Goal: Information Seeking & Learning: Learn about a topic

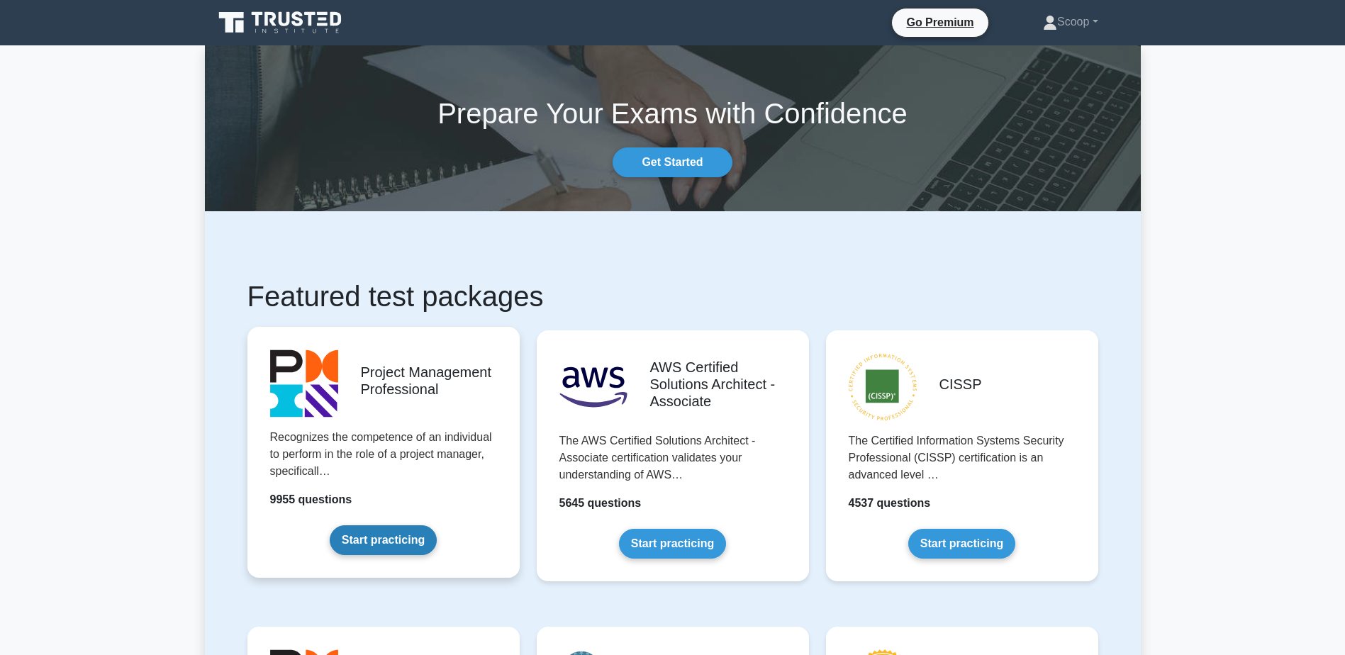
click at [437, 525] on link "Start practicing" at bounding box center [383, 540] width 107 height 30
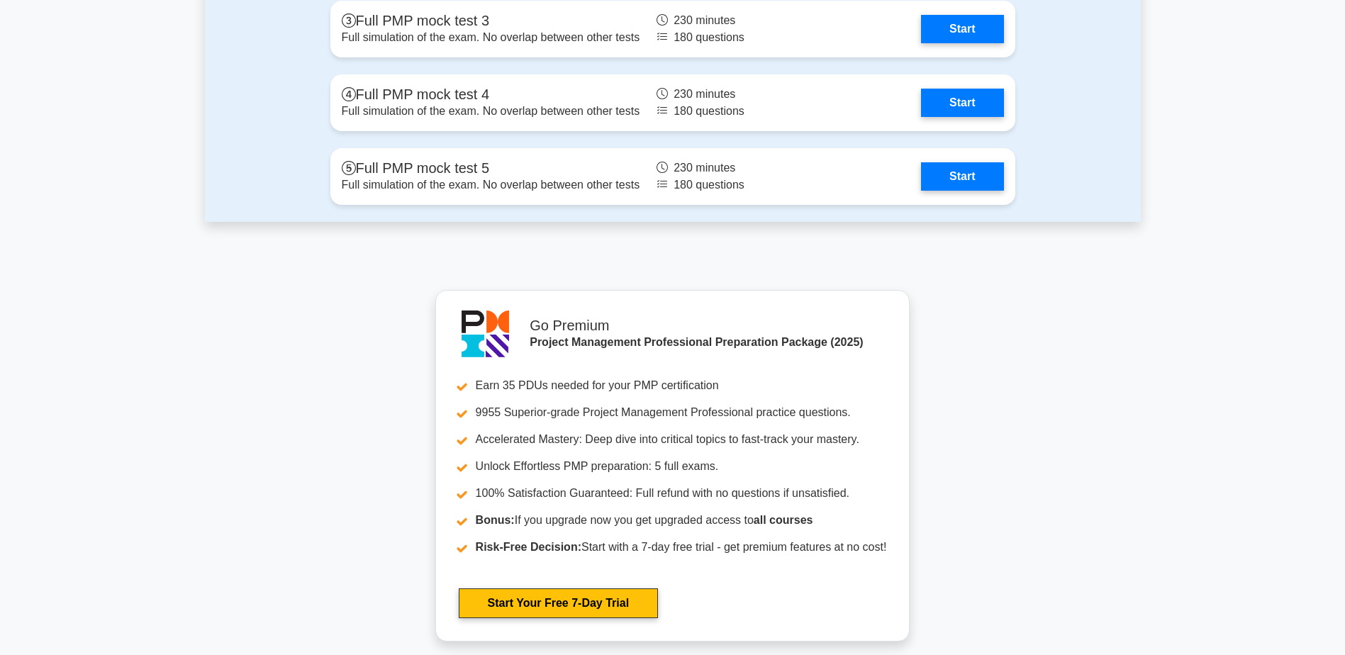
scroll to position [5435, 0]
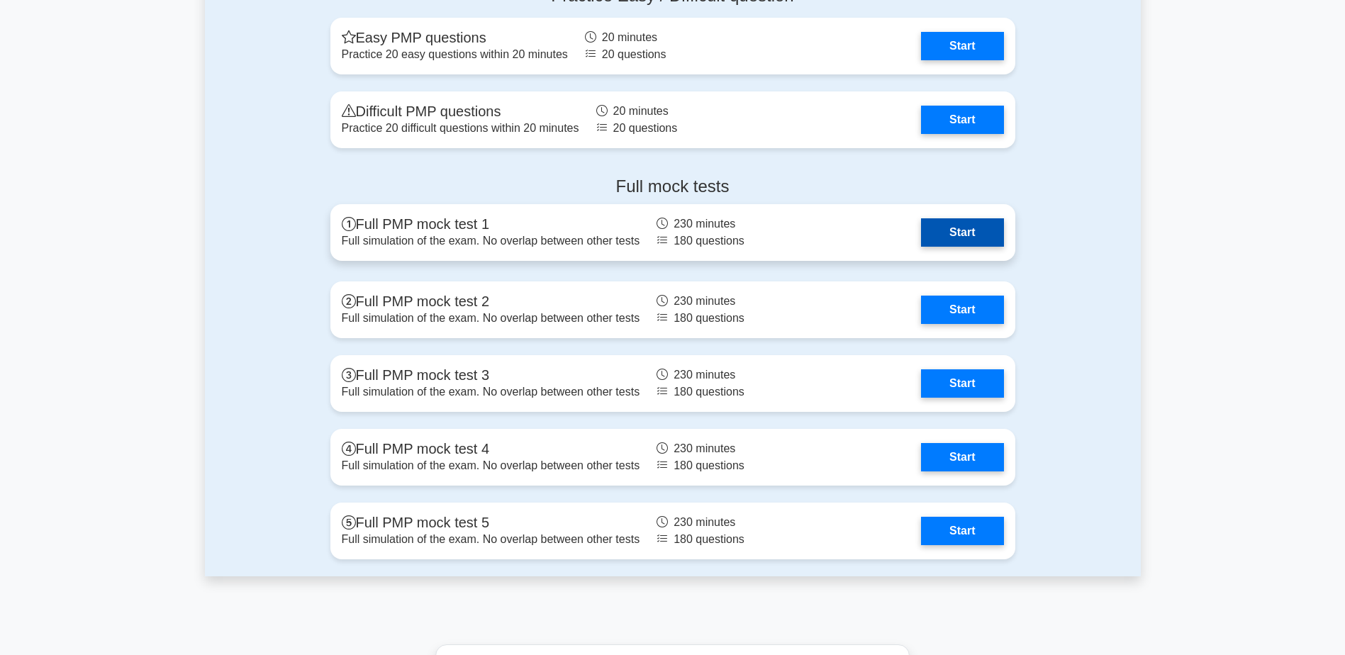
click at [965, 227] on link "Start" at bounding box center [962, 232] width 82 height 28
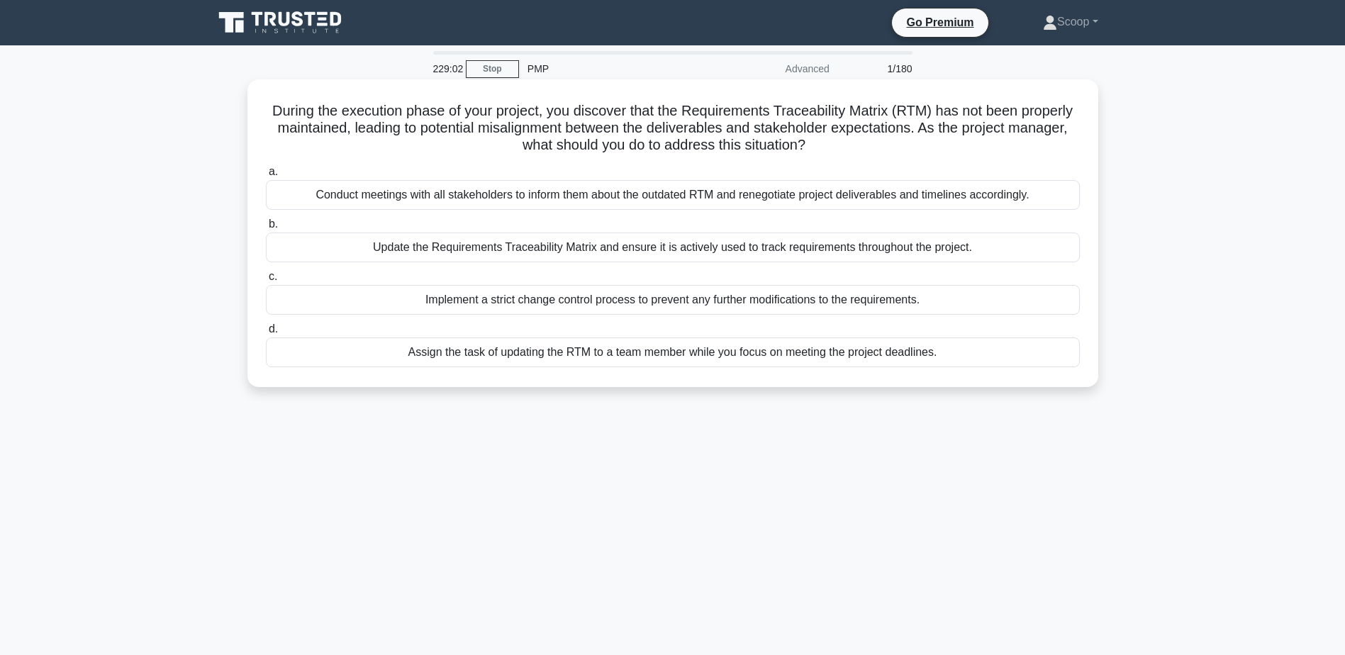
click at [615, 252] on div "Update the Requirements Traceability Matrix and ensure it is actively used to t…" at bounding box center [673, 248] width 814 height 30
click at [266, 229] on input "b. Update the Requirements Traceability Matrix and ensure it is actively used t…" at bounding box center [266, 224] width 0 height 9
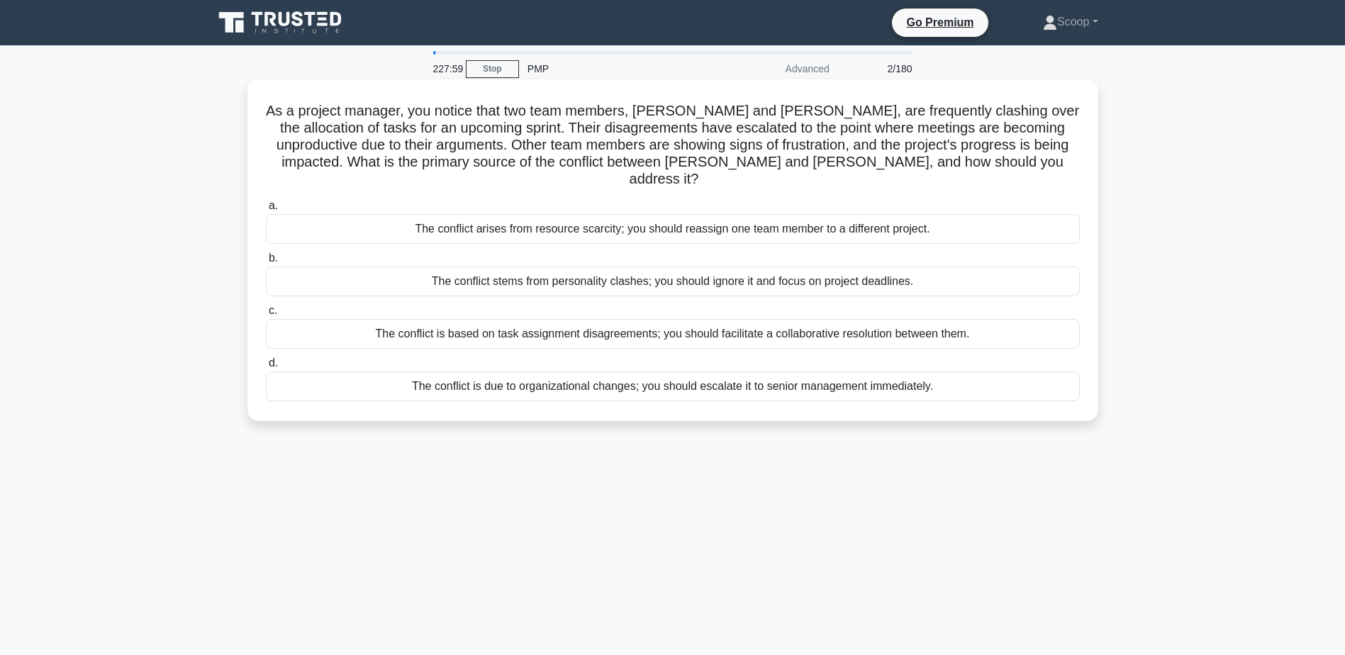
click at [789, 319] on div "The conflict is based on task assignment disagreements; you should facilitate a…" at bounding box center [673, 334] width 814 height 30
click at [266, 315] on input "c. The conflict is based on task assignment disagreements; you should facilitat…" at bounding box center [266, 310] width 0 height 9
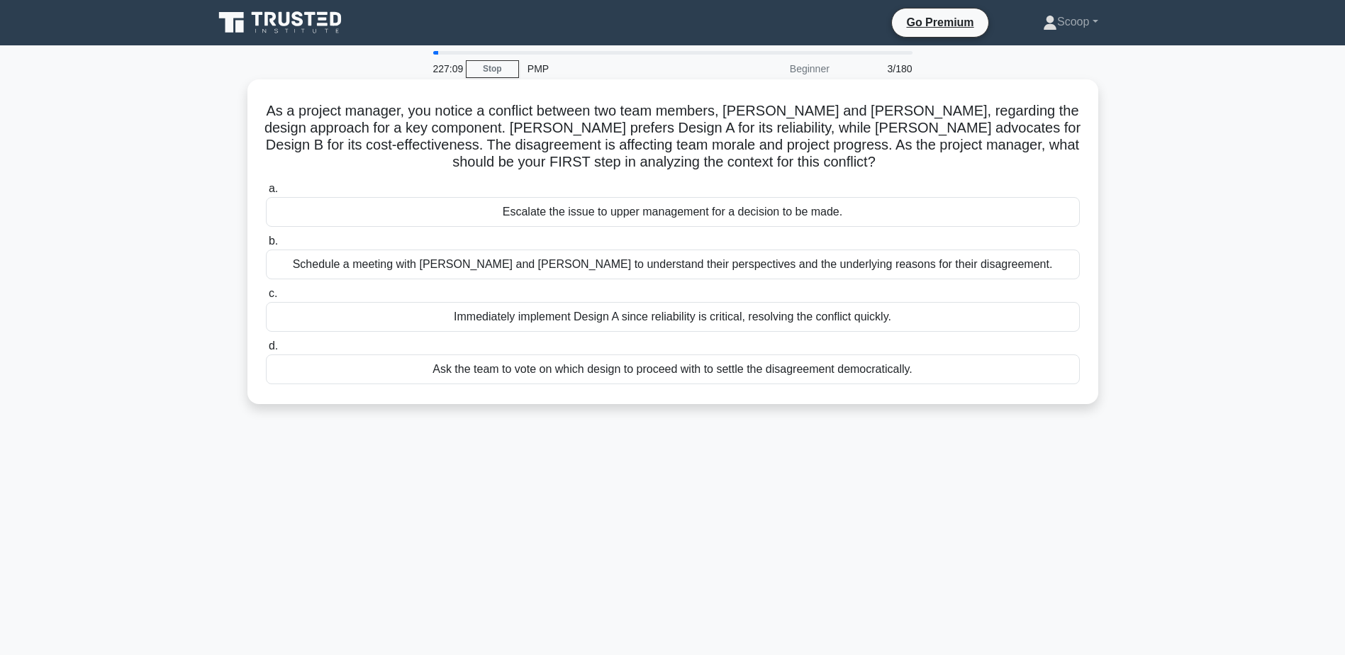
click at [575, 266] on div "Schedule a meeting with [PERSON_NAME] and [PERSON_NAME] to understand their per…" at bounding box center [673, 265] width 814 height 30
click at [266, 246] on input "b. Schedule a meeting with [PERSON_NAME] and [PERSON_NAME] to understand their …" at bounding box center [266, 241] width 0 height 9
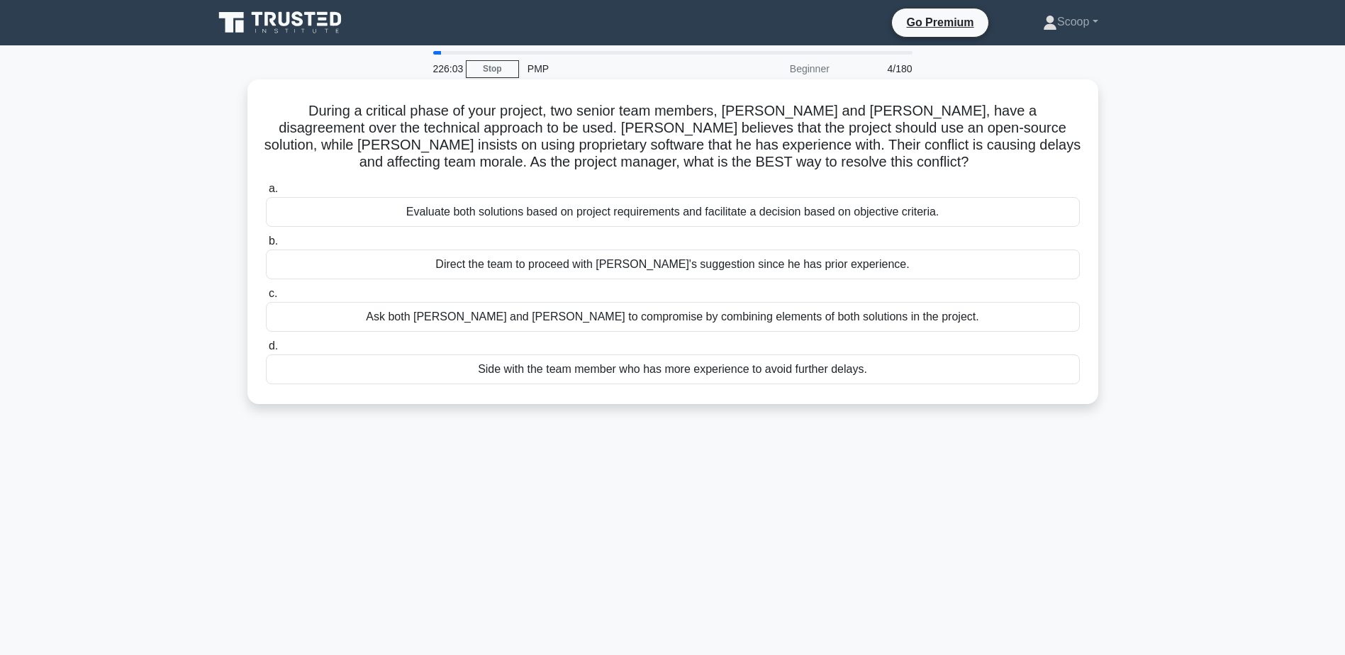
click at [960, 219] on div "Evaluate both solutions based on project requirements and facilitate a decision…" at bounding box center [673, 212] width 814 height 30
click at [266, 194] on input "a. Evaluate both solutions based on project requirements and facilitate a decis…" at bounding box center [266, 188] width 0 height 9
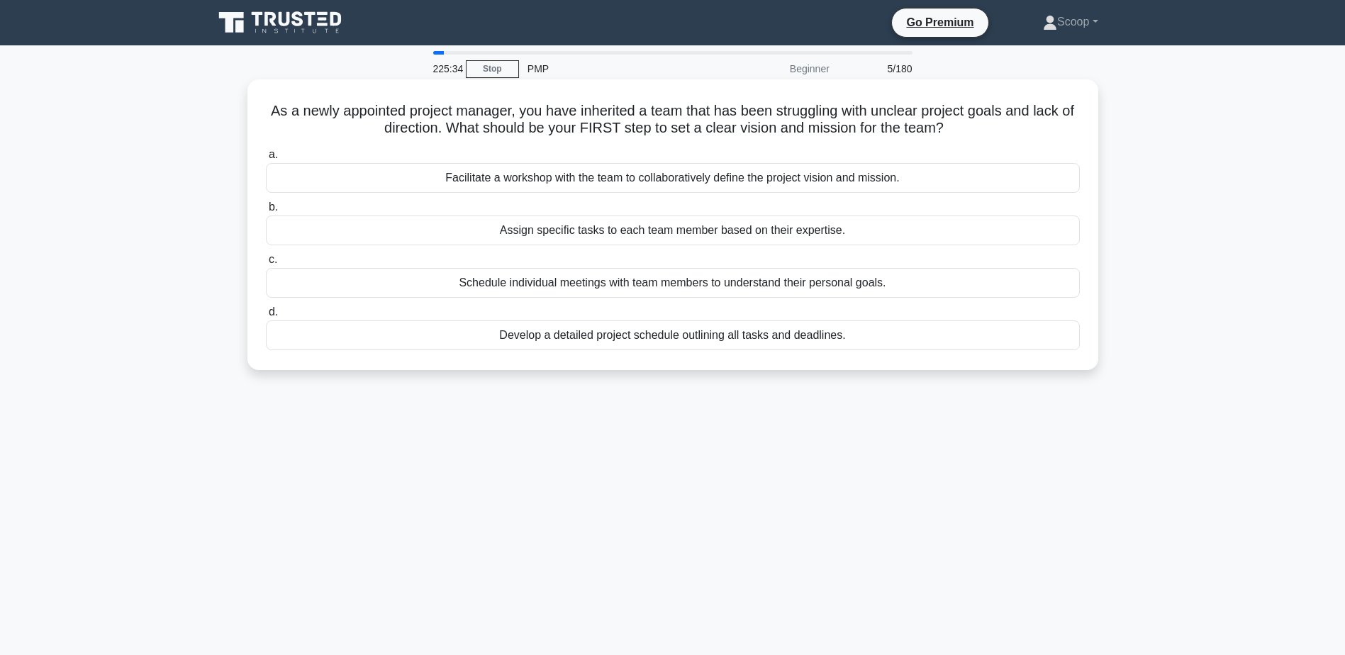
click at [799, 174] on div "Facilitate a workshop with the team to collaboratively define the project visio…" at bounding box center [673, 178] width 814 height 30
click at [266, 159] on input "a. Facilitate a workshop with the team to collaboratively define the project vi…" at bounding box center [266, 154] width 0 height 9
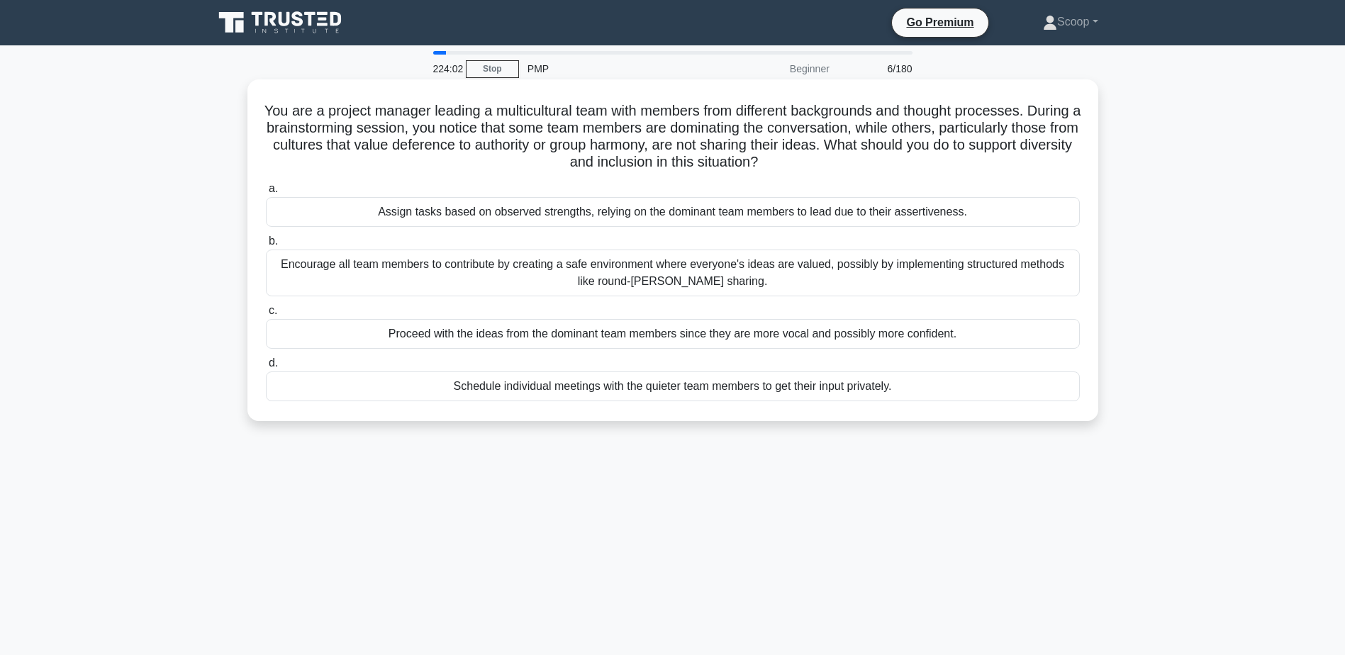
click at [683, 276] on div "Encourage all team members to contribute by creating a safe environment where e…" at bounding box center [673, 273] width 814 height 47
click at [266, 246] on input "b. Encourage all team members to contribute by creating a safe environment wher…" at bounding box center [266, 241] width 0 height 9
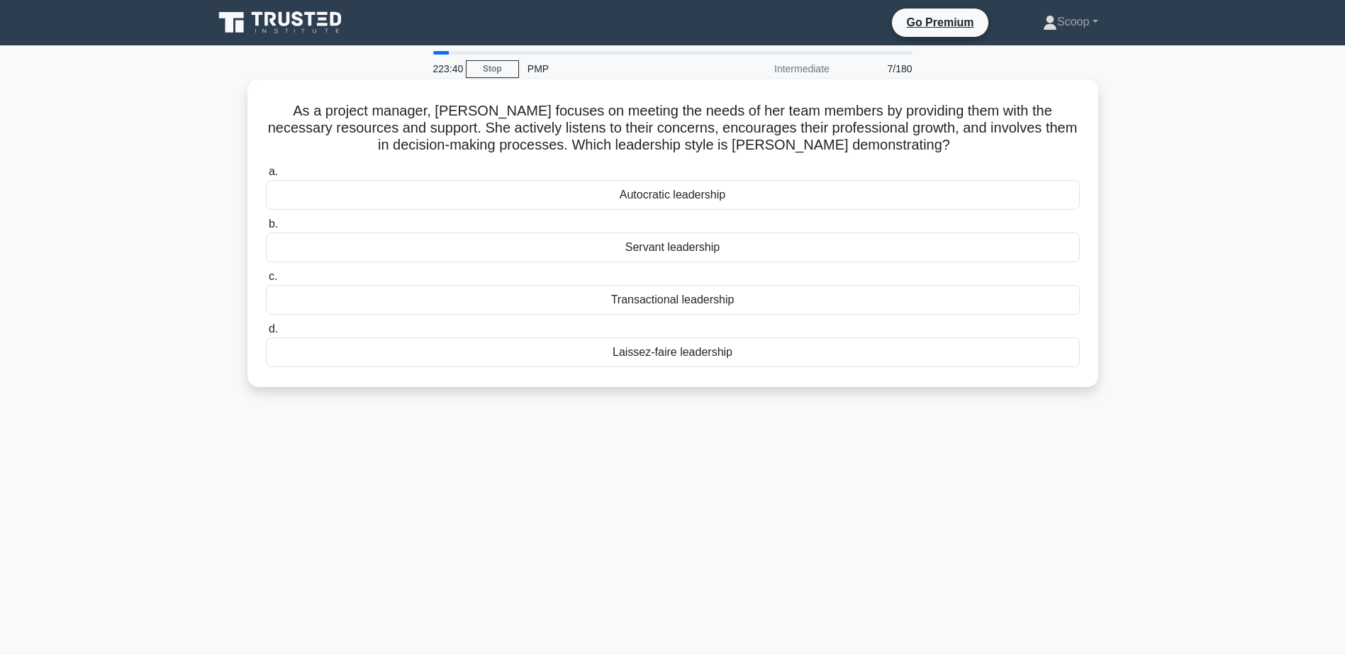
click at [732, 245] on div "Servant leadership" at bounding box center [673, 248] width 814 height 30
click at [266, 229] on input "b. Servant leadership" at bounding box center [266, 224] width 0 height 9
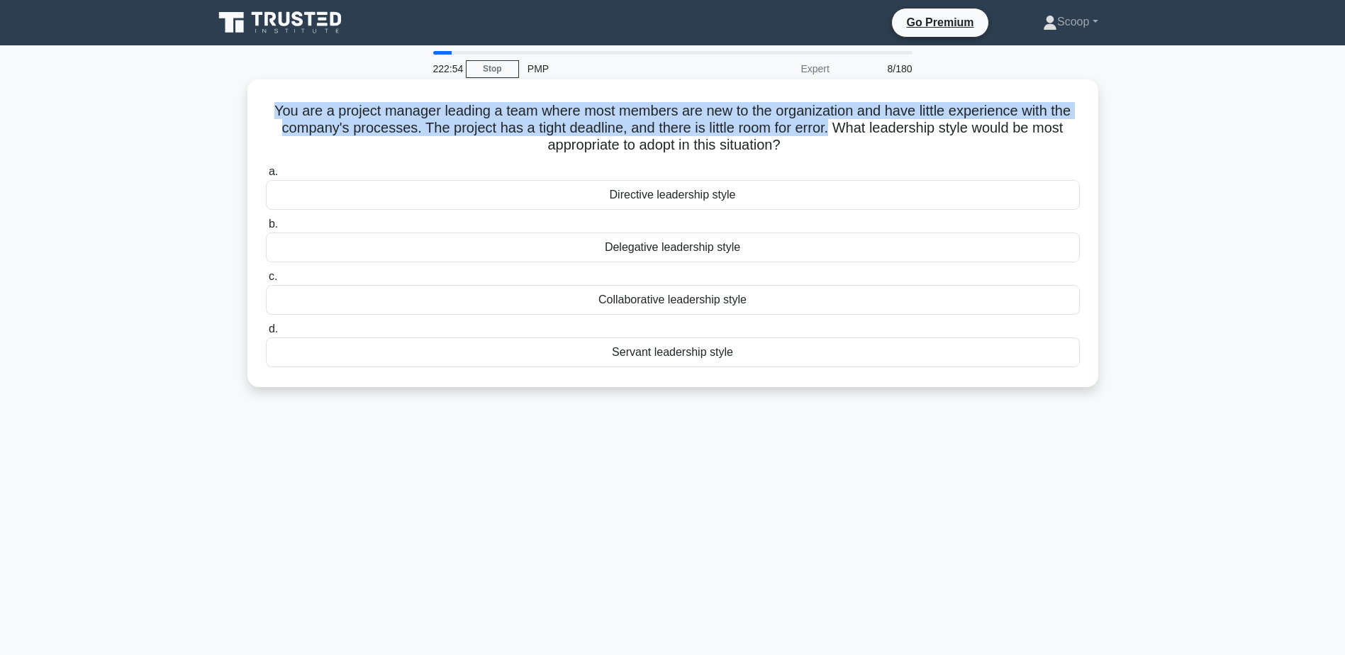
drag, startPoint x: 273, startPoint y: 112, endPoint x: 861, endPoint y: 133, distance: 588.7
click at [861, 133] on h5 "You are a project manager leading a team where most members are new to the orga…" at bounding box center [672, 128] width 817 height 52
drag, startPoint x: 861, startPoint y: 133, endPoint x: 803, endPoint y: 126, distance: 58.5
click at [803, 126] on h5 "You are a project manager leading a team where most members are new to the orga…" at bounding box center [672, 128] width 817 height 52
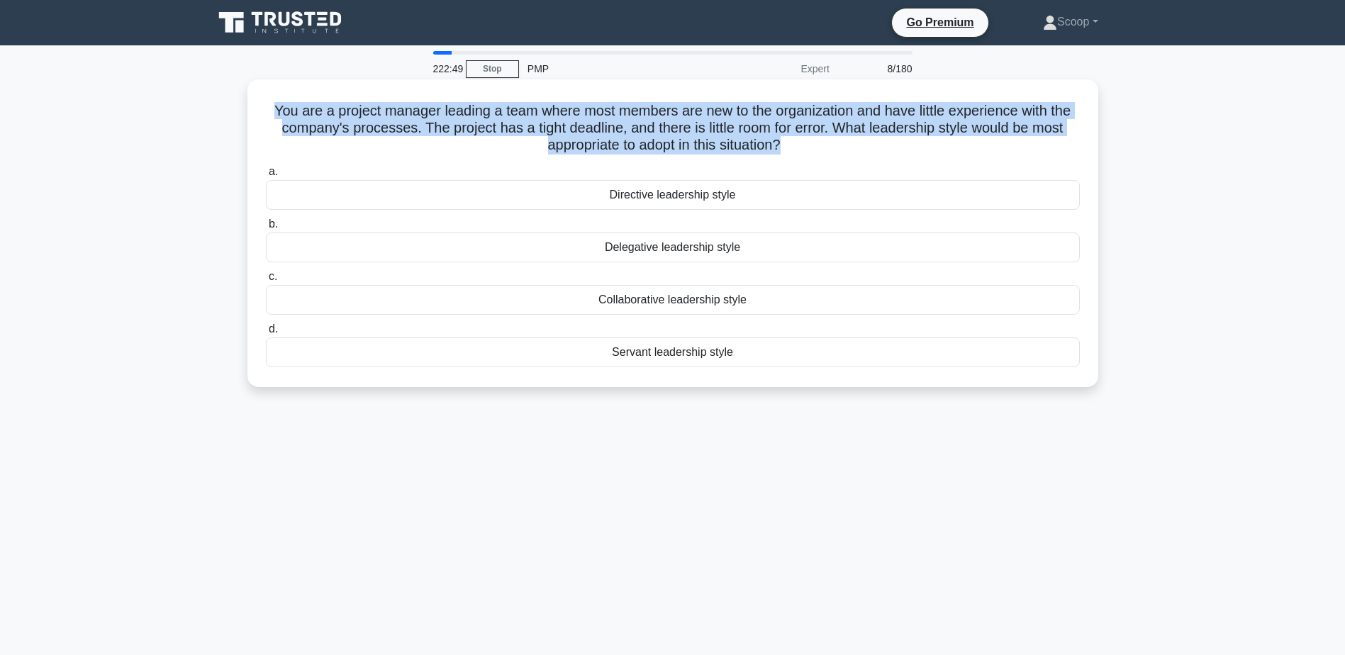
click at [803, 126] on h5 "You are a project manager leading a team where most members are new to the orga…" at bounding box center [672, 128] width 817 height 52
copy div "You are a project manager leading a team where most members are new to the orga…"
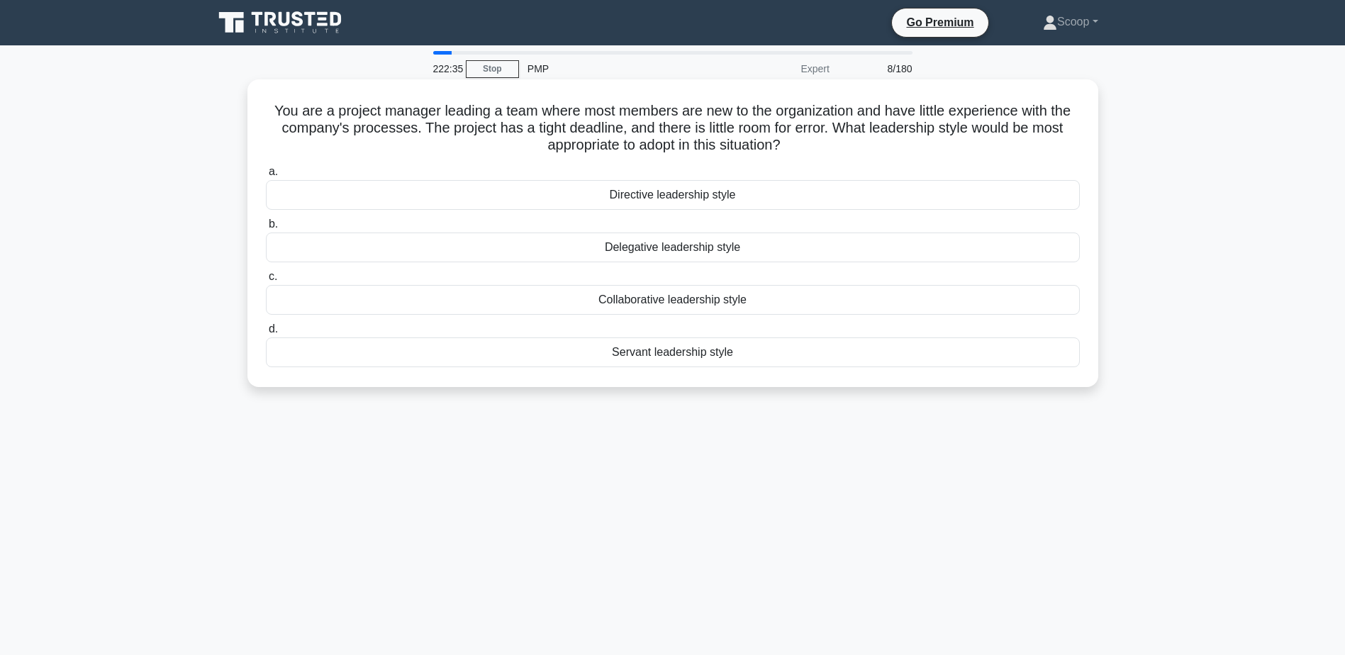
click at [679, 298] on div "Collaborative leadership style" at bounding box center [673, 300] width 814 height 30
click at [266, 281] on input "c. Collaborative leadership style" at bounding box center [266, 276] width 0 height 9
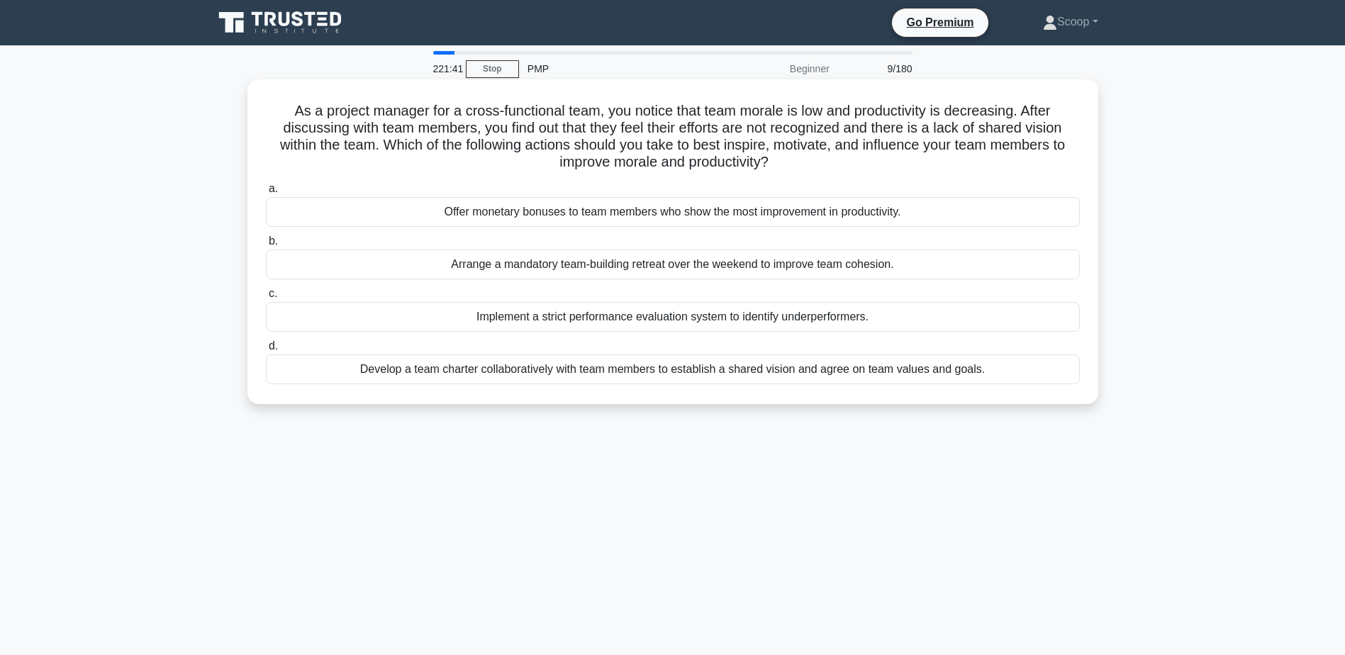
click at [668, 372] on div "Develop a team charter collaboratively with team members to establish a shared …" at bounding box center [673, 369] width 814 height 30
click at [266, 351] on input "d. Develop a team charter collaboratively with team members to establish a shar…" at bounding box center [266, 346] width 0 height 9
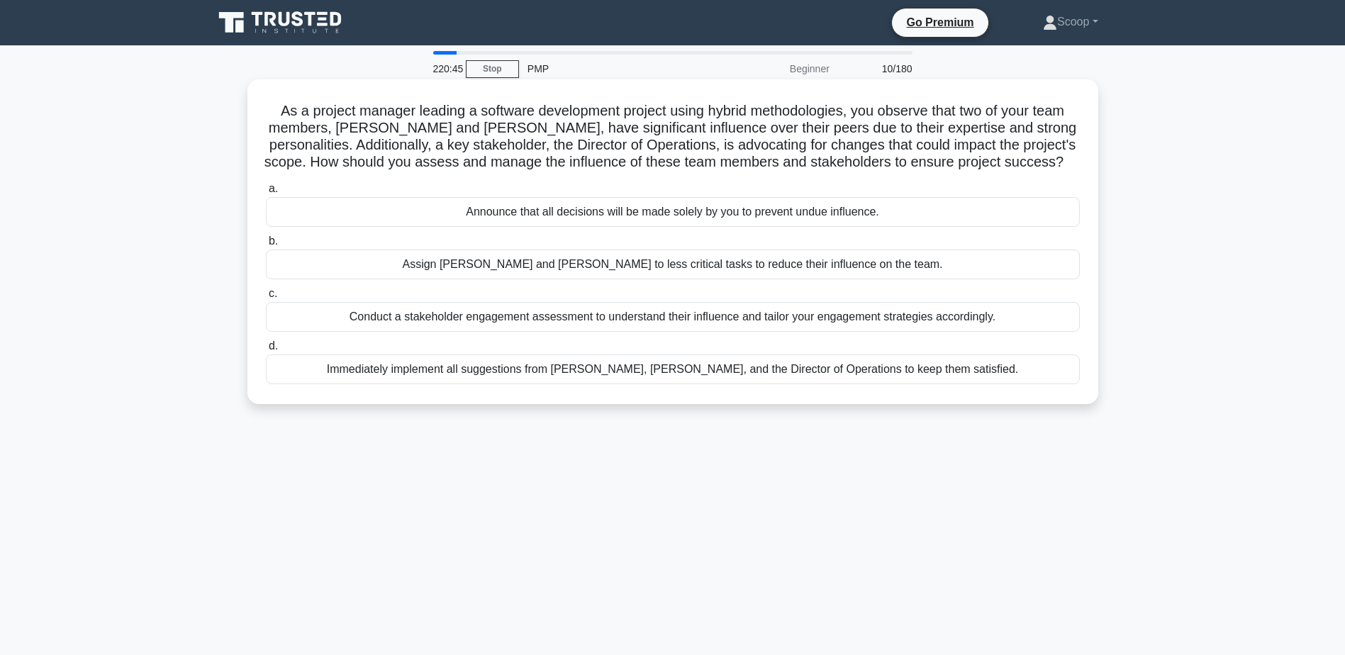
click at [708, 318] on div "Conduct a stakeholder engagement assessment to understand their influence and t…" at bounding box center [673, 317] width 814 height 30
click at [266, 298] on input "c. Conduct a stakeholder engagement assessment to understand their influence an…" at bounding box center [266, 293] width 0 height 9
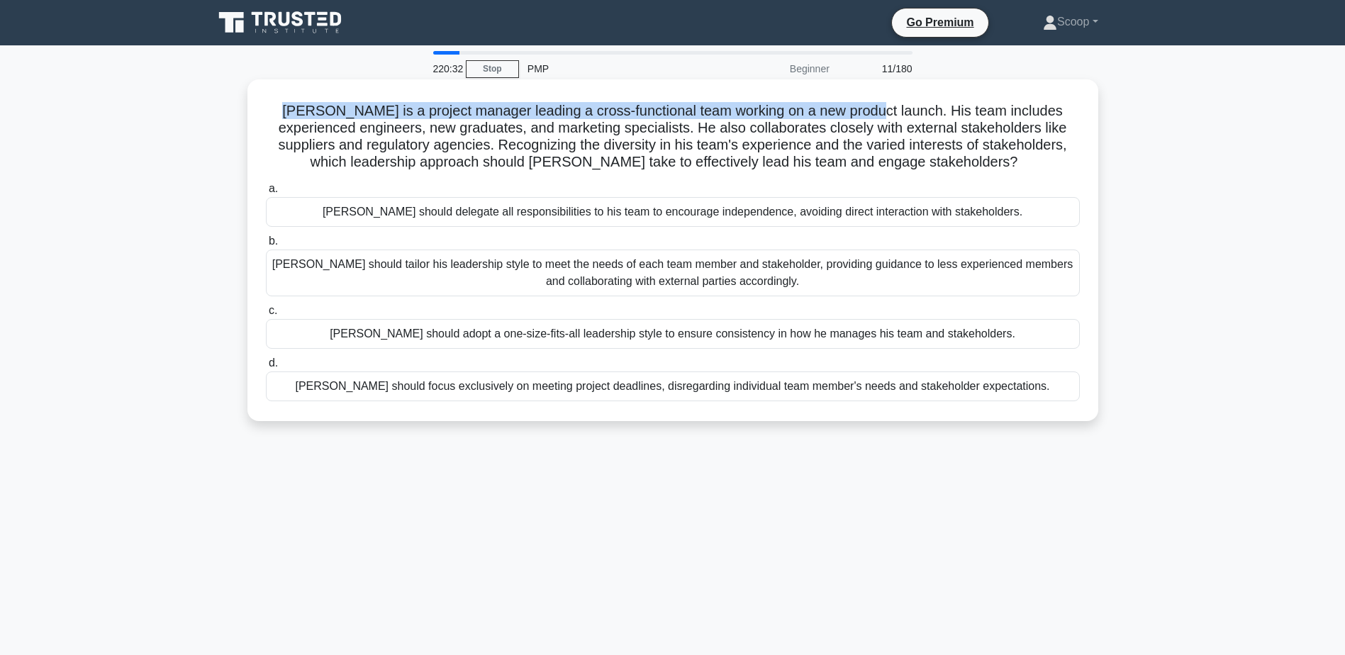
drag, startPoint x: 276, startPoint y: 111, endPoint x: 867, endPoint y: 110, distance: 591.2
click at [867, 110] on h5 "John is a project manager leading a cross-functional team working on a new prod…" at bounding box center [672, 136] width 817 height 69
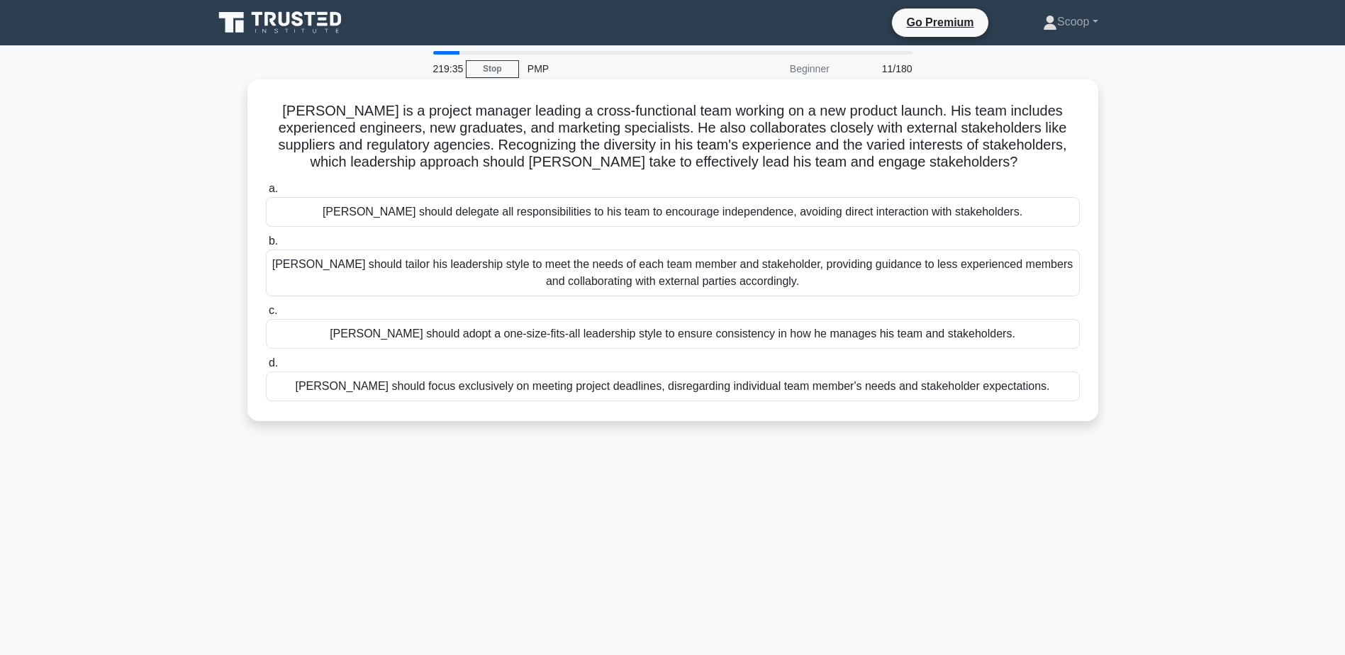
click at [679, 276] on div "John should tailor his leadership style to meet the needs of each team member a…" at bounding box center [673, 273] width 814 height 47
click at [266, 246] on input "b. John should tailor his leadership style to meet the needs of each team membe…" at bounding box center [266, 241] width 0 height 9
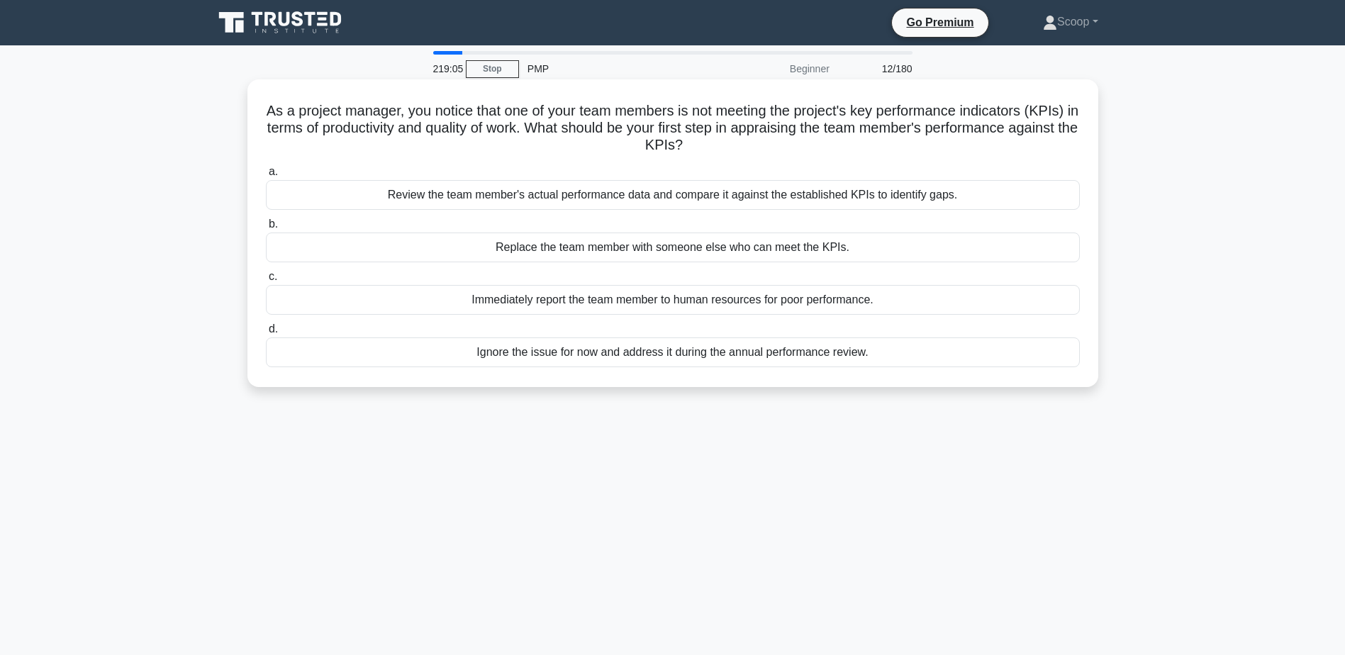
click at [580, 193] on div "Review the team member's actual performance data and compare it against the est…" at bounding box center [673, 195] width 814 height 30
click at [266, 177] on input "a. Review the team member's actual performance data and compare it against the …" at bounding box center [266, 171] width 0 height 9
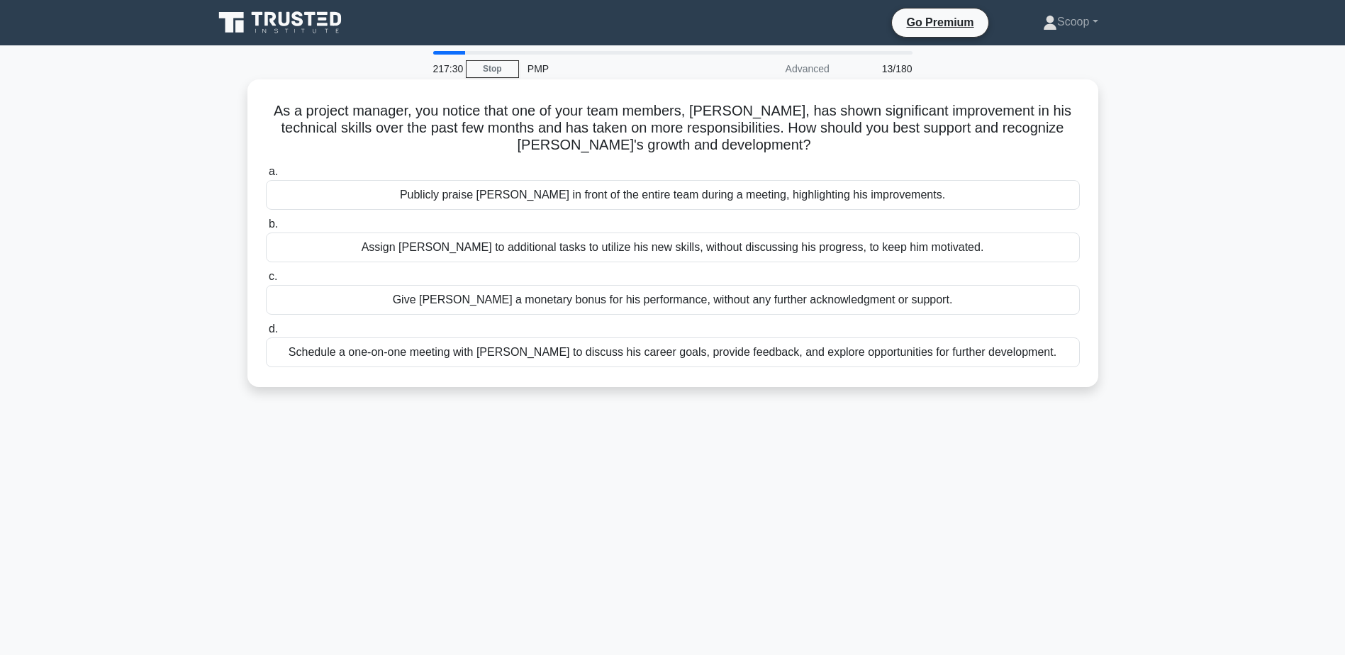
click at [796, 354] on div "Schedule a one-on-one meeting with Alex to discuss his career goals, provide fe…" at bounding box center [673, 352] width 814 height 30
click at [266, 334] on input "d. Schedule a one-on-one meeting with Alex to discuss his career goals, provide…" at bounding box center [266, 329] width 0 height 9
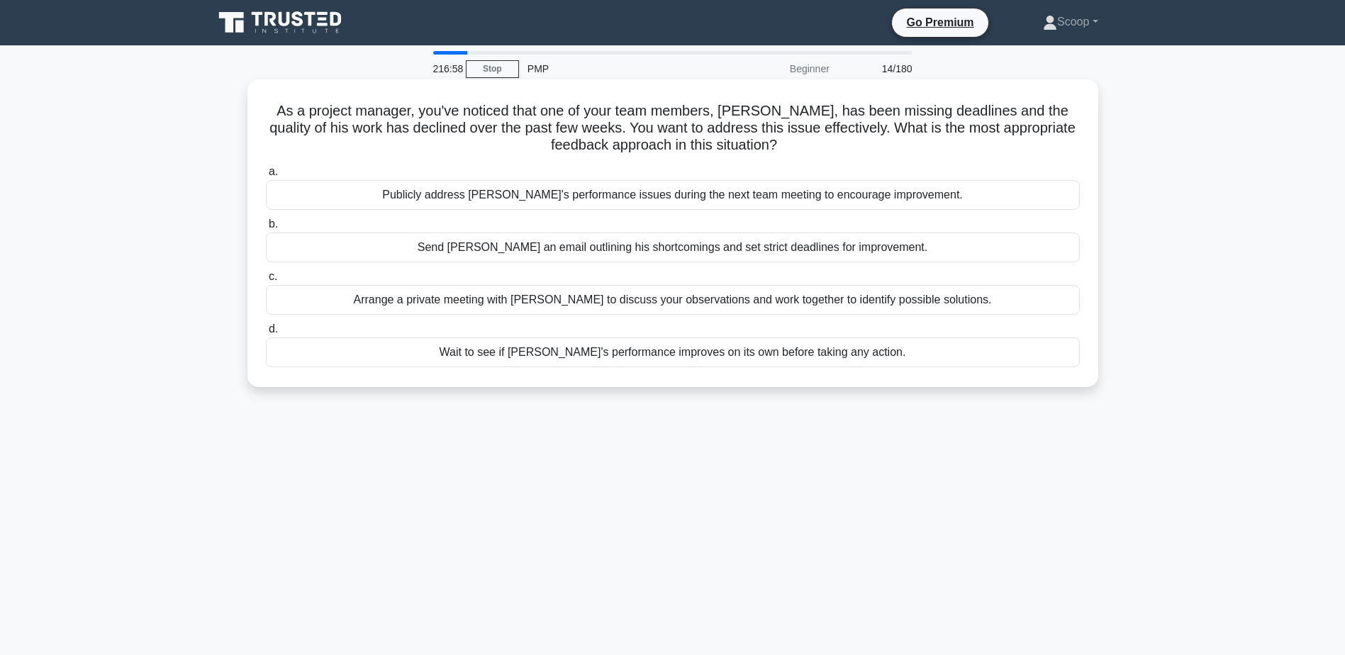
click at [803, 295] on div "Arrange a private meeting with Alex to discuss your observations and work toget…" at bounding box center [673, 300] width 814 height 30
click at [266, 281] on input "c. Arrange a private meeting with Alex to discuss your observations and work to…" at bounding box center [266, 276] width 0 height 9
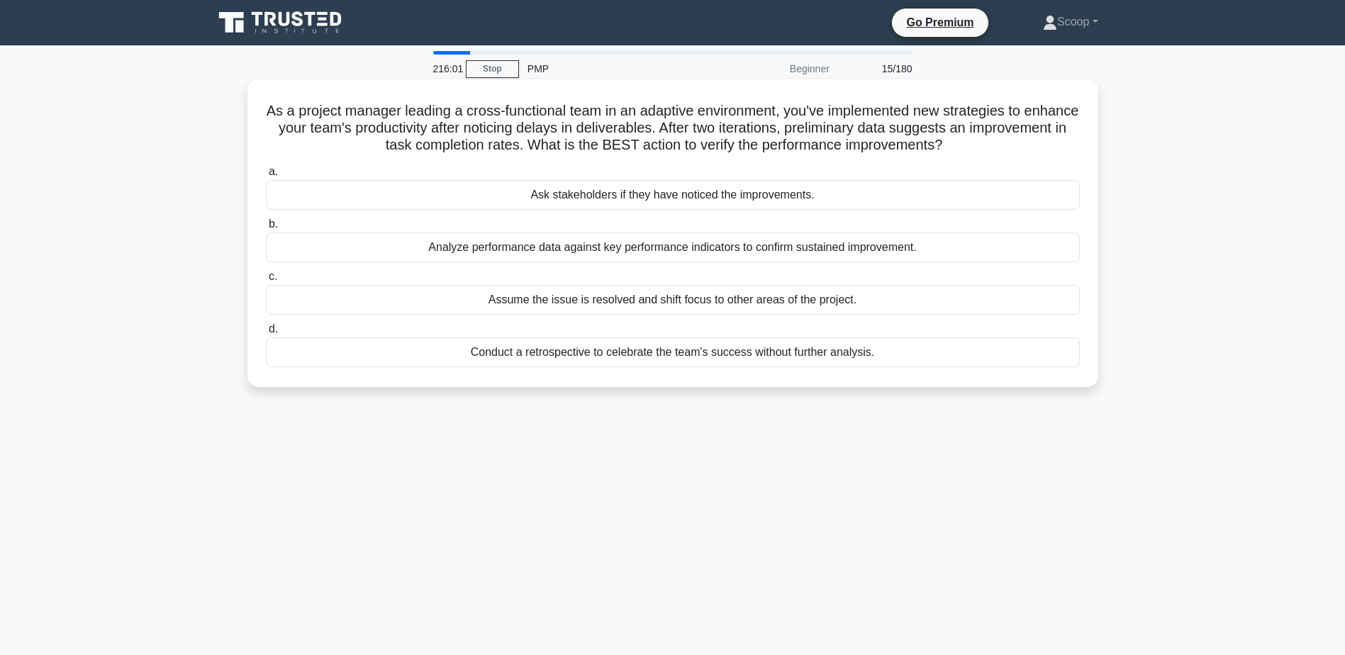
click at [773, 250] on div "Analyze performance data against key performance indicators to confirm sustaine…" at bounding box center [673, 248] width 814 height 30
click at [266, 229] on input "b. Analyze performance data against key performance indicators to confirm susta…" at bounding box center [266, 224] width 0 height 9
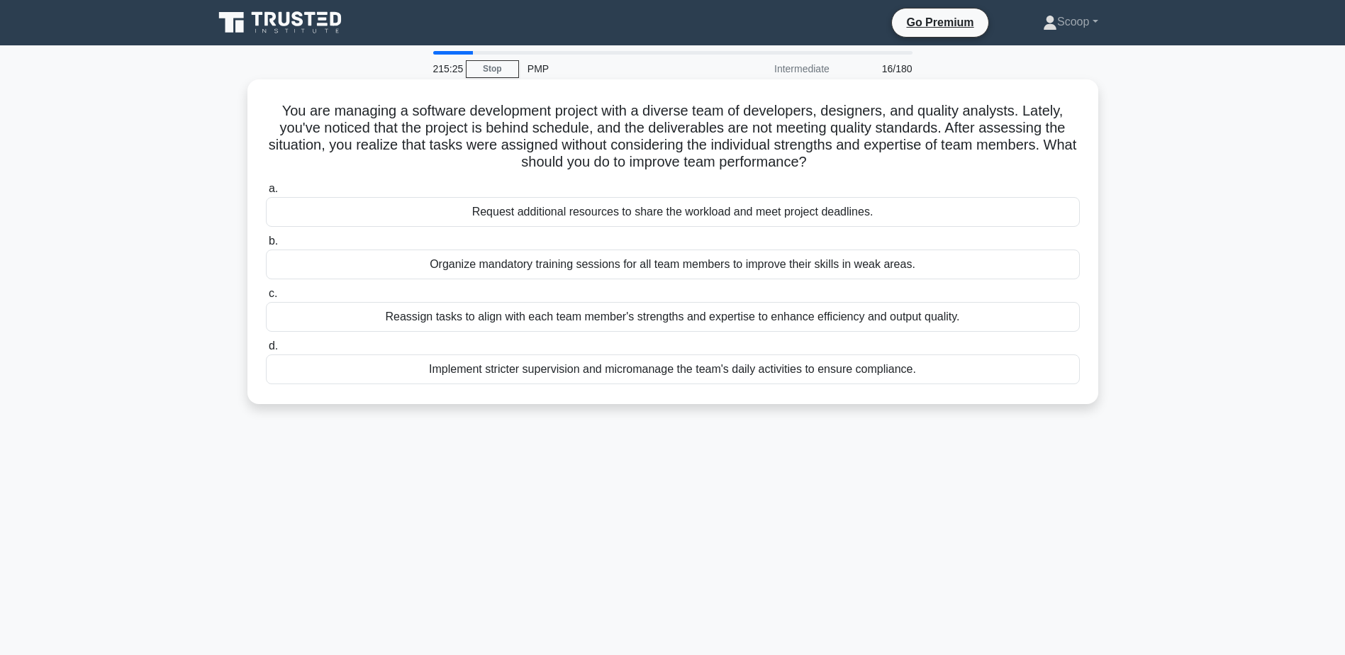
drag, startPoint x: 274, startPoint y: 107, endPoint x: 853, endPoint y: 161, distance: 581.7
click at [853, 161] on h5 "You are managing a software development project with a diverse team of develope…" at bounding box center [672, 136] width 817 height 69
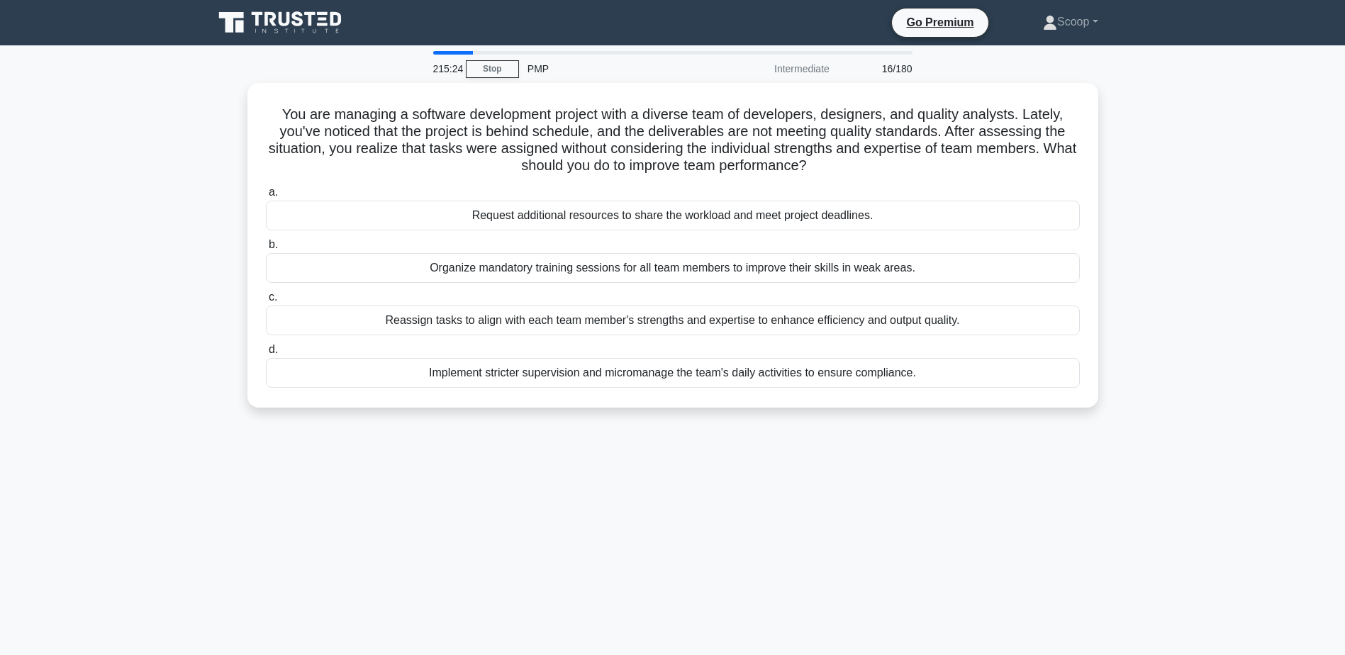
click at [784, 586] on div "215:24 Stop PMP Intermediate 16/180 You are managing a software development pro…" at bounding box center [673, 405] width 936 height 709
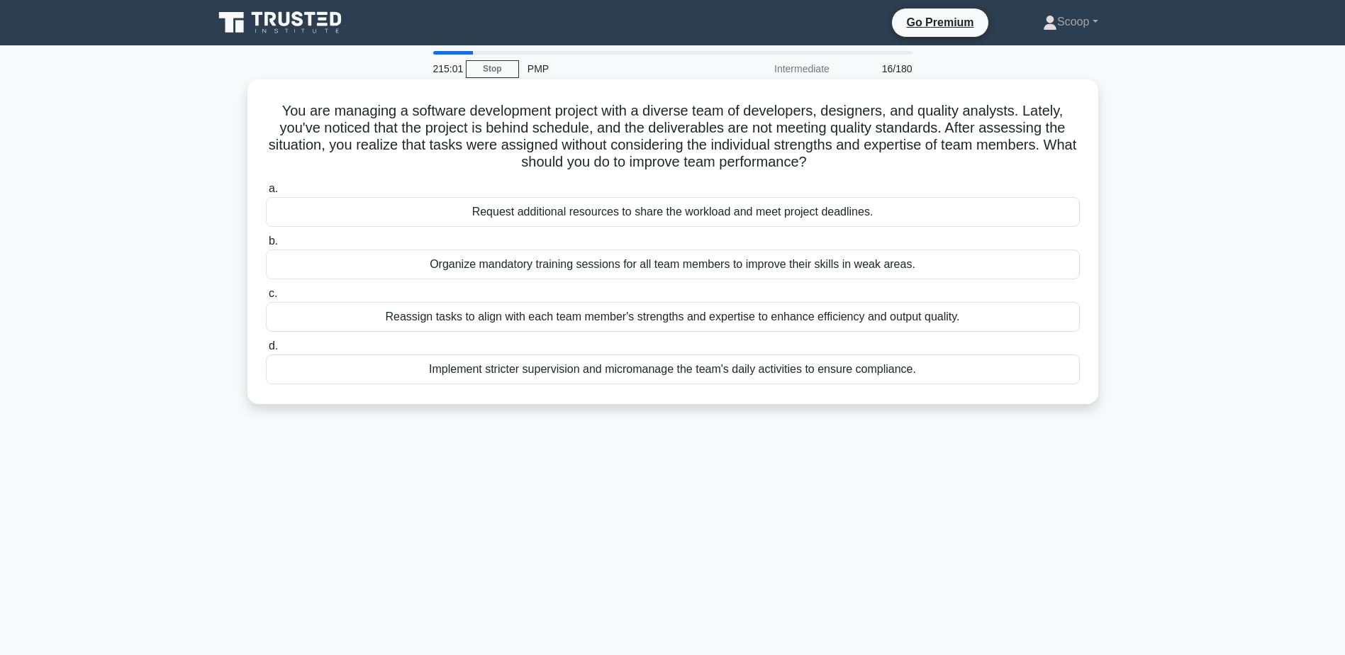
click at [765, 317] on div "Reassign tasks to align with each team member's strengths and expertise to enha…" at bounding box center [673, 317] width 814 height 30
click at [266, 298] on input "c. Reassign tasks to align with each team member's strengths and expertise to e…" at bounding box center [266, 293] width 0 height 9
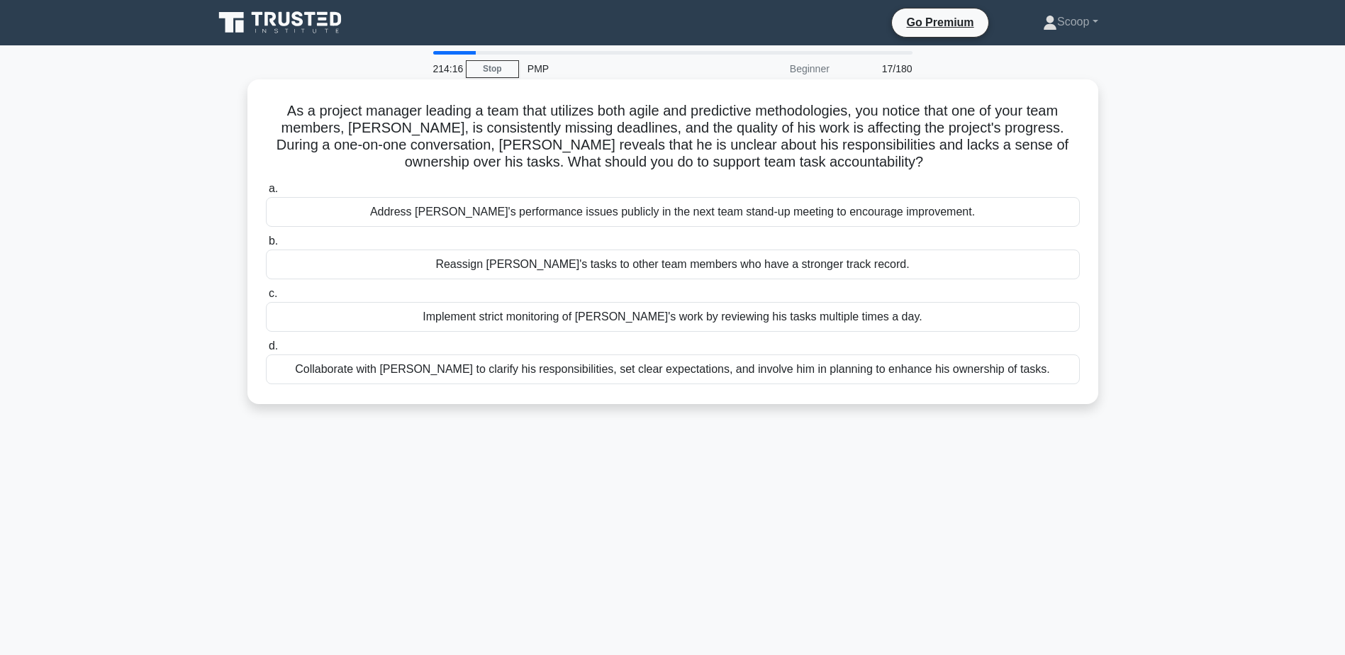
click at [751, 378] on div "Collaborate with Alex to clarify his responsibilities, set clear expectations, …" at bounding box center [673, 369] width 814 height 30
click at [266, 351] on input "d. Collaborate with Alex to clarify his responsibilities, set clear expectation…" at bounding box center [266, 346] width 0 height 9
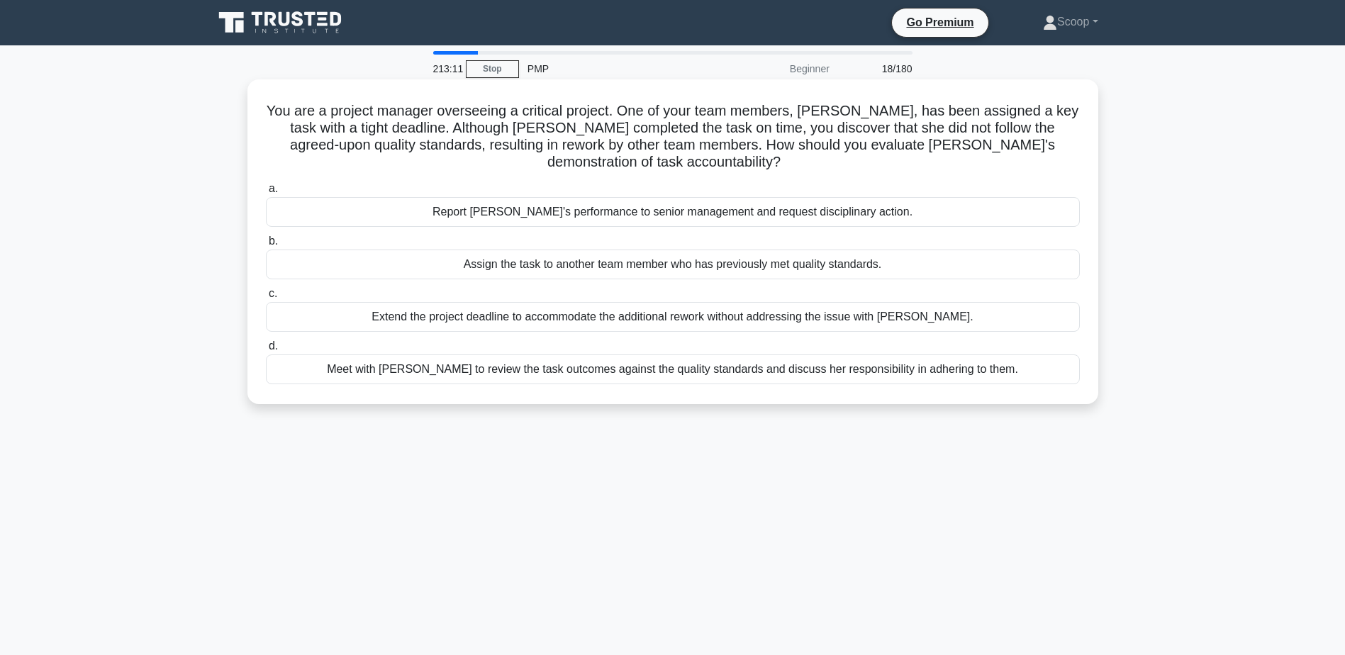
click at [986, 373] on div "Meet with Priya to review the task outcomes against the quality standards and d…" at bounding box center [673, 369] width 814 height 30
click at [266, 351] on input "d. Meet with Priya to review the task outcomes against the quality standards an…" at bounding box center [266, 346] width 0 height 9
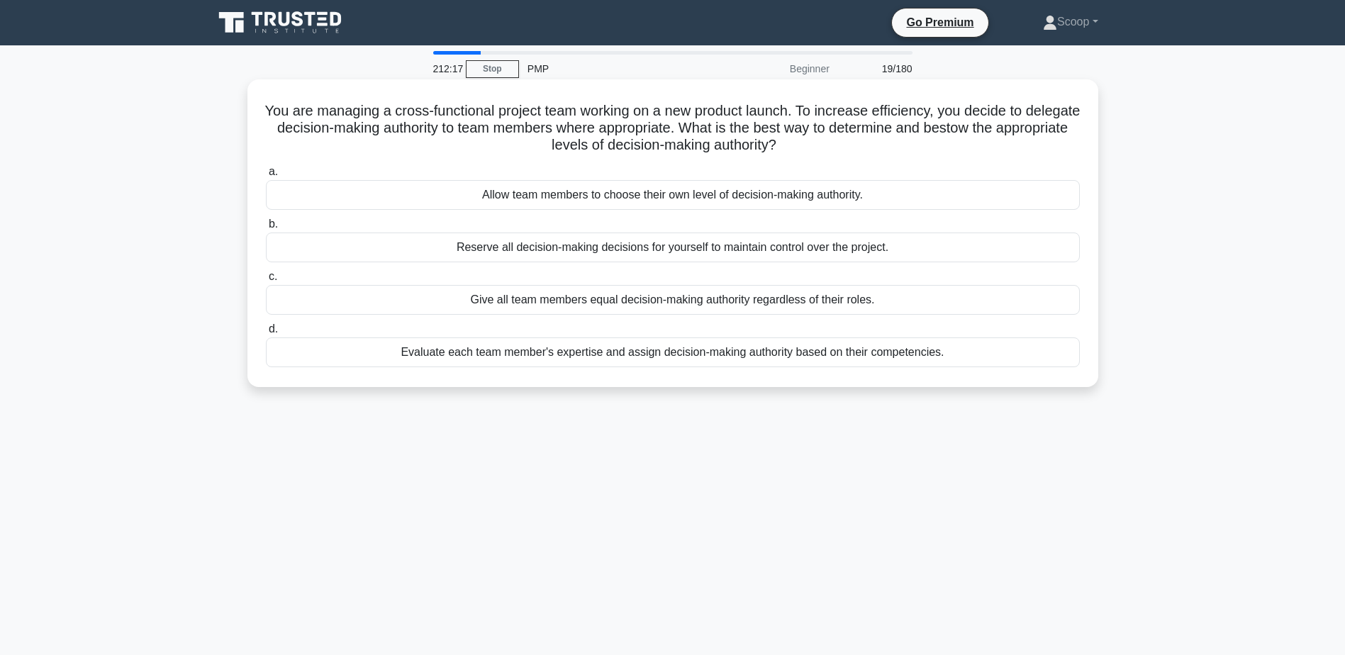
click at [936, 361] on div "Evaluate each team member's expertise and assign decision-making authority base…" at bounding box center [673, 352] width 814 height 30
click at [266, 334] on input "d. Evaluate each team member's expertise and assign decision-making authority b…" at bounding box center [266, 329] width 0 height 9
click at [559, 203] on div "Determine the required competencies and identify the necessary elements of trai…" at bounding box center [673, 195] width 814 height 30
click at [266, 177] on input "a. Determine the required competencies and identify the necessary elements of t…" at bounding box center [266, 171] width 0 height 9
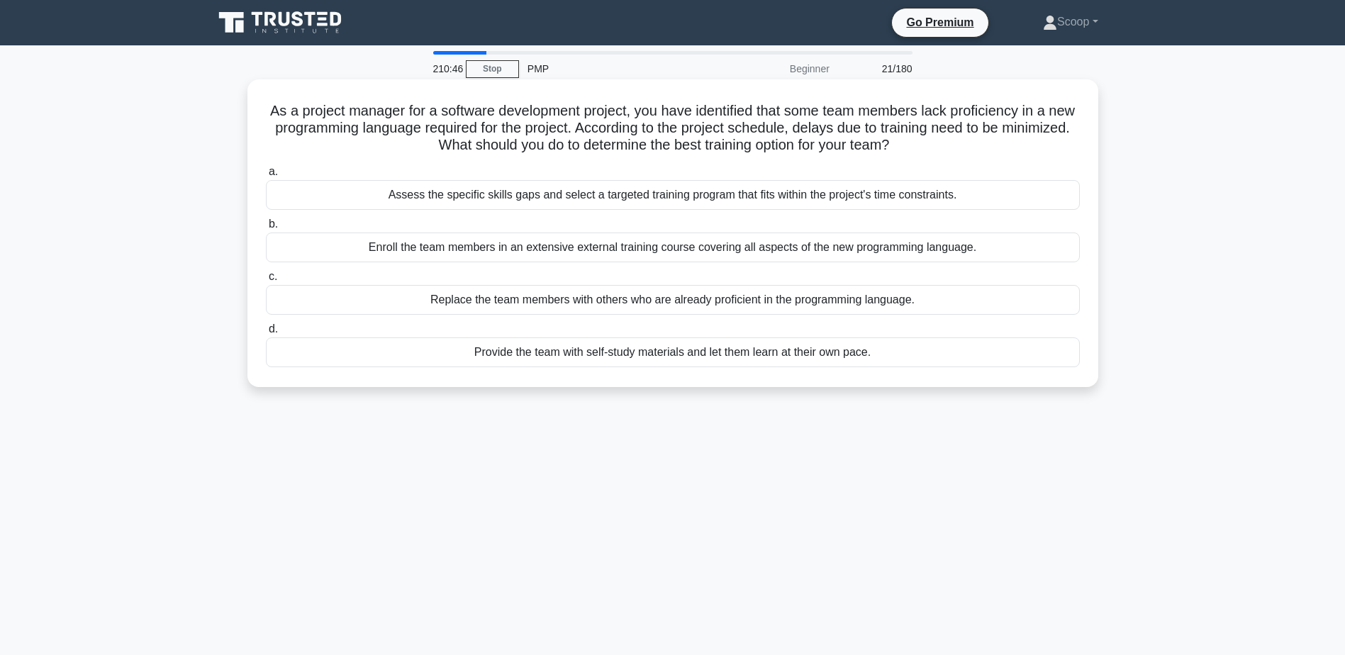
click at [963, 196] on div "Assess the specific skills gaps and select a targeted training program that fit…" at bounding box center [673, 195] width 814 height 30
click at [266, 177] on input "a. Assess the specific skills gaps and select a targeted training program that …" at bounding box center [266, 171] width 0 height 9
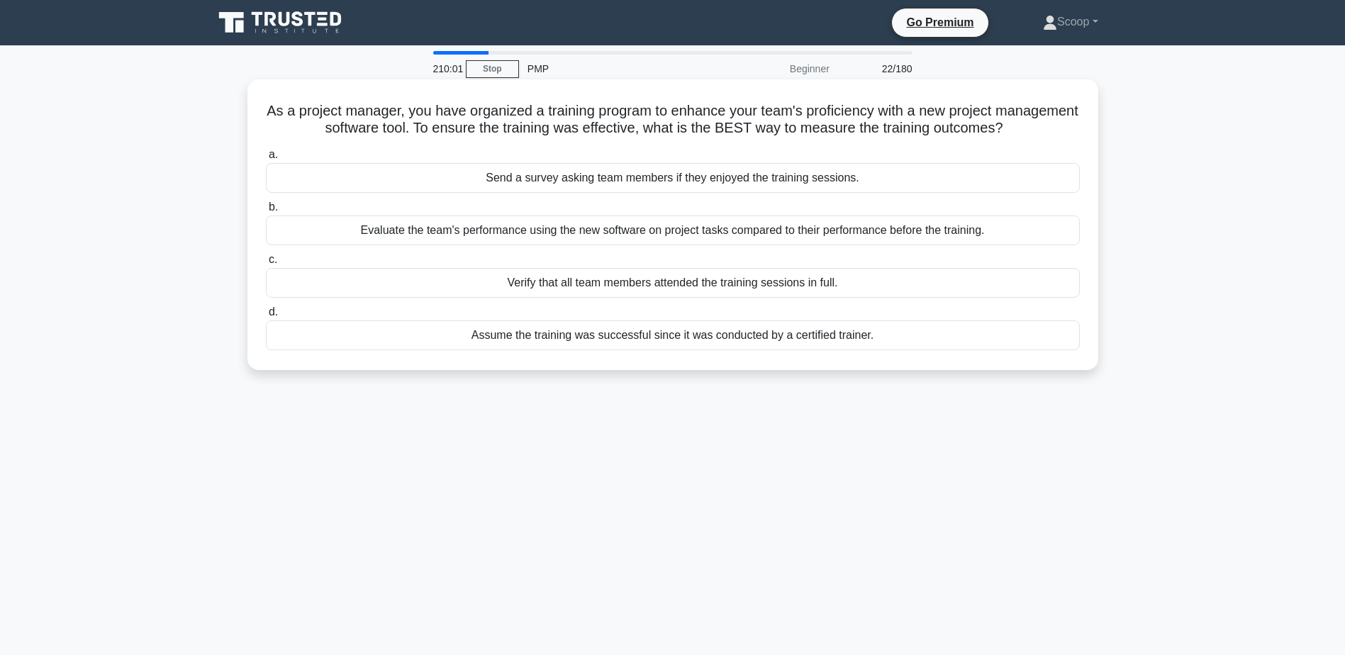
click at [692, 233] on div "Evaluate the team's performance using the new software on project tasks compare…" at bounding box center [673, 230] width 814 height 30
click at [266, 212] on input "b. Evaluate the team's performance using the new software on project tasks comp…" at bounding box center [266, 207] width 0 height 9
click at [639, 245] on div "Assess each team member's and stakeholder's abilities and expertise relevant to…" at bounding box center [673, 230] width 814 height 30
click at [266, 212] on input "b. Assess each team member's and stakeholder's abilities and expertise relevant…" at bounding box center [266, 207] width 0 height 9
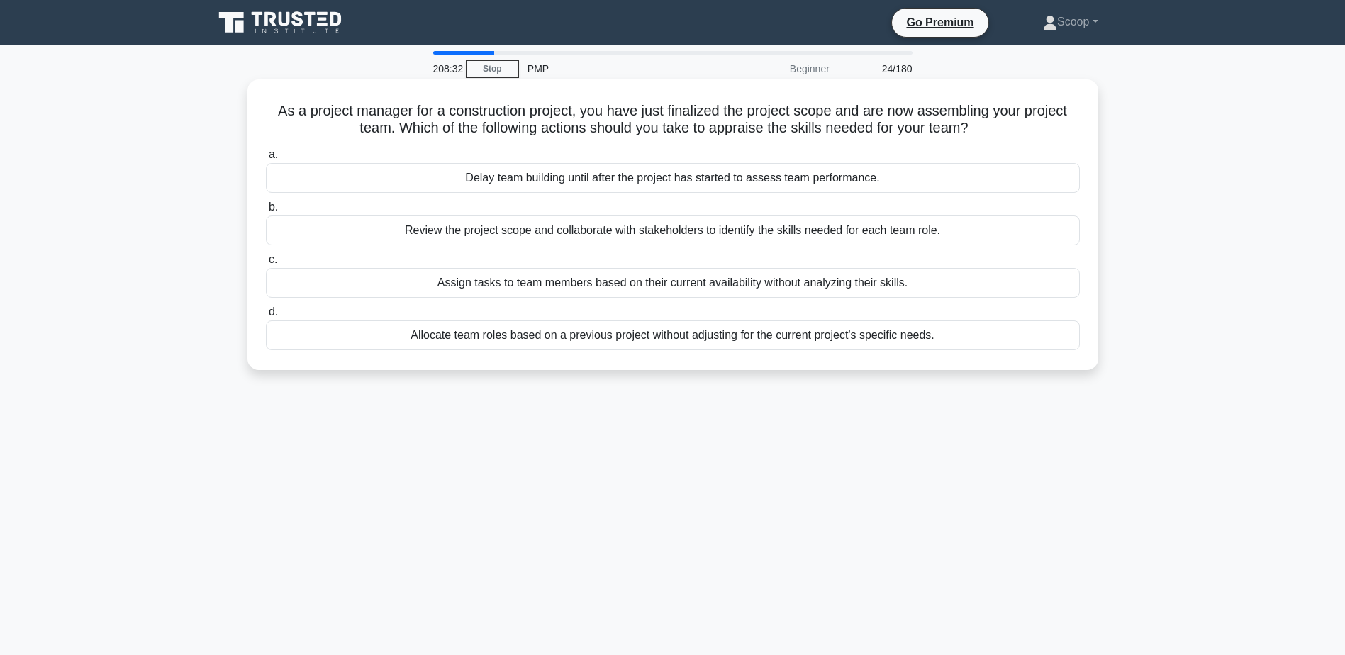
drag, startPoint x: 264, startPoint y: 106, endPoint x: 983, endPoint y: 130, distance: 719.2
click at [983, 130] on h5 "As a project manager for a construction project, you have just finalized the pr…" at bounding box center [672, 119] width 817 height 35
click at [496, 229] on div "Review the project scope and collaborate with stakeholders to identify the skil…" at bounding box center [673, 230] width 814 height 30
click at [266, 212] on input "b. Review the project scope and collaborate with stakeholders to identify the s…" at bounding box center [266, 207] width 0 height 9
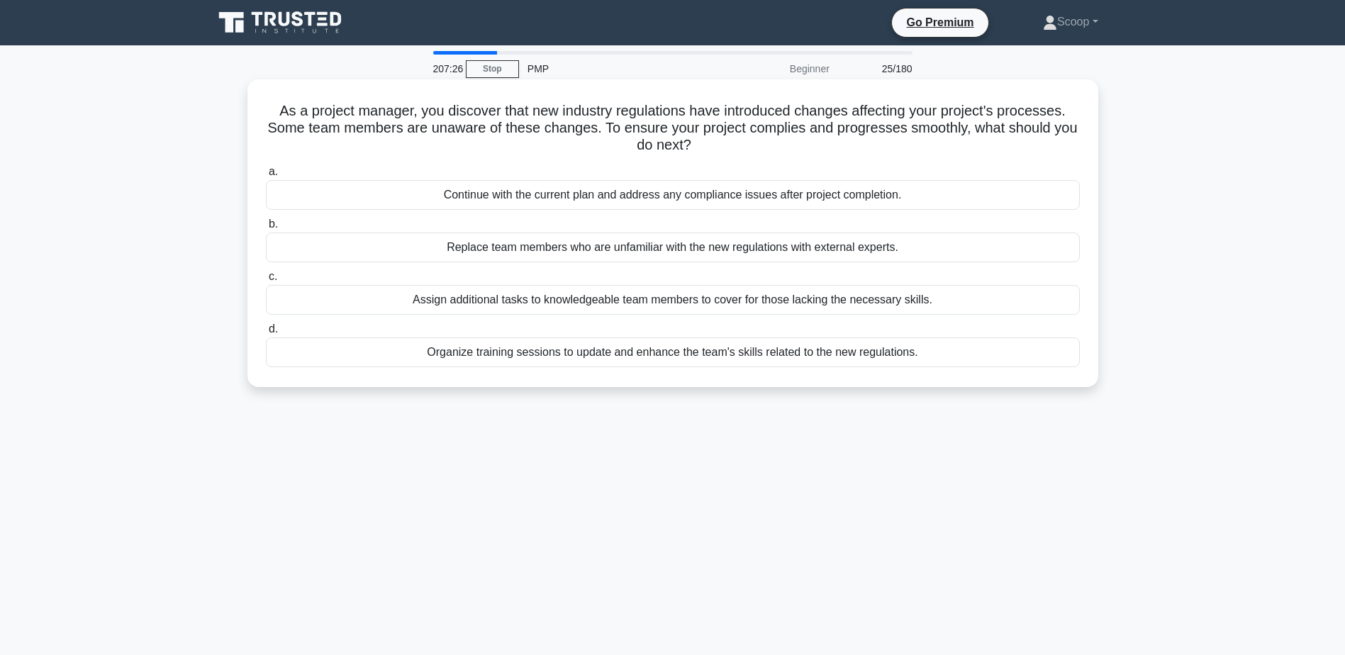
click at [913, 359] on div "Organize training sessions to update and enhance the team's skills related to t…" at bounding box center [673, 352] width 814 height 30
click at [266, 334] on input "d. Organize training sessions to update and enhance the team's skills related t…" at bounding box center [266, 329] width 0 height 9
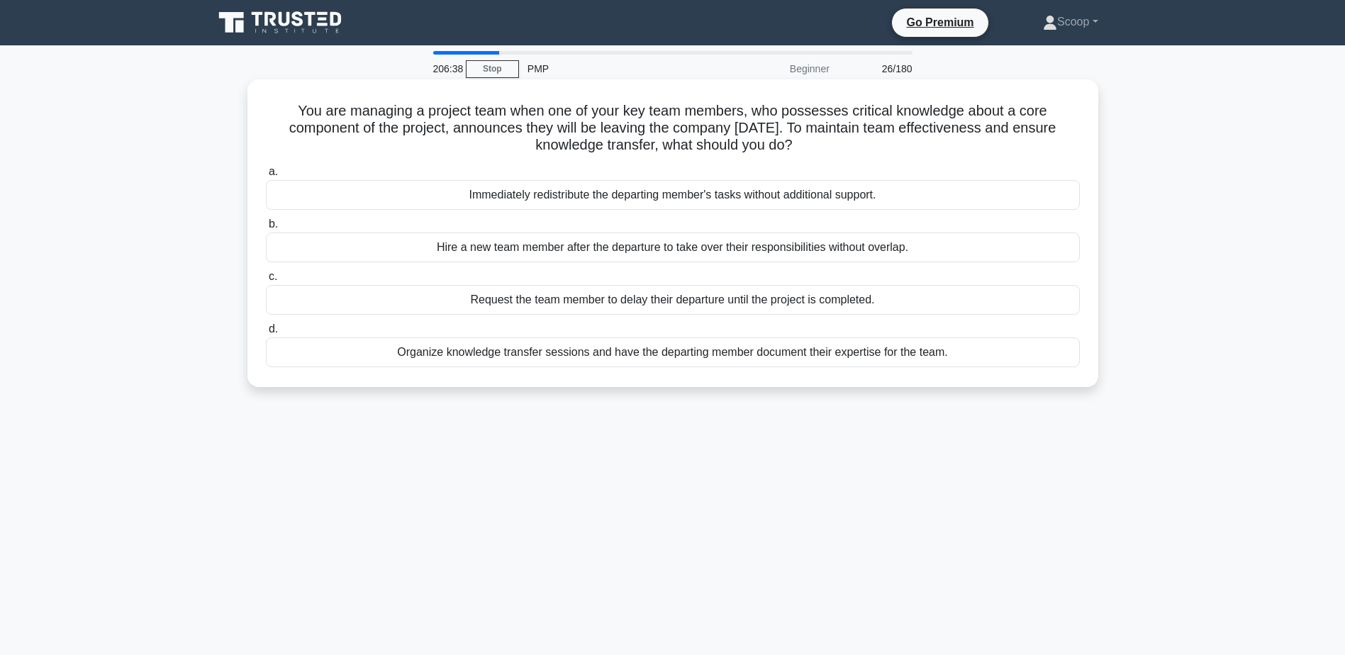
click at [946, 356] on div "Organize knowledge transfer sessions and have the departing member document the…" at bounding box center [673, 352] width 814 height 30
click at [266, 334] on input "d. Organize knowledge transfer sessions and have the departing member document …" at bounding box center [266, 329] width 0 height 9
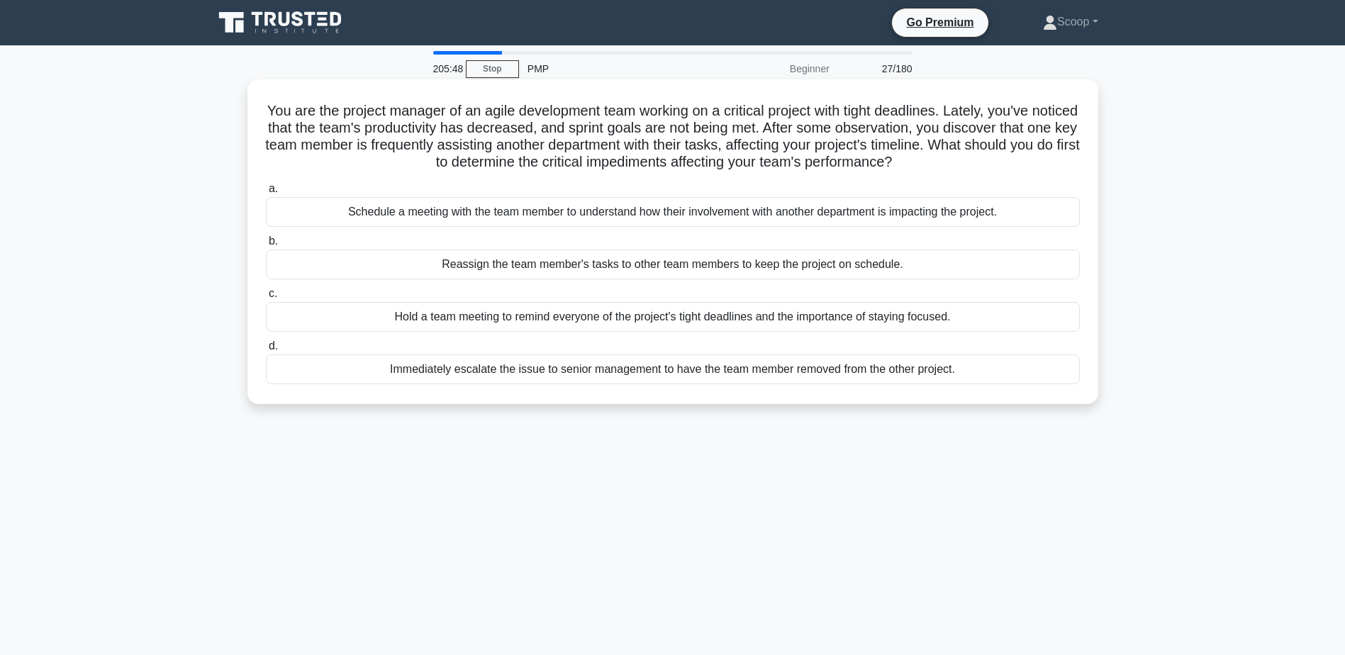
click at [480, 212] on div "Schedule a meeting with the team member to understand how their involvement wit…" at bounding box center [673, 212] width 814 height 30
click at [266, 194] on input "a. Schedule a meeting with the team member to understand how their involvement …" at bounding box center [266, 188] width 0 height 9
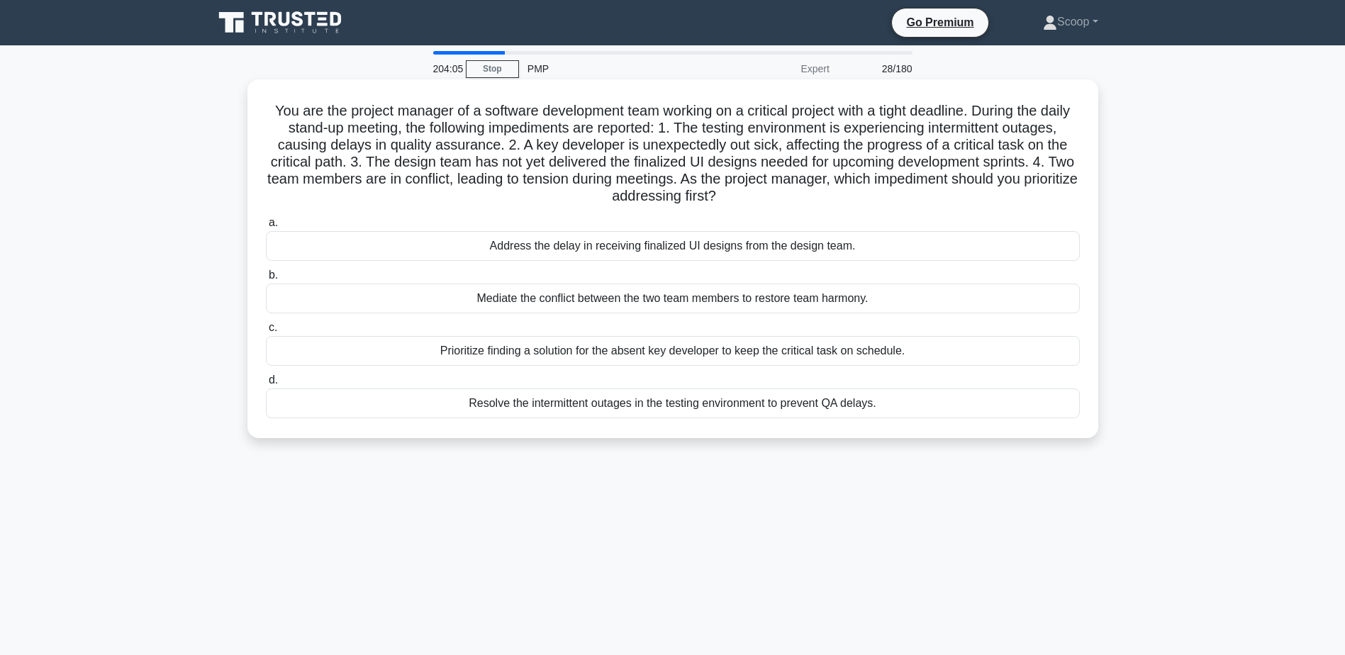
click at [924, 349] on div "Prioritize finding a solution for the absent key developer to keep the critical…" at bounding box center [673, 351] width 814 height 30
click at [266, 332] on input "c. Prioritize finding a solution for the absent key developer to keep the criti…" at bounding box center [266, 327] width 0 height 9
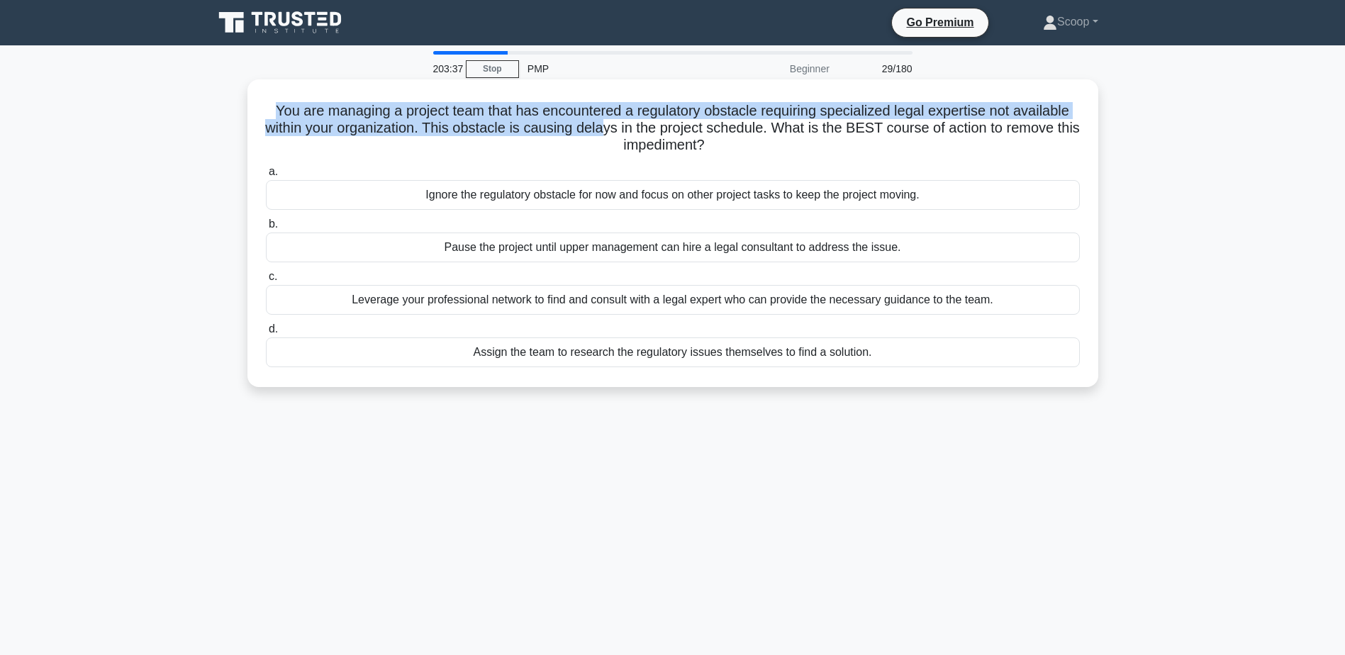
drag, startPoint x: 267, startPoint y: 101, endPoint x: 620, endPoint y: 123, distance: 353.7
click at [620, 123] on h5 "You are managing a project team that has encountered a regulatory obstacle requ…" at bounding box center [672, 128] width 817 height 52
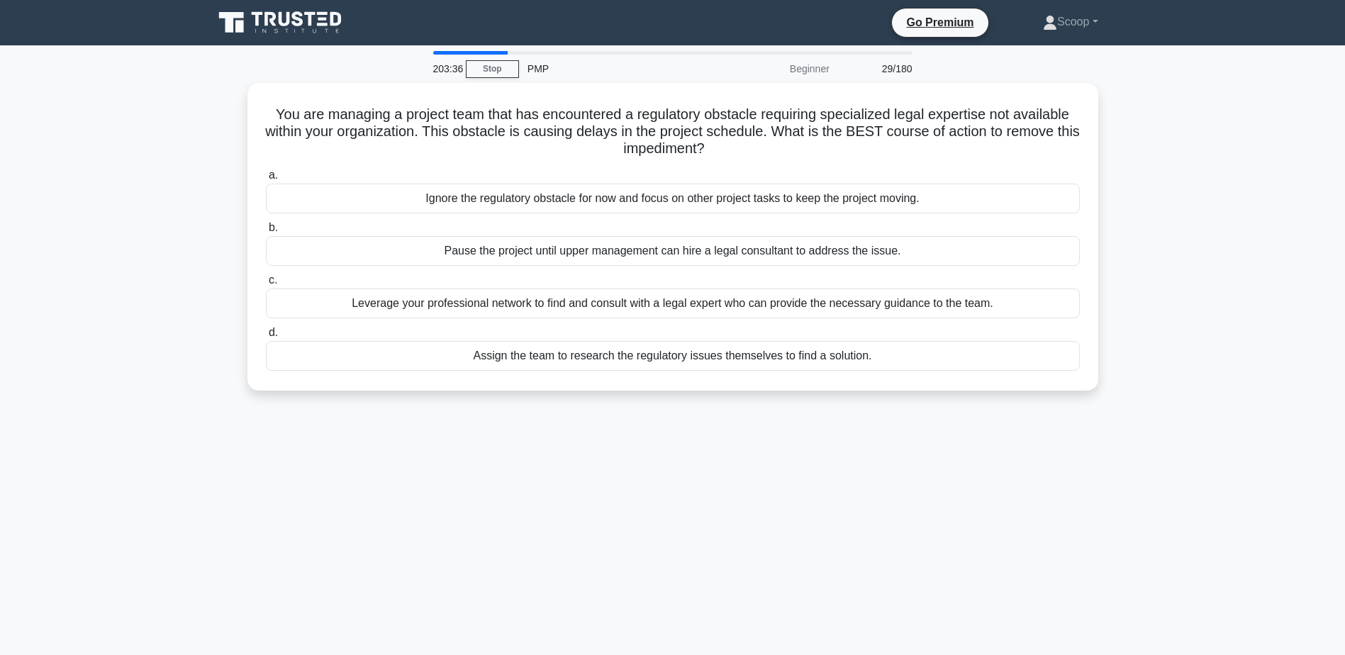
click at [1239, 171] on main "203:36 Stop PMP Beginner 29/180 You are managing a project team that has encoun…" at bounding box center [672, 405] width 1345 height 720
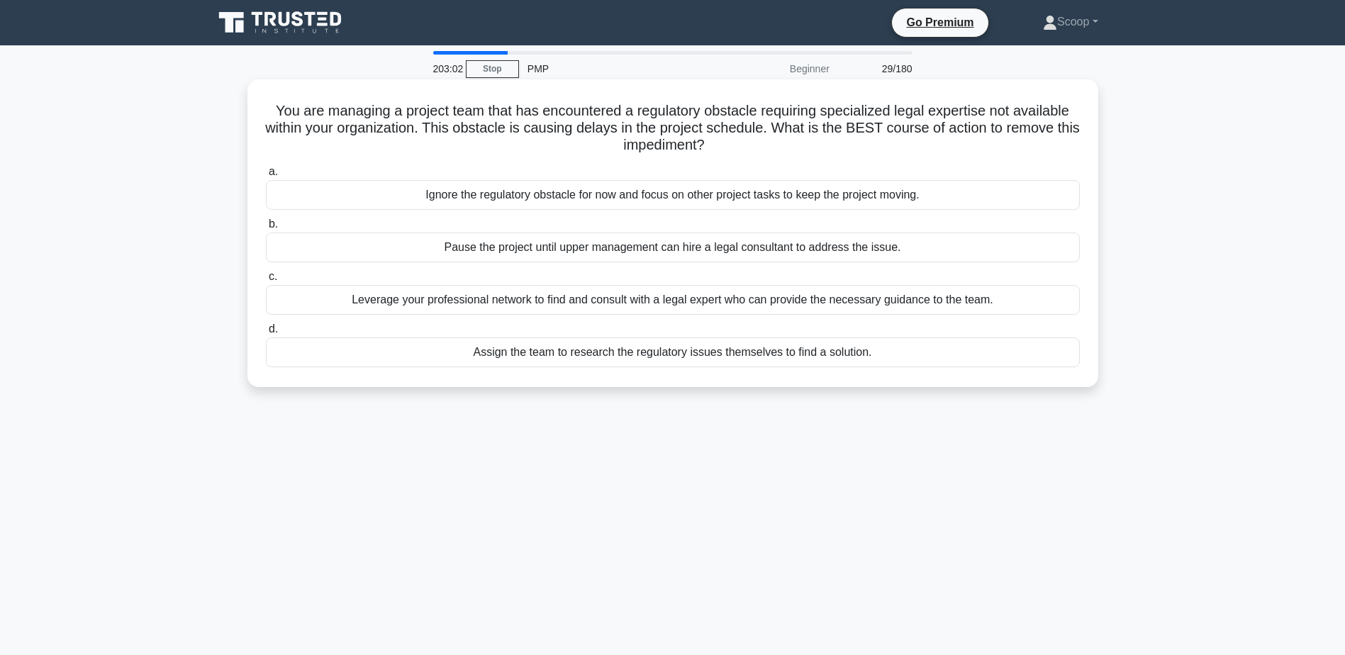
click at [530, 306] on div "Leverage your professional network to find and consult with a legal expert who …" at bounding box center [673, 300] width 814 height 30
click at [266, 281] on input "c. Leverage your professional network to find and consult with a legal expert w…" at bounding box center [266, 276] width 0 height 9
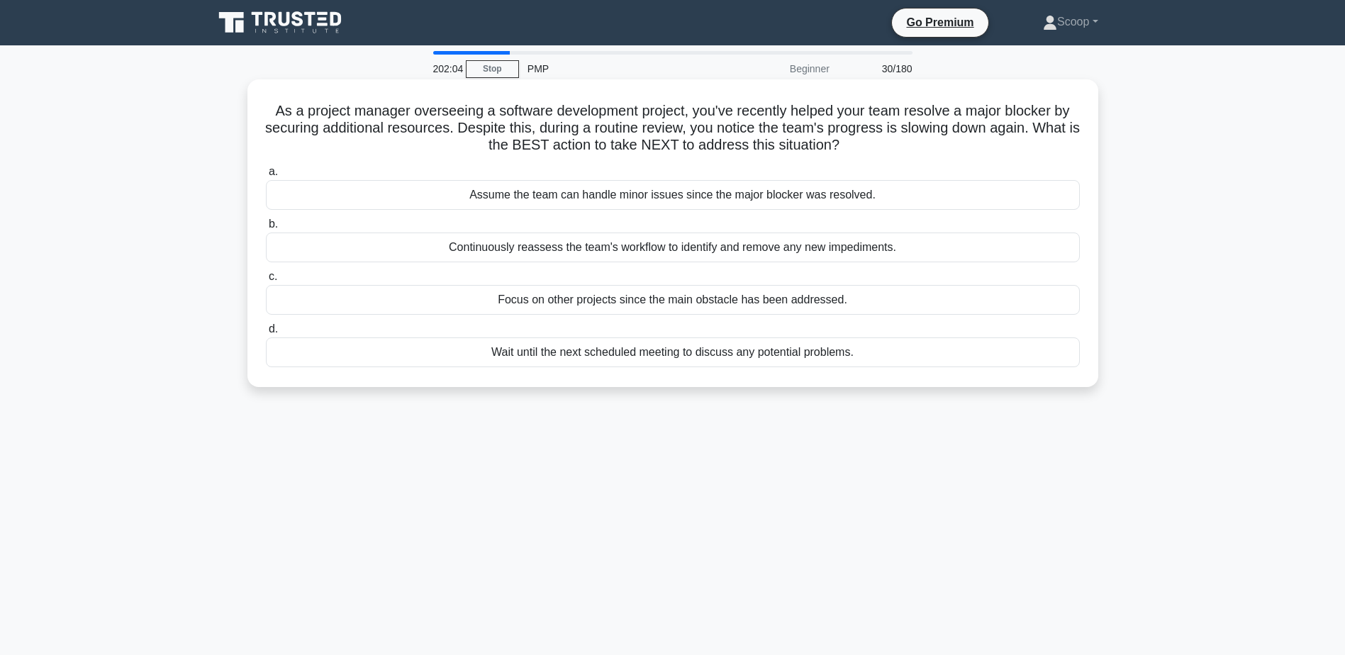
click at [640, 249] on div "Continuously reassess the team's workflow to identify and remove any new impedi…" at bounding box center [673, 248] width 814 height 30
click at [266, 229] on input "b. Continuously reassess the team's workflow to identify and remove any new imp…" at bounding box center [266, 224] width 0 height 9
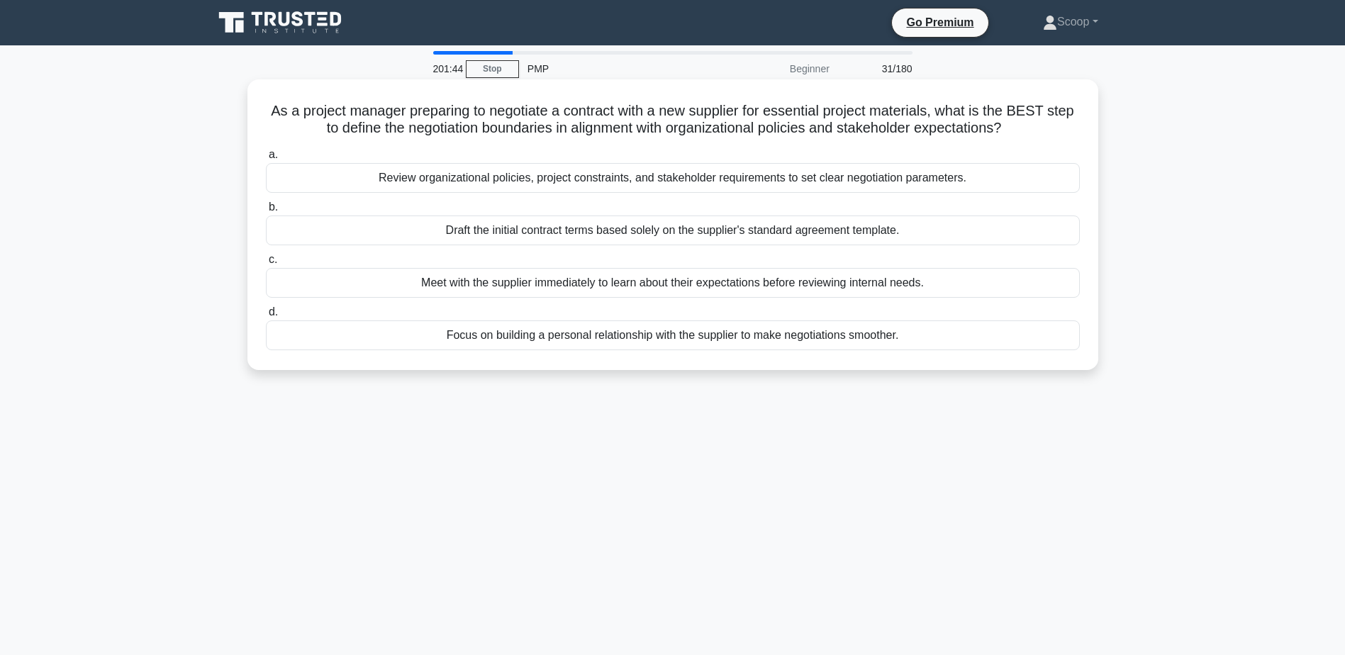
drag, startPoint x: 274, startPoint y: 109, endPoint x: 1049, endPoint y: 128, distance: 775.0
click at [1049, 128] on h5 "As a project manager preparing to negotiate a contract with a new supplier for …" at bounding box center [672, 119] width 817 height 35
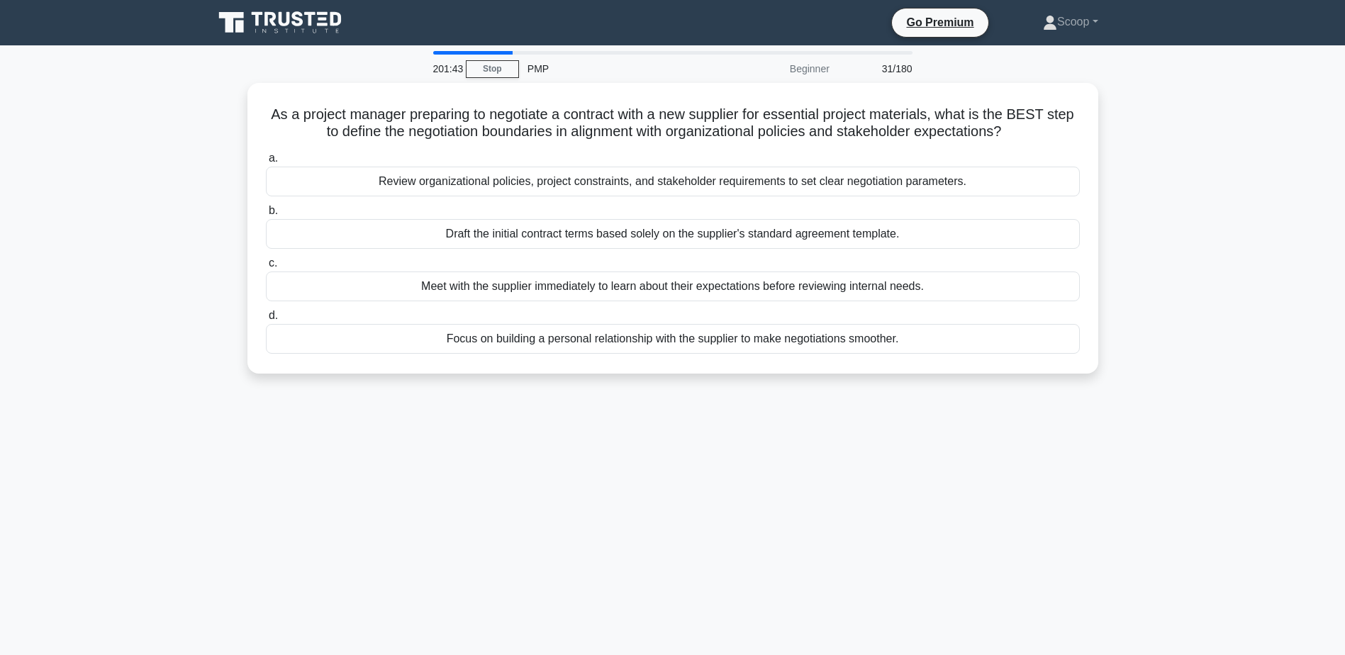
drag, startPoint x: 1049, startPoint y: 128, endPoint x: 1211, endPoint y: 201, distance: 177.4
click at [1211, 201] on main "201:43 Stop PMP Beginner 31/180 As a project manager preparing to negotiate a c…" at bounding box center [672, 405] width 1345 height 720
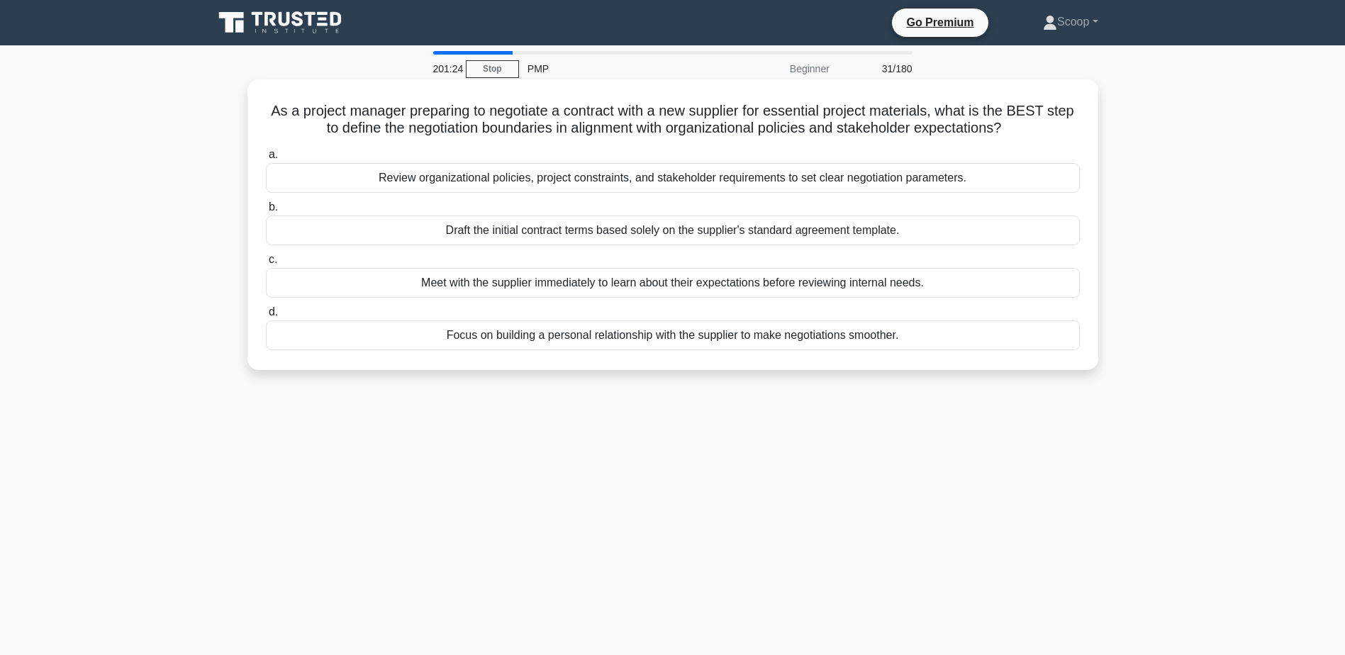
click at [756, 181] on div "Review organizational policies, project constraints, and stakeholder requiremen…" at bounding box center [673, 178] width 814 height 30
click at [266, 159] on input "a. Review organizational policies, project constraints, and stakeholder require…" at bounding box center [266, 154] width 0 height 9
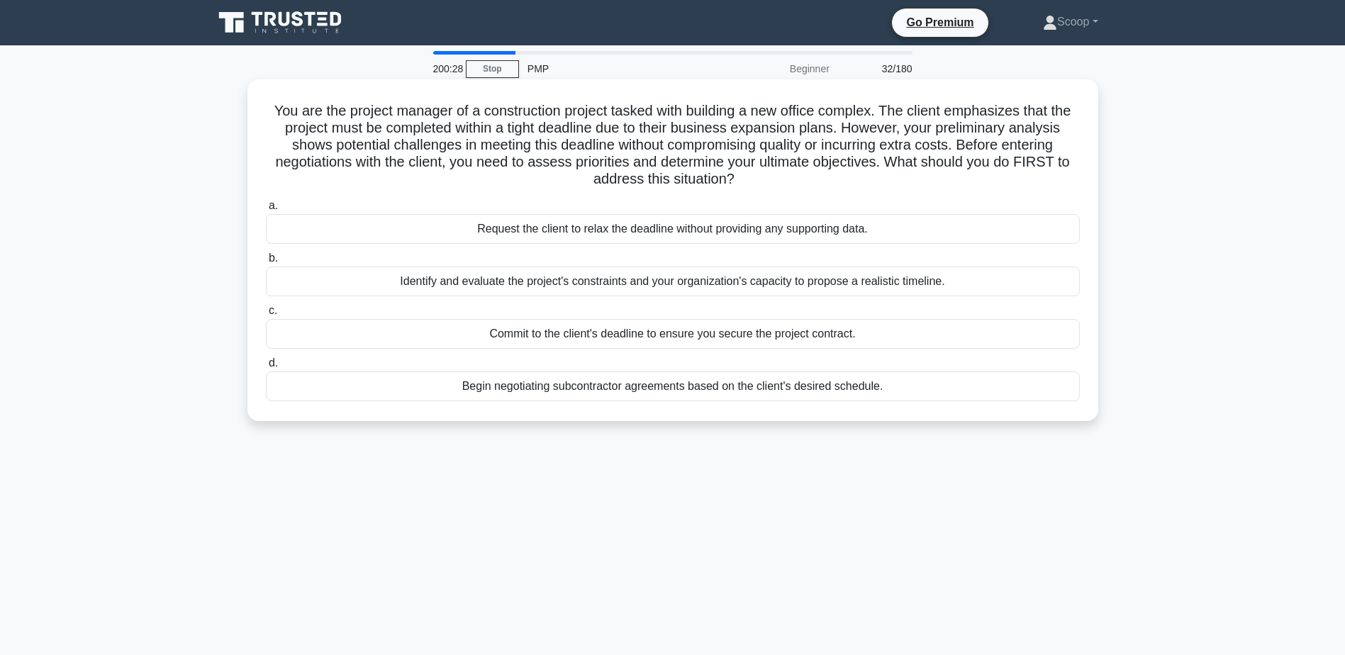
click at [875, 290] on div "Identify and evaluate the project's constraints and your organization's capacit…" at bounding box center [673, 282] width 814 height 30
click at [266, 263] on input "b. Identify and evaluate the project's constraints and your organization's capa…" at bounding box center [266, 258] width 0 height 9
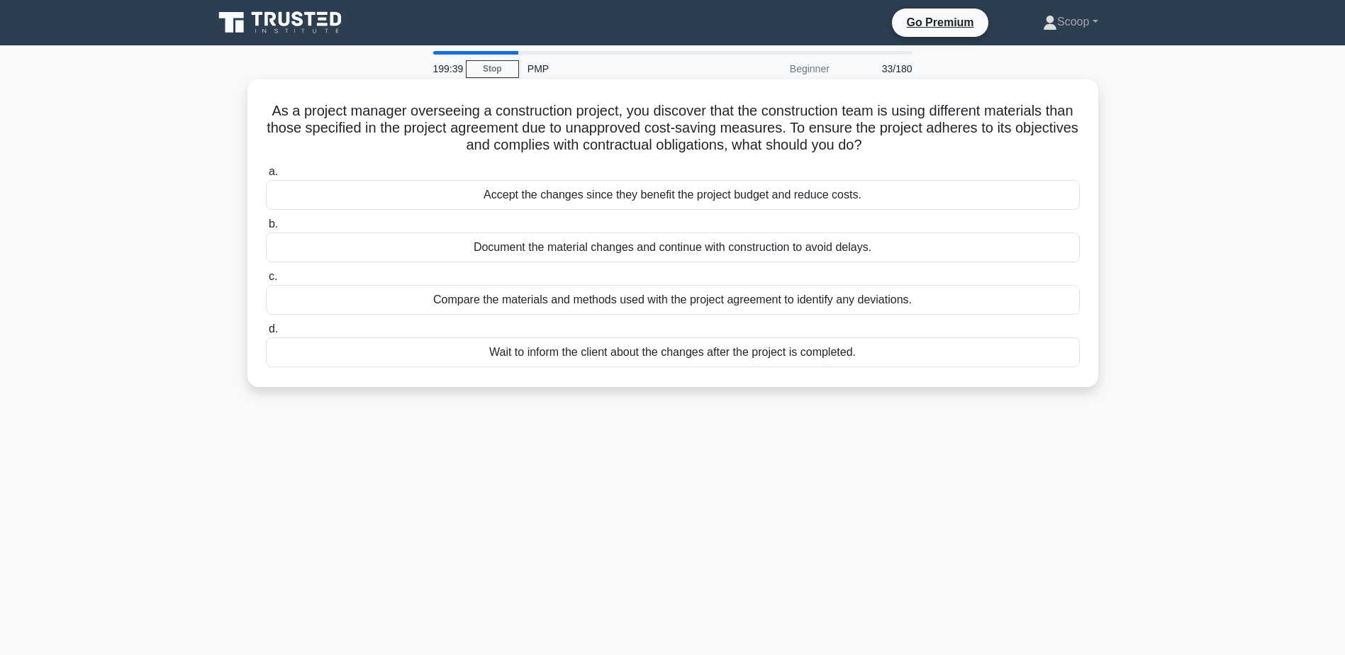
click at [662, 302] on div "Compare the materials and methods used with the project agreement to identify a…" at bounding box center [673, 300] width 814 height 30
click at [266, 281] on input "c. Compare the materials and methods used with the project agreement to identif…" at bounding box center [266, 276] width 0 height 9
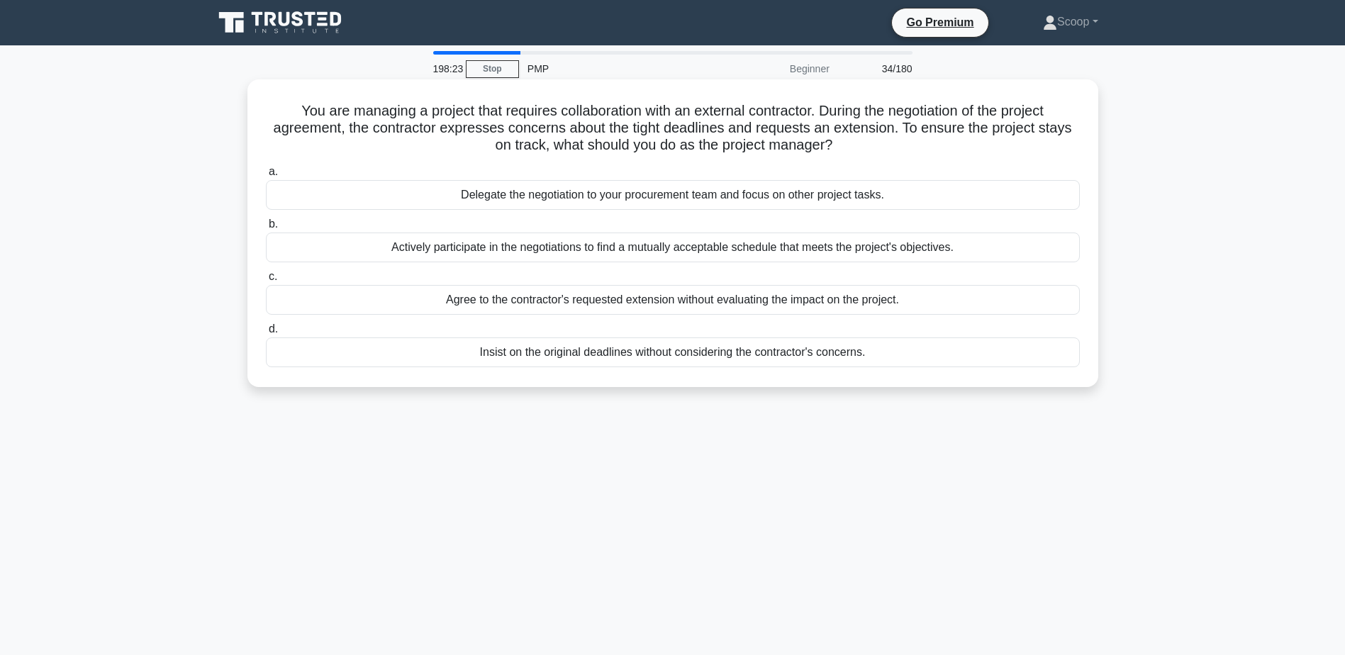
click at [783, 253] on div "Actively participate in the negotiations to find a mutually acceptable schedule…" at bounding box center [673, 248] width 814 height 30
click at [266, 229] on input "b. Actively participate in the negotiations to find a mutually acceptable sched…" at bounding box center [266, 224] width 0 height 9
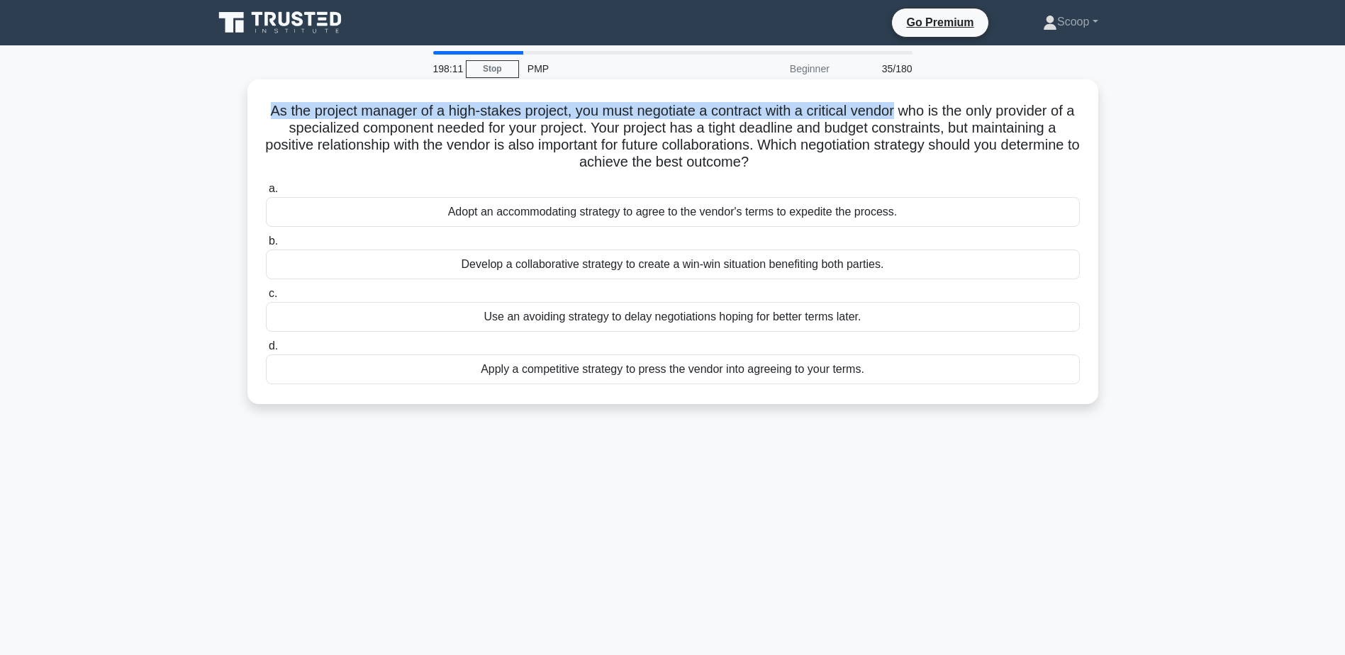
drag, startPoint x: 268, startPoint y: 111, endPoint x: 914, endPoint y: 107, distance: 646.5
click at [914, 107] on h5 "As the project manager of a high-stakes project, you must negotiate a contract …" at bounding box center [672, 136] width 817 height 69
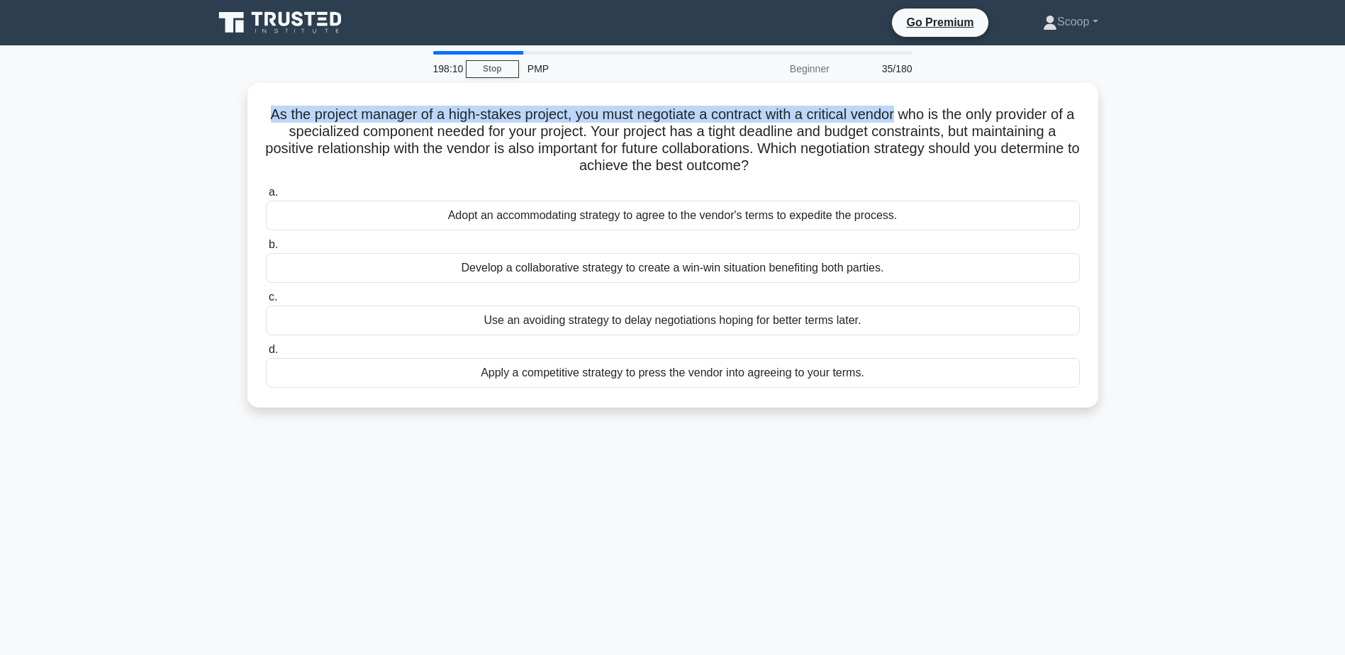
click at [182, 108] on main "198:10 Stop PMP Beginner 35/180 As the project manager of a high-stakes project…" at bounding box center [672, 405] width 1345 height 720
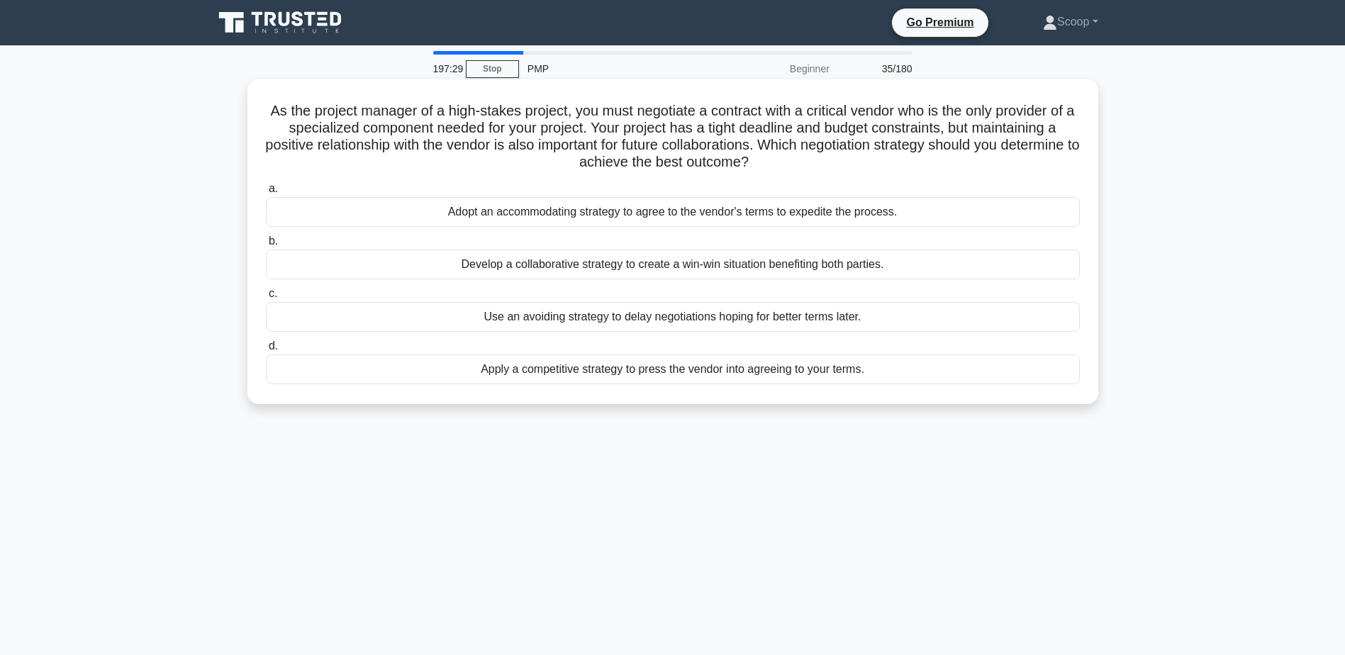
click at [870, 267] on div "Develop a collaborative strategy to create a win-win situation benefiting both …" at bounding box center [673, 265] width 814 height 30
click at [266, 246] on input "b. Develop a collaborative strategy to create a win-win situation benefiting bo…" at bounding box center [266, 241] width 0 height 9
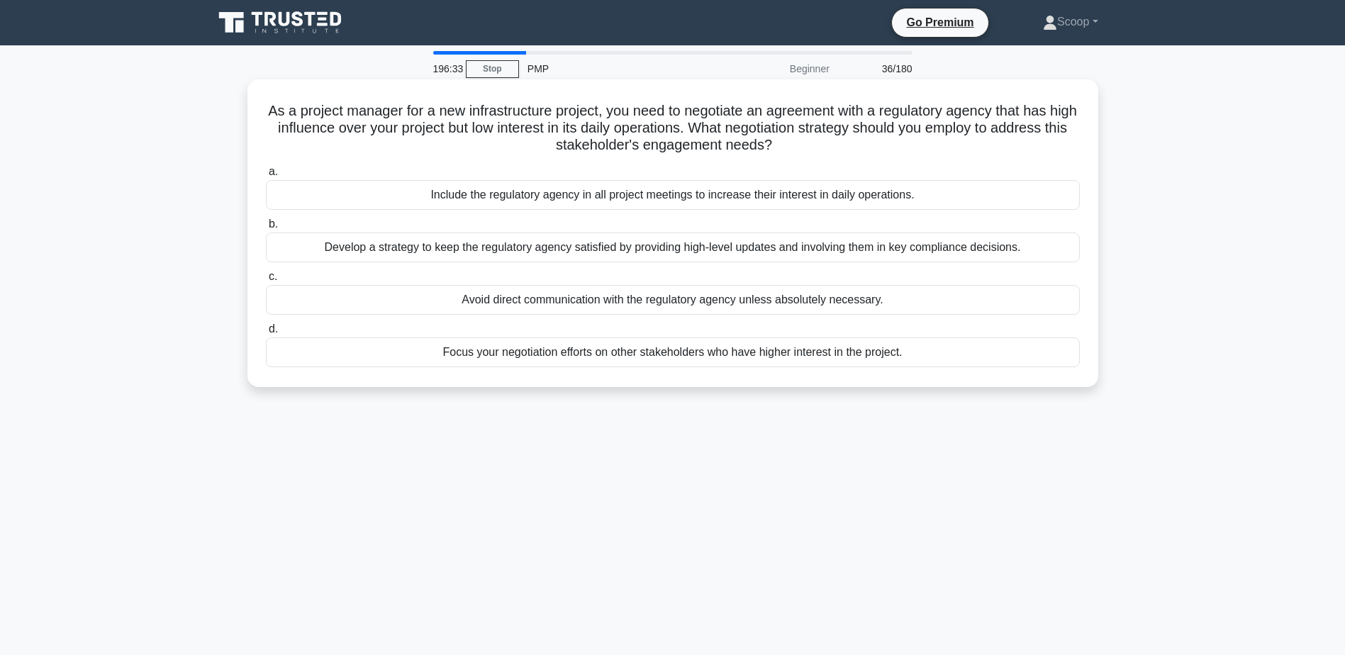
drag, startPoint x: 749, startPoint y: 121, endPoint x: 816, endPoint y: 143, distance: 70.2
click at [816, 143] on h5 "As a project manager for a new infrastructure project, you need to negotiate an…" at bounding box center [672, 128] width 817 height 52
click at [665, 244] on div "Develop a strategy to keep the regulatory agency satisfied by providing high-le…" at bounding box center [673, 248] width 814 height 30
click at [266, 229] on input "b. Develop a strategy to keep the regulatory agency satisfied by providing high…" at bounding box center [266, 224] width 0 height 9
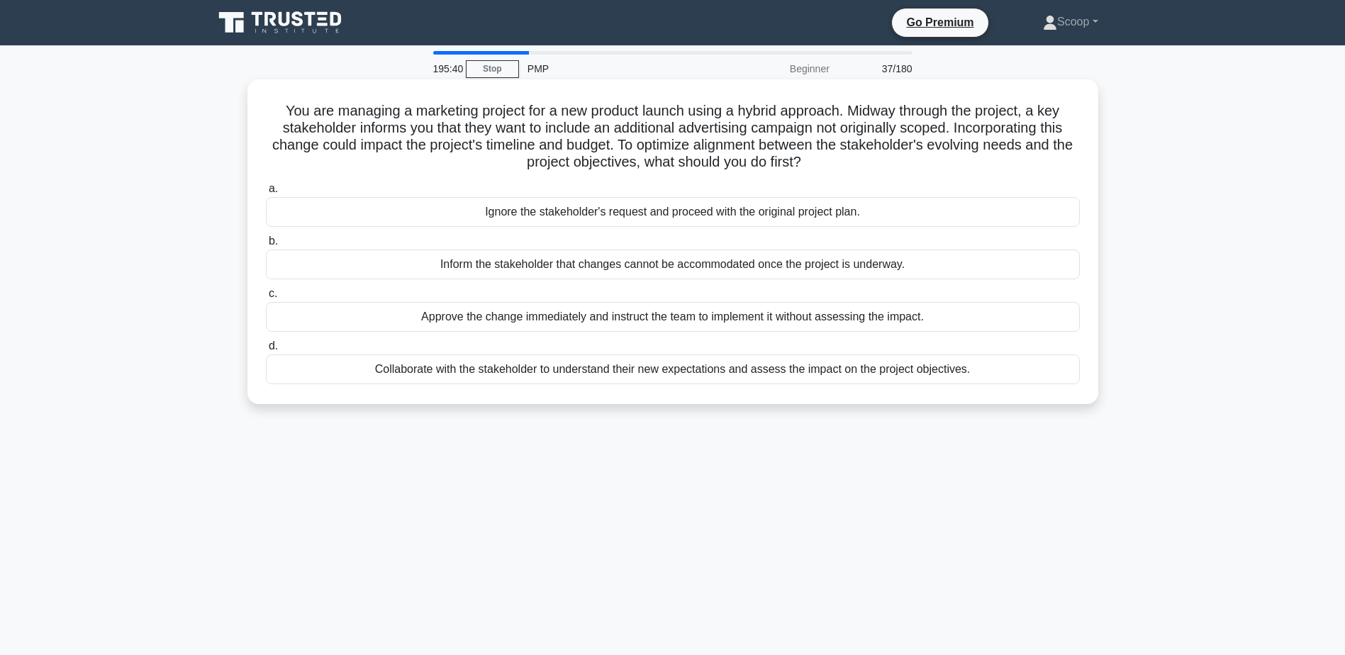
drag, startPoint x: 270, startPoint y: 105, endPoint x: 849, endPoint y: 165, distance: 582.3
click at [849, 165] on h5 "You are managing a marketing project for a new product launch using a hybrid ap…" at bounding box center [672, 136] width 817 height 69
click at [694, 374] on div "Collaborate with the stakeholder to understand their new expectations and asses…" at bounding box center [673, 369] width 814 height 30
click at [266, 351] on input "d. Collaborate with the stakeholder to understand their new expectations and as…" at bounding box center [266, 346] width 0 height 9
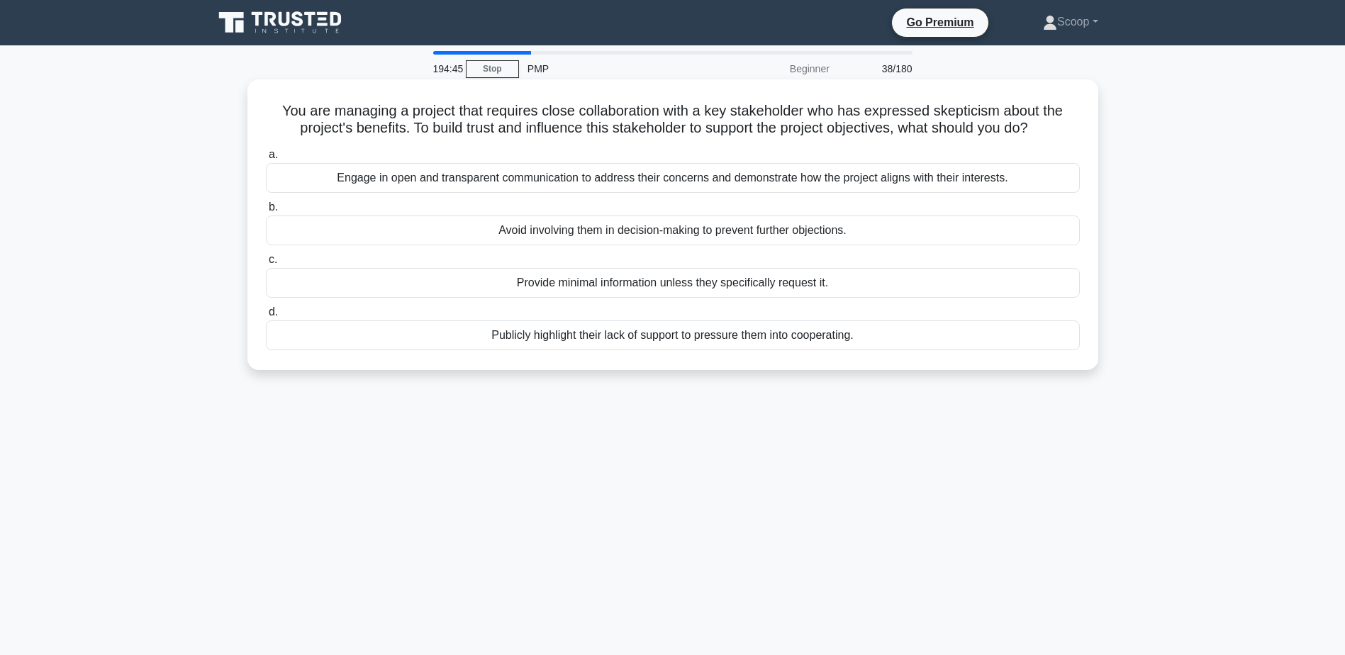
drag, startPoint x: 272, startPoint y: 103, endPoint x: 1078, endPoint y: 135, distance: 807.4
click at [1078, 135] on h5 "You are managing a project that requires close collaboration with a key stakeho…" at bounding box center [672, 119] width 817 height 35
click at [725, 177] on div "Engage in open and transparent communication to address their concerns and demo…" at bounding box center [673, 178] width 814 height 30
click at [266, 159] on input "a. Engage in open and transparent communication to address their concerns and d…" at bounding box center [266, 154] width 0 height 9
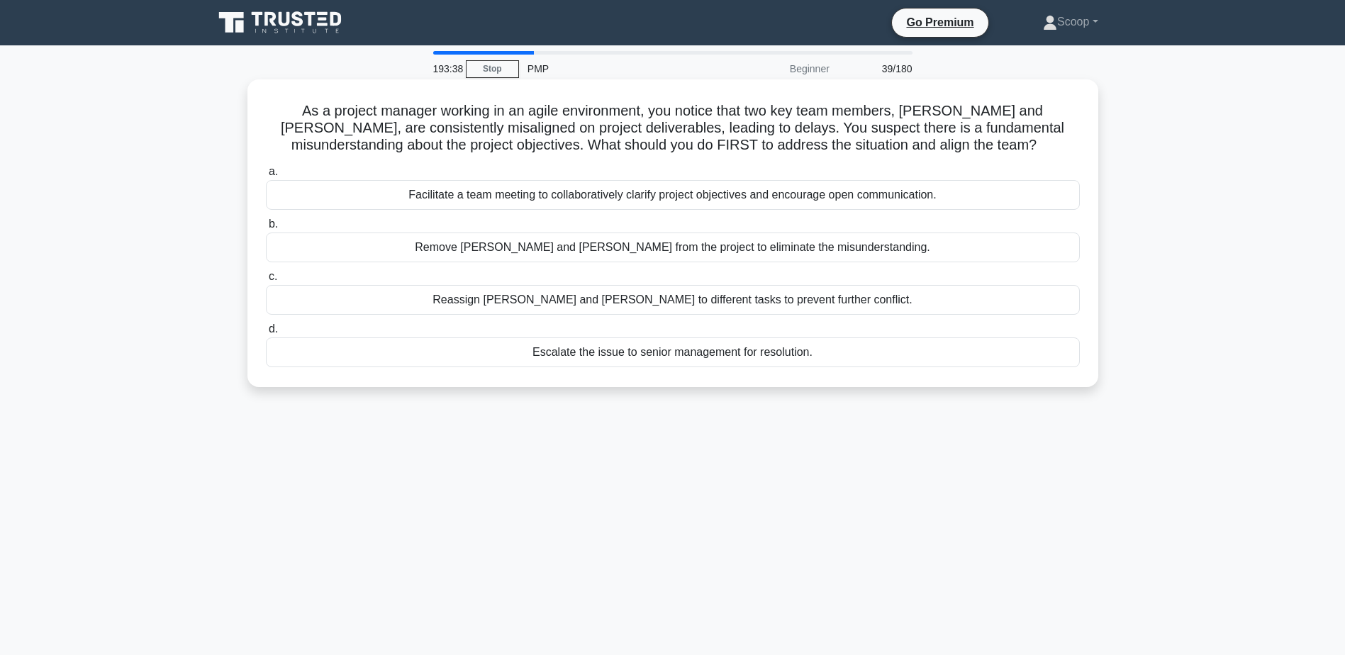
click at [897, 201] on div "Facilitate a team meeting to collaboratively clarify project objectives and enc…" at bounding box center [673, 195] width 814 height 30
click at [266, 177] on input "a. Facilitate a team meeting to collaboratively clarify project objectives and …" at bounding box center [266, 171] width 0 height 9
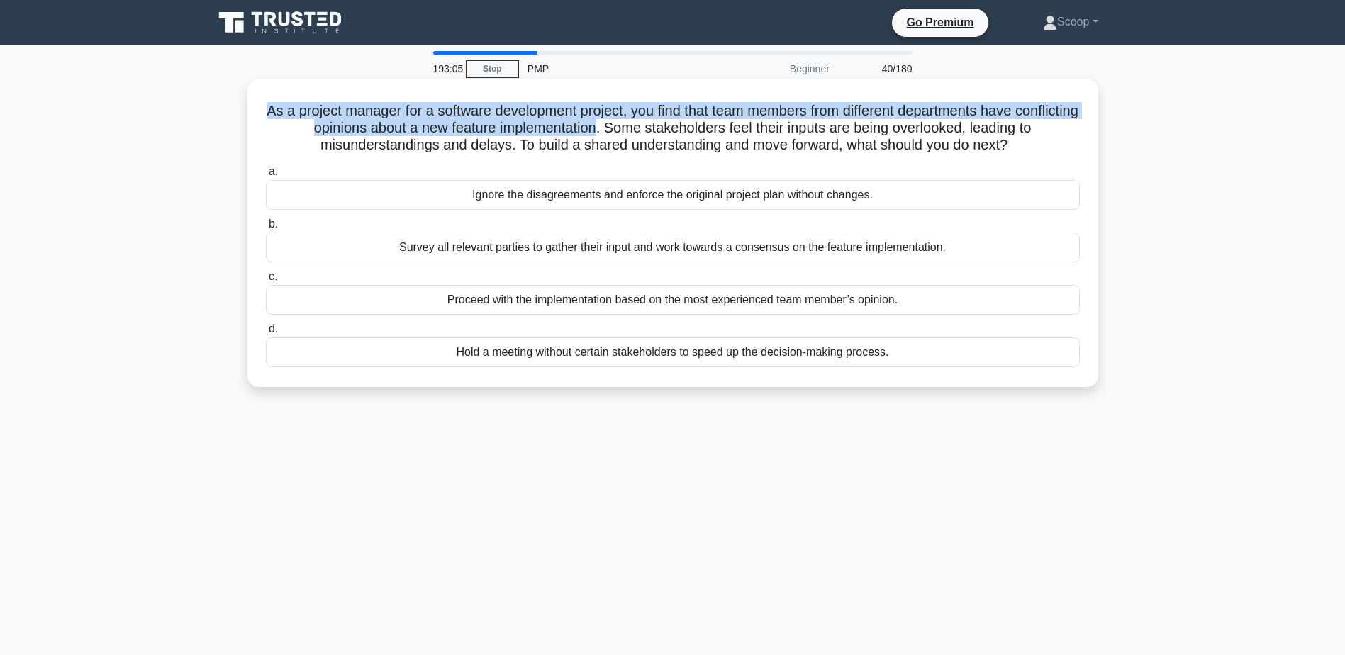
drag, startPoint x: 289, startPoint y: 108, endPoint x: 629, endPoint y: 135, distance: 342.0
click at [629, 135] on h5 "As a project manager for a software development project, you find that team mem…" at bounding box center [672, 128] width 817 height 52
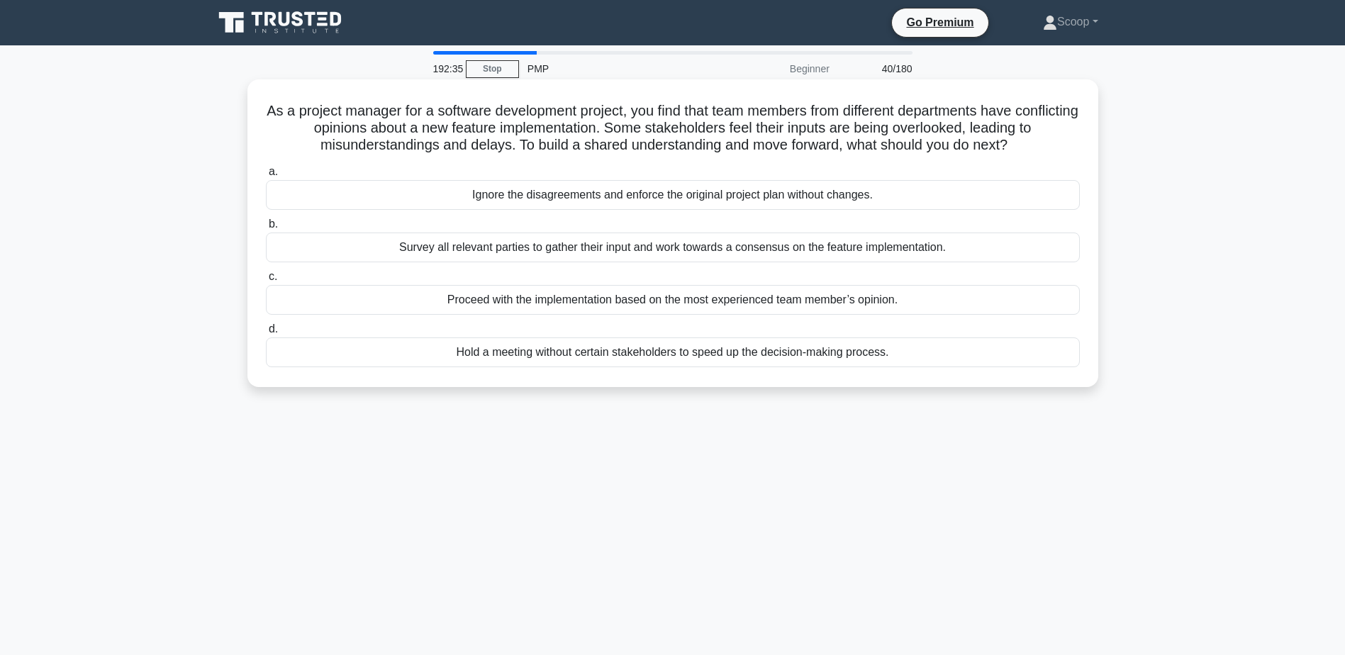
click at [642, 250] on div "Survey all relevant parties to gather their input and work towards a consensus …" at bounding box center [673, 248] width 814 height 30
click at [266, 229] on input "b. Survey all relevant parties to gather their input and work towards a consens…" at bounding box center [266, 224] width 0 height 9
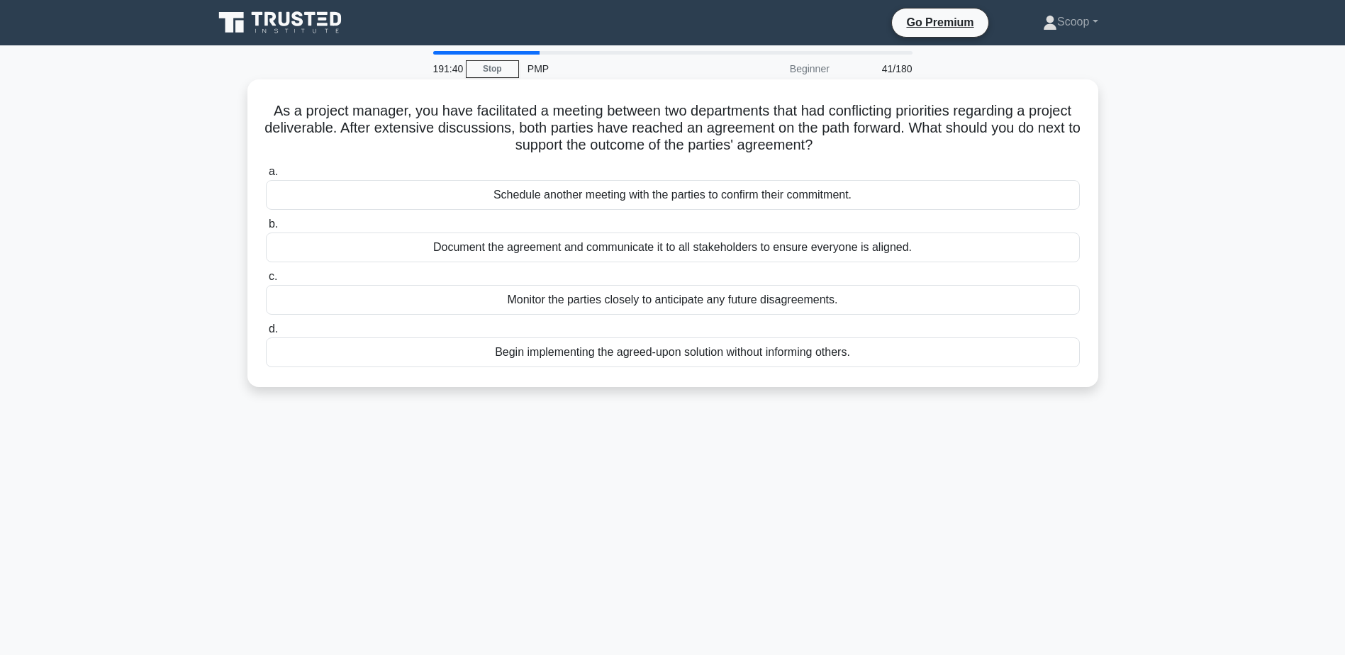
click at [722, 245] on div "Document the agreement and communicate it to all stakeholders to ensure everyon…" at bounding box center [673, 248] width 814 height 30
click at [266, 229] on input "b. Document the agreement and communicate it to all stakeholders to ensure ever…" at bounding box center [266, 224] width 0 height 9
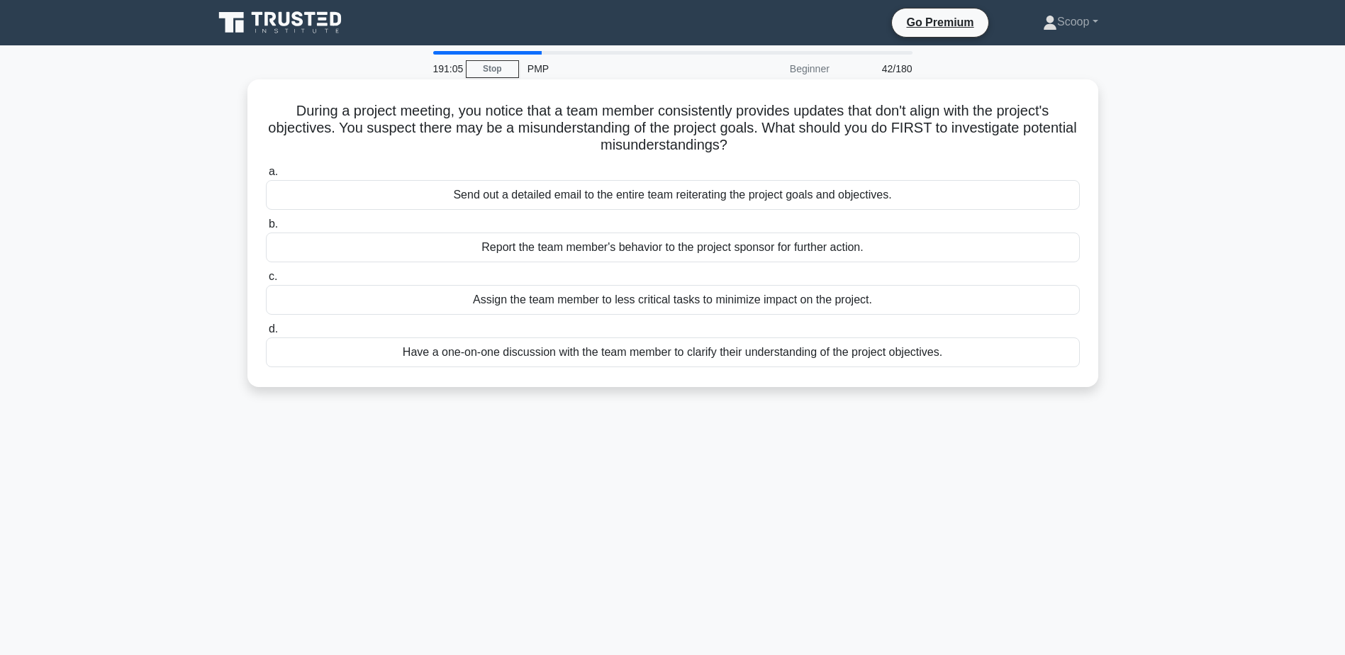
drag, startPoint x: 271, startPoint y: 108, endPoint x: 805, endPoint y: 145, distance: 535.1
click at [805, 145] on h5 "During a project meeting, you notice that a team member consistently provides u…" at bounding box center [672, 128] width 817 height 52
click at [741, 357] on div "Have a one-on-one discussion with the team member to clarify their understandin…" at bounding box center [673, 352] width 814 height 30
click at [266, 334] on input "d. Have a one-on-one discussion with the team member to clarify their understan…" at bounding box center [266, 329] width 0 height 9
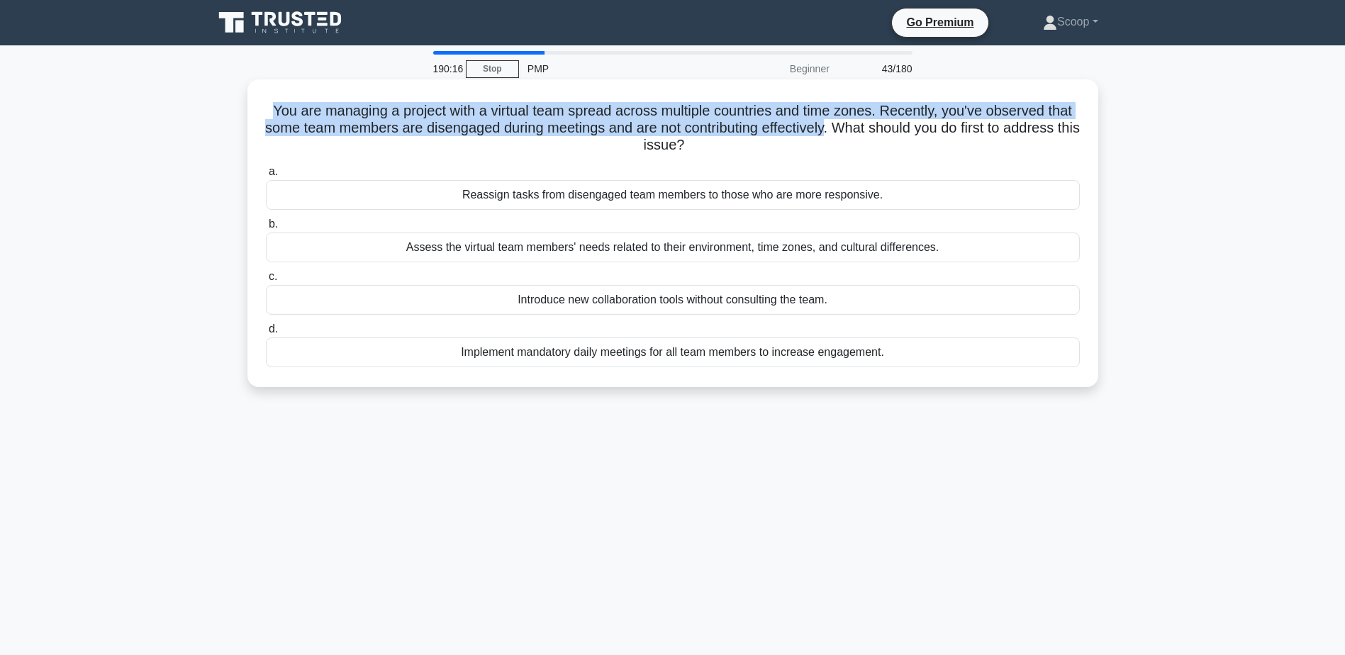
drag, startPoint x: 274, startPoint y: 114, endPoint x: 883, endPoint y: 123, distance: 608.3
click at [883, 123] on h5 "You are managing a project with a virtual team spread across multiple countries…" at bounding box center [672, 128] width 817 height 52
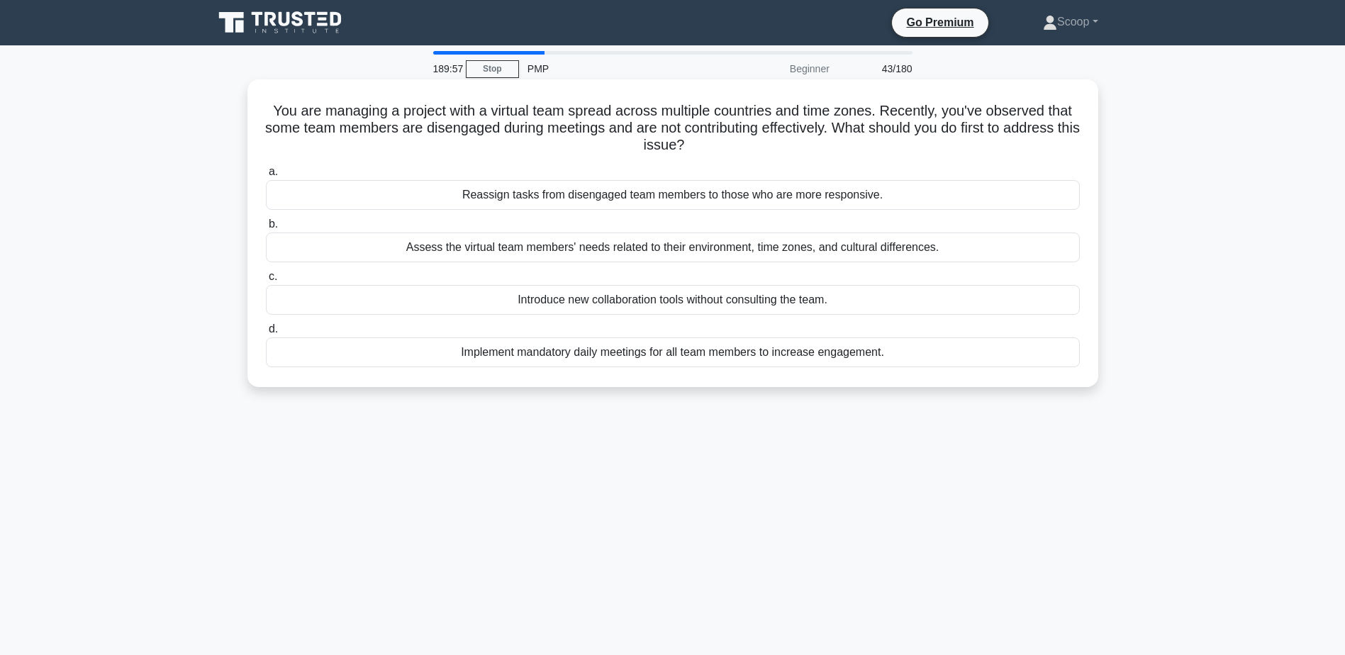
click at [860, 242] on div "Assess the virtual team members' needs related to their environment, time zones…" at bounding box center [673, 248] width 814 height 30
click at [266, 229] on input "b. Assess the virtual team members' needs related to their environment, time zo…" at bounding box center [266, 224] width 0 height 9
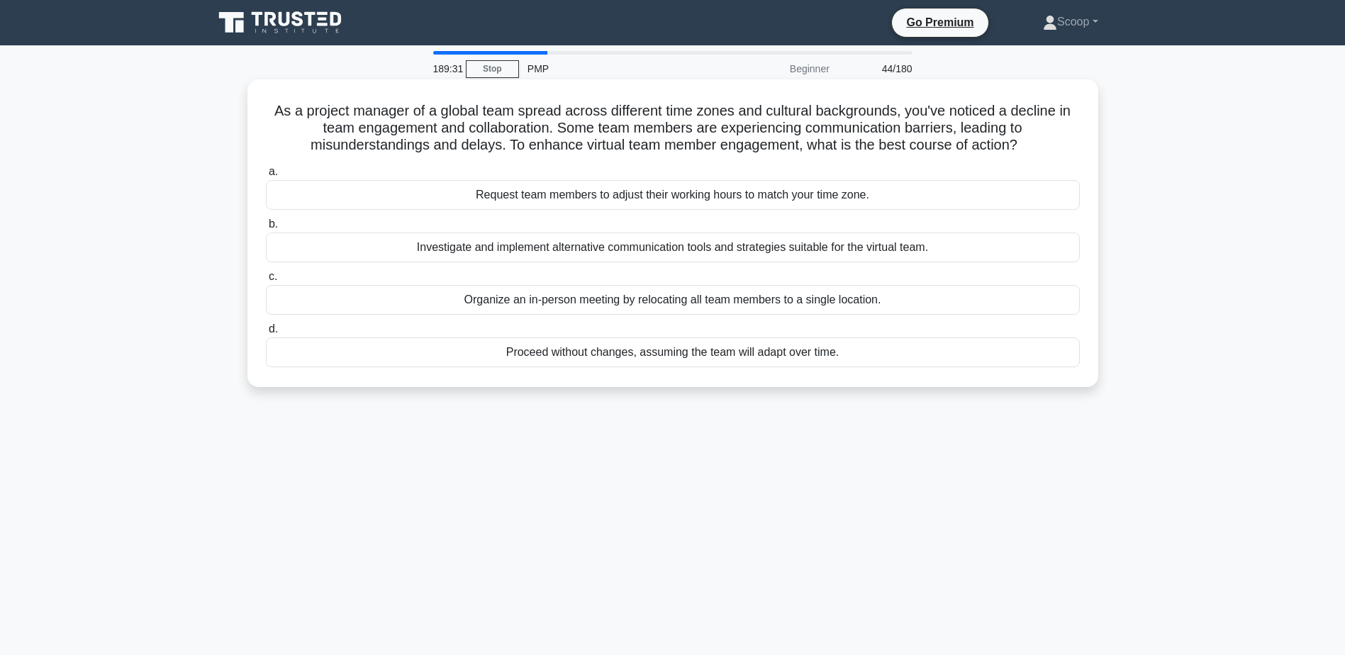
drag, startPoint x: 262, startPoint y: 114, endPoint x: 1034, endPoint y: 139, distance: 773.1
click at [1034, 139] on div "As a project manager of a global team spread across different time zones and cu…" at bounding box center [672, 233] width 839 height 296
click at [662, 247] on div "Investigate and implement alternative communication tools and strategies suitab…" at bounding box center [673, 248] width 814 height 30
click at [266, 229] on input "b. Investigate and implement alternative communication tools and strategies sui…" at bounding box center [266, 224] width 0 height 9
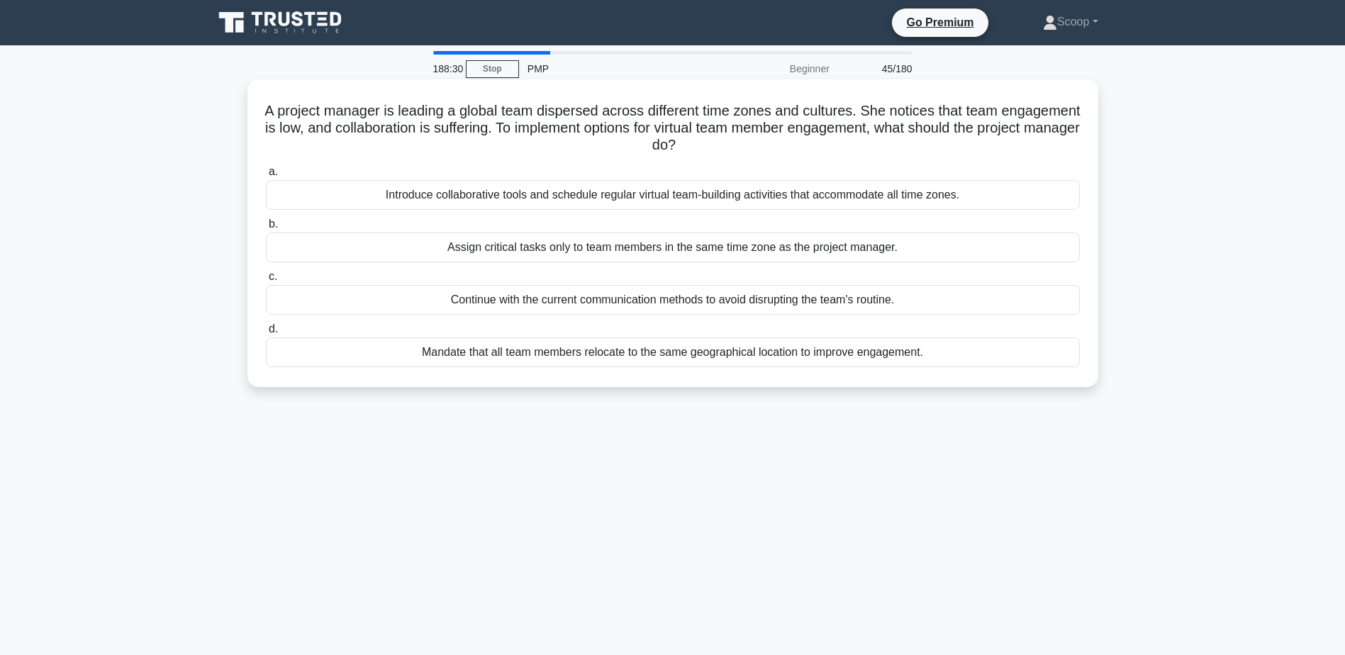
click at [626, 198] on div "Introduce collaborative tools and schedule regular virtual team-building activi…" at bounding box center [673, 195] width 814 height 30
click at [266, 177] on input "a. Introduce collaborative tools and schedule regular virtual team-building act…" at bounding box center [266, 171] width 0 height 9
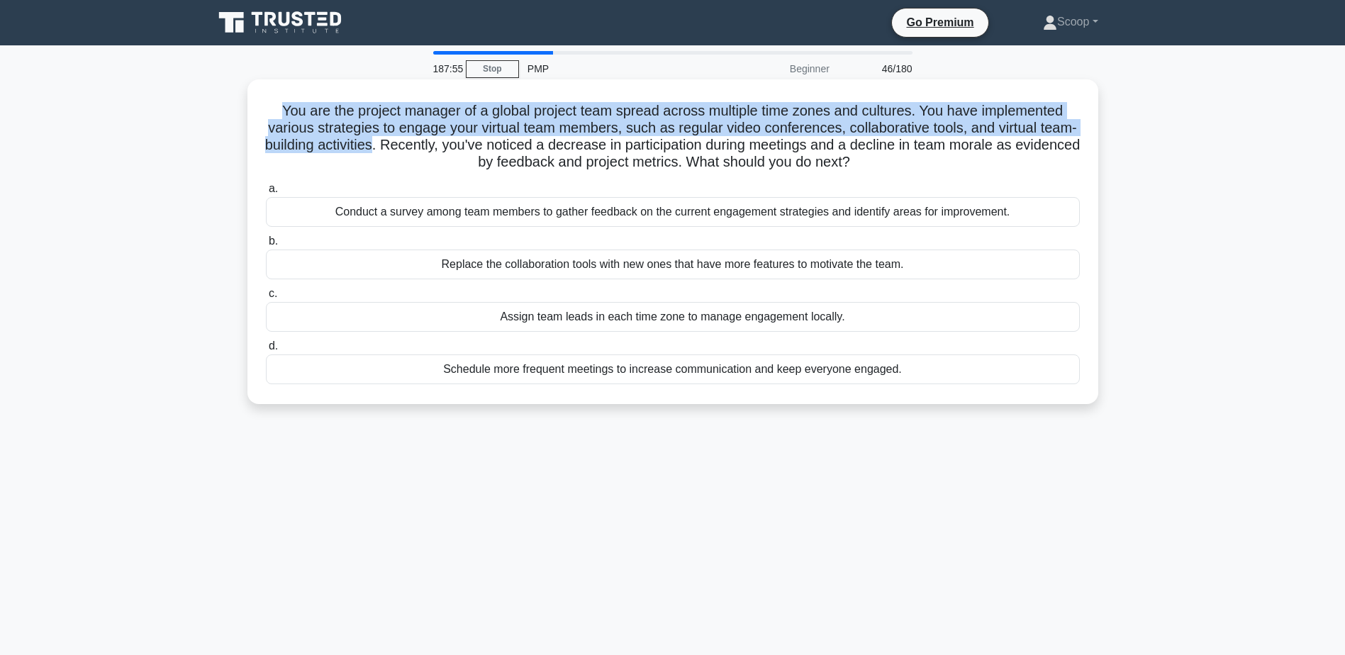
drag, startPoint x: 274, startPoint y: 109, endPoint x: 423, endPoint y: 142, distance: 152.5
click at [423, 142] on h5 "You are the project manager of a global project team spread across multiple tim…" at bounding box center [672, 136] width 817 height 69
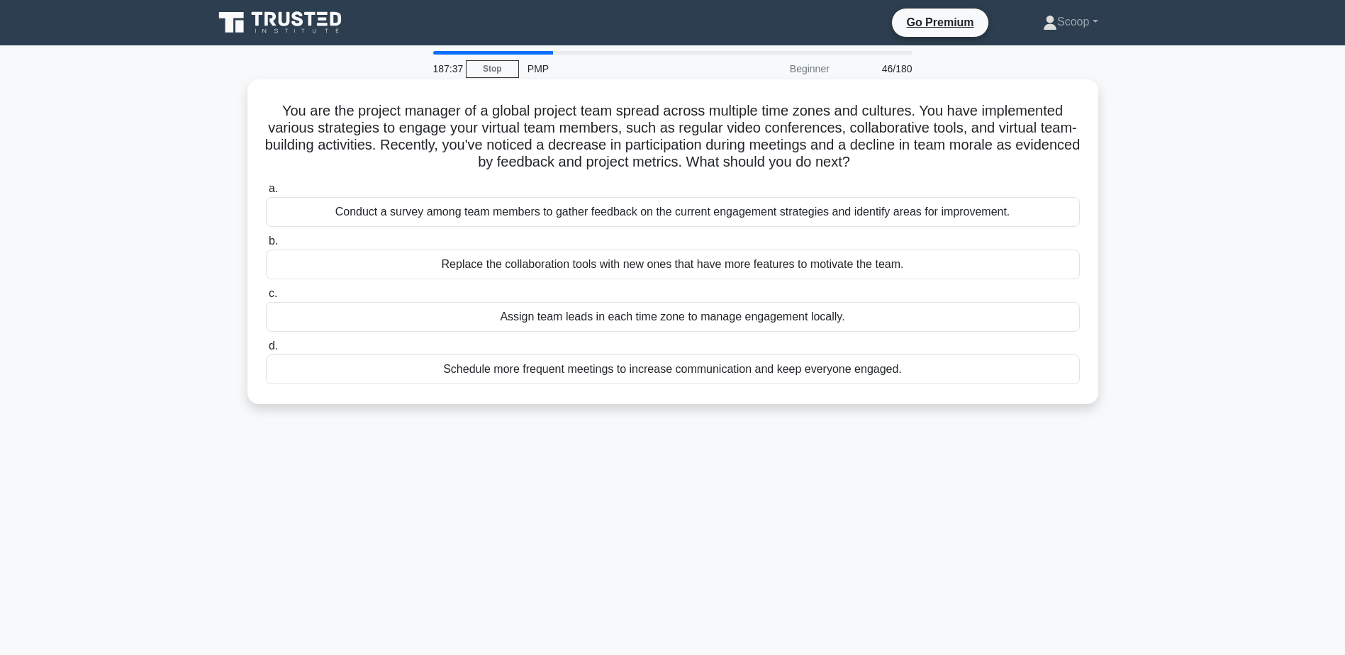
click at [766, 213] on div "Conduct a survey among team members to gather feedback on the current engagemen…" at bounding box center [673, 212] width 814 height 30
click at [266, 194] on input "a. Conduct a survey among team members to gather feedback on the current engage…" at bounding box center [266, 188] width 0 height 9
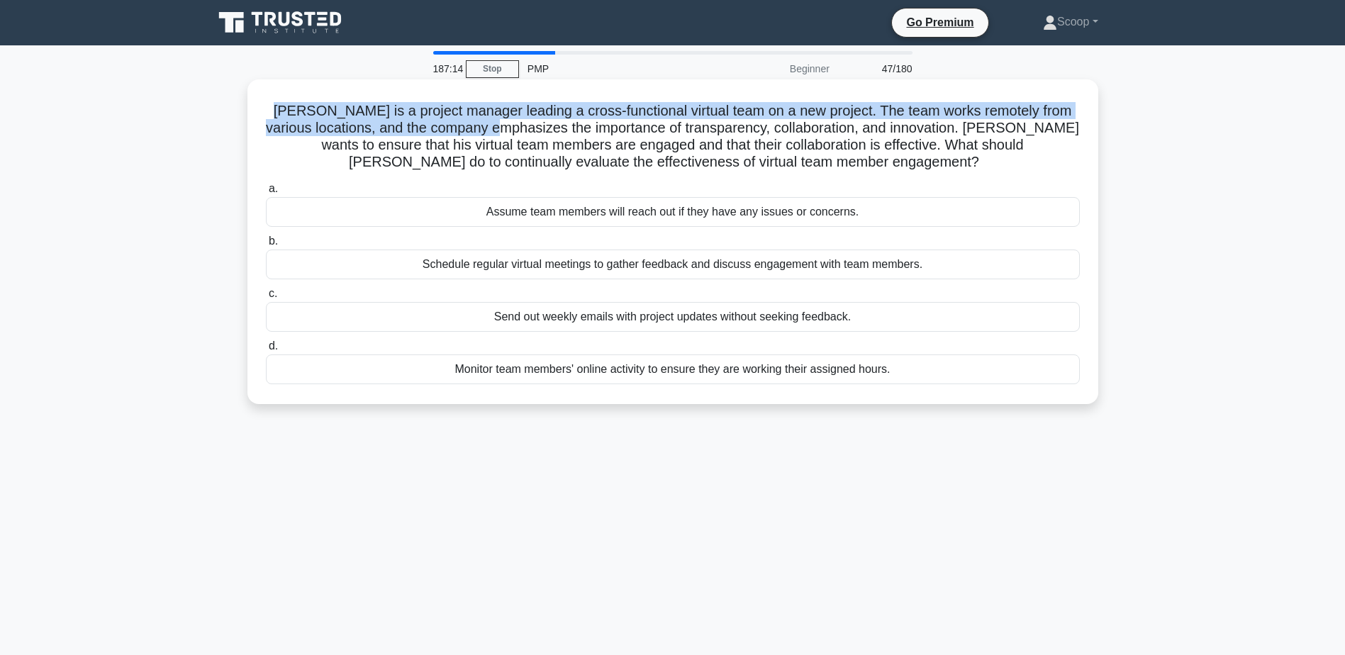
drag, startPoint x: 276, startPoint y: 105, endPoint x: 527, endPoint y: 136, distance: 252.9
click at [527, 136] on h5 "John is a project manager leading a cross-functional virtual team on a new proj…" at bounding box center [672, 136] width 817 height 69
click at [276, 104] on h5 "John is a project manager leading a cross-functional virtual team on a new proj…" at bounding box center [672, 136] width 817 height 69
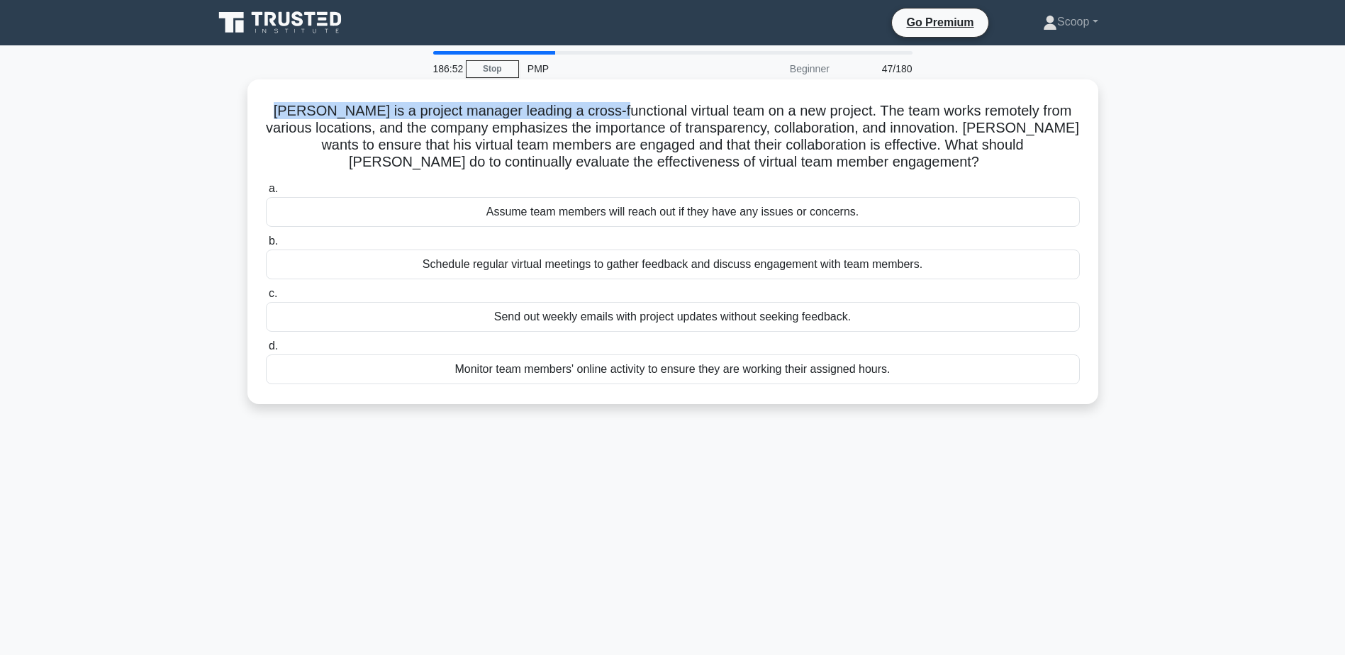
drag, startPoint x: 281, startPoint y: 106, endPoint x: 617, endPoint y: 104, distance: 336.0
click at [617, 104] on h5 "John is a project manager leading a cross-functional virtual team on a new proj…" at bounding box center [672, 136] width 817 height 69
click at [736, 262] on div "Schedule regular virtual meetings to gather feedback and discuss engagement wit…" at bounding box center [673, 265] width 814 height 30
click at [266, 246] on input "b. Schedule regular virtual meetings to gather feedback and discuss engagement …" at bounding box center [266, 241] width 0 height 9
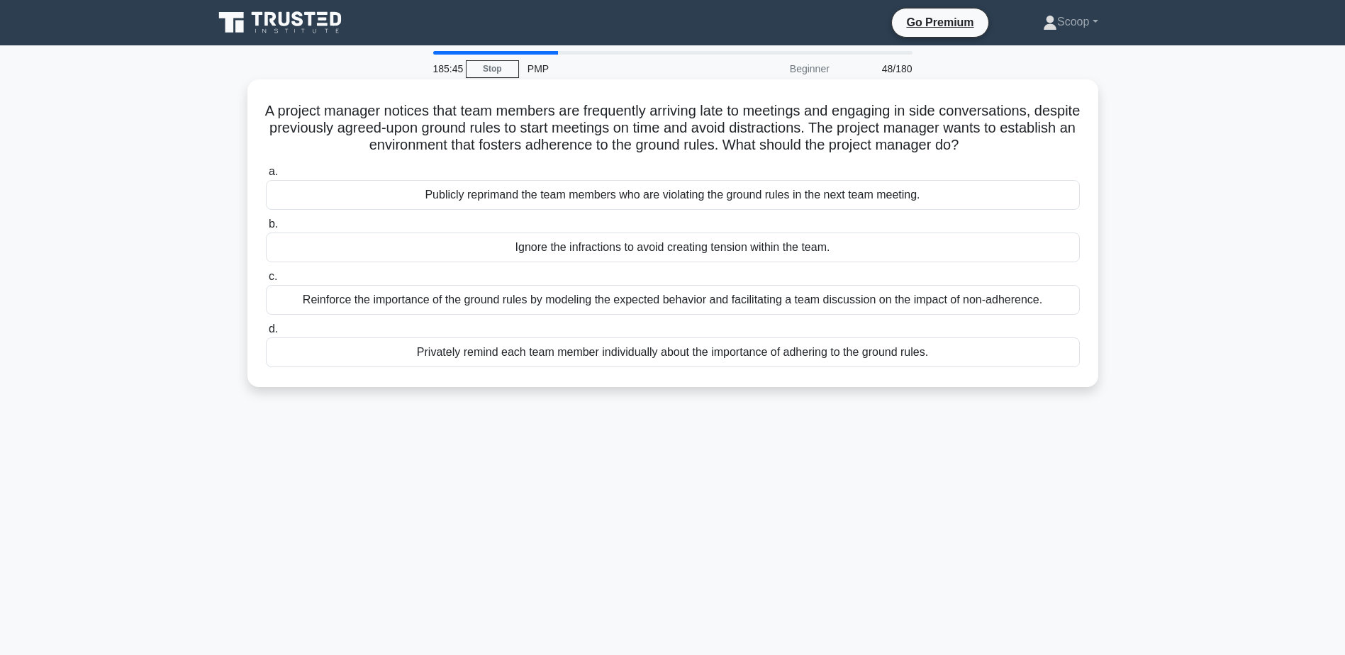
click at [774, 295] on div "Reinforce the importance of the ground rules by modeling the expected behavior …" at bounding box center [673, 300] width 814 height 30
click at [266, 281] on input "c. Reinforce the importance of the ground rules by modeling the expected behavi…" at bounding box center [266, 276] width 0 height 9
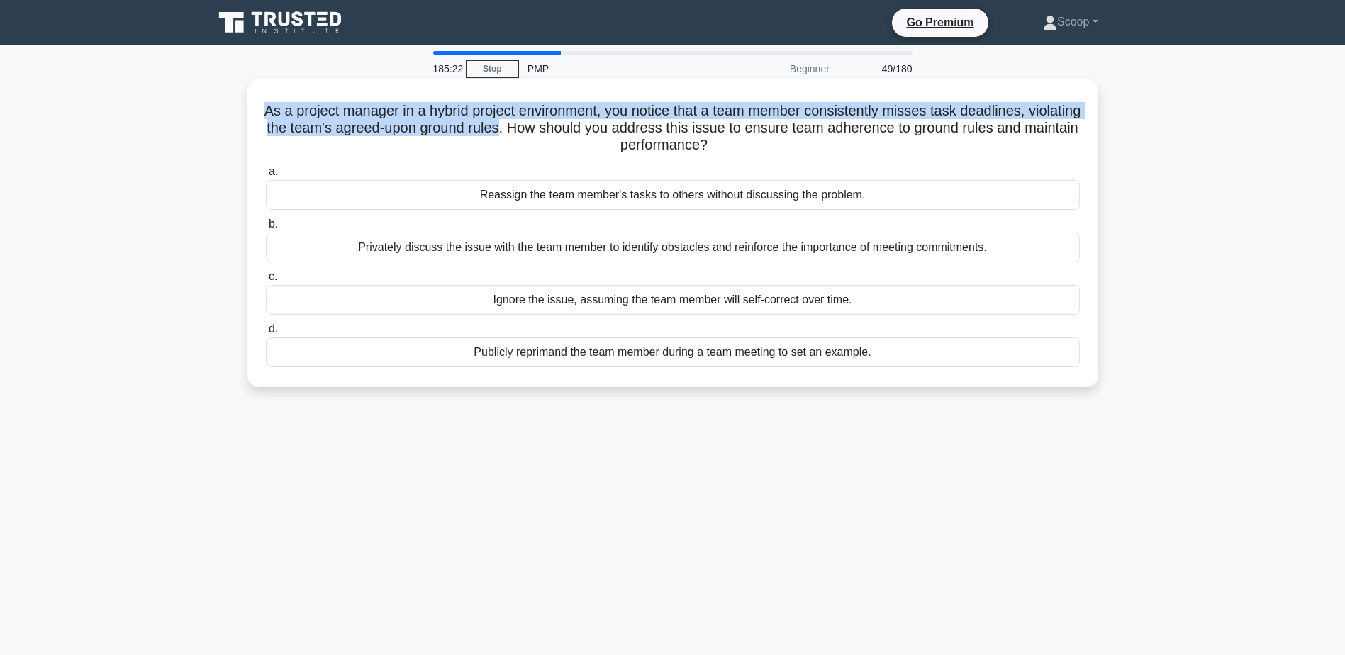
drag, startPoint x: 284, startPoint y: 108, endPoint x: 570, endPoint y: 132, distance: 287.4
click at [570, 132] on h5 "As a project manager in a hybrid project environment, you notice that a team me…" at bounding box center [672, 128] width 817 height 52
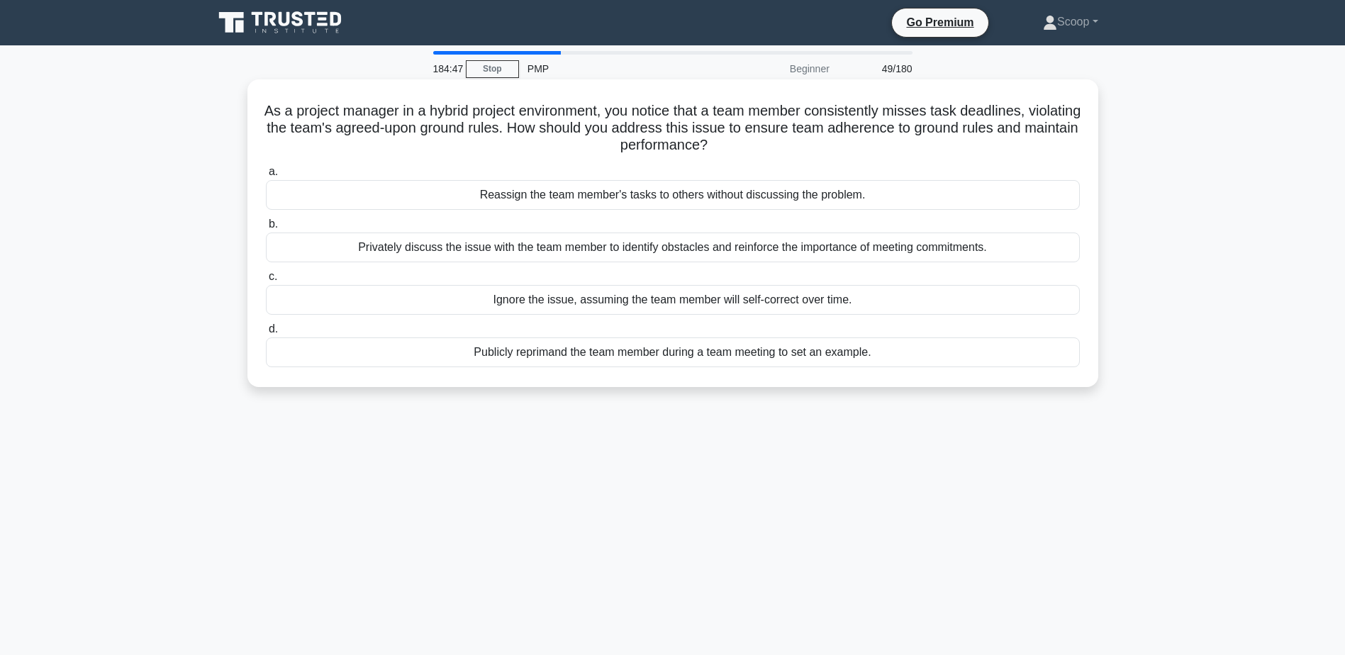
click at [620, 246] on div "Privately discuss the issue with the team member to identify obstacles and rein…" at bounding box center [673, 248] width 814 height 30
click at [266, 229] on input "b. Privately discuss the issue with the team member to identify obstacles and r…" at bounding box center [266, 224] width 0 height 9
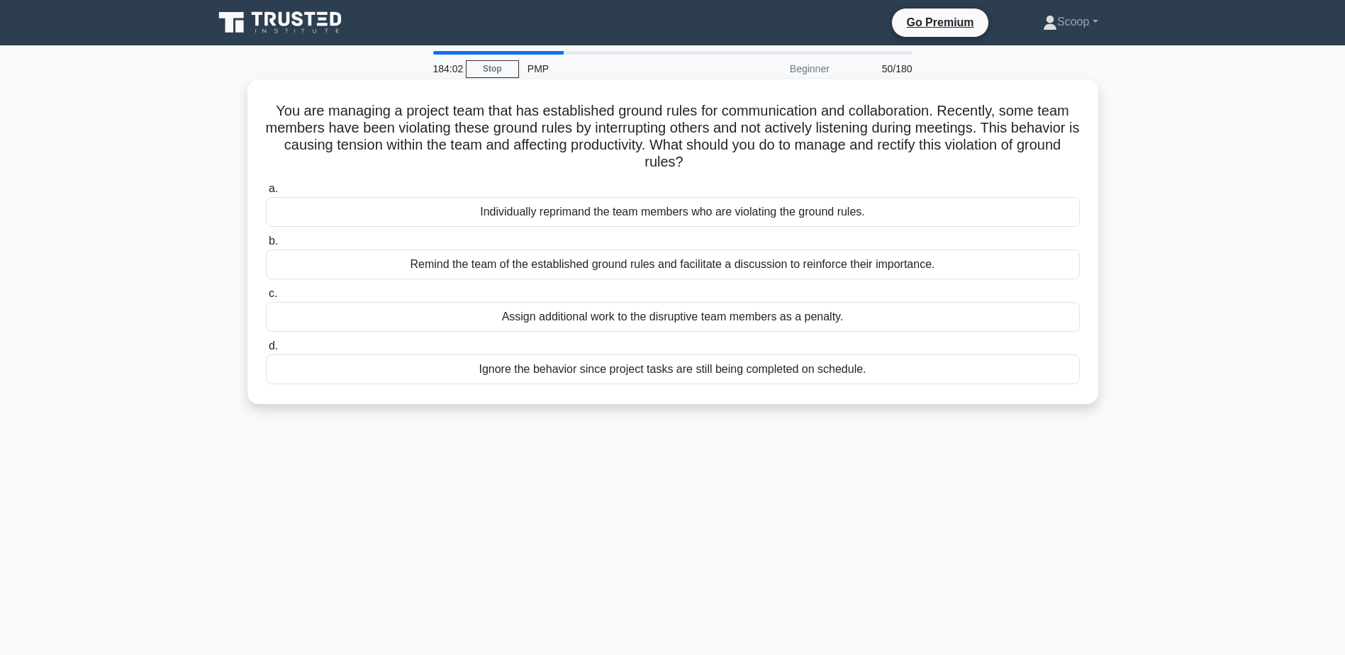
drag, startPoint x: 262, startPoint y: 102, endPoint x: 774, endPoint y: 162, distance: 515.3
click at [774, 162] on div "You are managing a project team that has established ground rules for communica…" at bounding box center [672, 241] width 839 height 313
click at [720, 267] on div "Remind the team of the established ground rules and facilitate a discussion to …" at bounding box center [673, 265] width 814 height 30
click at [266, 246] on input "b. Remind the team of the established ground rules and facilitate a discussion …" at bounding box center [266, 241] width 0 height 9
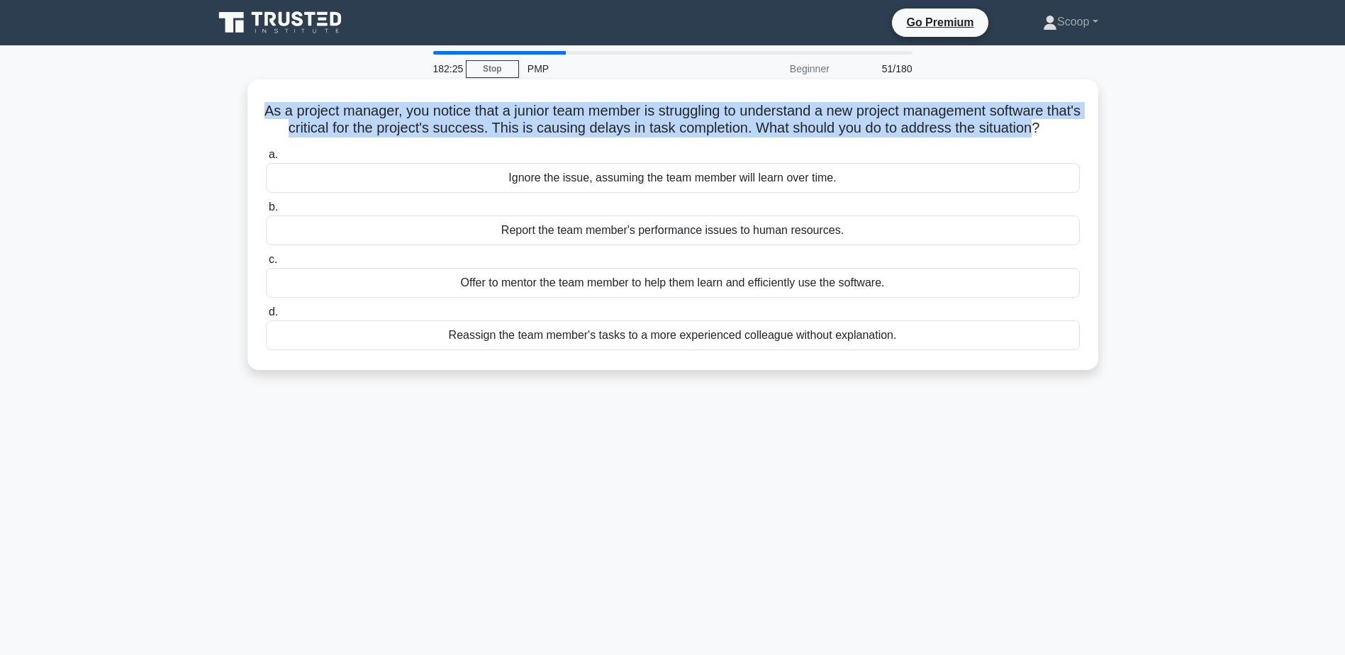
drag, startPoint x: 273, startPoint y: 104, endPoint x: 1068, endPoint y: 137, distance: 795.3
click at [1068, 137] on h5 "As a project manager, you notice that a junior team member is struggling to und…" at bounding box center [672, 119] width 817 height 35
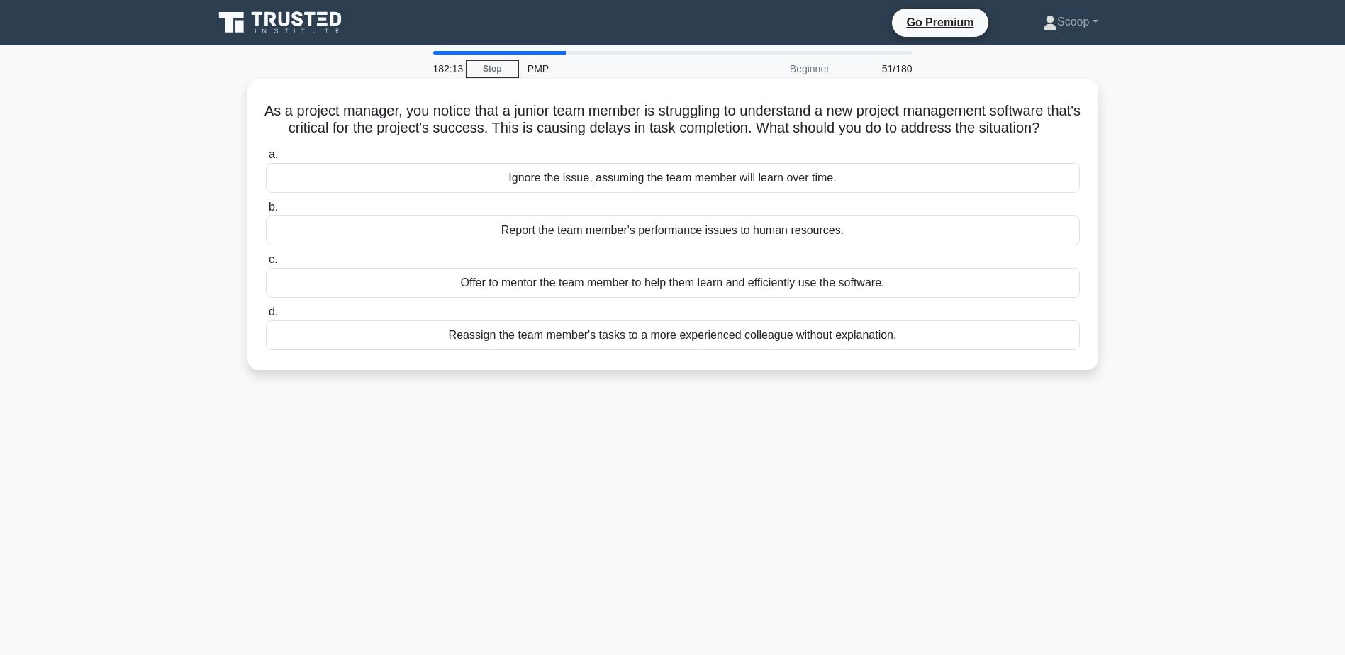
click at [780, 298] on div "Offer to mentor the team member to help them learn and efficiently use the soft…" at bounding box center [673, 283] width 814 height 30
click at [266, 264] on input "c. Offer to mentor the team member to help them learn and efficiently use the s…" at bounding box center [266, 259] width 0 height 9
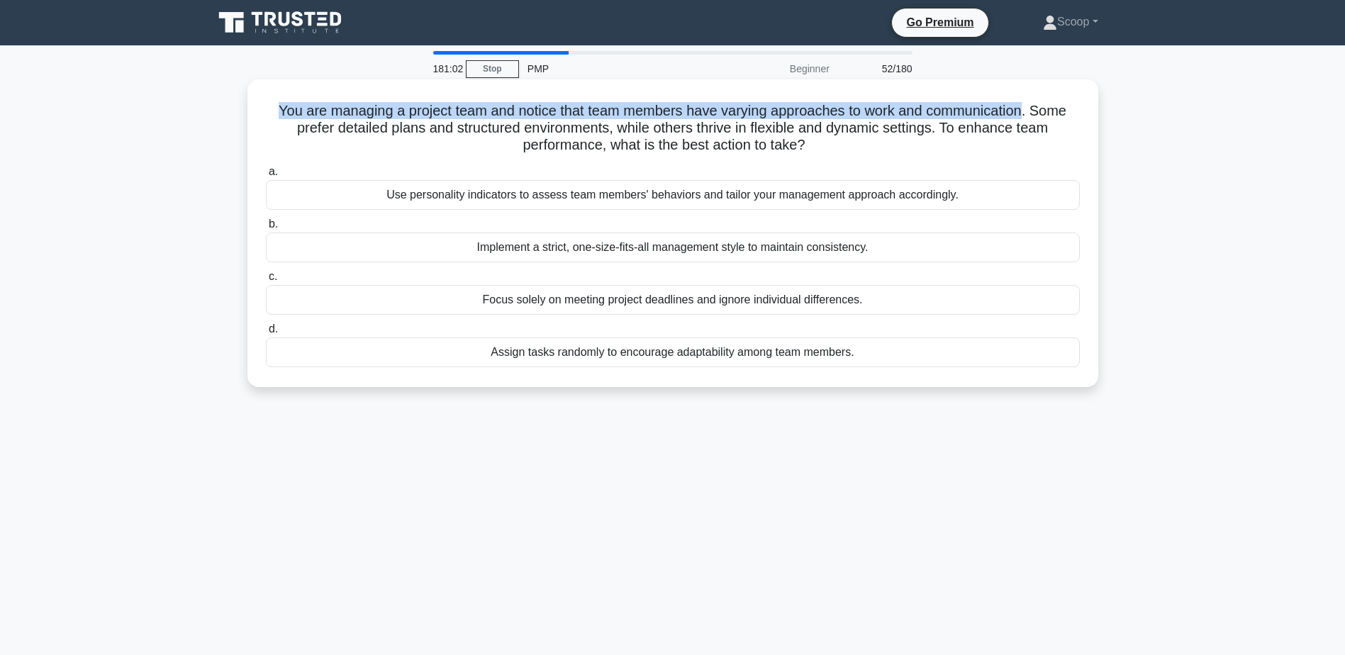
drag, startPoint x: 269, startPoint y: 116, endPoint x: 1030, endPoint y: 109, distance: 760.7
click at [1030, 109] on h5 "You are managing a project team and notice that team members have varying appro…" at bounding box center [672, 128] width 817 height 52
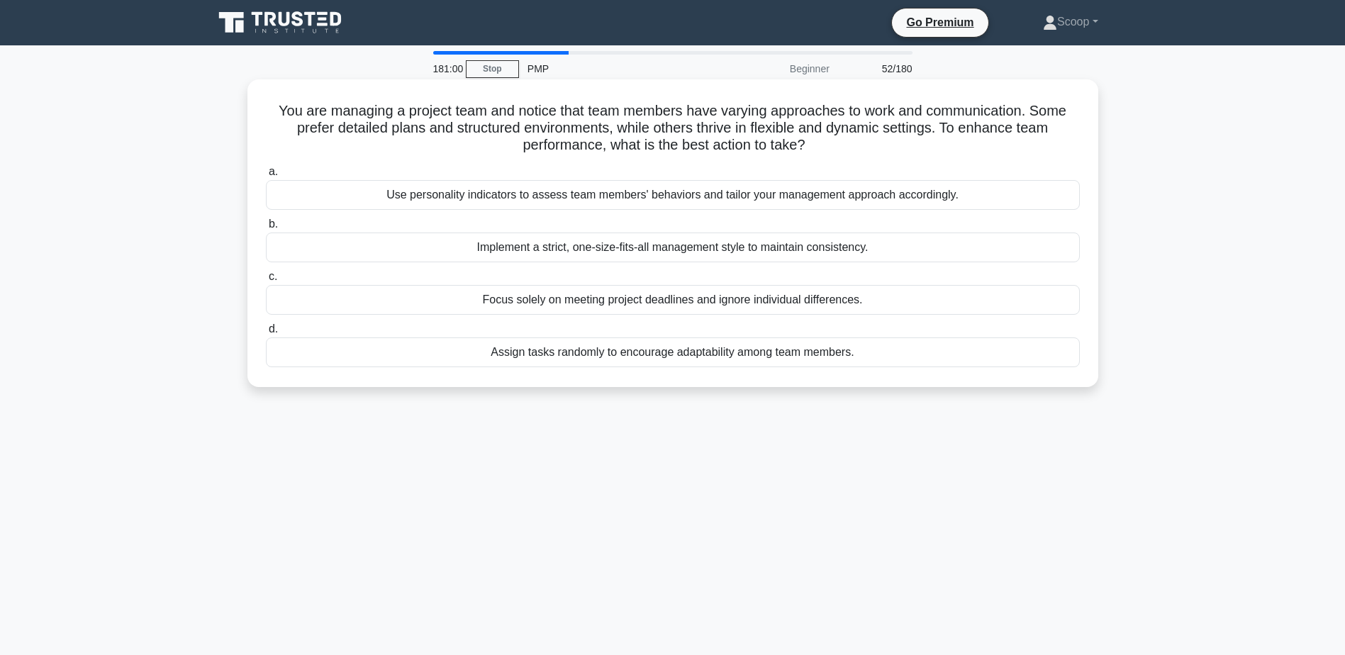
click at [647, 195] on div "Use personality indicators to assess team members' behaviors and tailor your ma…" at bounding box center [673, 195] width 814 height 30
click at [266, 177] on input "a. Use personality indicators to assess team members' behaviors and tailor your…" at bounding box center [266, 171] width 0 height 9
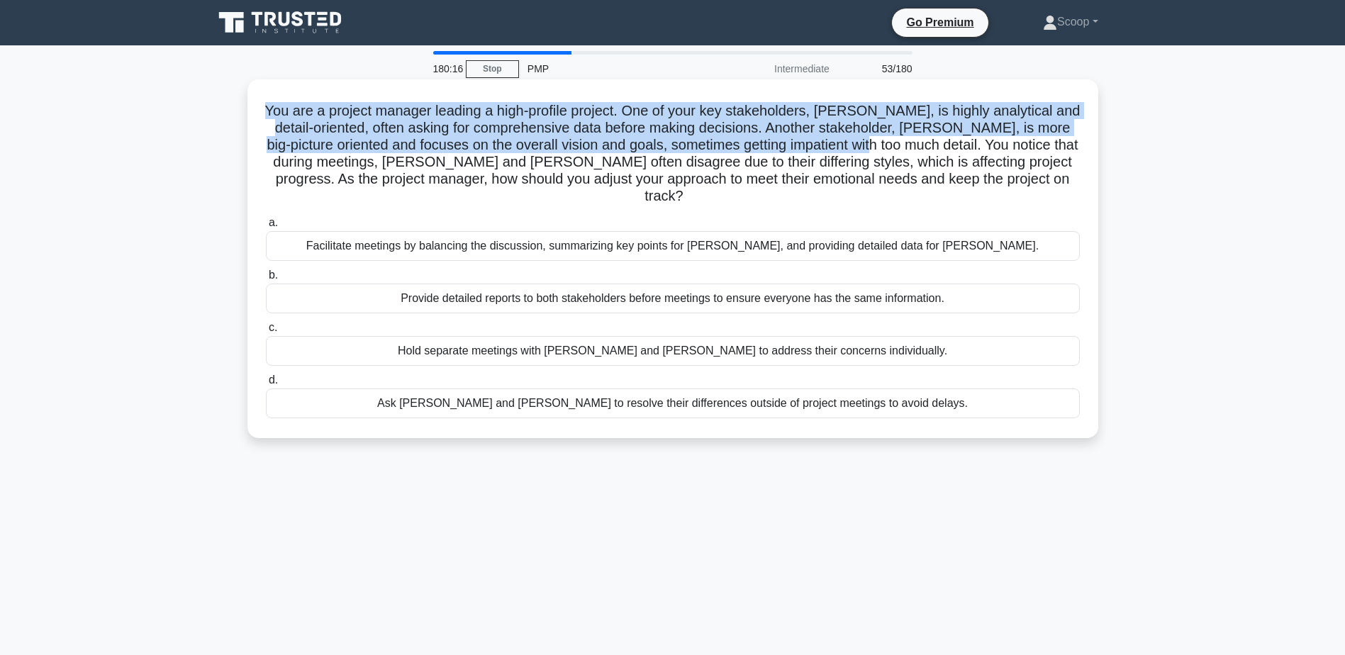
drag, startPoint x: 258, startPoint y: 113, endPoint x: 930, endPoint y: 153, distance: 673.2
click at [930, 153] on div "You are a project manager leading a high-profile project. One of your key stake…" at bounding box center [672, 258] width 839 height 347
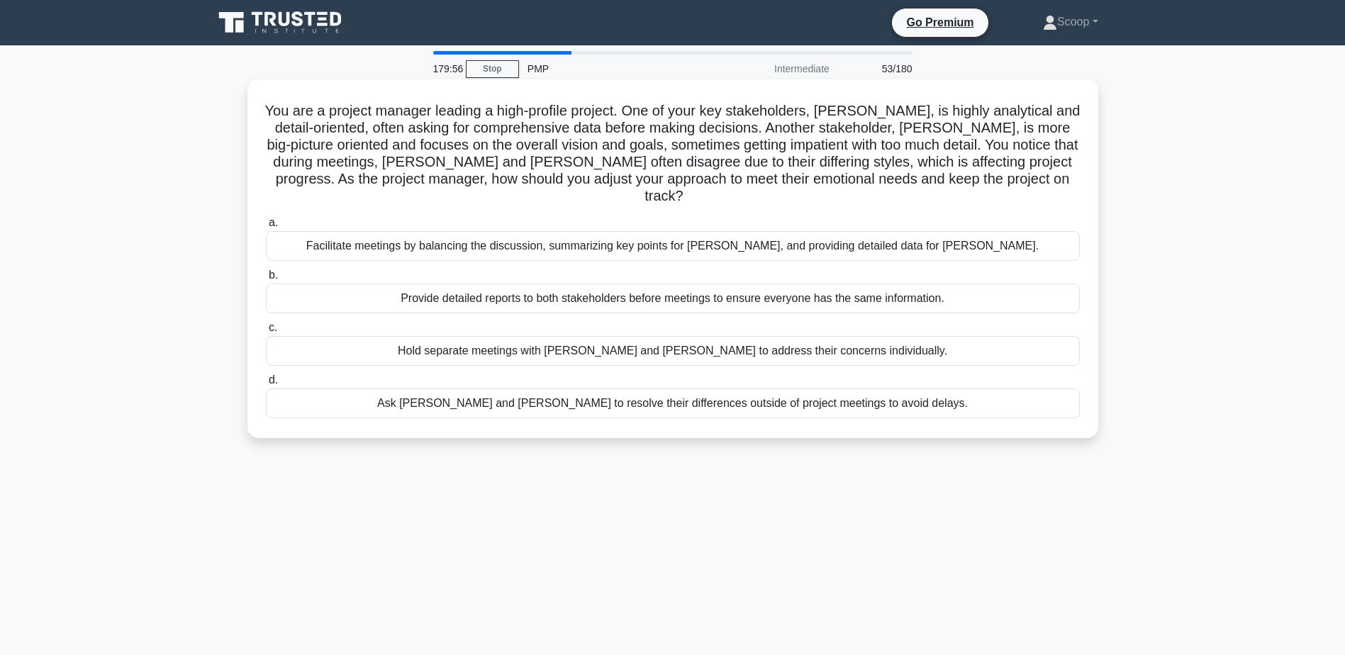
click at [683, 231] on div "Facilitate meetings by balancing the discussion, summarizing key points for Joh…" at bounding box center [673, 246] width 814 height 30
click at [266, 228] on input "a. Facilitate meetings by balancing the discussion, summarizing key points for …" at bounding box center [266, 222] width 0 height 9
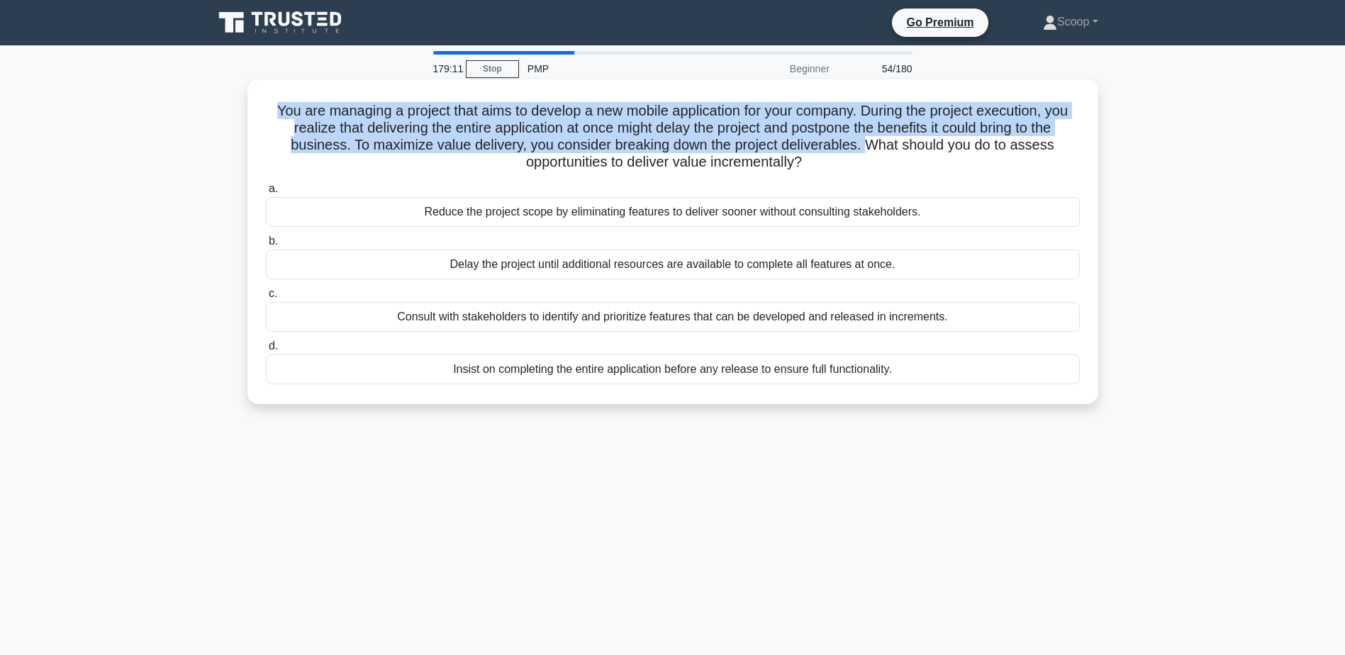
drag, startPoint x: 277, startPoint y: 112, endPoint x: 883, endPoint y: 145, distance: 607.0
click at [883, 145] on h5 "You are managing a project that aims to develop a new mobile application for yo…" at bounding box center [672, 136] width 817 height 69
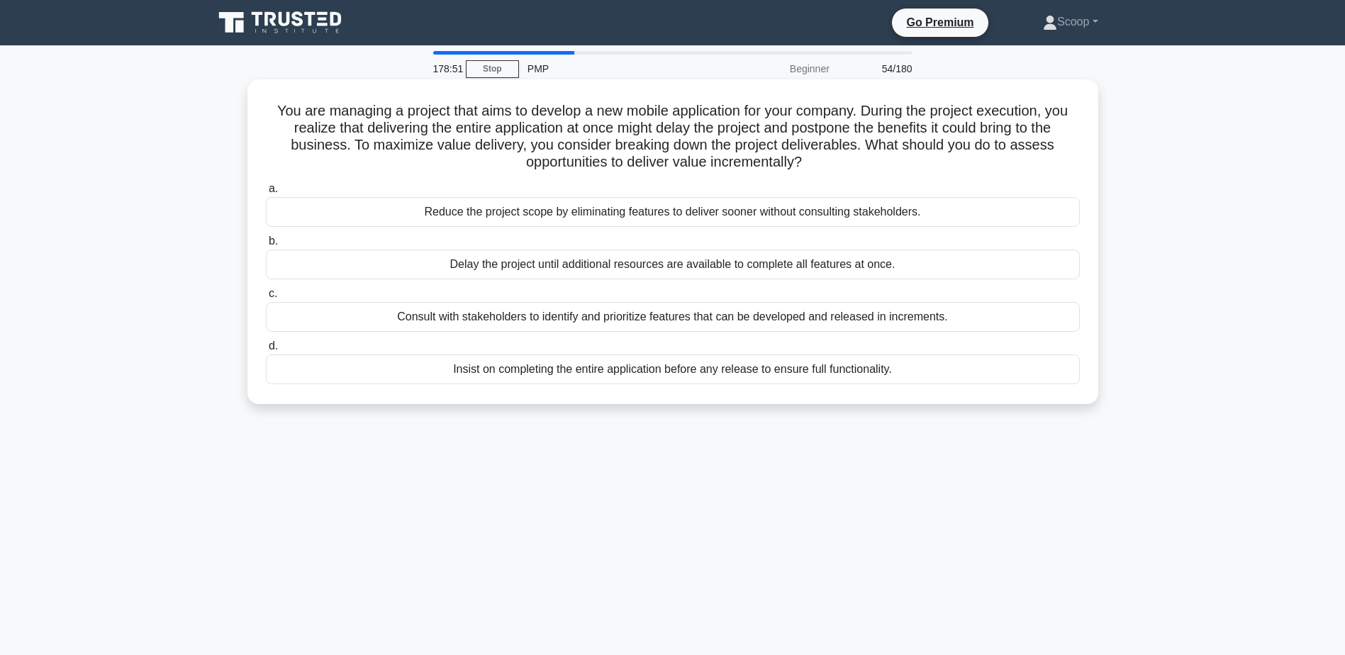
click at [674, 310] on div "Consult with stakeholders to identify and prioritize features that can be devel…" at bounding box center [673, 317] width 814 height 30
click at [266, 298] on input "c. Consult with stakeholders to identify and prioritize features that can be de…" at bounding box center [266, 293] width 0 height 9
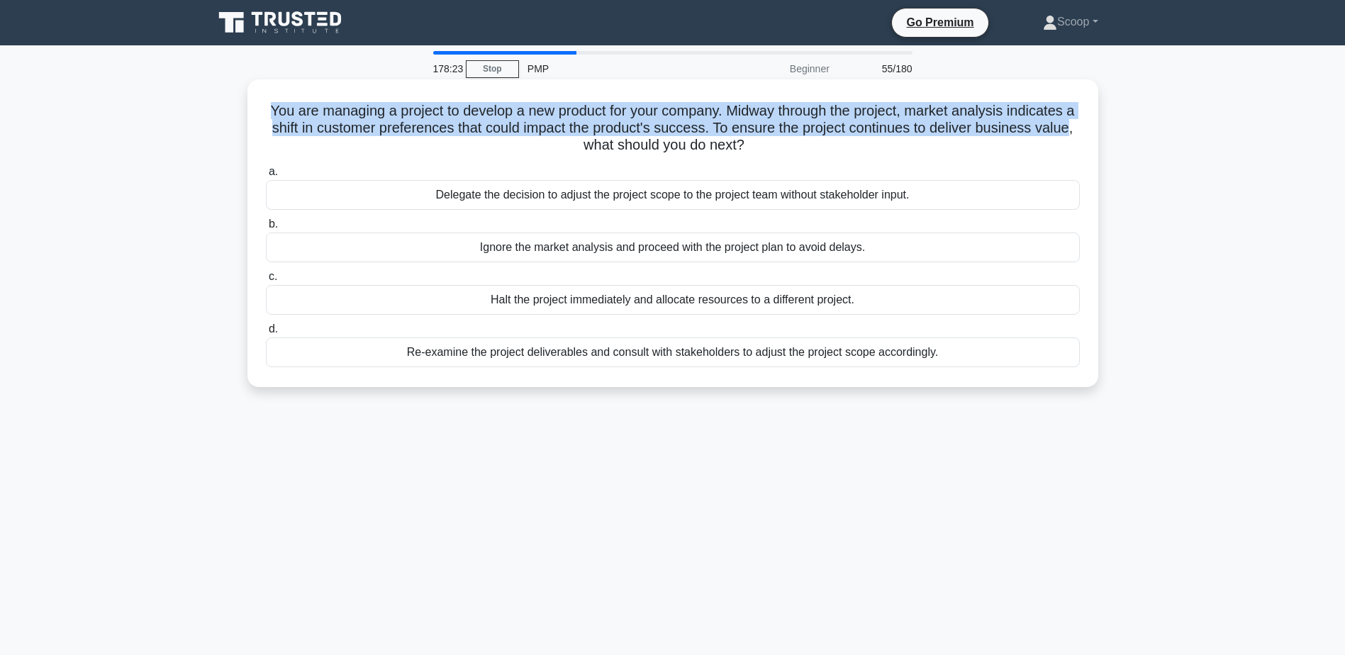
drag, startPoint x: 290, startPoint y: 109, endPoint x: 620, endPoint y: 140, distance: 331.1
click at [620, 140] on h5 "You are managing a project to develop a new product for your company. Midway th…" at bounding box center [672, 128] width 817 height 52
click at [334, 113] on h5 "You are managing a project to develop a new product for your company. Midway th…" at bounding box center [672, 128] width 817 height 52
drag, startPoint x: 295, startPoint y: 106, endPoint x: 622, endPoint y: 144, distance: 329.0
click at [622, 144] on h5 "You are managing a project to develop a new product for your company. Midway th…" at bounding box center [672, 128] width 817 height 52
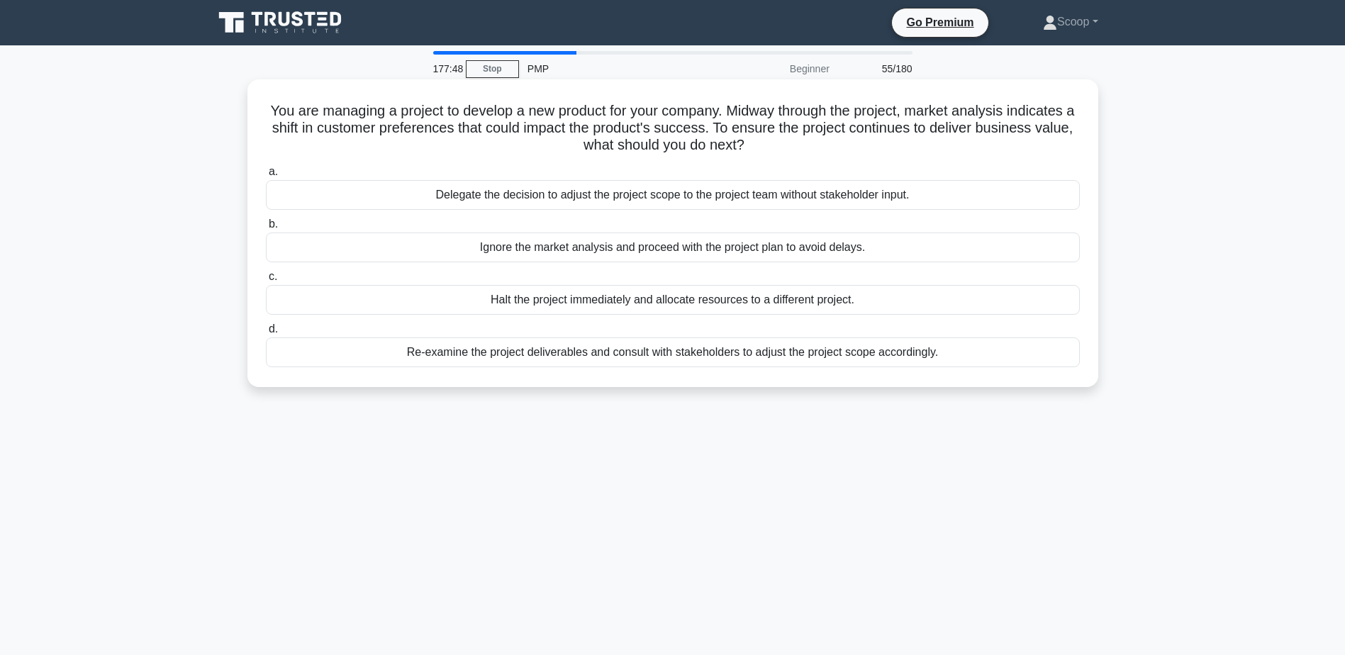
click at [888, 355] on div "Re-examine the project deliverables and consult with stakeholders to adjust the…" at bounding box center [673, 352] width 814 height 30
click at [266, 334] on input "d. Re-examine the project deliverables and consult with stakeholders to adjust …" at bounding box center [266, 329] width 0 height 9
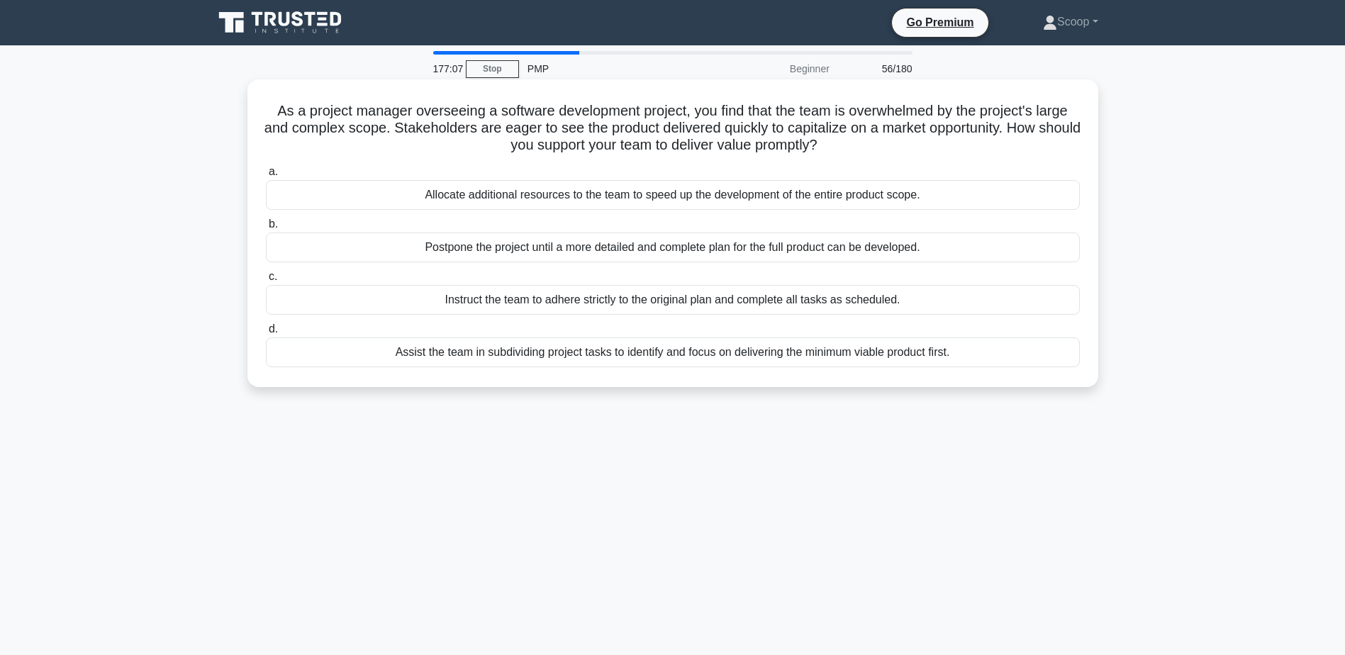
click at [961, 357] on div "Assist the team in subdividing project tasks to identify and focus on deliverin…" at bounding box center [673, 352] width 814 height 30
click at [266, 334] on input "d. Assist the team in subdividing project tasks to identify and focus on delive…" at bounding box center [266, 329] width 0 height 9
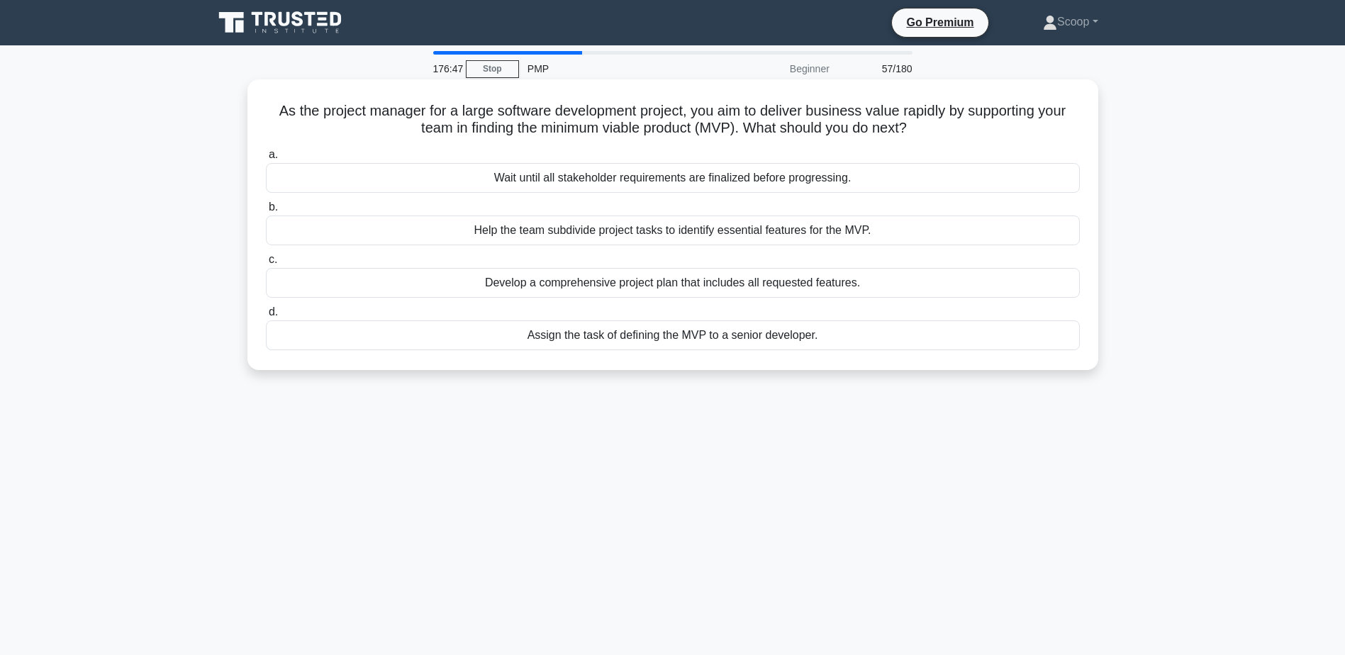
drag, startPoint x: 264, startPoint y: 106, endPoint x: 941, endPoint y: 130, distance: 677.4
click at [941, 130] on h5 "As the project manager for a large software development project, you aim to del…" at bounding box center [672, 119] width 817 height 35
click at [673, 228] on div "Help the team subdivide project tasks to identify essential features for the MV…" at bounding box center [673, 230] width 814 height 30
click at [266, 212] on input "b. Help the team subdivide project tasks to identify essential features for the…" at bounding box center [266, 207] width 0 height 9
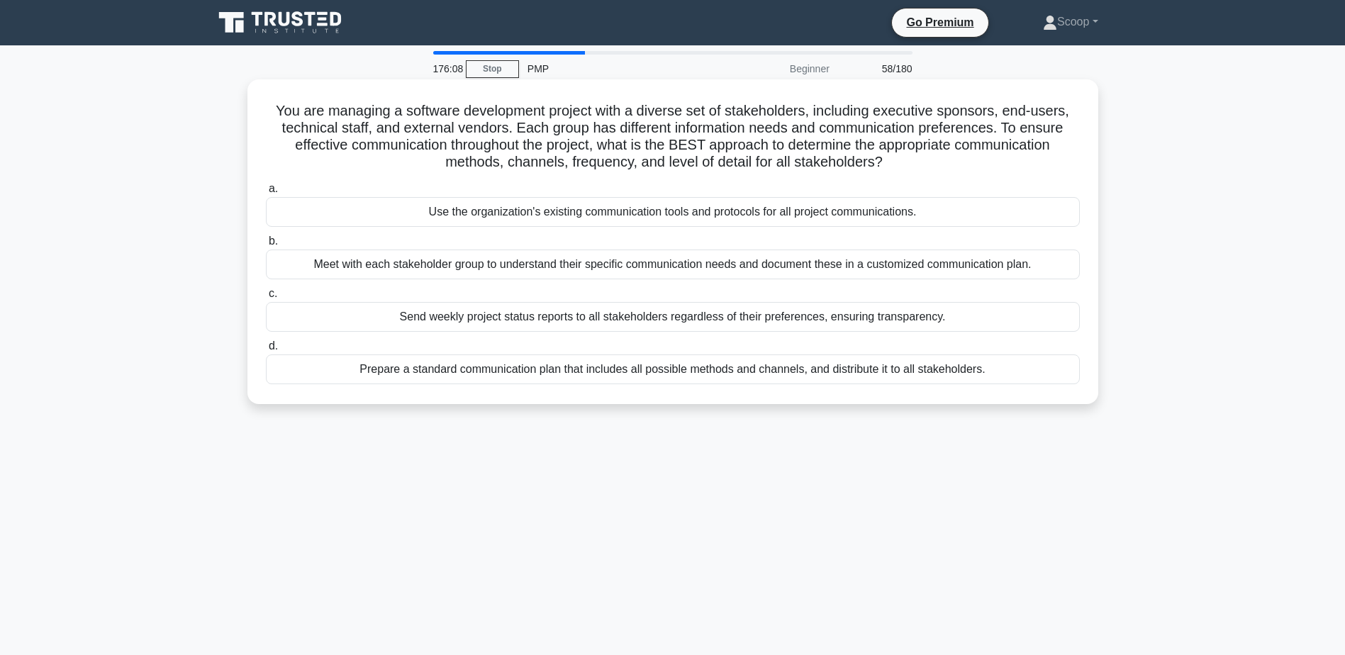
drag, startPoint x: 259, startPoint y: 107, endPoint x: 912, endPoint y: 164, distance: 654.6
click at [912, 164] on div "You are managing a software development project with a diverse set of stakehold…" at bounding box center [672, 241] width 839 height 313
click at [612, 264] on div "Meet with each stakeholder group to understand their specific communication nee…" at bounding box center [673, 265] width 814 height 30
click at [266, 246] on input "b. Meet with each stakeholder group to understand their specific communication …" at bounding box center [266, 241] width 0 height 9
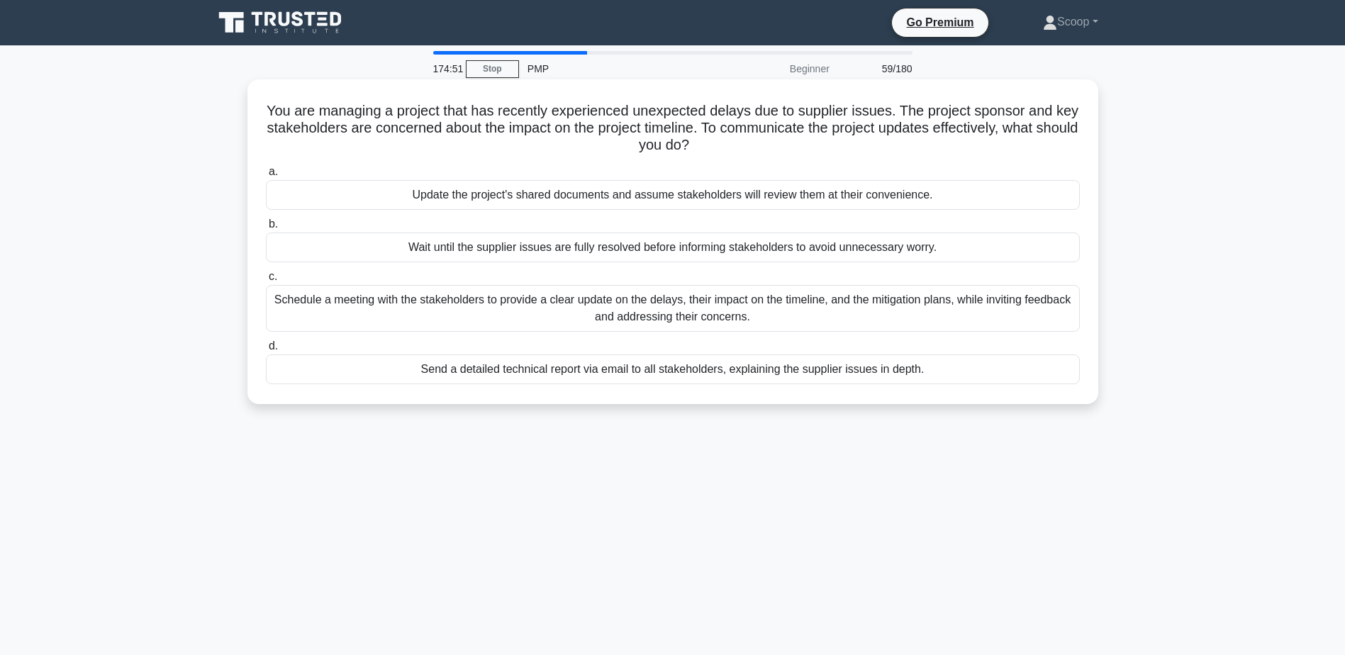
click at [807, 310] on div "Schedule a meeting with the stakeholders to provide a clear update on the delay…" at bounding box center [673, 308] width 814 height 47
click at [266, 281] on input "c. Schedule a meeting with the stakeholders to provide a clear update on the de…" at bounding box center [266, 276] width 0 height 9
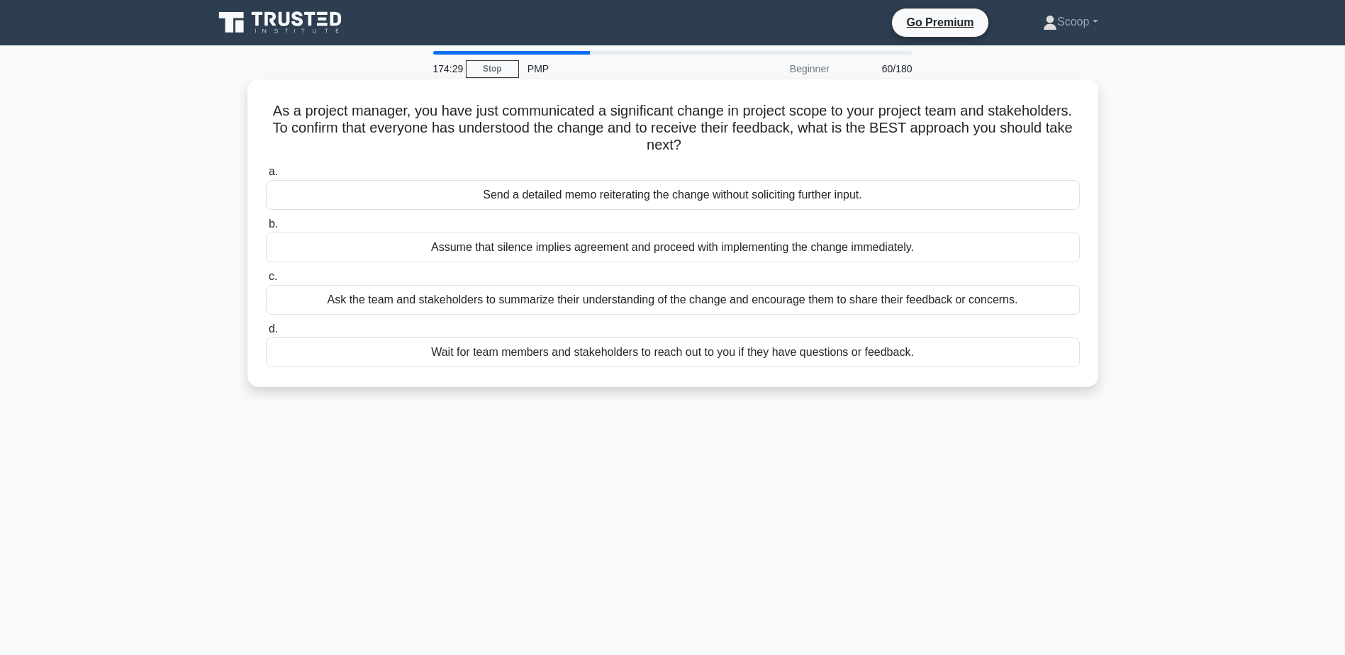
drag, startPoint x: 311, startPoint y: 109, endPoint x: 782, endPoint y: 143, distance: 471.9
click at [782, 143] on h5 "As a project manager, you have just communicated a significant change in projec…" at bounding box center [672, 128] width 817 height 52
click at [859, 300] on div "Ask the team and stakeholders to summarize their understanding of the change an…" at bounding box center [673, 300] width 814 height 30
click at [909, 301] on div "Ask the team and stakeholders to summarize their understanding of the change an…" at bounding box center [673, 300] width 814 height 30
click at [266, 281] on input "c. Ask the team and stakeholders to summarize their understanding of the change…" at bounding box center [266, 276] width 0 height 9
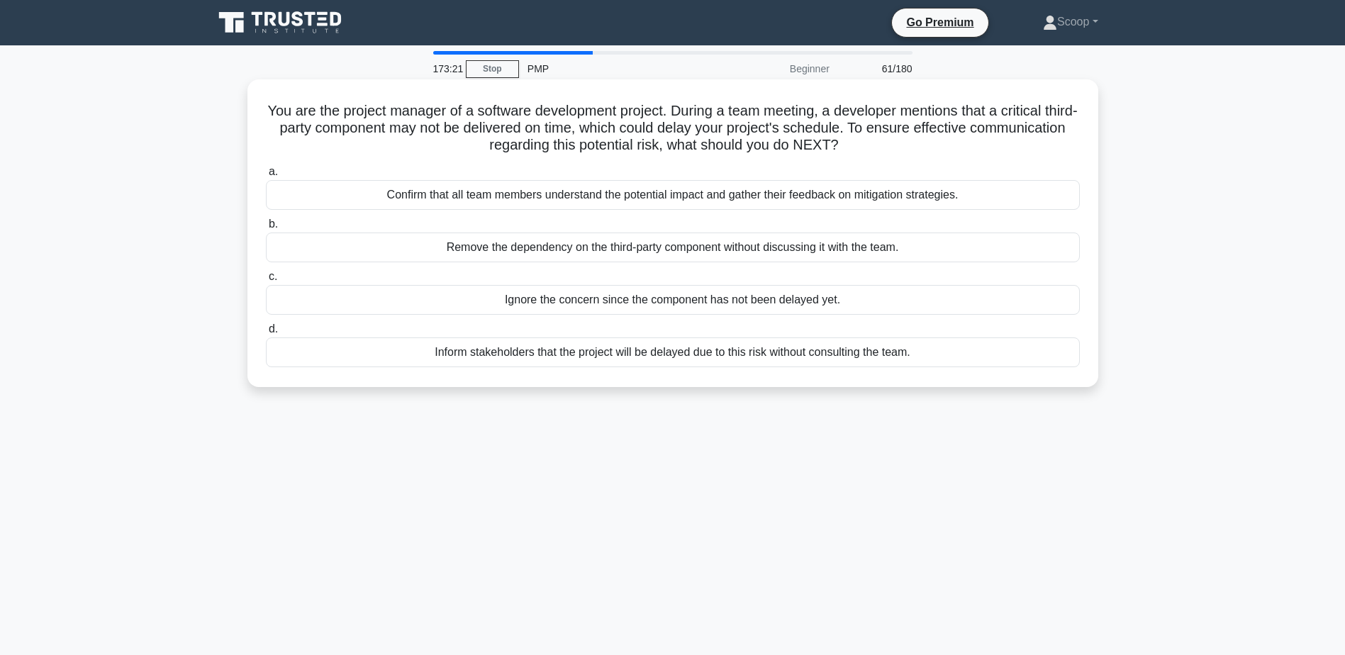
click at [461, 190] on div "Confirm that all team members understand the potential impact and gather their …" at bounding box center [673, 195] width 814 height 30
click at [266, 177] on input "a. Confirm that all team members understand the potential impact and gather the…" at bounding box center [266, 171] width 0 height 9
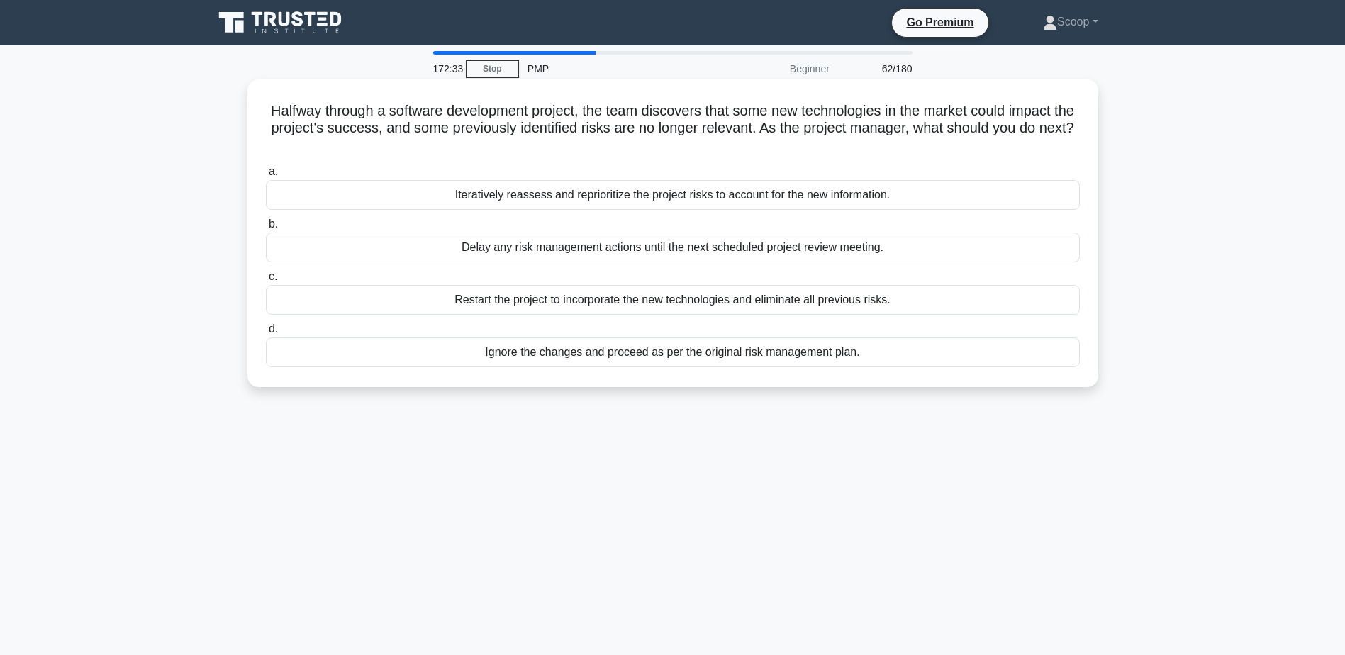
click at [783, 194] on div "Iteratively reassess and reprioritize the project risks to account for the new …" at bounding box center [673, 195] width 814 height 30
click at [266, 177] on input "a. Iteratively reassess and reprioritize the project risks to account for the n…" at bounding box center [266, 171] width 0 height 9
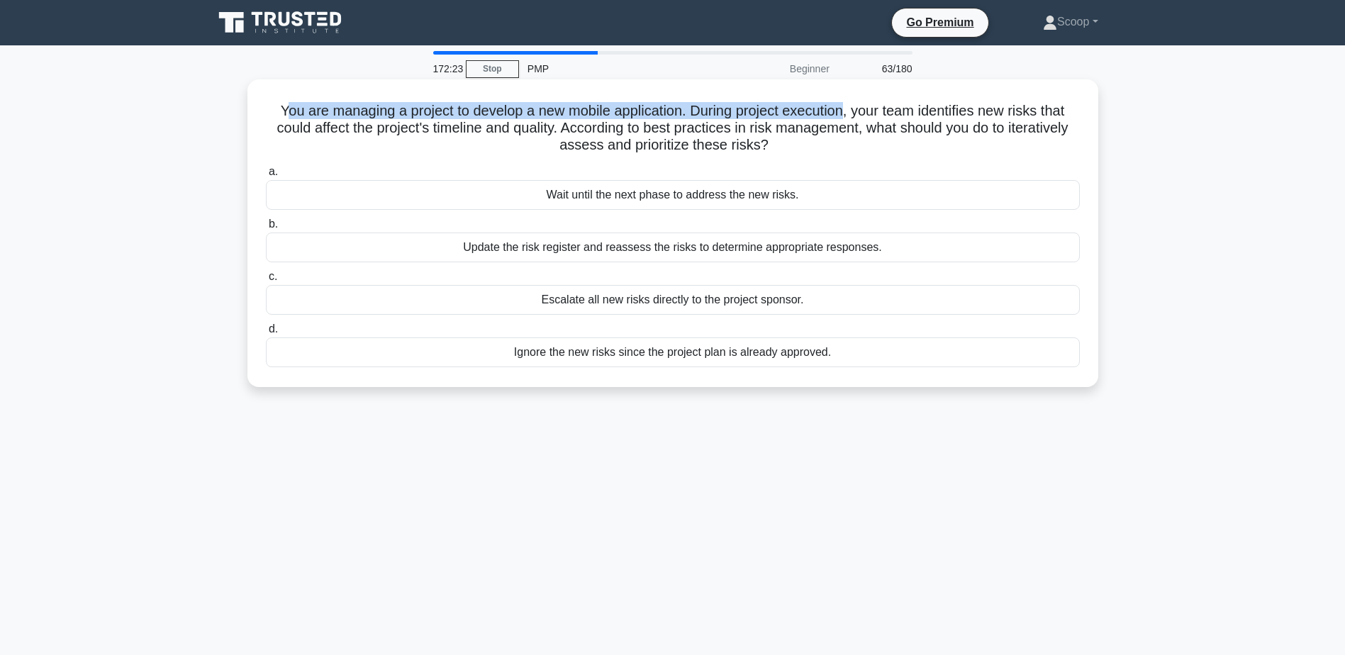
drag, startPoint x: 271, startPoint y: 106, endPoint x: 849, endPoint y: 107, distance: 577.7
click at [849, 107] on h5 "You are managing a project to develop a new mobile application. During project …" at bounding box center [672, 128] width 817 height 52
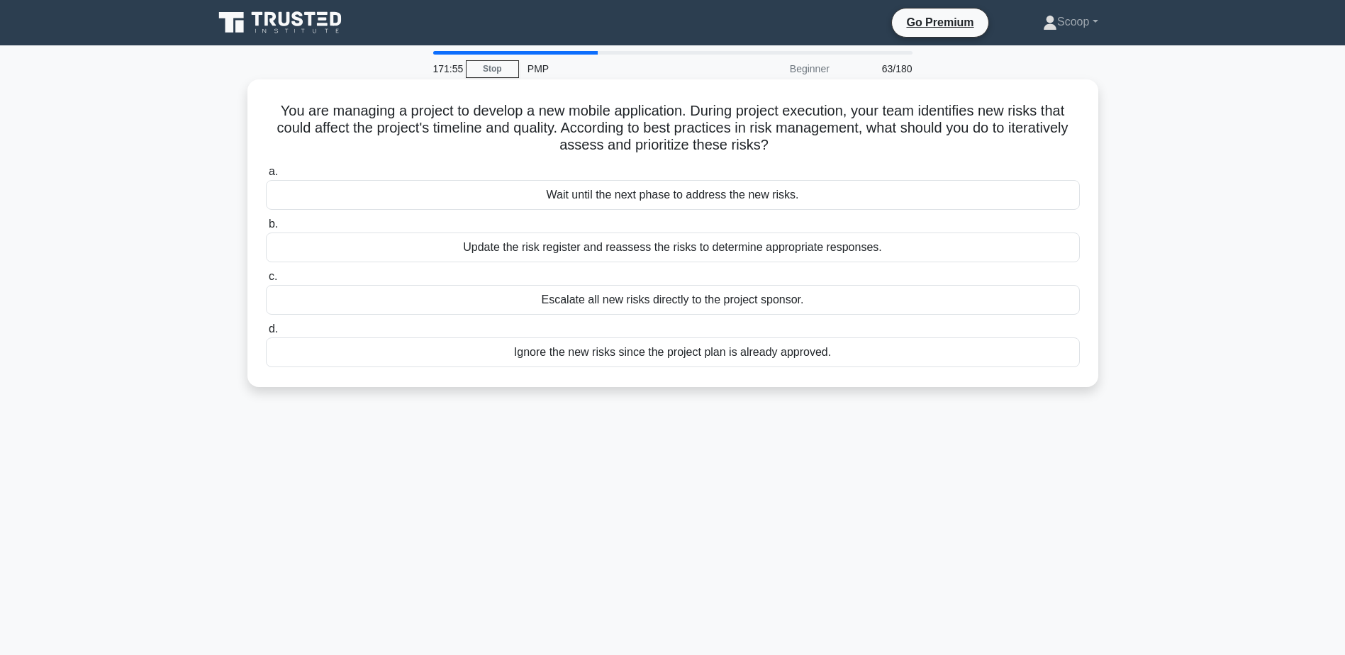
click at [819, 249] on div "Update the risk register and reassess the risks to determine appropriate respon…" at bounding box center [673, 248] width 814 height 30
click at [266, 229] on input "b. Update the risk register and reassess the risks to determine appropriate res…" at bounding box center [266, 224] width 0 height 9
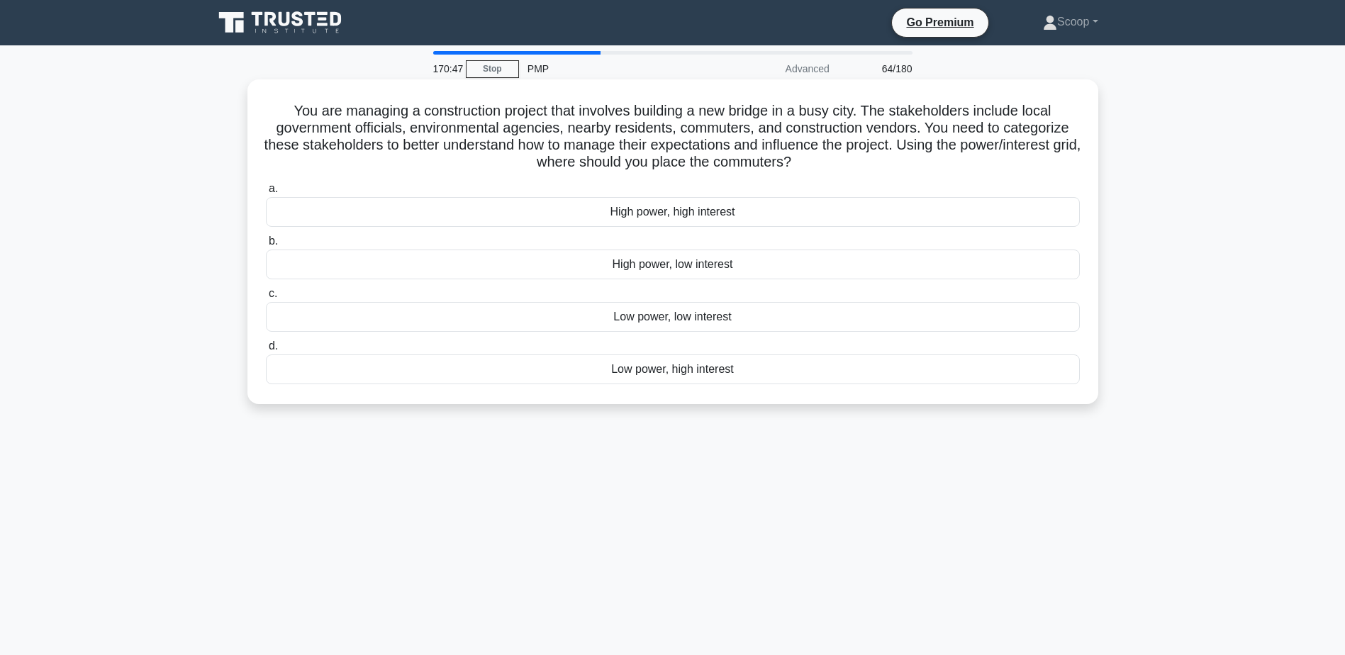
click at [750, 366] on div "Low power, high interest" at bounding box center [673, 369] width 814 height 30
click at [266, 351] on input "d. Low power, high interest" at bounding box center [266, 346] width 0 height 9
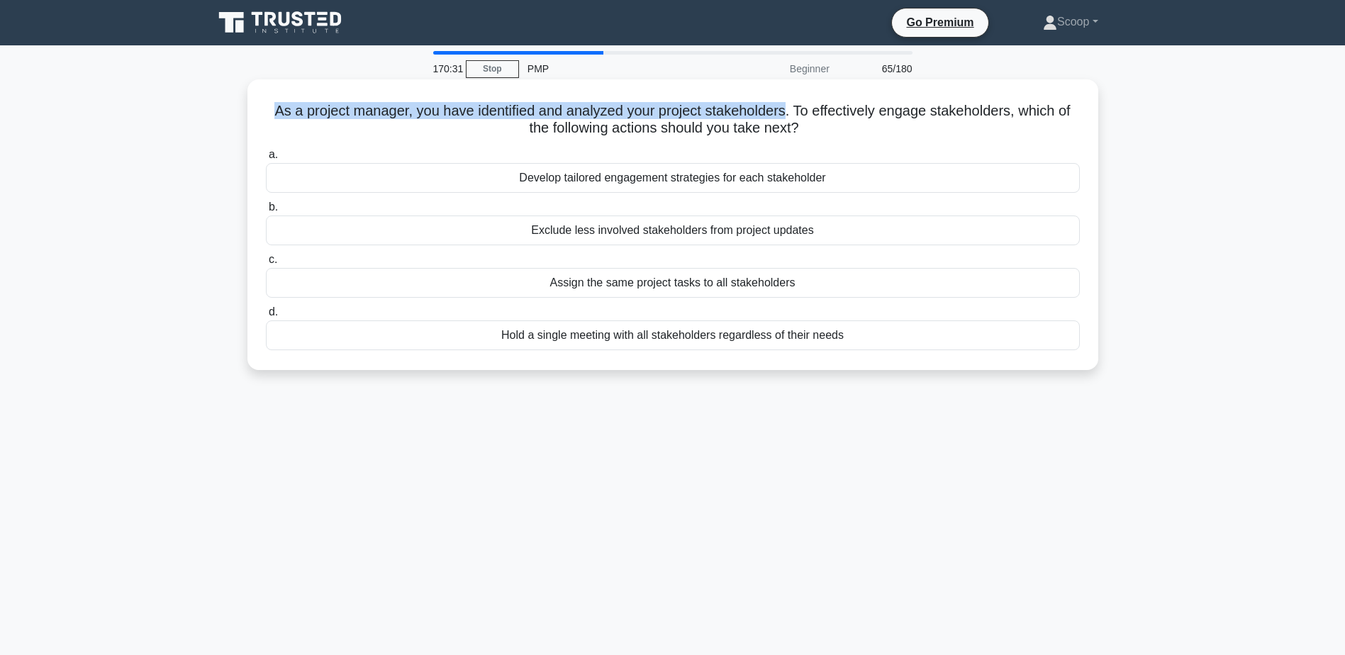
drag, startPoint x: 269, startPoint y: 107, endPoint x: 790, endPoint y: 110, distance: 521.0
click at [790, 110] on h5 "As a project manager, you have identified and analyzed your project stakeholder…" at bounding box center [672, 119] width 817 height 35
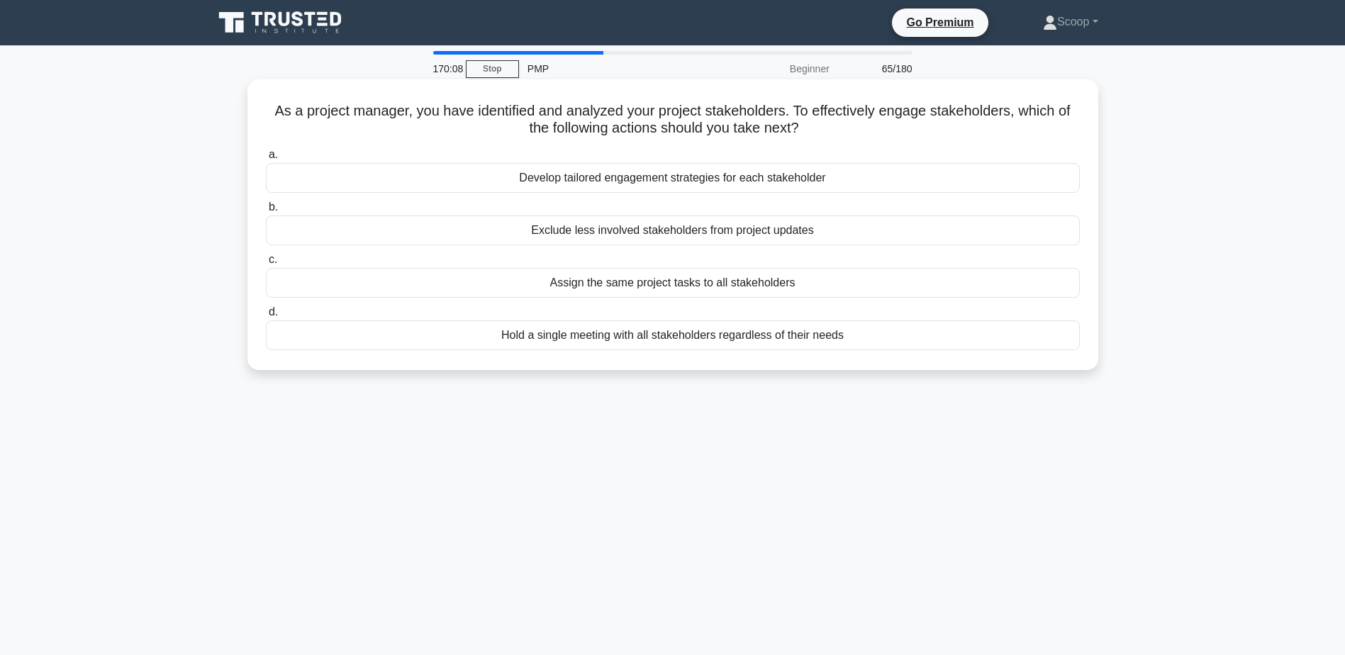
click at [692, 177] on div "Develop tailored engagement strategies for each stakeholder" at bounding box center [673, 178] width 814 height 30
click at [266, 159] on input "a. Develop tailored engagement strategies for each stakeholder" at bounding box center [266, 154] width 0 height 9
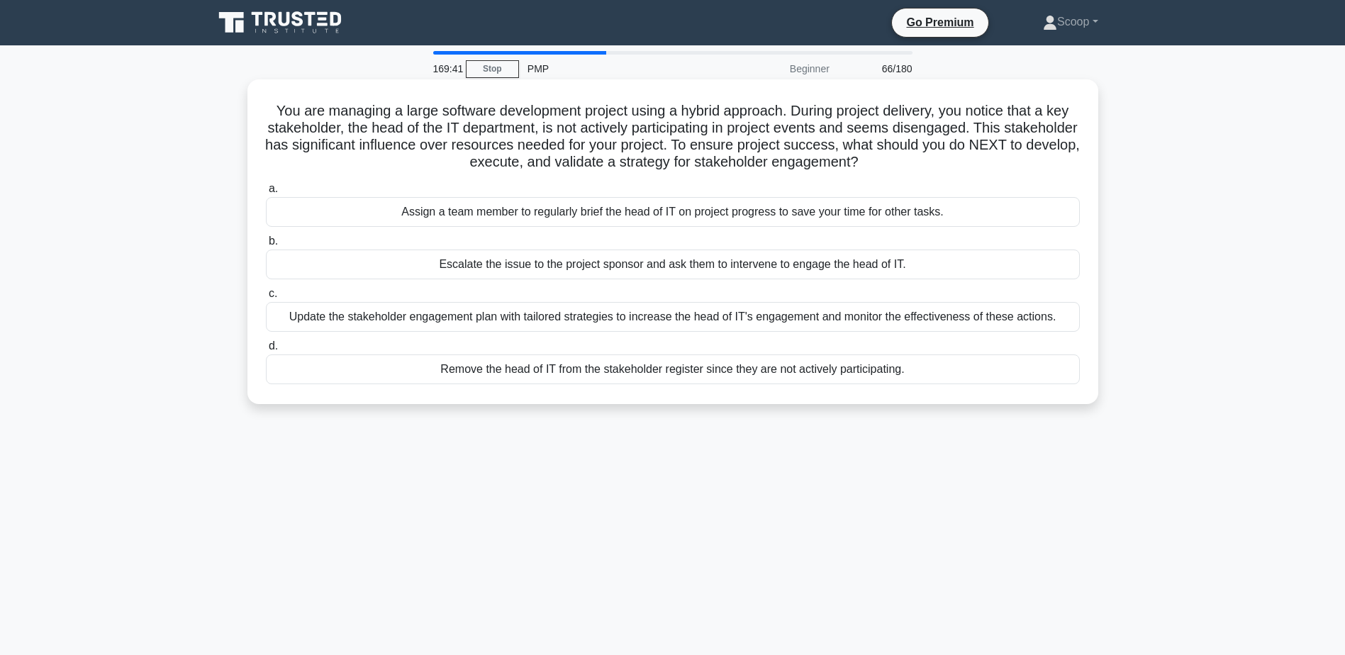
drag, startPoint x: 280, startPoint y: 111, endPoint x: 928, endPoint y: 169, distance: 650.5
click at [928, 169] on h5 "You are managing a large software development project using a hybrid approach. …" at bounding box center [672, 136] width 817 height 69
click at [654, 318] on div "Update the stakeholder engagement plan with tailored strategies to increase the…" at bounding box center [673, 317] width 814 height 30
click at [266, 298] on input "c. Update the stakeholder engagement plan with tailored strategies to increase …" at bounding box center [266, 293] width 0 height 9
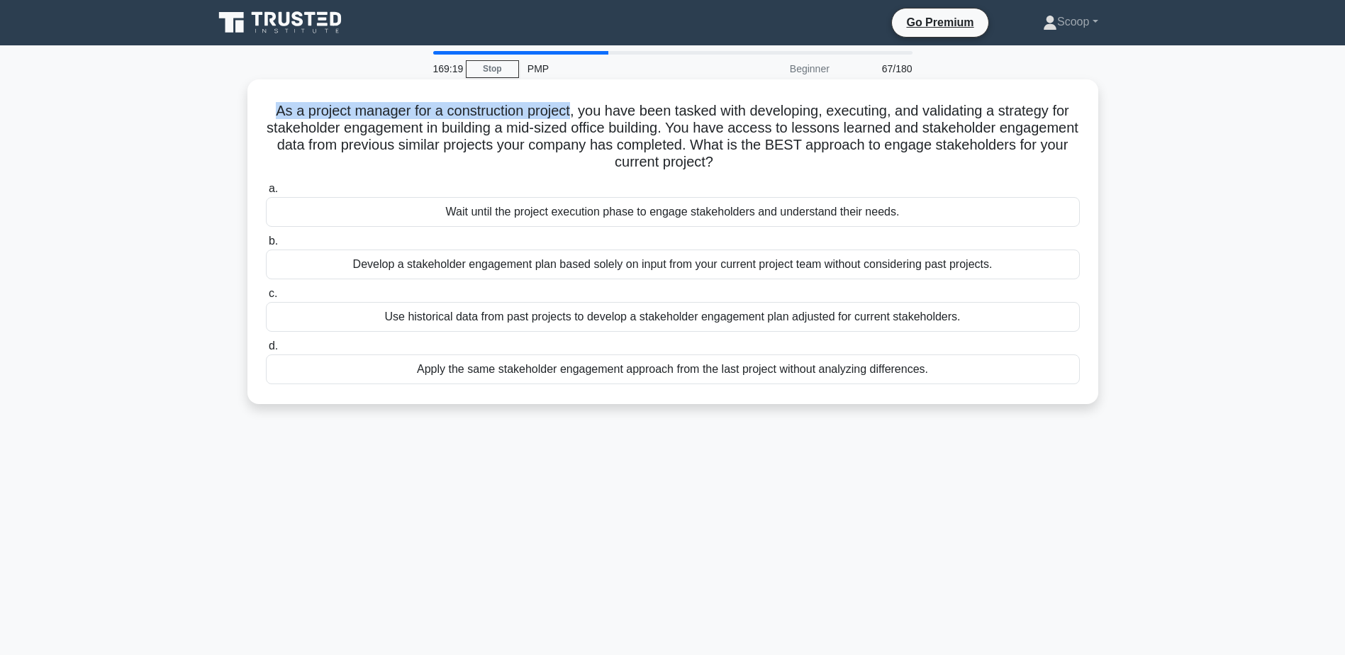
drag, startPoint x: 268, startPoint y: 106, endPoint x: 579, endPoint y: 96, distance: 311.4
click at [579, 96] on div "As a project manager for a construction project, you have been tasked with deve…" at bounding box center [672, 241] width 839 height 313
drag, startPoint x: 579, startPoint y: 96, endPoint x: 586, endPoint y: 103, distance: 9.5
click at [586, 103] on h5 "As a project manager for a construction project, you have been tasked with deve…" at bounding box center [672, 136] width 817 height 69
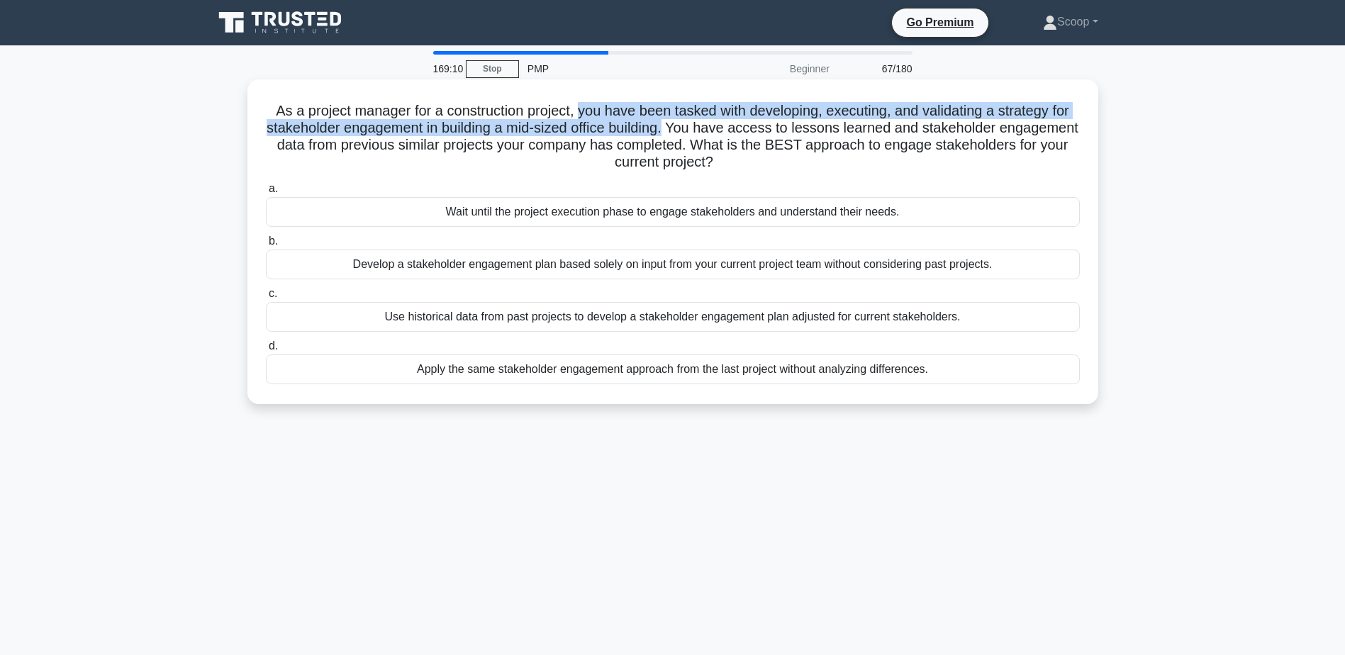
drag, startPoint x: 586, startPoint y: 103, endPoint x: 723, endPoint y: 130, distance: 140.3
click at [723, 130] on h5 "As a project manager for a construction project, you have been tasked with deve…" at bounding box center [672, 136] width 817 height 69
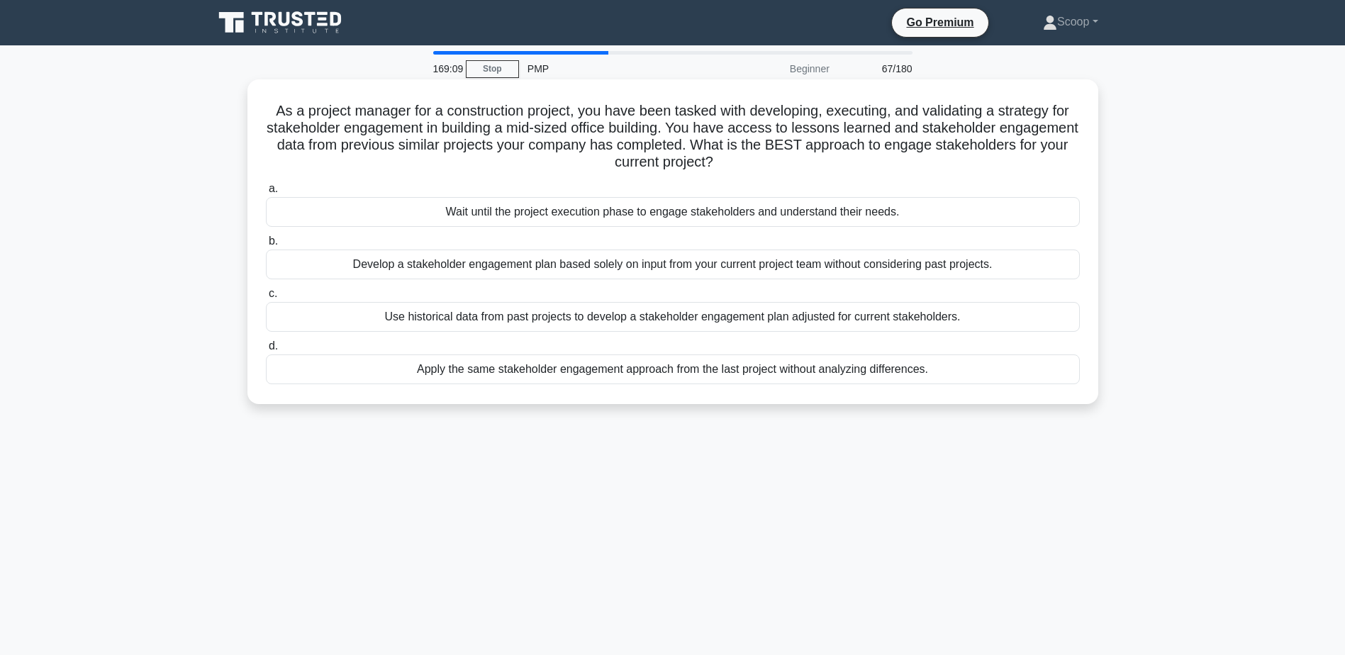
drag, startPoint x: 723, startPoint y: 130, endPoint x: 734, endPoint y: 130, distance: 10.6
click at [734, 130] on h5 "As a project manager for a construction project, you have been tasked with deve…" at bounding box center [672, 136] width 817 height 69
drag, startPoint x: 731, startPoint y: 128, endPoint x: 945, endPoint y: 130, distance: 214.1
click at [945, 130] on h5 "As a project manager for a construction project, you have been tasked with deve…" at bounding box center [672, 136] width 817 height 69
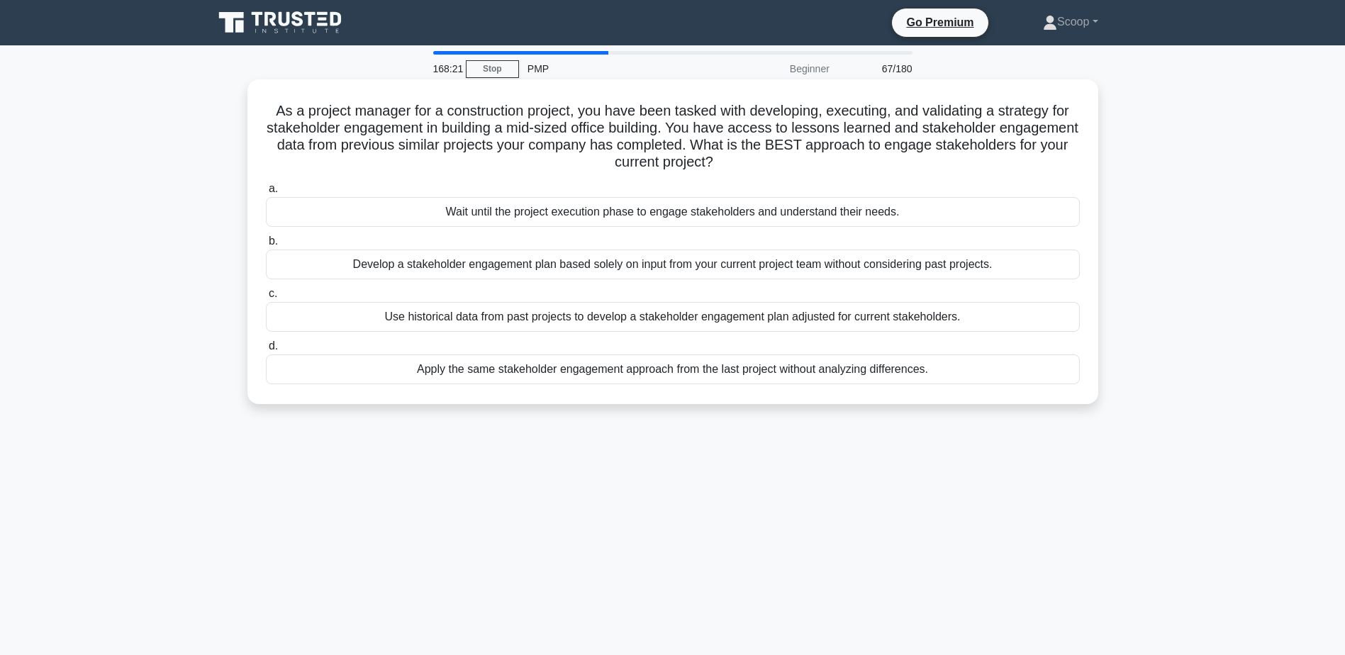
drag, startPoint x: 729, startPoint y: 126, endPoint x: 799, endPoint y: 165, distance: 80.3
click at [799, 165] on h5 "As a project manager for a construction project, you have been tasked with deve…" at bounding box center [672, 136] width 817 height 69
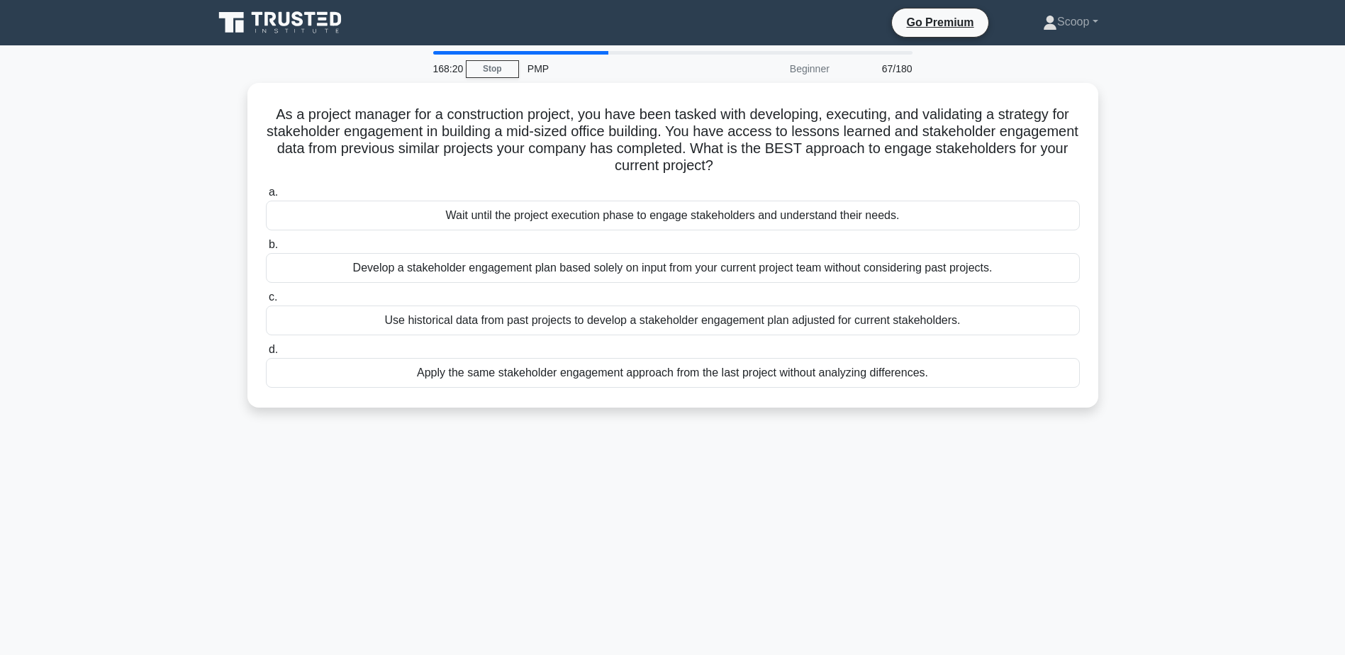
click at [641, 462] on div "168:20 Stop PMP Beginner 67/180 As a project manager for a construction project…" at bounding box center [673, 405] width 936 height 709
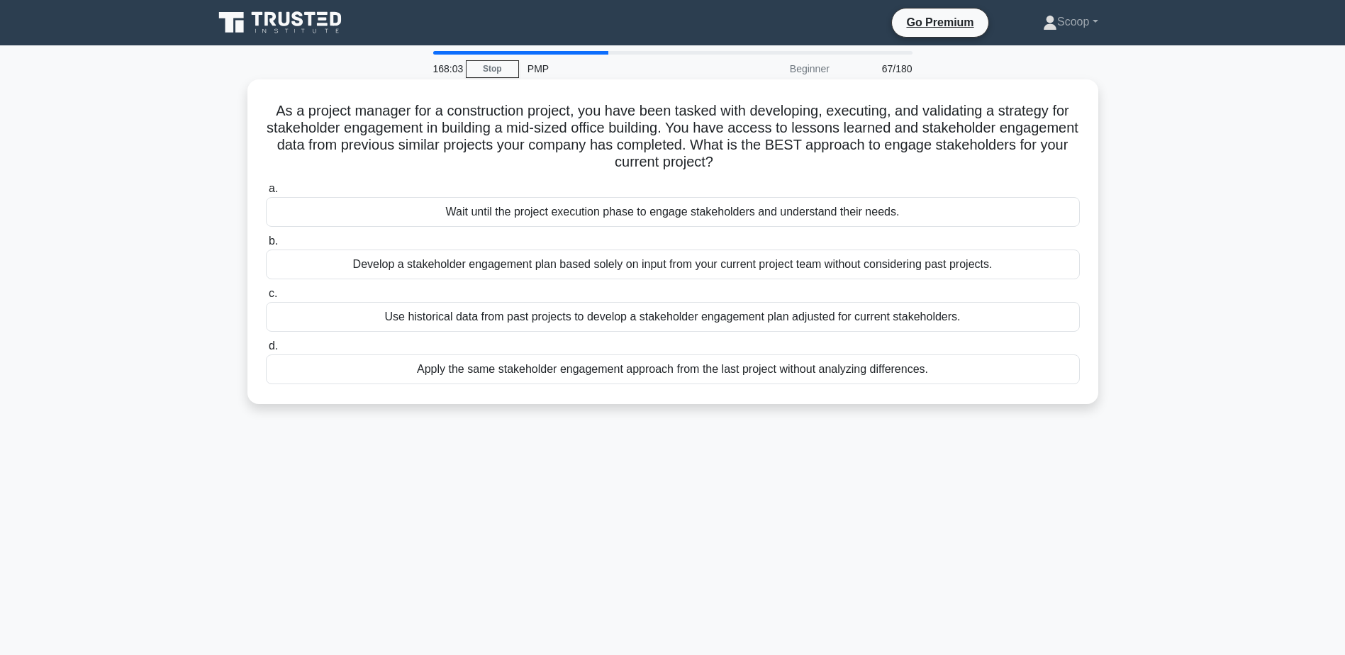
click at [899, 318] on div "Use historical data from past projects to develop a stakeholder engagement plan…" at bounding box center [673, 317] width 814 height 30
click at [266, 298] on input "c. Use historical data from past projects to develop a stakeholder engagement p…" at bounding box center [266, 293] width 0 height 9
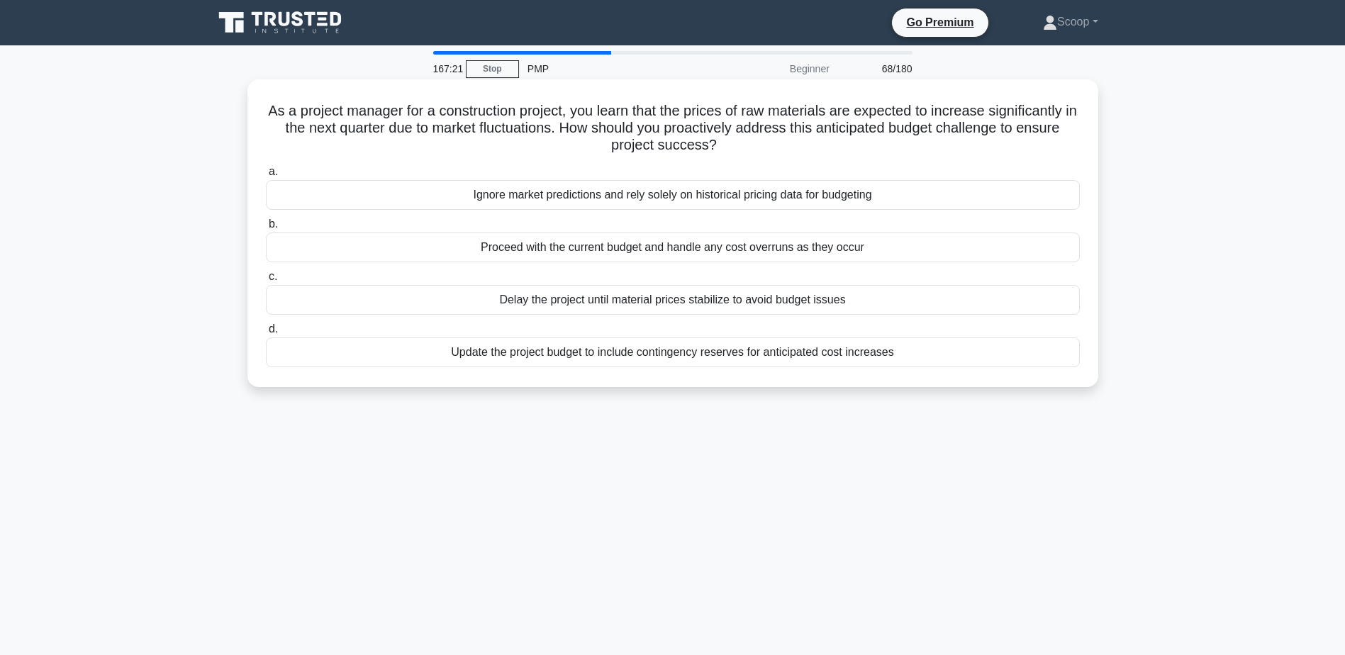
click at [861, 358] on div "Update the project budget to include contingency reserves for anticipated cost …" at bounding box center [673, 352] width 814 height 30
click at [266, 334] on input "d. Update the project budget to include contingency reserves for anticipated co…" at bounding box center [266, 329] width 0 height 9
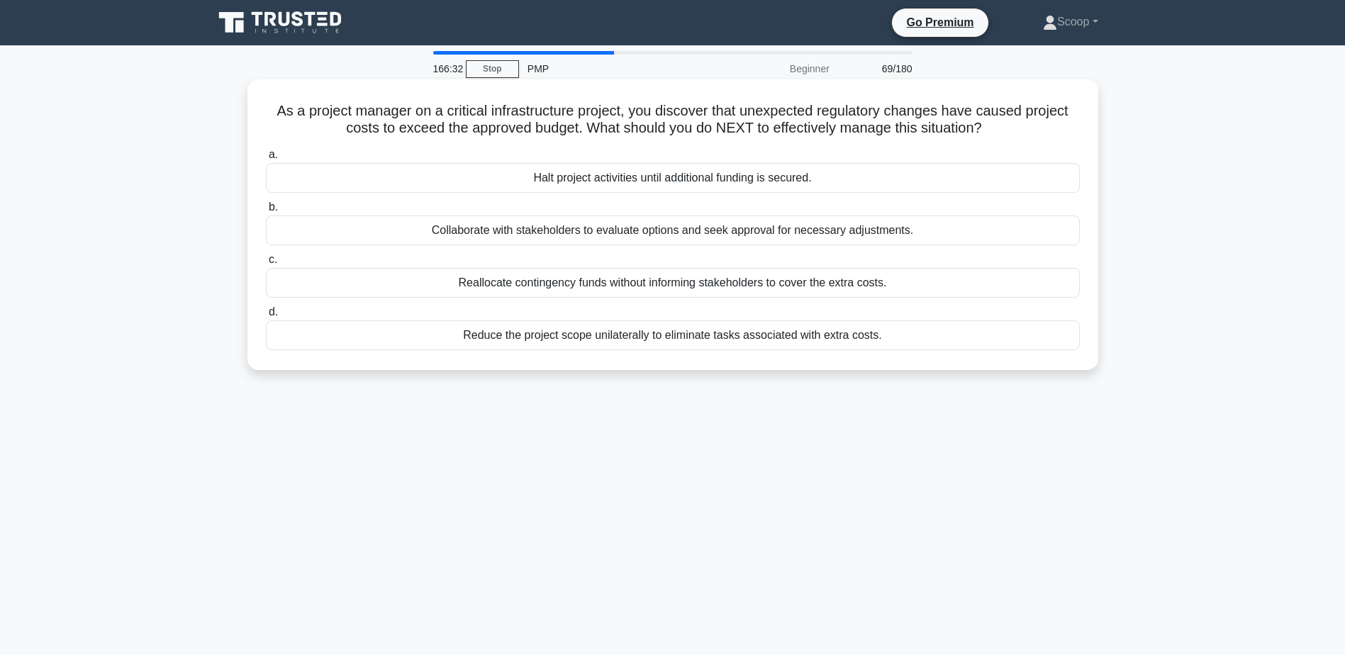
click at [583, 231] on div "Collaborate with stakeholders to evaluate options and seek approval for necessa…" at bounding box center [673, 230] width 814 height 30
click at [266, 212] on input "b. Collaborate with stakeholders to evaluate options and seek approval for nece…" at bounding box center [266, 207] width 0 height 9
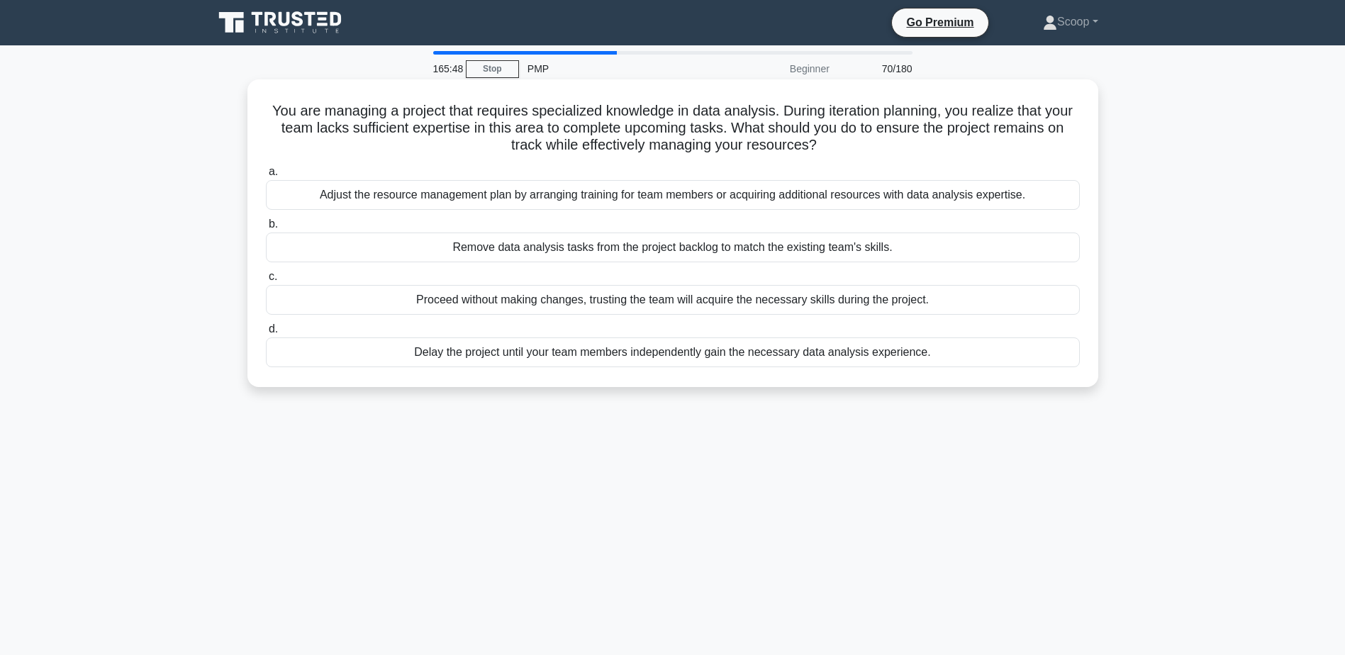
click at [293, 196] on div "Adjust the resource management plan by arranging training for team members or a…" at bounding box center [673, 195] width 814 height 30
click at [266, 177] on input "a. Adjust the resource management plan by arranging training for team members o…" at bounding box center [266, 171] width 0 height 9
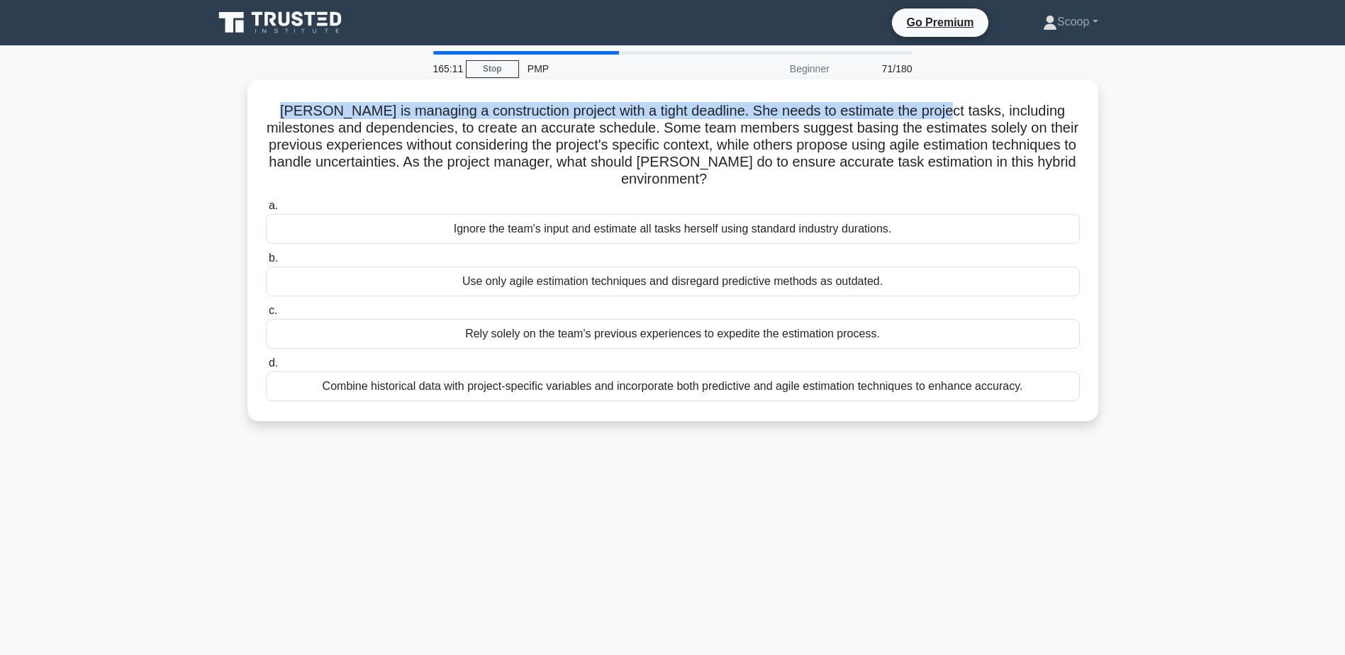
drag, startPoint x: 272, startPoint y: 107, endPoint x: 930, endPoint y: 108, distance: 657.8
click at [930, 108] on h5 "Maria is managing a construction project with a tight deadline. She needs to es…" at bounding box center [672, 145] width 817 height 86
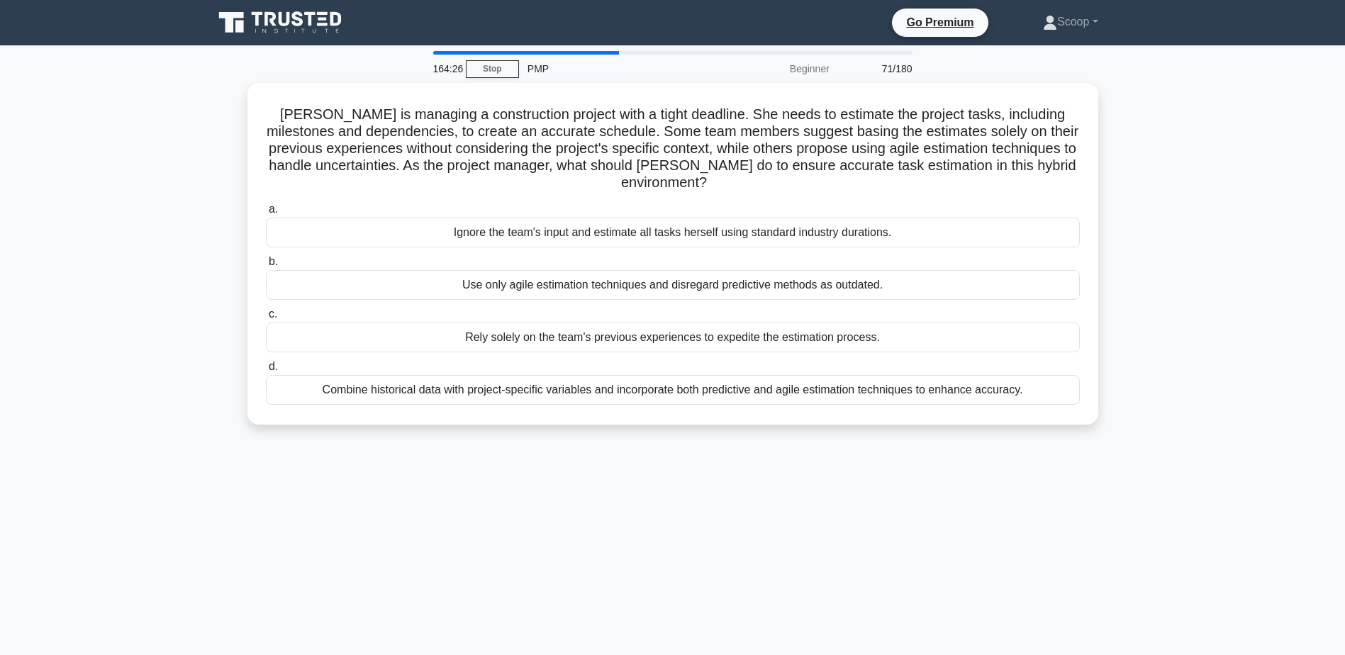
drag, startPoint x: 930, startPoint y: 108, endPoint x: 1182, endPoint y: 118, distance: 251.8
click at [1182, 118] on main "164:26 Stop PMP Beginner 71/180 Maria is managing a construction project with a…" at bounding box center [672, 405] width 1345 height 720
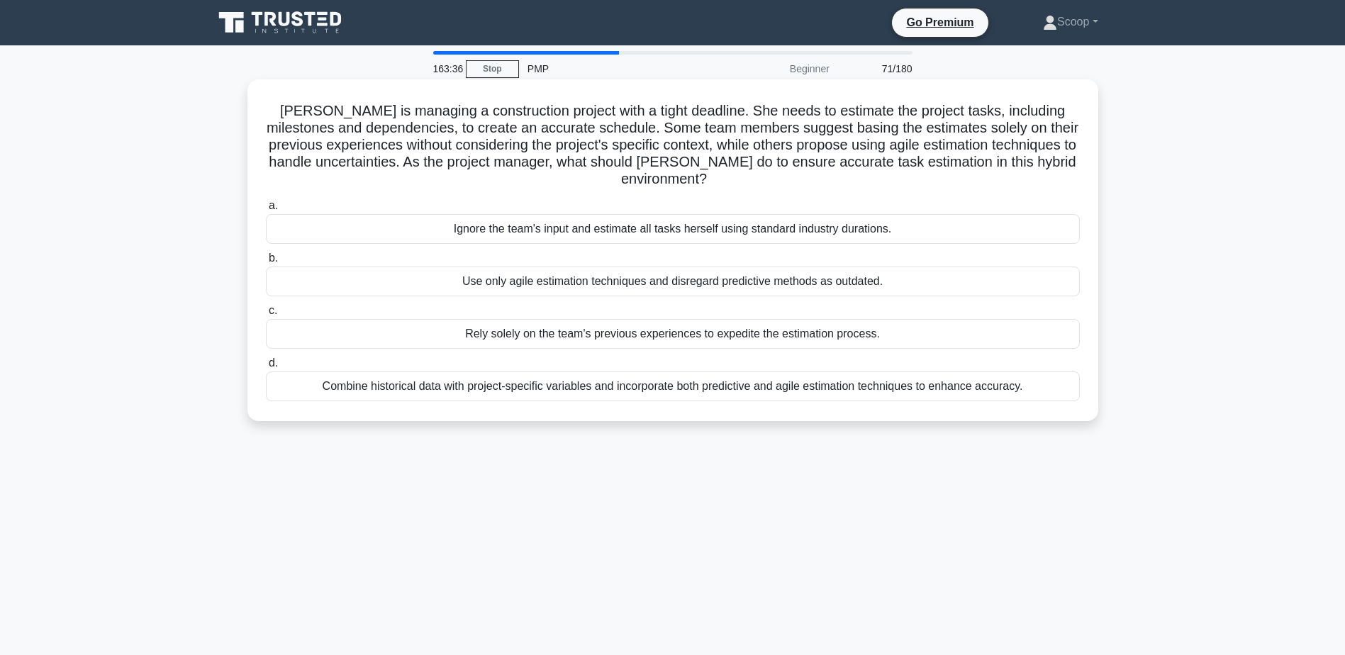
click at [1003, 391] on div "Combine historical data with project-specific variables and incorporate both pr…" at bounding box center [673, 386] width 814 height 30
click at [266, 368] on input "d. Combine historical data with project-specific variables and incorporate both…" at bounding box center [266, 363] width 0 height 9
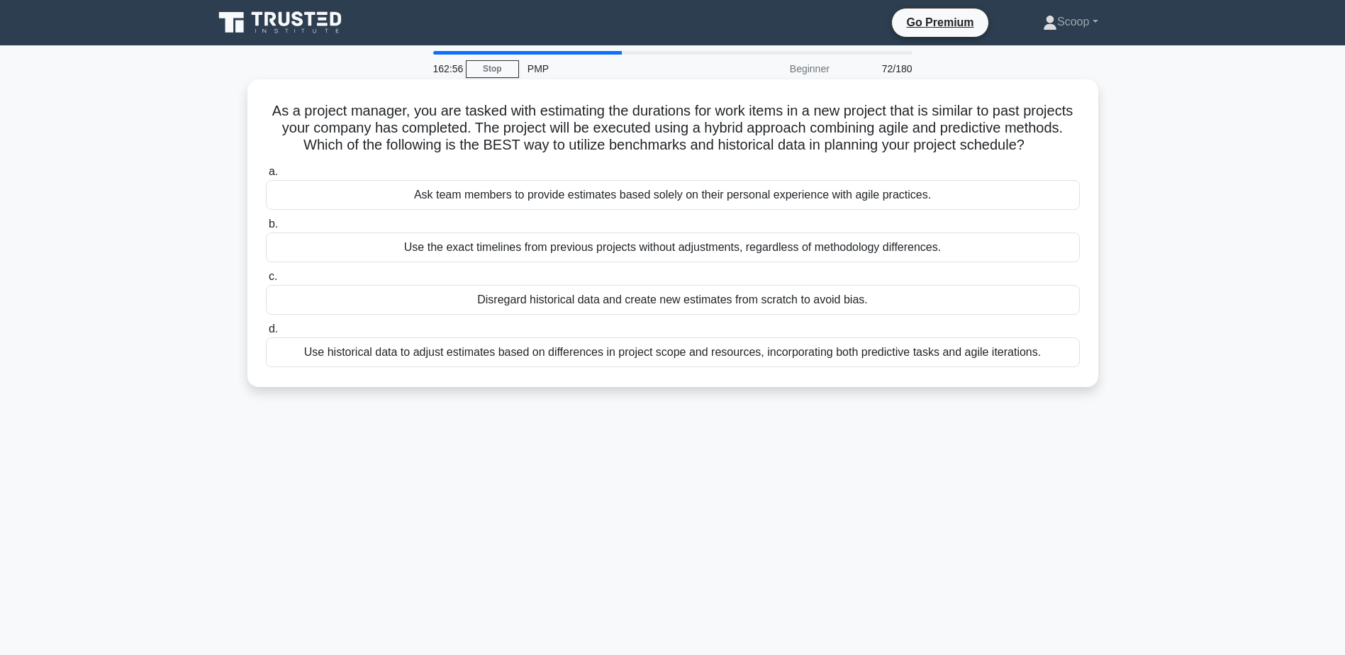
click at [988, 367] on div "Use historical data to adjust estimates based on differences in project scope a…" at bounding box center [673, 352] width 814 height 30
click at [266, 334] on input "d. Use historical data to adjust estimates based on differences in project scop…" at bounding box center [266, 329] width 0 height 9
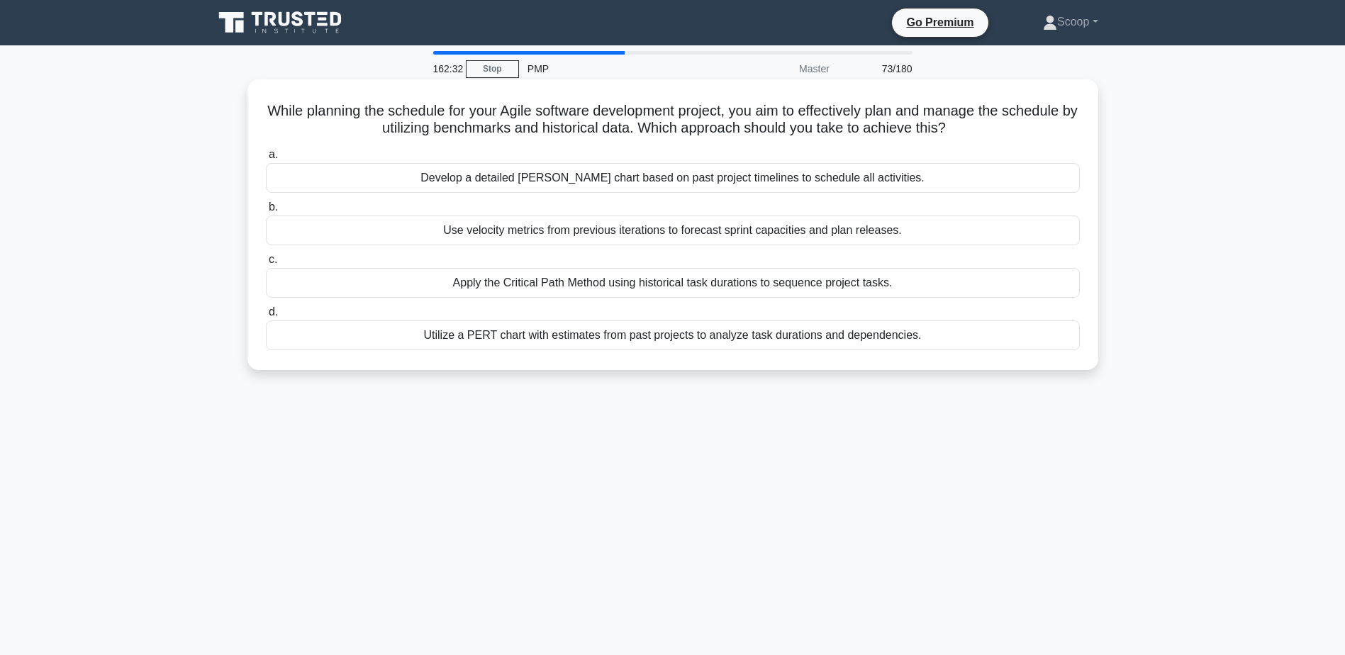
drag, startPoint x: 296, startPoint y: 106, endPoint x: 1002, endPoint y: 123, distance: 706.2
click at [1002, 123] on h5 "While planning the schedule for your Agile software development project, you ai…" at bounding box center [672, 119] width 817 height 35
click at [730, 109] on h5 "While planning the schedule for your Agile software development project, you ai…" at bounding box center [672, 119] width 817 height 35
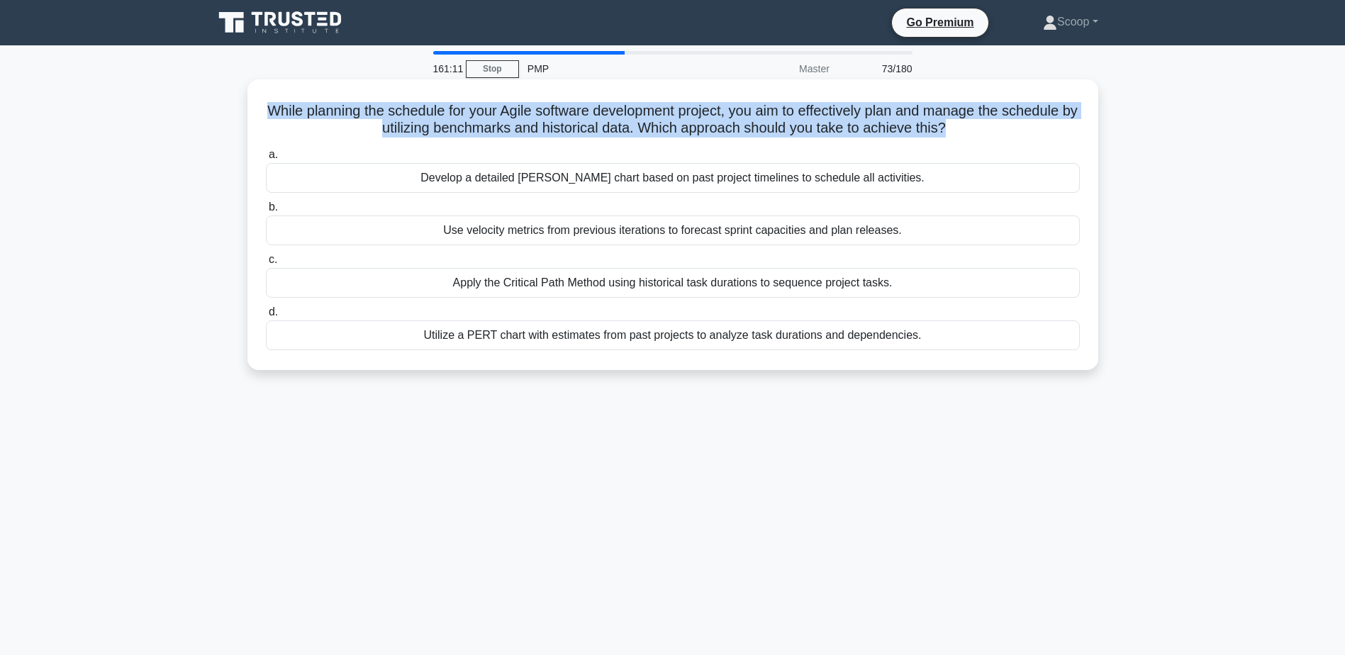
click at [730, 109] on h5 "While planning the schedule for your Agile software development project, you ai…" at bounding box center [672, 119] width 817 height 35
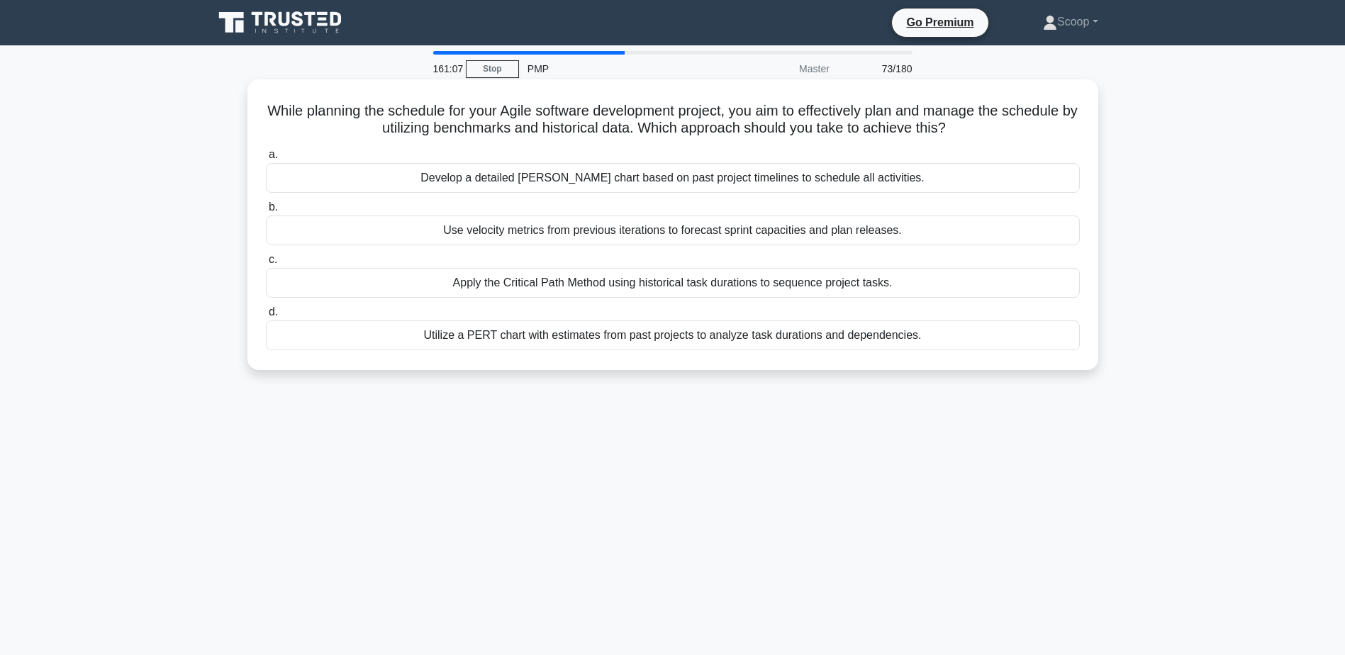
click at [582, 237] on div "Use velocity metrics from previous iterations to forecast sprint capacities and…" at bounding box center [673, 230] width 814 height 30
click at [266, 212] on input "b. Use velocity metrics from previous iterations to forecast sprint capacities …" at bounding box center [266, 207] width 0 height 9
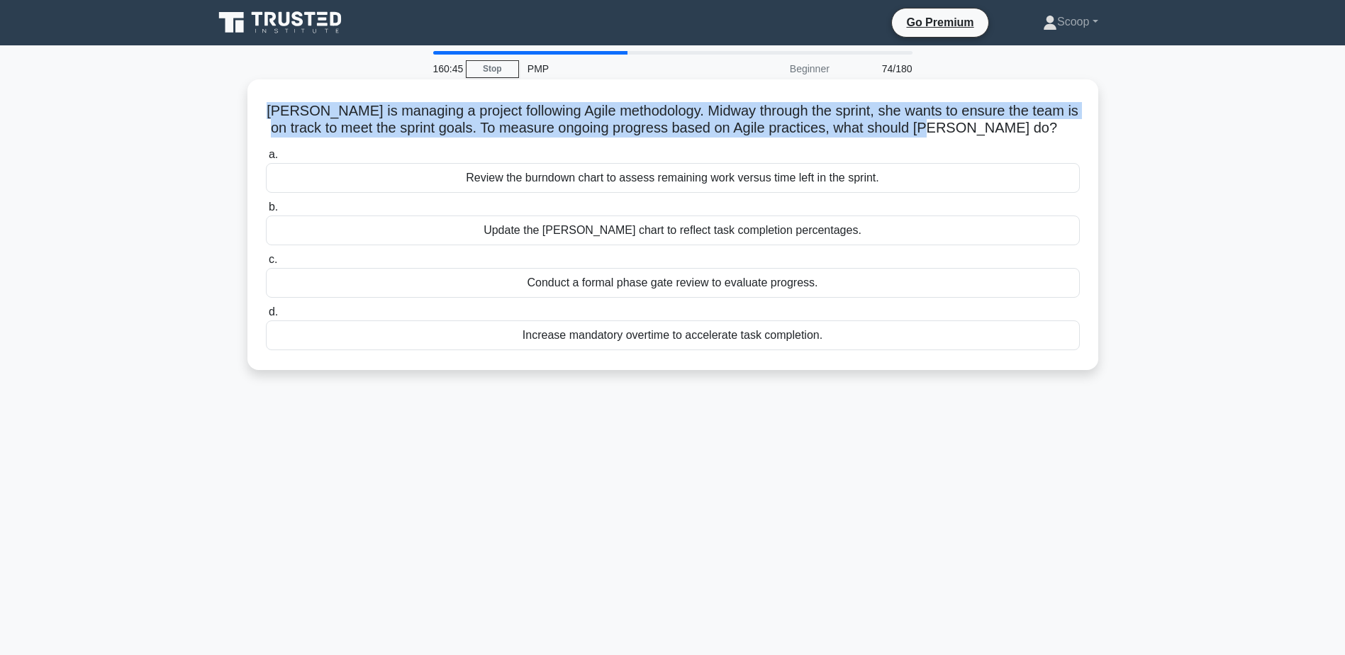
drag, startPoint x: 261, startPoint y: 110, endPoint x: 1002, endPoint y: 133, distance: 741.8
click at [1002, 133] on div "Sarah is managing a project following Agile methodology. Midway through the spr…" at bounding box center [672, 224] width 839 height 279
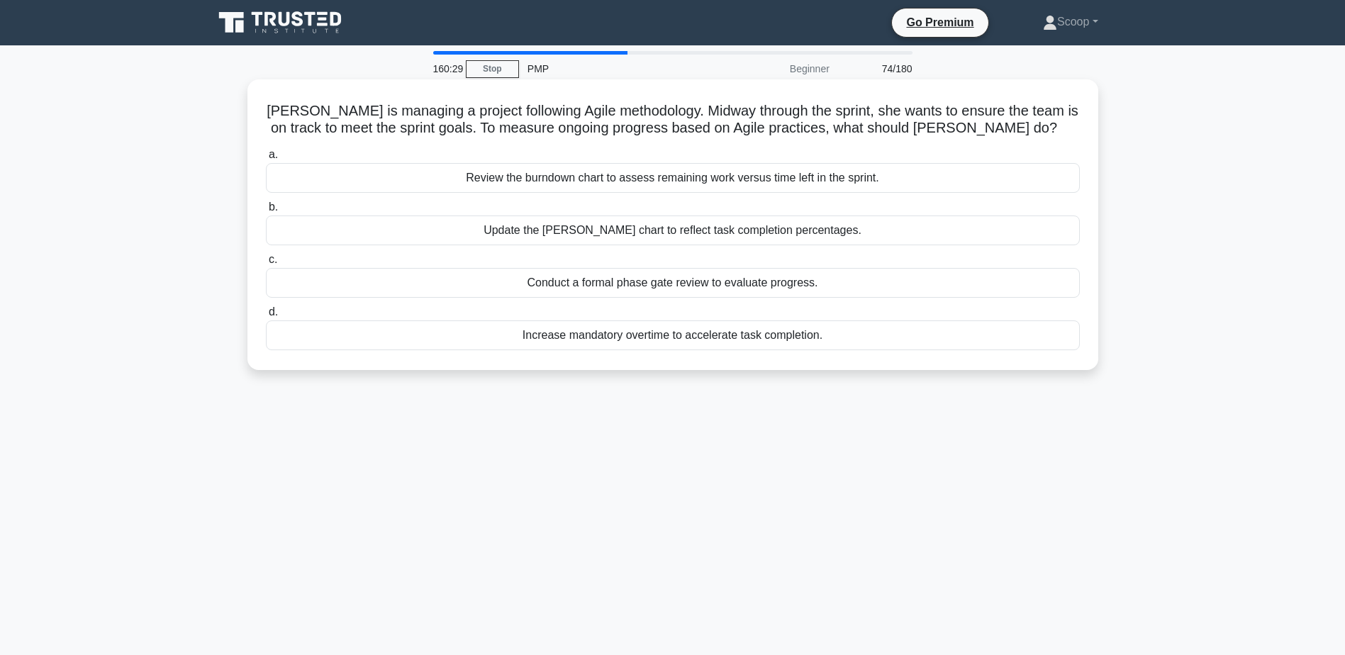
click at [677, 183] on div "Review the burndown chart to assess remaining work versus time left in the spri…" at bounding box center [673, 178] width 814 height 30
click at [266, 159] on input "a. Review the burndown chart to assess remaining work versus time left in the s…" at bounding box center [266, 154] width 0 height 9
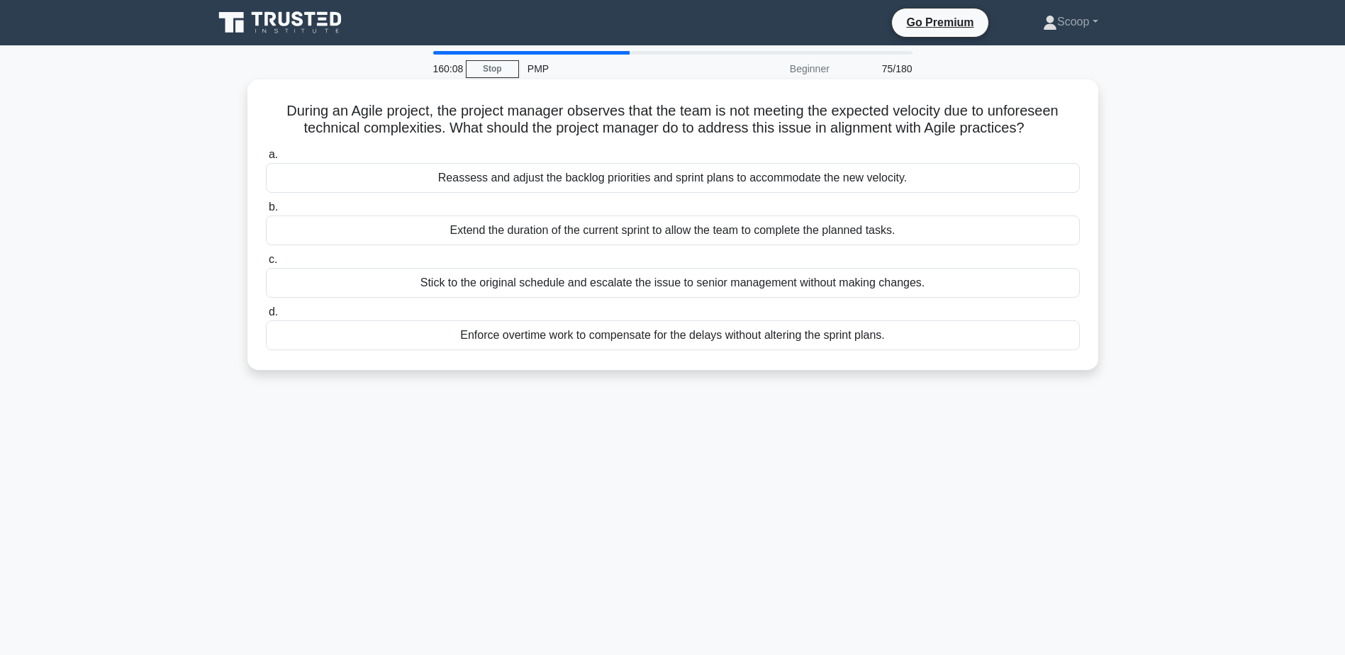
drag, startPoint x: 272, startPoint y: 103, endPoint x: 1039, endPoint y: 133, distance: 766.9
click at [1039, 133] on h5 "During an Agile project, the project manager observes that the team is not meet…" at bounding box center [672, 119] width 817 height 35
click at [634, 179] on div "Reassess and adjust the backlog priorities and sprint plans to accommodate the …" at bounding box center [673, 178] width 814 height 30
click at [266, 159] on input "a. Reassess and adjust the backlog priorities and sprint plans to accommodate t…" at bounding box center [266, 154] width 0 height 9
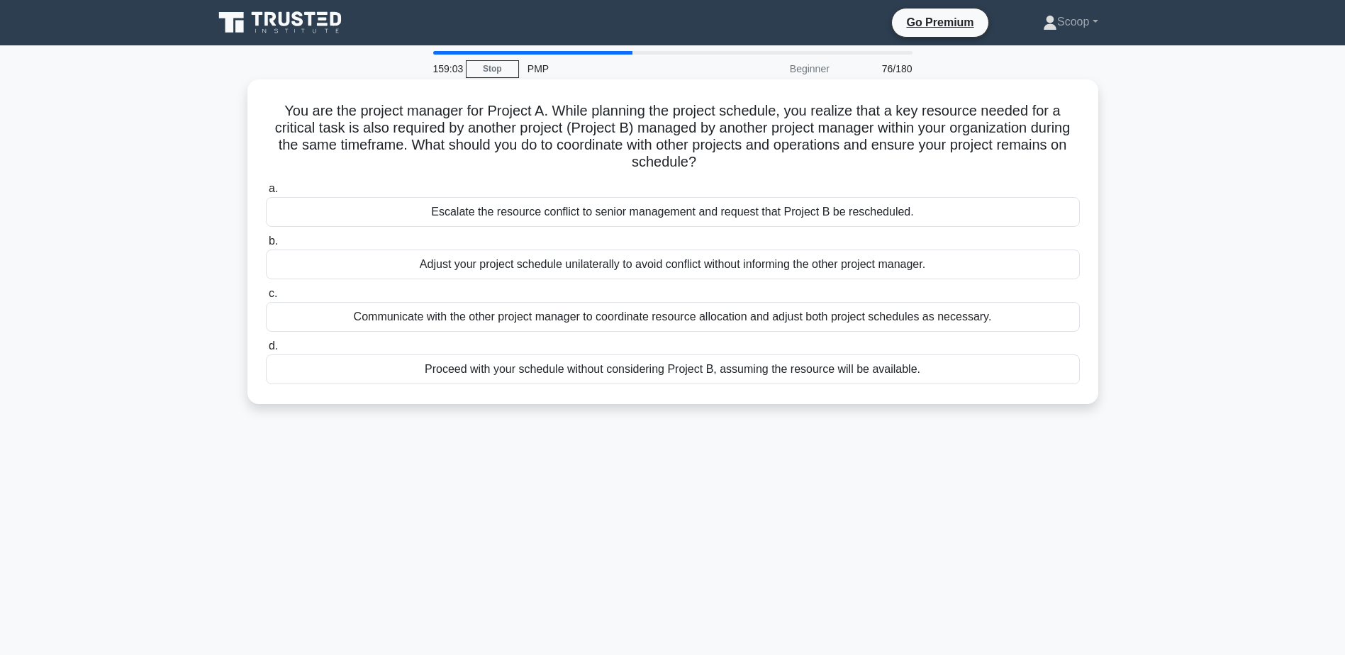
click at [496, 312] on div "Communicate with the other project manager to coordinate resource allocation an…" at bounding box center [673, 317] width 814 height 30
click at [266, 298] on input "c. Communicate with the other project manager to coordinate resource allocation…" at bounding box center [266, 293] width 0 height 9
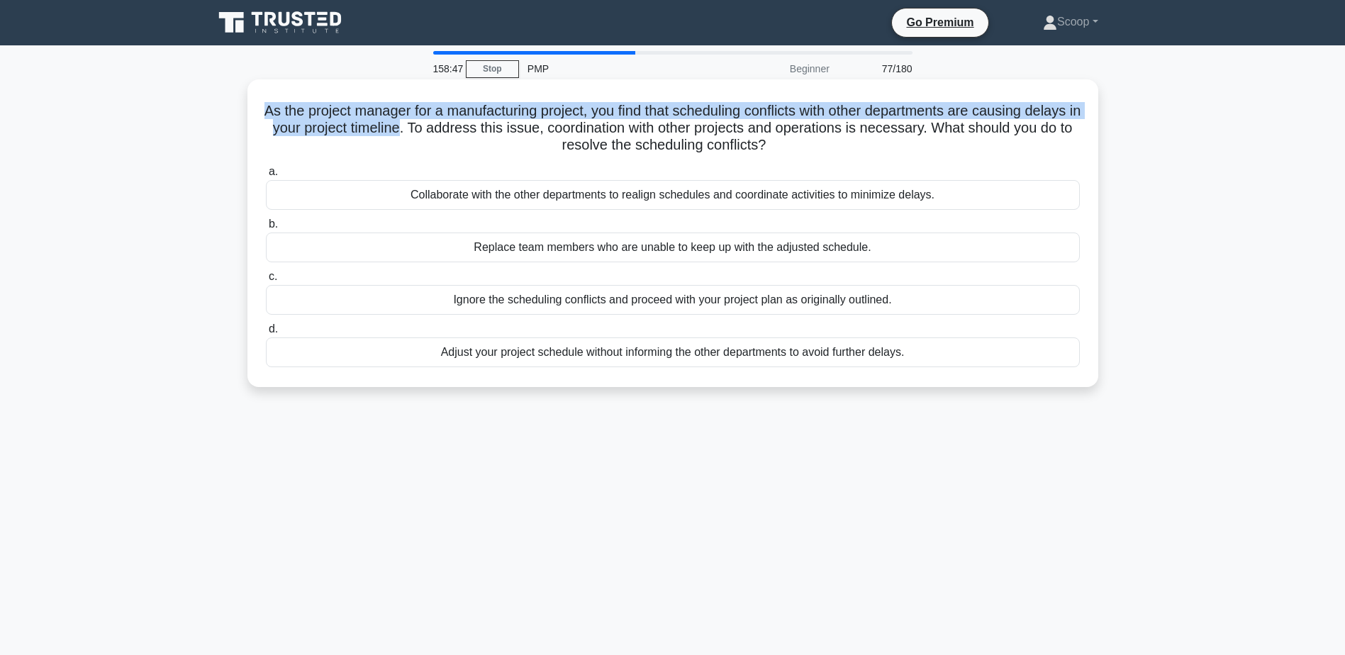
drag, startPoint x: 279, startPoint y: 104, endPoint x: 481, endPoint y: 128, distance: 203.4
click at [481, 128] on h5 "As the project manager for a manufacturing project, you find that scheduling co…" at bounding box center [672, 128] width 817 height 52
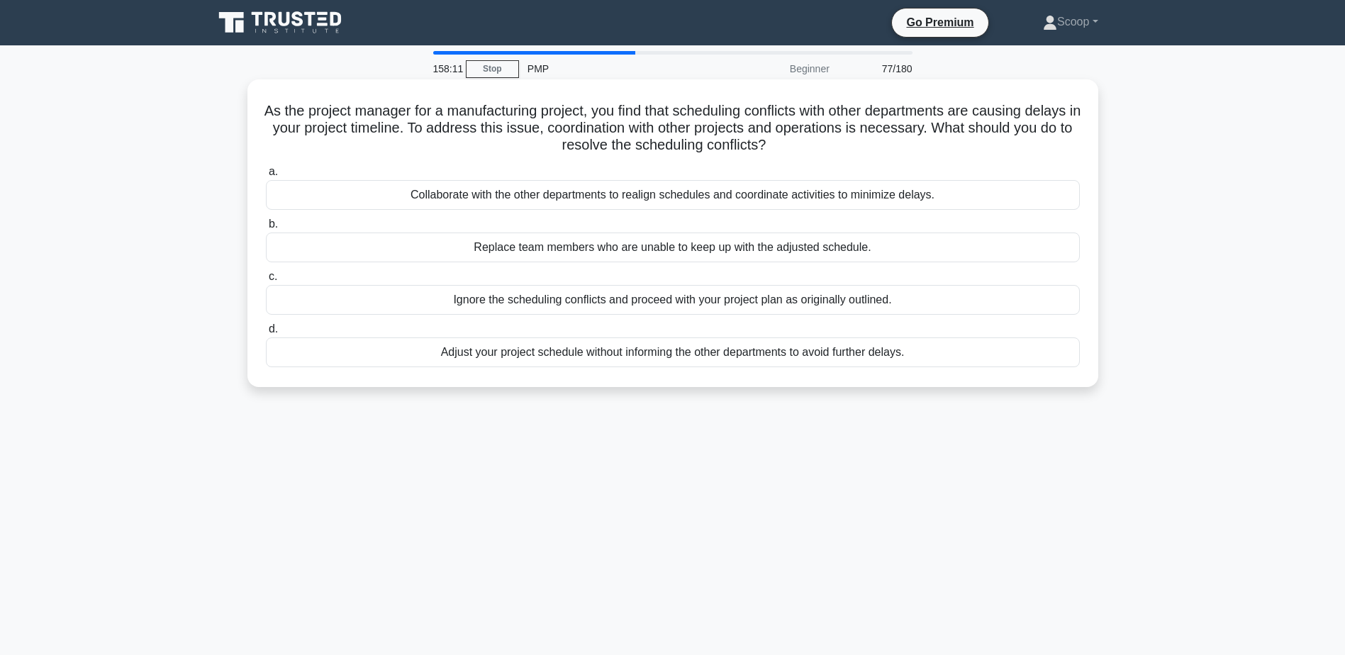
drag, startPoint x: 481, startPoint y: 128, endPoint x: 451, endPoint y: 198, distance: 77.2
click at [451, 198] on div "Collaborate with the other departments to realign schedules and coordinate acti…" at bounding box center [673, 195] width 814 height 30
click at [266, 177] on input "a. Collaborate with the other departments to realign schedules and coordinate a…" at bounding box center [266, 171] width 0 height 9
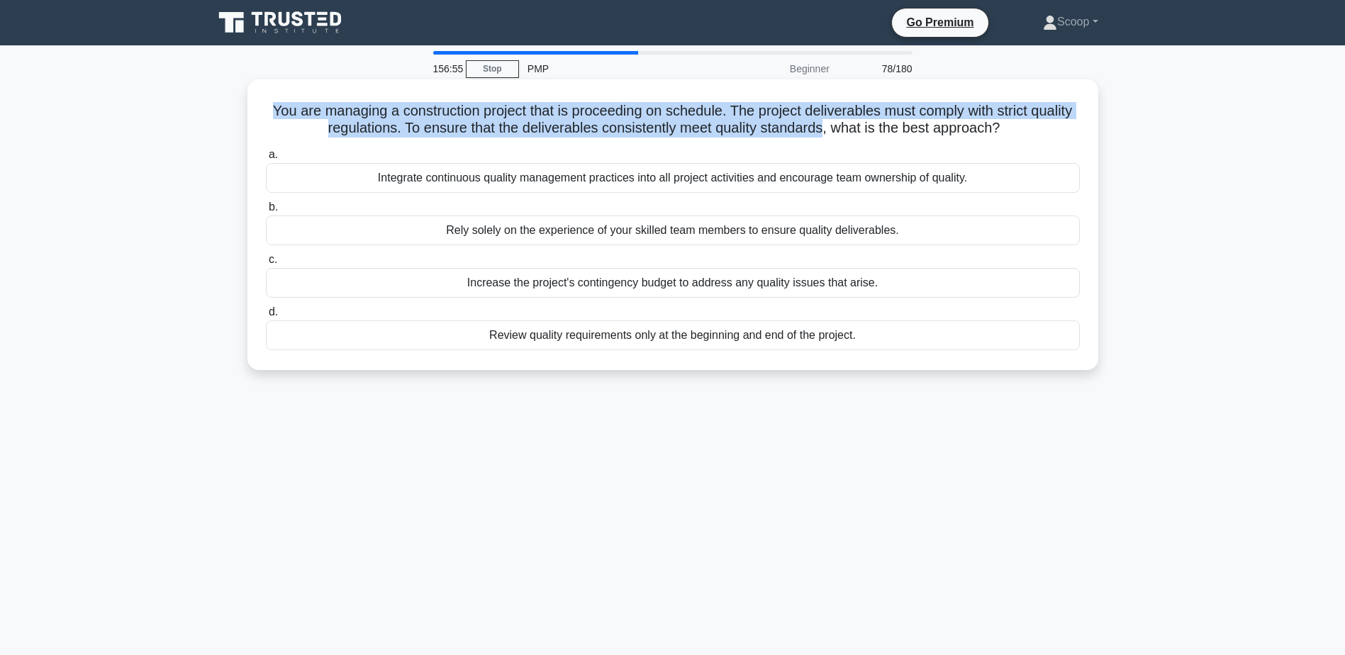
drag, startPoint x: 284, startPoint y: 113, endPoint x: 851, endPoint y: 131, distance: 566.7
click at [851, 131] on h5 "You are managing a construction project that is proceeding on schedule. The pro…" at bounding box center [672, 119] width 817 height 35
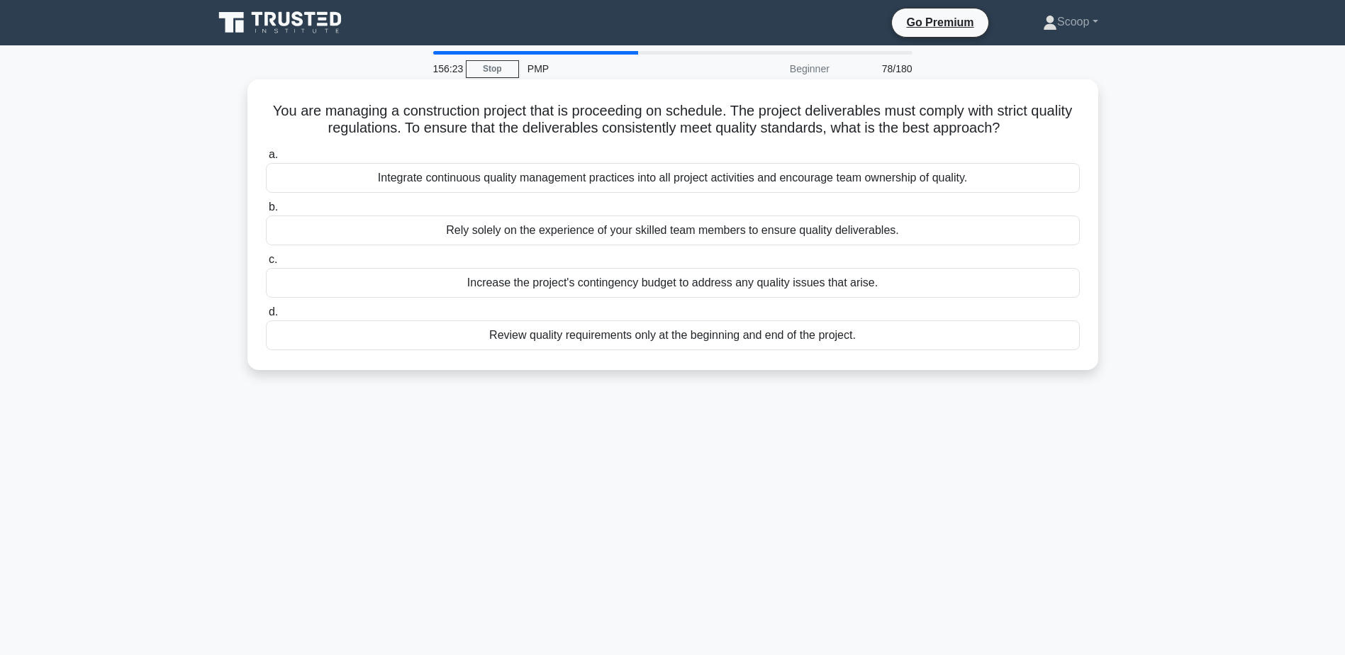
click at [771, 181] on div "Integrate continuous quality management practices into all project activities a…" at bounding box center [673, 178] width 814 height 30
click at [266, 159] on input "a. Integrate continuous quality management practices into all project activitie…" at bounding box center [266, 154] width 0 height 9
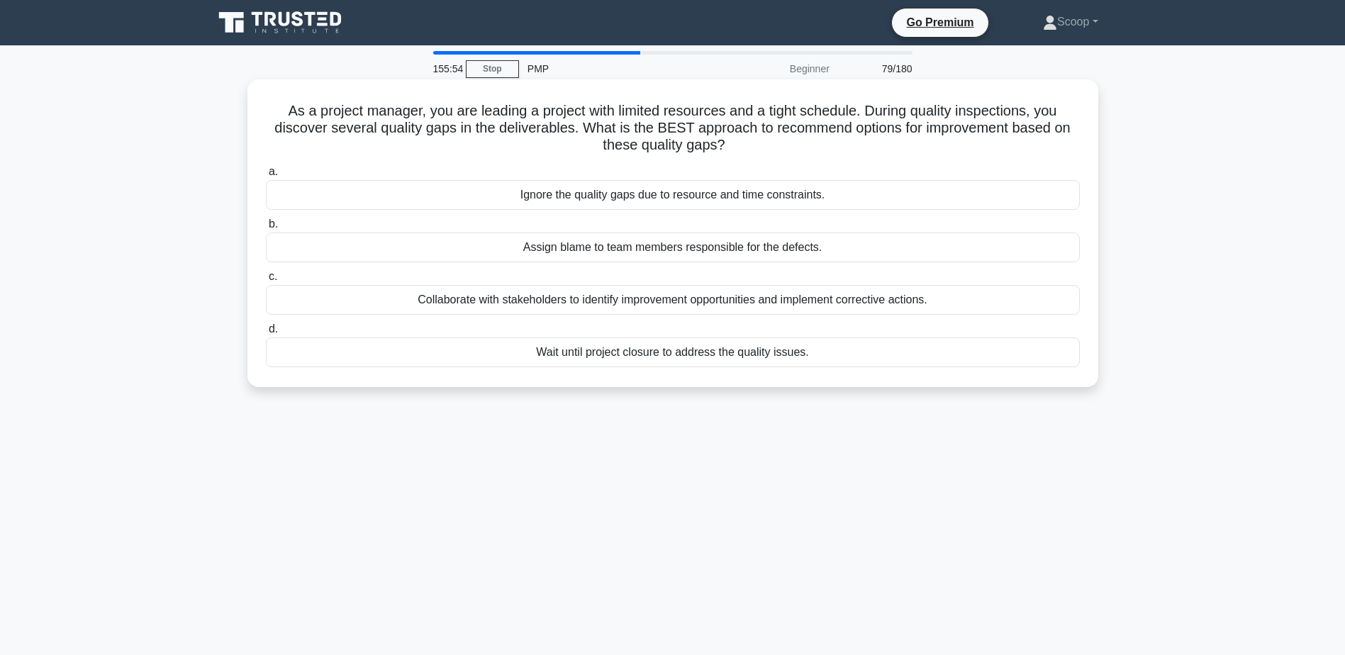
drag, startPoint x: 266, startPoint y: 112, endPoint x: 908, endPoint y: 152, distance: 643.5
click at [908, 152] on h5 "As a project manager, you are leading a project with limited resources and a ti…" at bounding box center [672, 128] width 817 height 52
click at [712, 305] on div "Collaborate with stakeholders to identify improvement opportunities and impleme…" at bounding box center [673, 300] width 814 height 30
click at [266, 281] on input "c. Collaborate with stakeholders to identify improvement opportunities and impl…" at bounding box center [266, 276] width 0 height 9
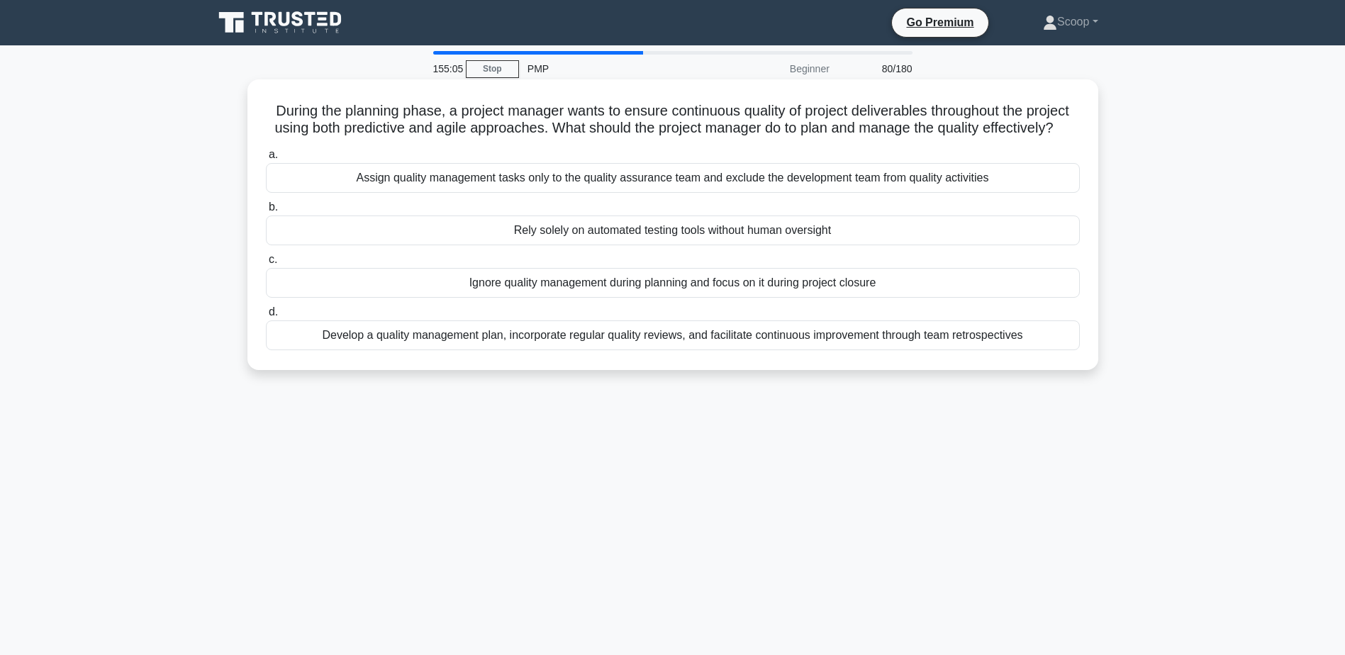
drag, startPoint x: 286, startPoint y: 111, endPoint x: 920, endPoint y: 145, distance: 635.4
click at [920, 138] on h5 "During the planning phase, a project manager wants to ensure continuous quality…" at bounding box center [672, 119] width 817 height 35
click at [973, 350] on div "Develop a quality management plan, incorporate regular quality reviews, and fac…" at bounding box center [673, 335] width 814 height 30
click at [266, 317] on input "d. Develop a quality management plan, incorporate regular quality reviews, and …" at bounding box center [266, 312] width 0 height 9
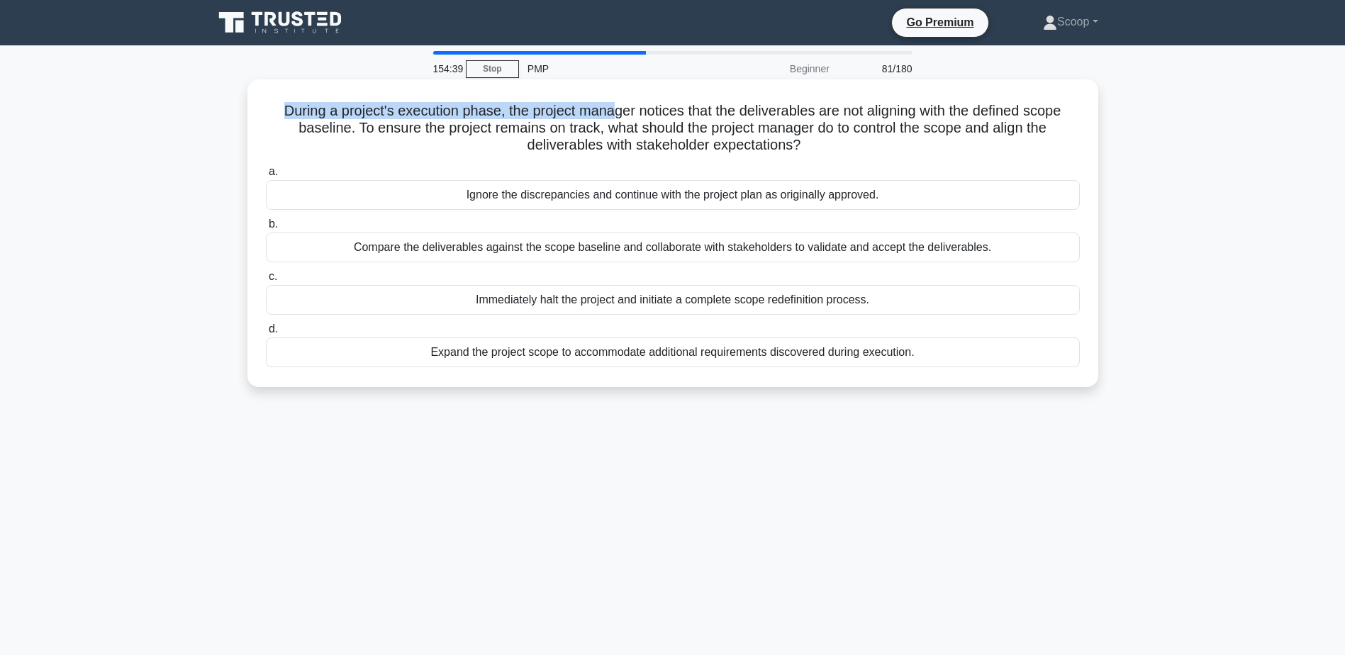
drag, startPoint x: 272, startPoint y: 112, endPoint x: 611, endPoint y: 103, distance: 339.7
click at [611, 103] on h5 "During a project's execution phase, the project manager notices that the delive…" at bounding box center [672, 128] width 817 height 52
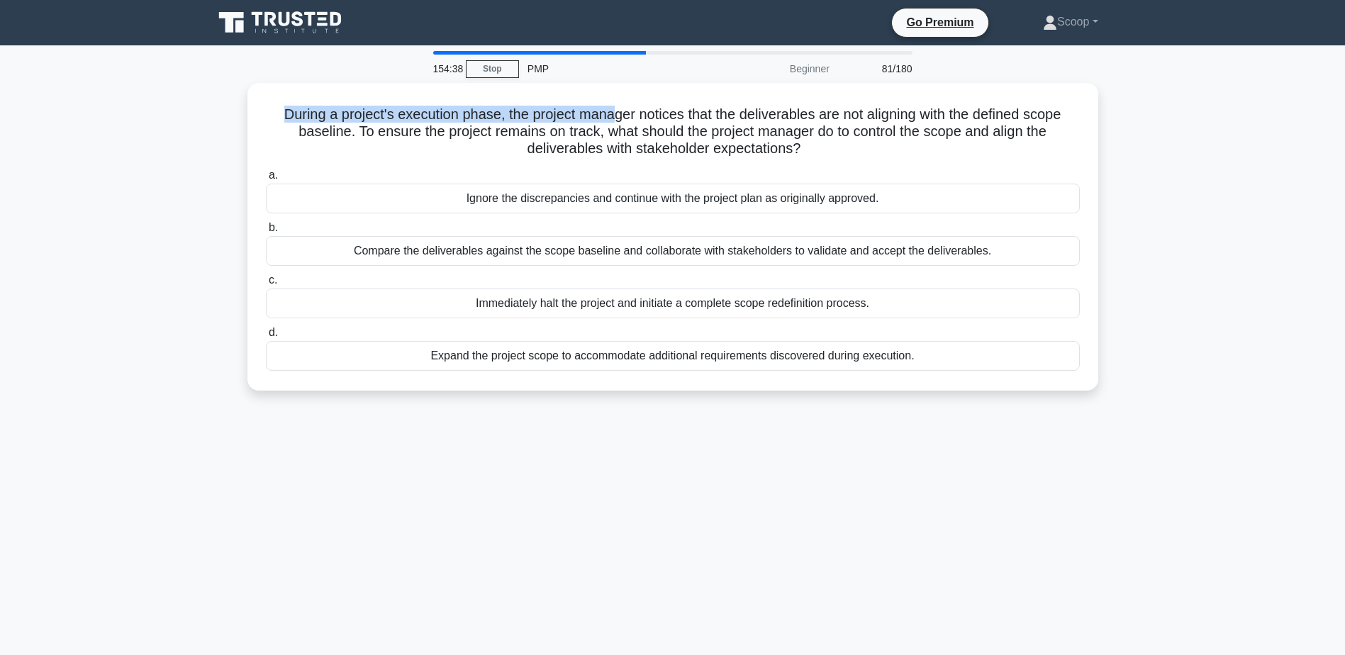
click at [772, 490] on div "154:38 Stop PMP Beginner 81/180 During a project's execution phase, the project…" at bounding box center [673, 405] width 936 height 709
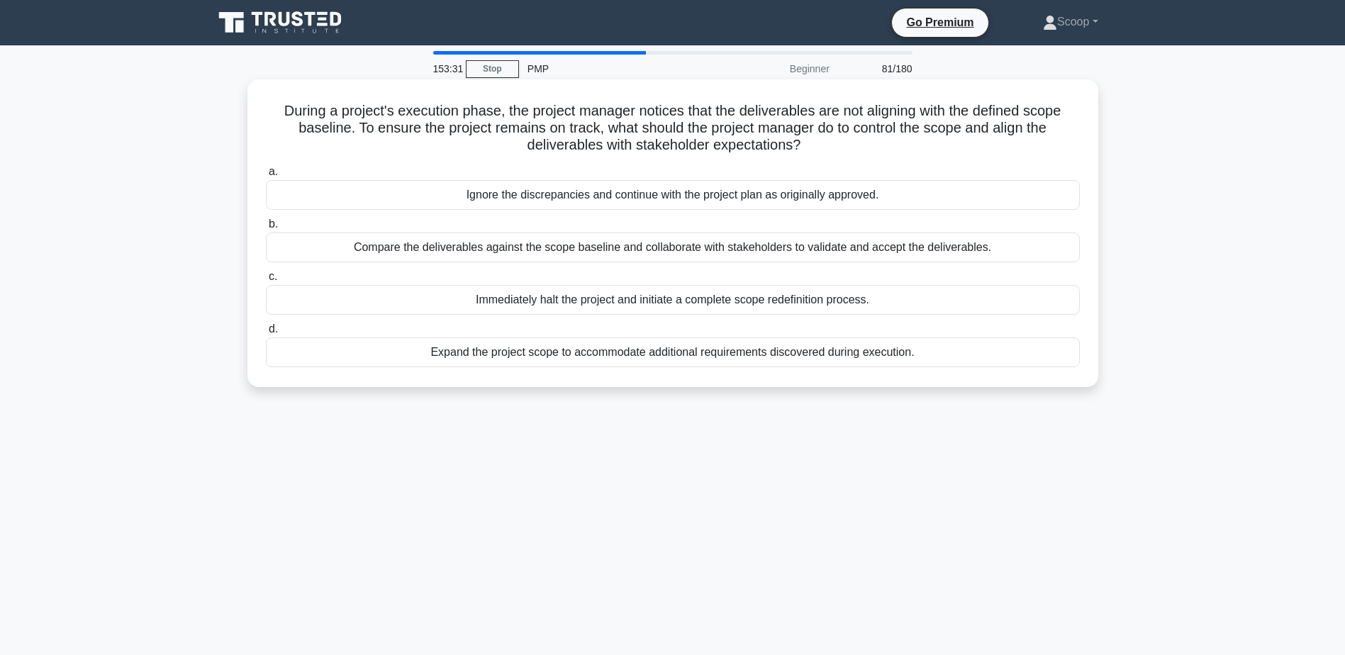
click at [724, 248] on div "Compare the deliverables against the scope baseline and collaborate with stakeh…" at bounding box center [673, 248] width 814 height 30
click at [266, 229] on input "b. Compare the deliverables against the scope baseline and collaborate with sta…" at bounding box center [266, 224] width 0 height 9
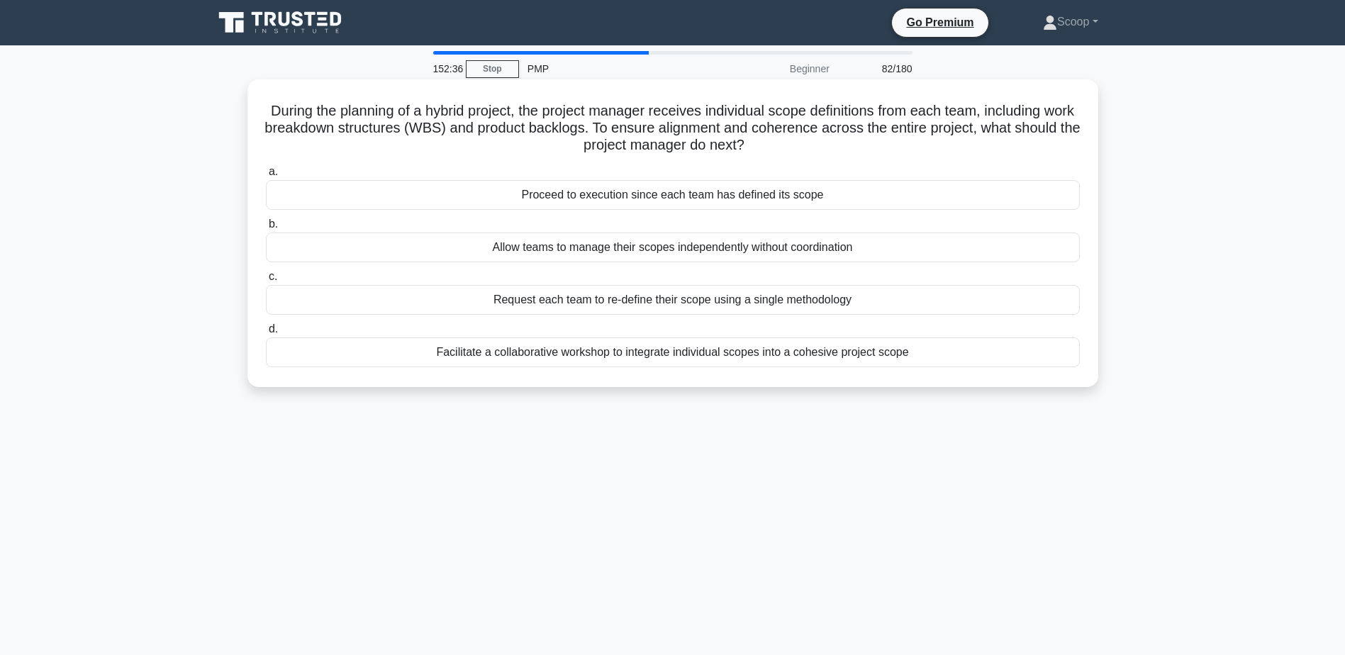
click at [931, 351] on div "Facilitate a collaborative workshop to integrate individual scopes into a cohes…" at bounding box center [673, 352] width 814 height 30
click at [266, 334] on input "d. Facilitate a collaborative workshop to integrate individual scopes into a co…" at bounding box center [266, 329] width 0 height 9
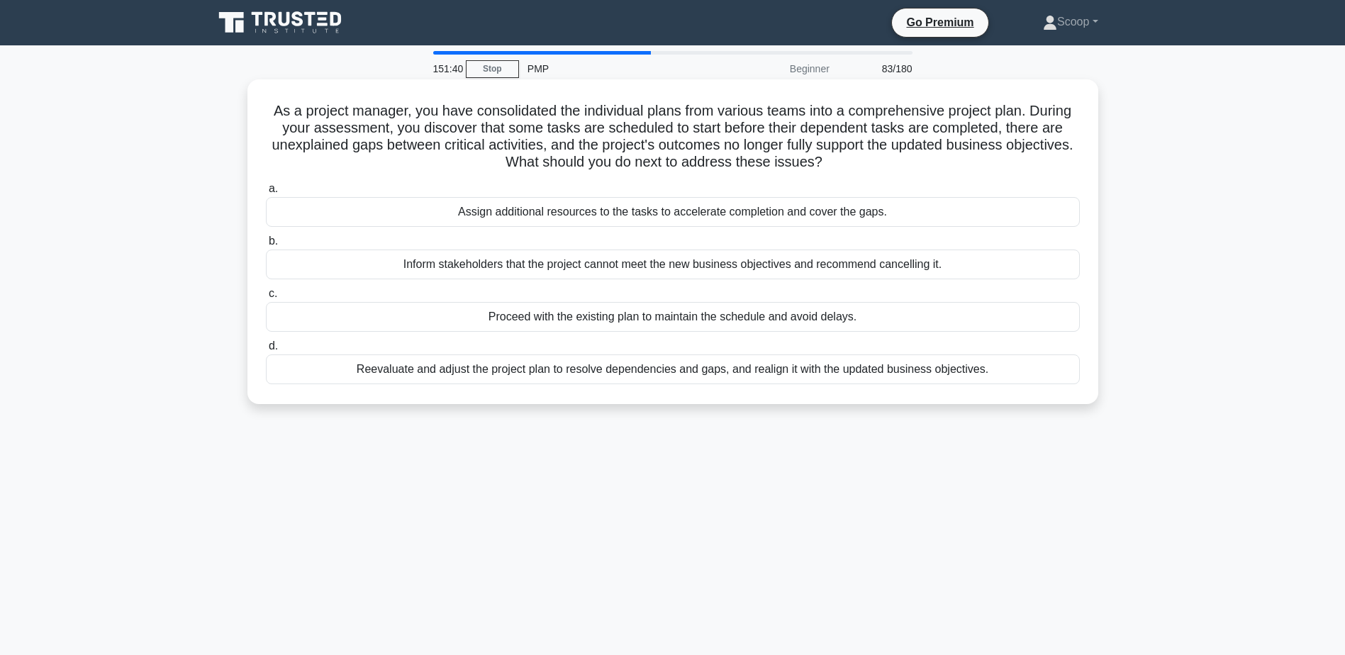
click at [712, 375] on div "Reevaluate and adjust the project plan to resolve dependencies and gaps, and re…" at bounding box center [673, 369] width 814 height 30
click at [266, 351] on input "d. Reevaluate and adjust the project plan to resolve dependencies and gaps, and…" at bounding box center [266, 346] width 0 height 9
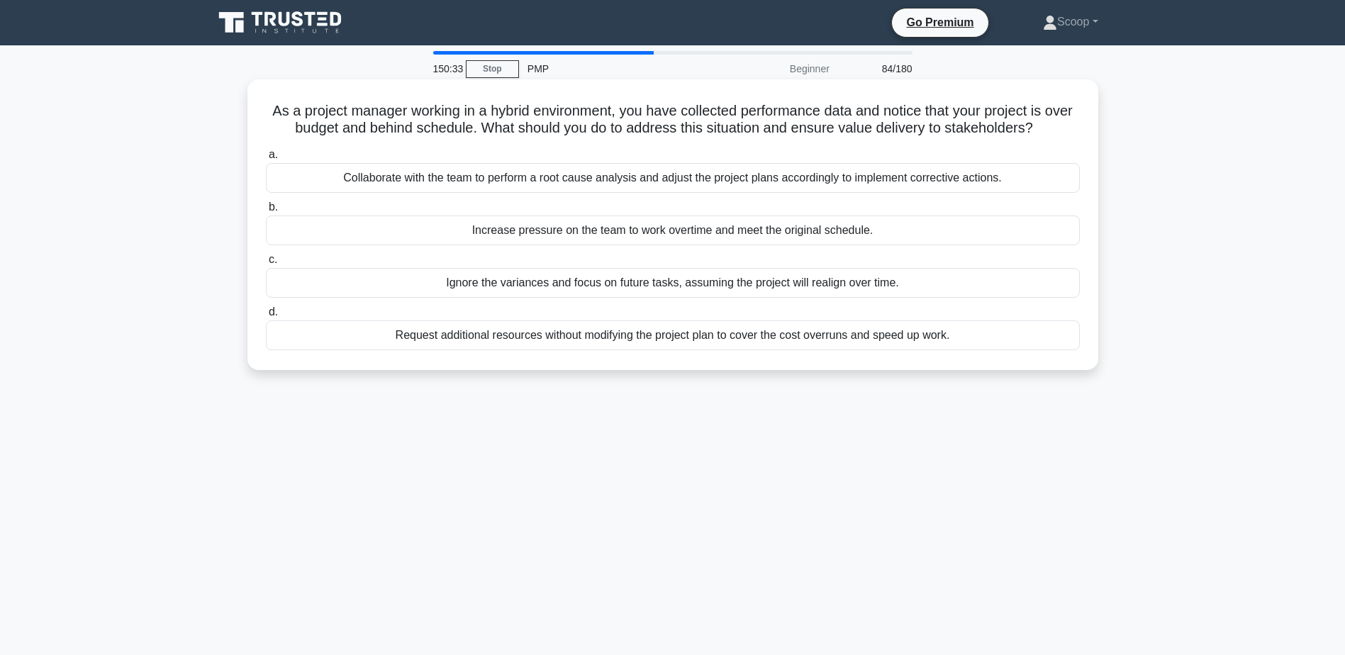
click at [593, 182] on div "Collaborate with the team to perform a root cause analysis and adjust the proje…" at bounding box center [673, 178] width 814 height 30
click at [266, 159] on input "a. Collaborate with the team to perform a root cause analysis and adjust the pr…" at bounding box center [266, 154] width 0 height 9
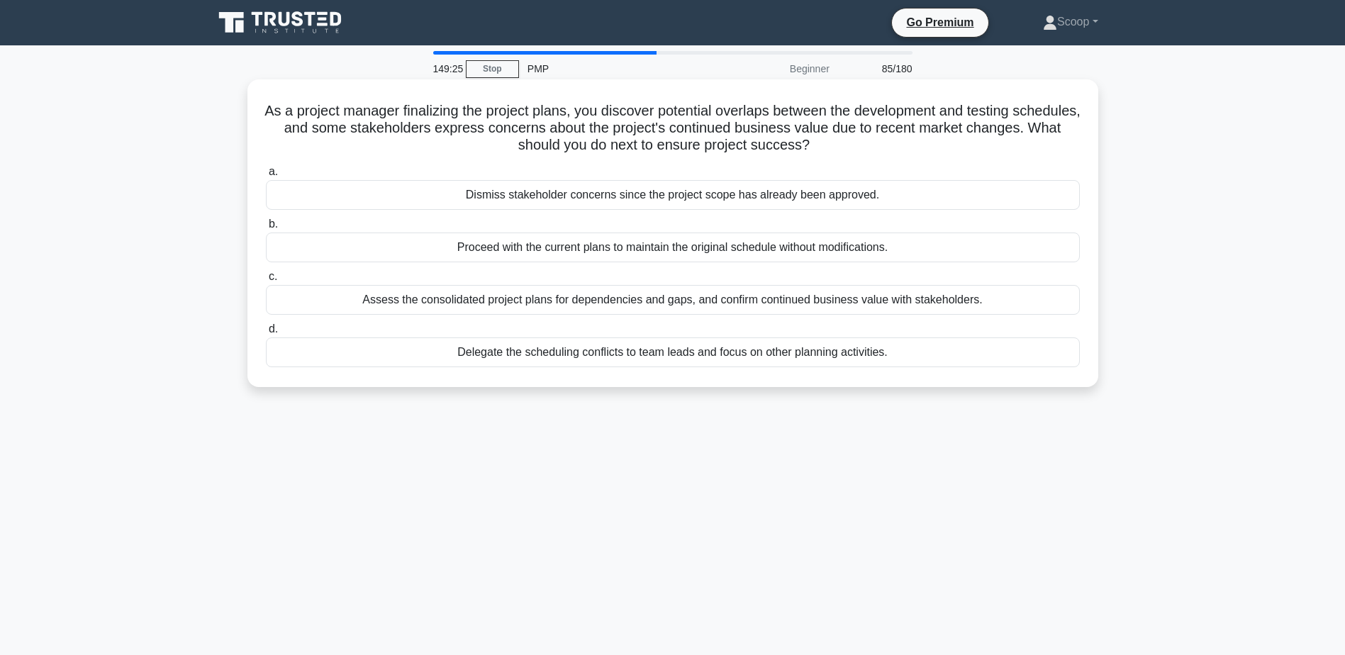
click at [911, 306] on div "Assess the consolidated project plans for dependencies and gaps, and confirm co…" at bounding box center [673, 300] width 814 height 30
click at [266, 281] on input "c. Assess the consolidated project plans for dependencies and gaps, and confirm…" at bounding box center [266, 276] width 0 height 9
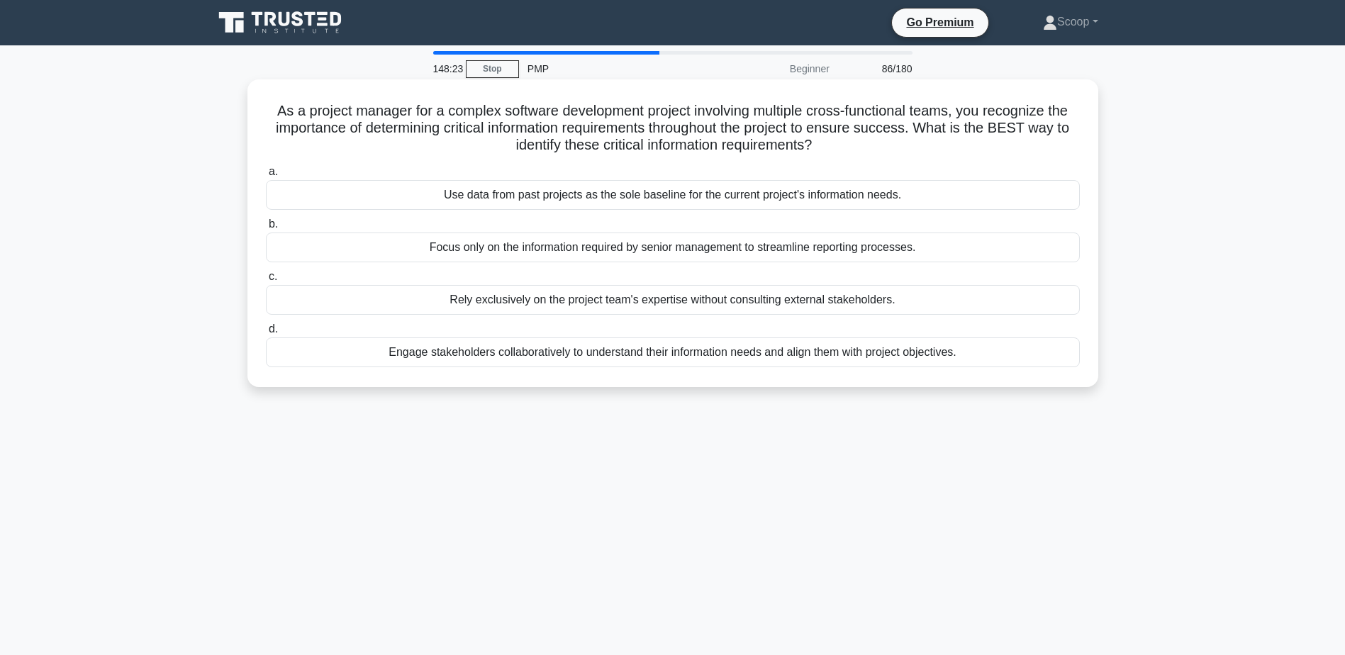
click at [940, 354] on div "Engage stakeholders collaboratively to understand their information needs and a…" at bounding box center [673, 352] width 814 height 30
click at [266, 334] on input "d. Engage stakeholders collaboratively to understand their information needs an…" at bounding box center [266, 329] width 0 height 9
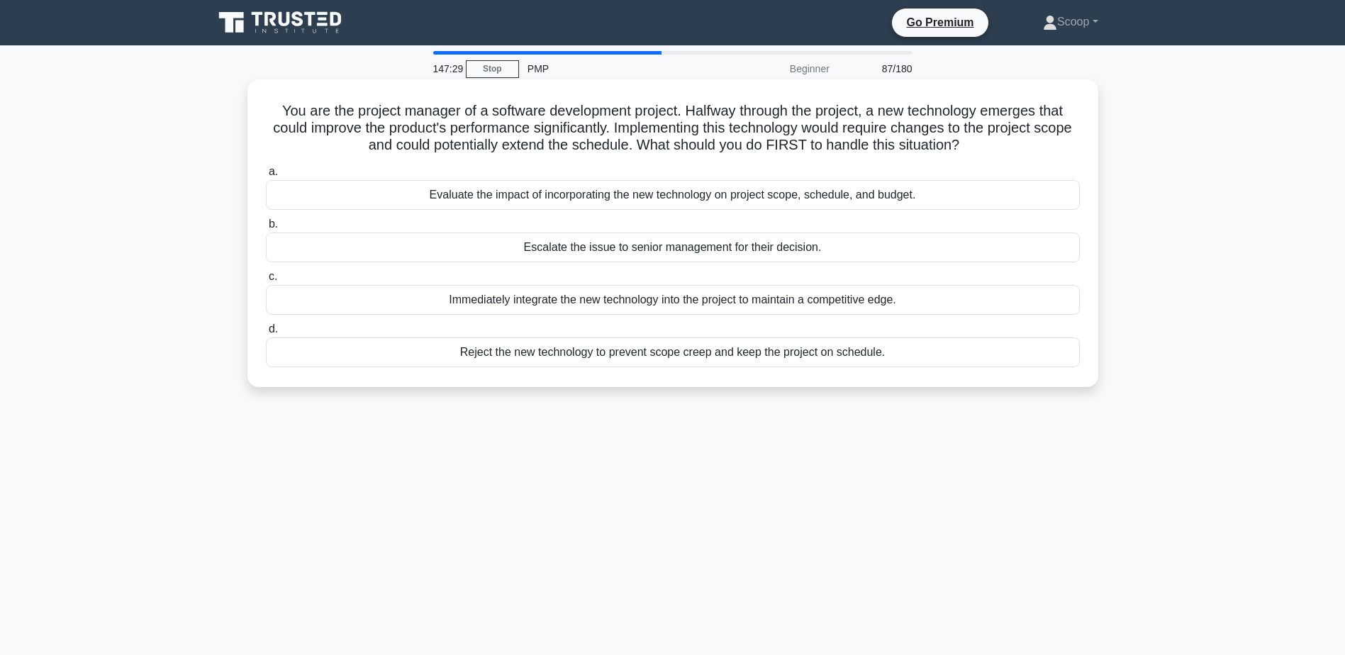
click at [565, 198] on div "Evaluate the impact of incorporating the new technology on project scope, sched…" at bounding box center [673, 195] width 814 height 30
click at [266, 177] on input "a. Evaluate the impact of incorporating the new technology on project scope, sc…" at bounding box center [266, 171] width 0 height 9
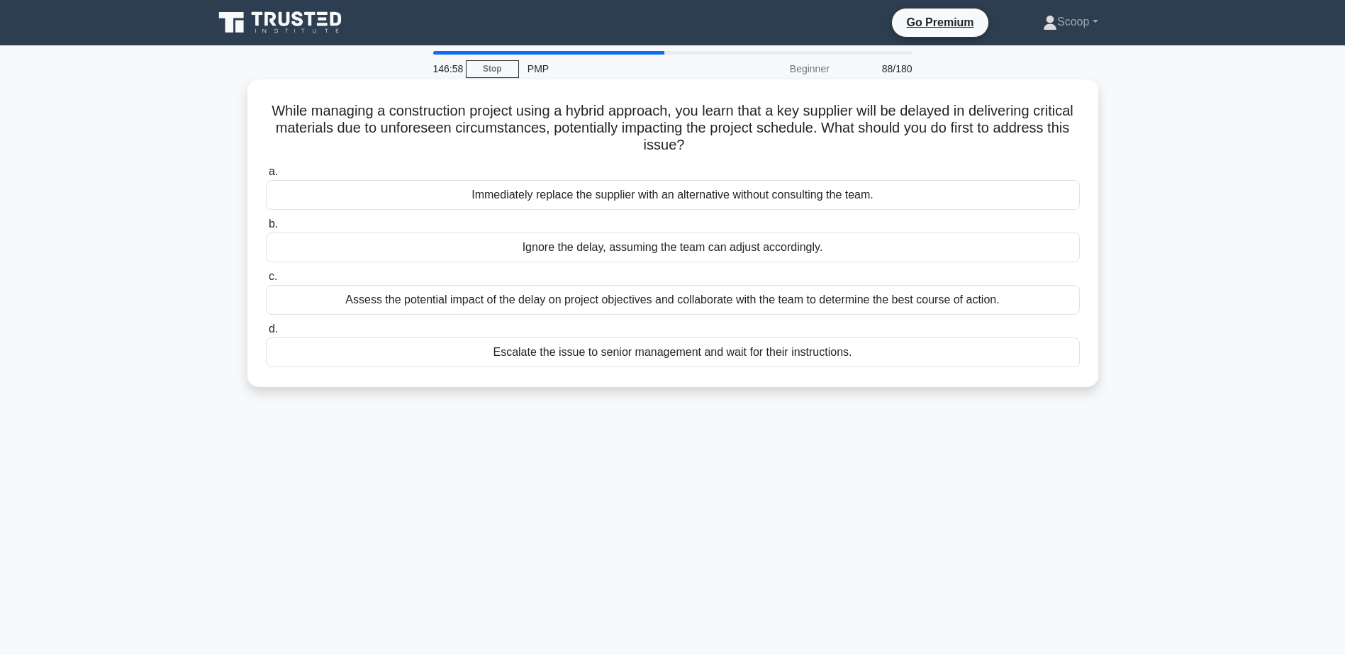
click at [689, 300] on div "Assess the potential impact of the delay on project objectives and collaborate …" at bounding box center [673, 300] width 814 height 30
click at [266, 281] on input "c. Assess the potential impact of the delay on project objectives and collabora…" at bounding box center [266, 276] width 0 height 9
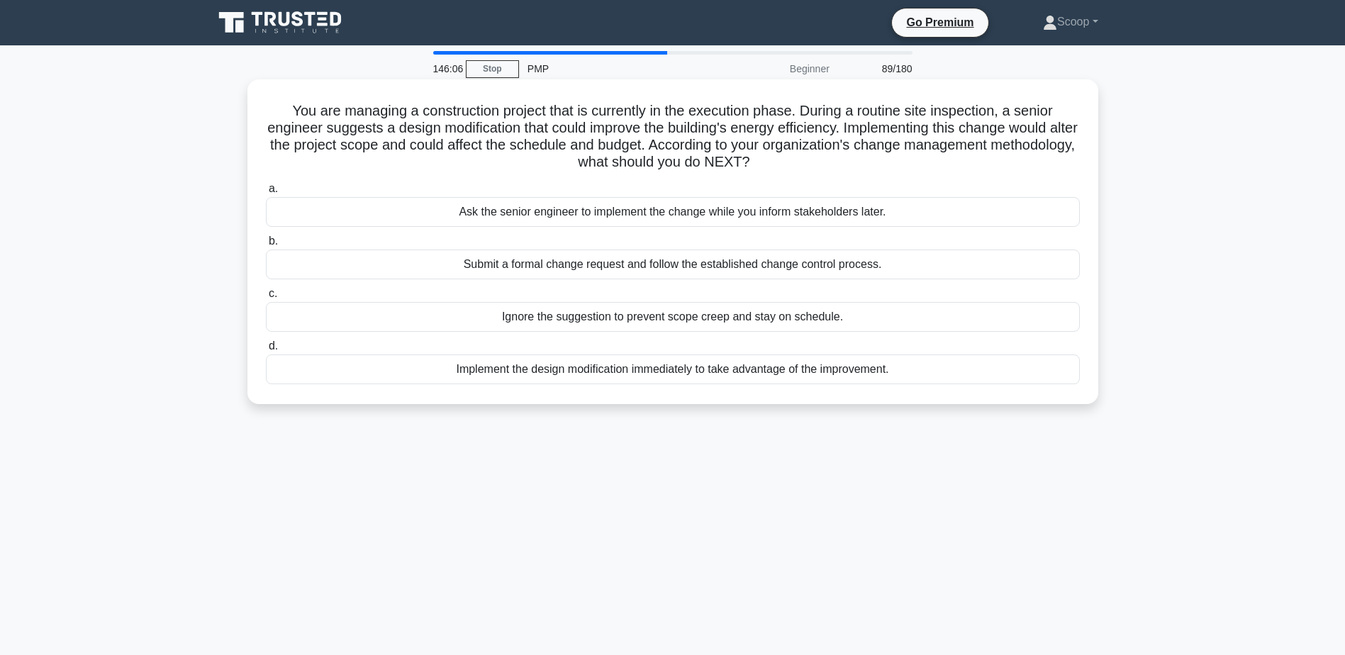
click at [785, 267] on div "Submit a formal change request and follow the established change control proces…" at bounding box center [673, 265] width 814 height 30
click at [266, 246] on input "b. Submit a formal change request and follow the established change control pro…" at bounding box center [266, 241] width 0 height 9
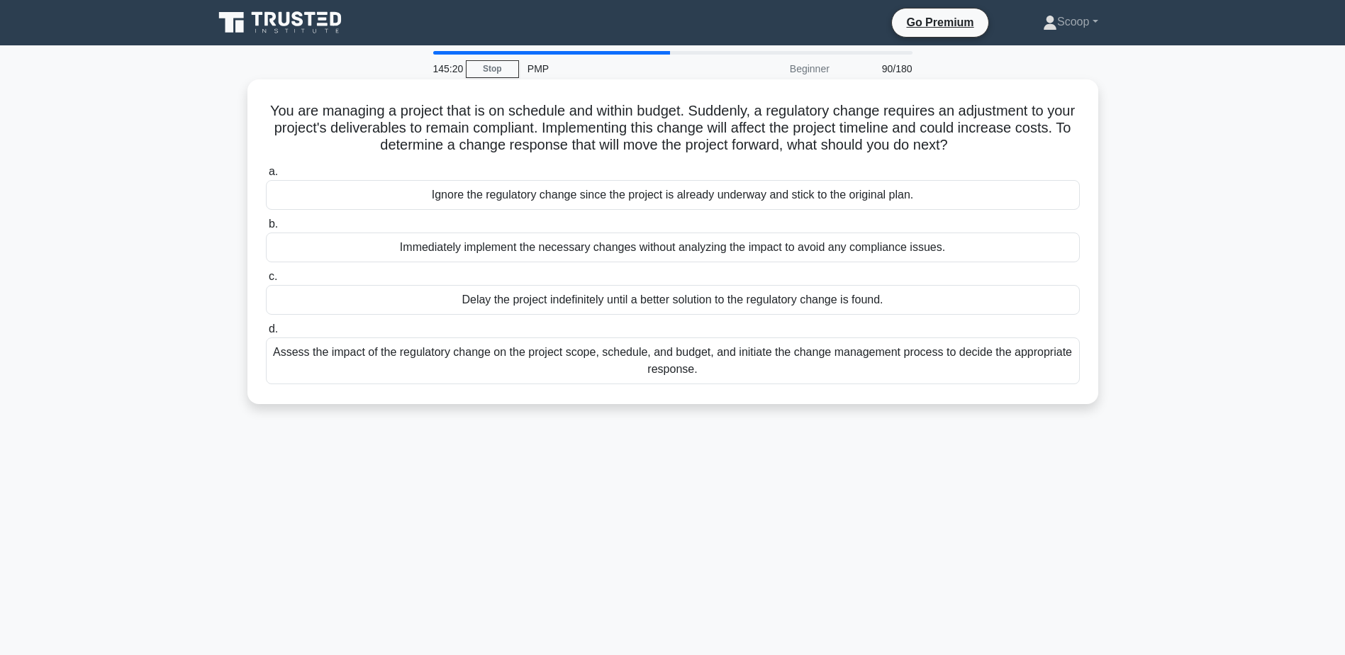
click at [1034, 360] on div "Assess the impact of the regulatory change on the project scope, schedule, and …" at bounding box center [673, 360] width 814 height 47
click at [266, 334] on input "d. Assess the impact of the regulatory change on the project scope, schedule, a…" at bounding box center [266, 329] width 0 height 9
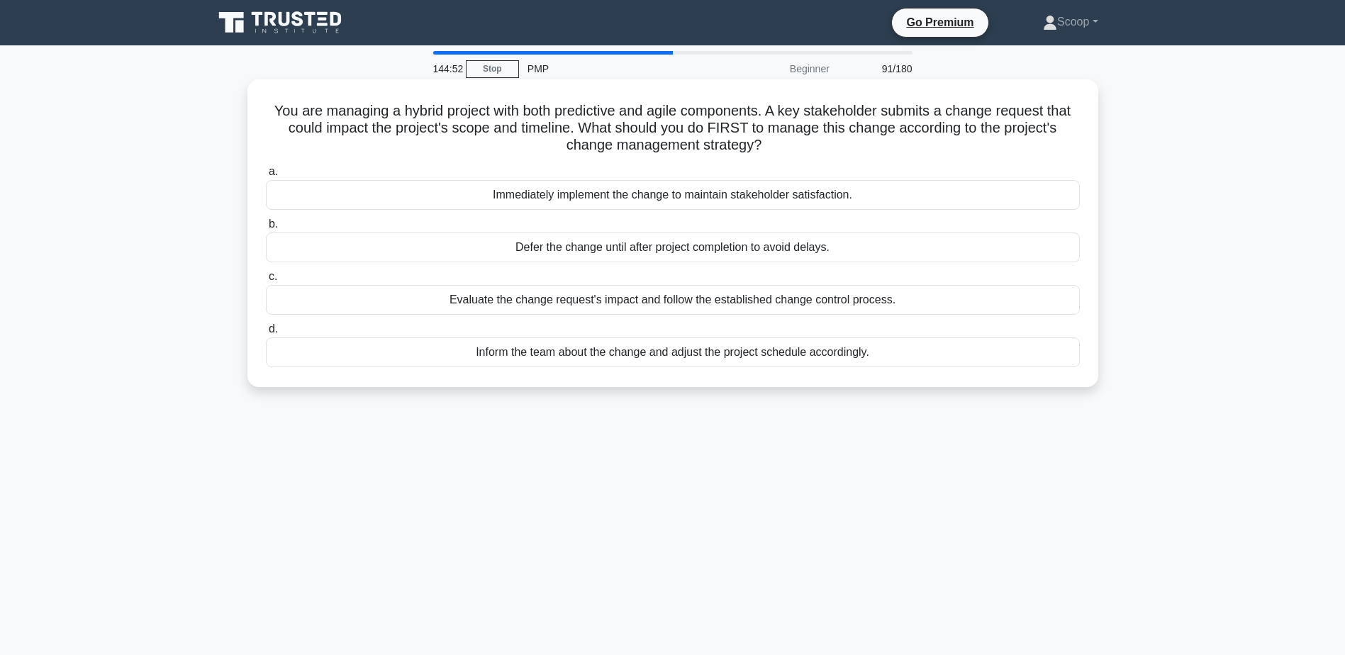
click at [784, 307] on div "Evaluate the change request's impact and follow the established change control …" at bounding box center [673, 300] width 814 height 30
click at [266, 281] on input "c. Evaluate the change request's impact and follow the established change contr…" at bounding box center [266, 276] width 0 height 9
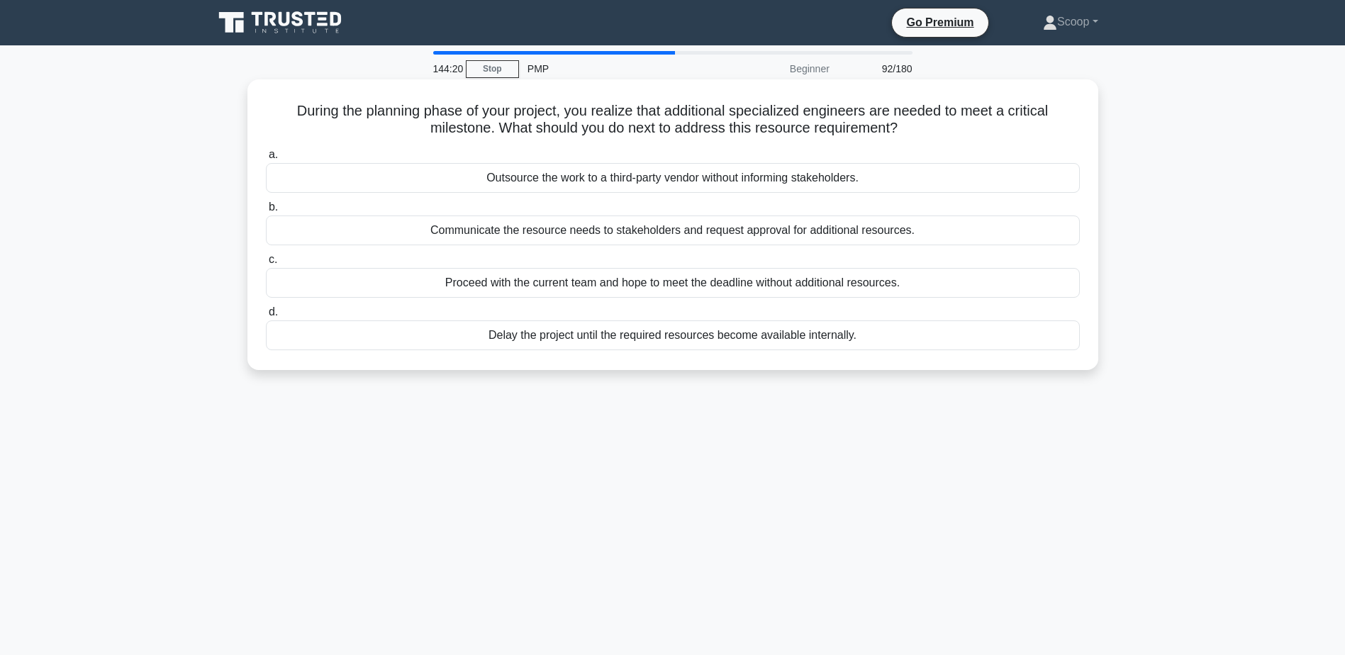
click at [706, 235] on div "Communicate the resource needs to stakeholders and request approval for additio…" at bounding box center [673, 230] width 814 height 30
click at [266, 212] on input "b. Communicate the resource needs to stakeholders and request approval for addi…" at bounding box center [266, 207] width 0 height 9
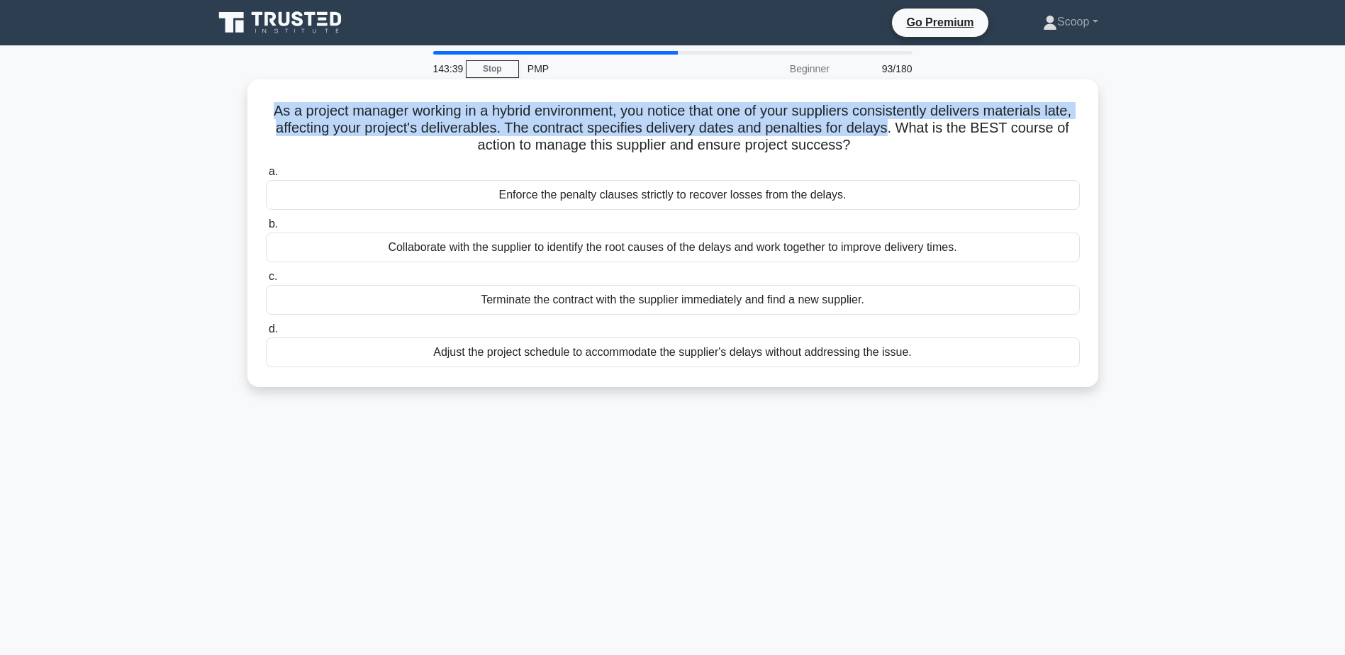
drag, startPoint x: 277, startPoint y: 109, endPoint x: 941, endPoint y: 128, distance: 664.5
click at [941, 128] on h5 "As a project manager working in a hybrid environment, you notice that one of yo…" at bounding box center [672, 128] width 817 height 52
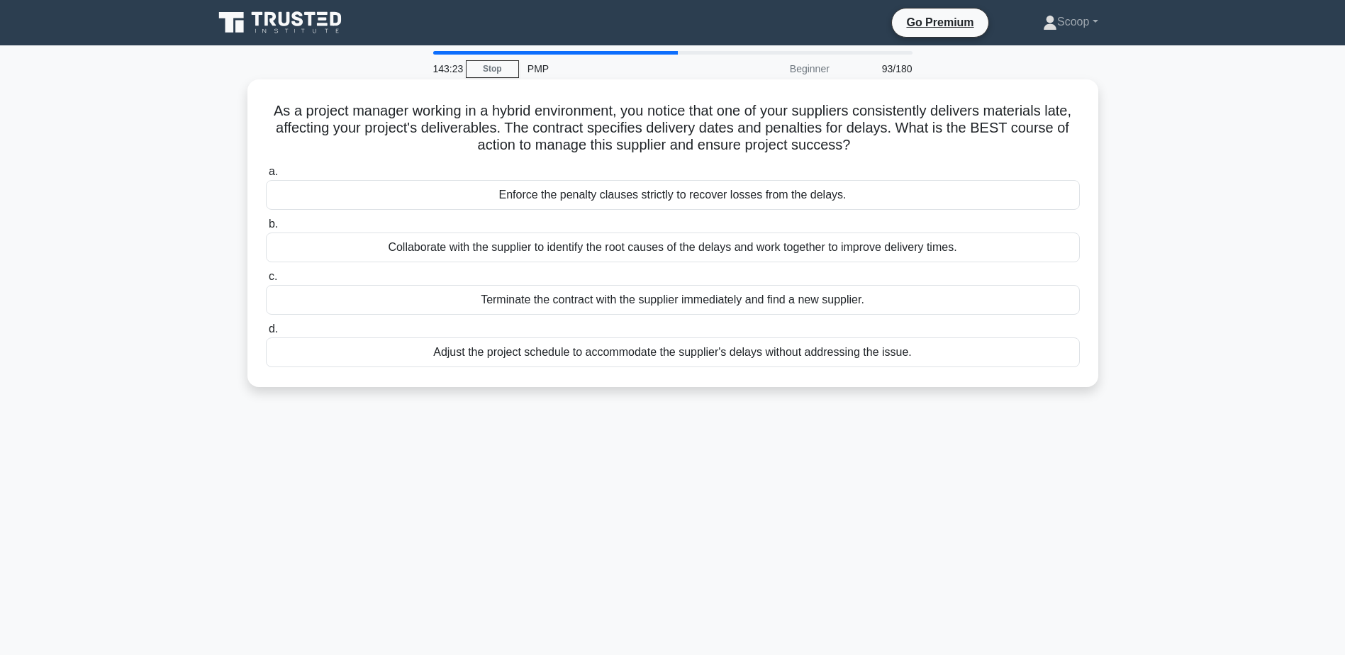
click at [676, 248] on div "Collaborate with the supplier to identify the root causes of the delays and wor…" at bounding box center [673, 248] width 814 height 30
click at [266, 229] on input "b. Collaborate with the supplier to identify the root causes of the delays and …" at bounding box center [266, 224] width 0 height 9
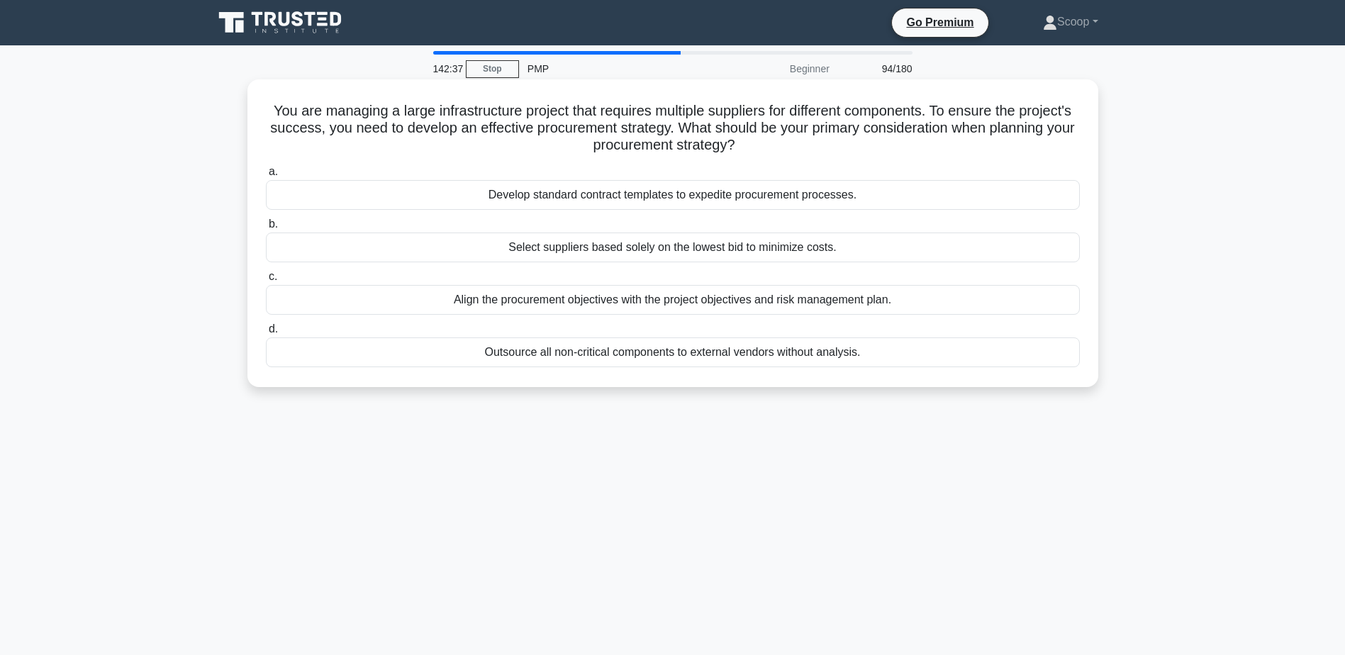
click at [797, 306] on div "Align the procurement objectives with the project objectives and risk managemen…" at bounding box center [673, 300] width 814 height 30
click at [266, 281] on input "c. Align the procurement objectives with the project objectives and risk manage…" at bounding box center [266, 276] width 0 height 9
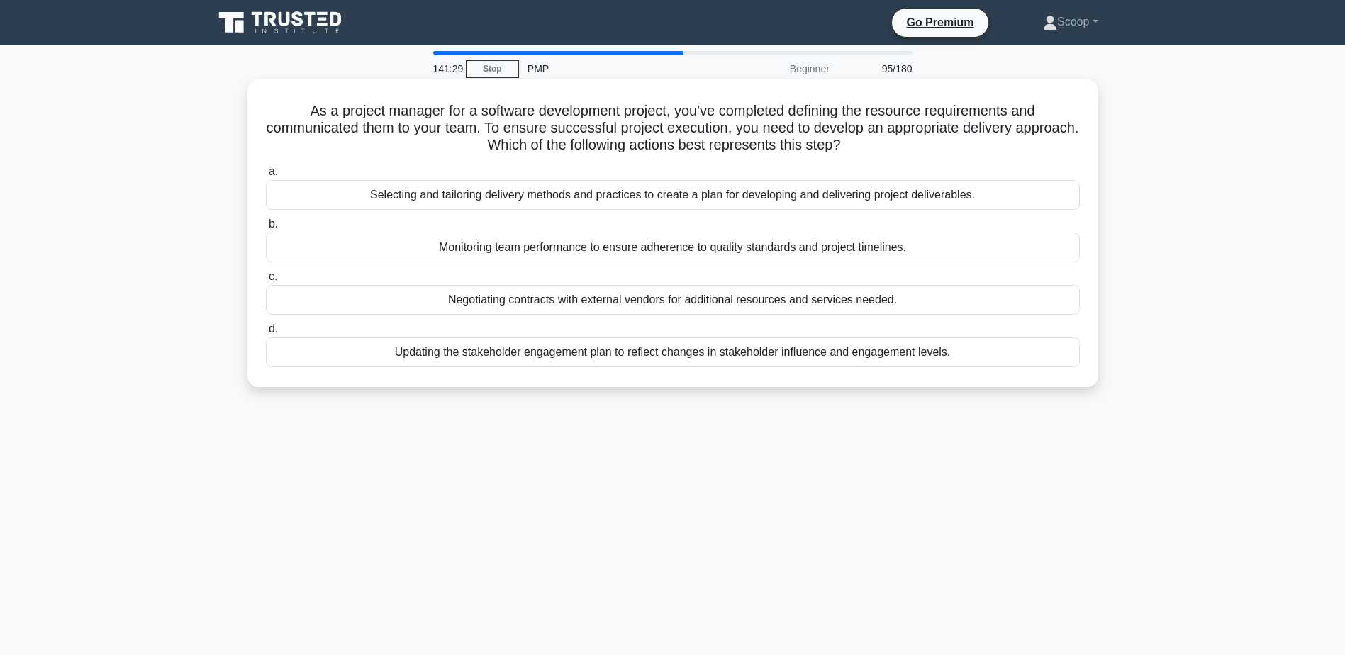
click at [452, 199] on div "Selecting and tailoring delivery methods and practices to create a plan for dev…" at bounding box center [673, 195] width 814 height 30
click at [266, 177] on input "a. Selecting and tailoring delivery methods and practices to create a plan for …" at bounding box center [266, 171] width 0 height 9
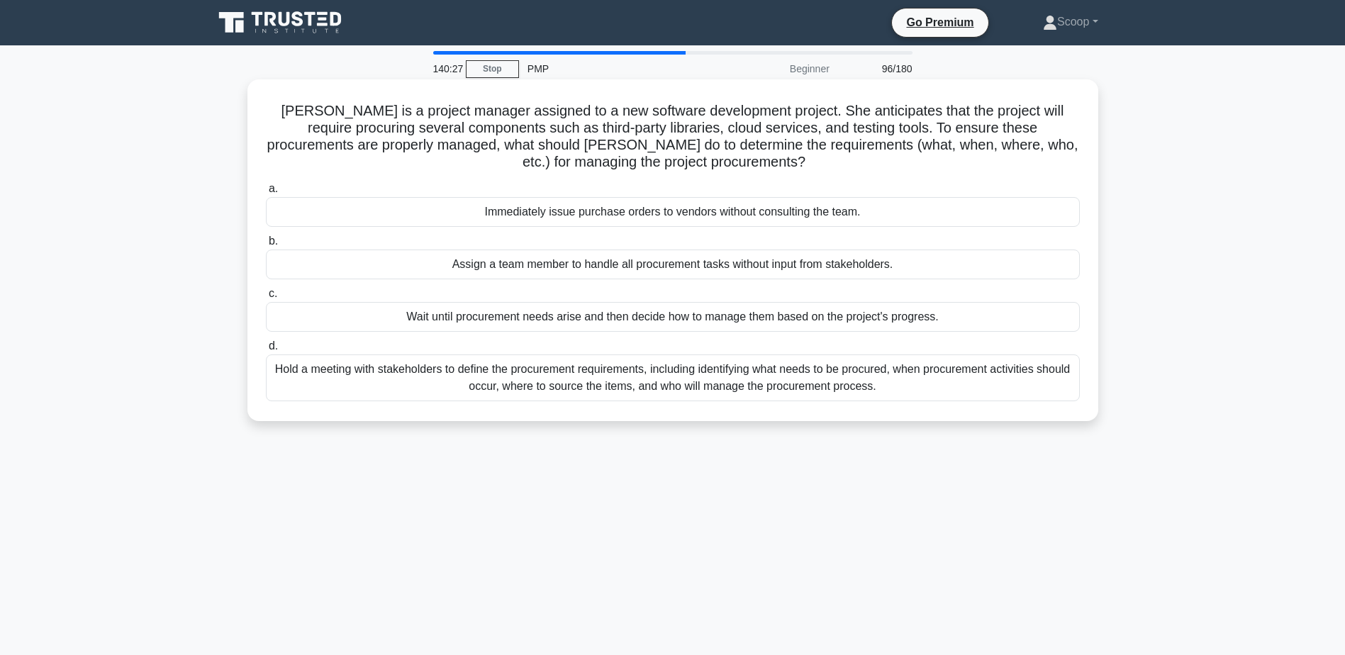
click at [637, 395] on div "Hold a meeting with stakeholders to define the procurement requirements, includ…" at bounding box center [673, 377] width 814 height 47
click at [266, 351] on input "d. Hold a meeting with stakeholders to define the procurement requirements, inc…" at bounding box center [266, 346] width 0 height 9
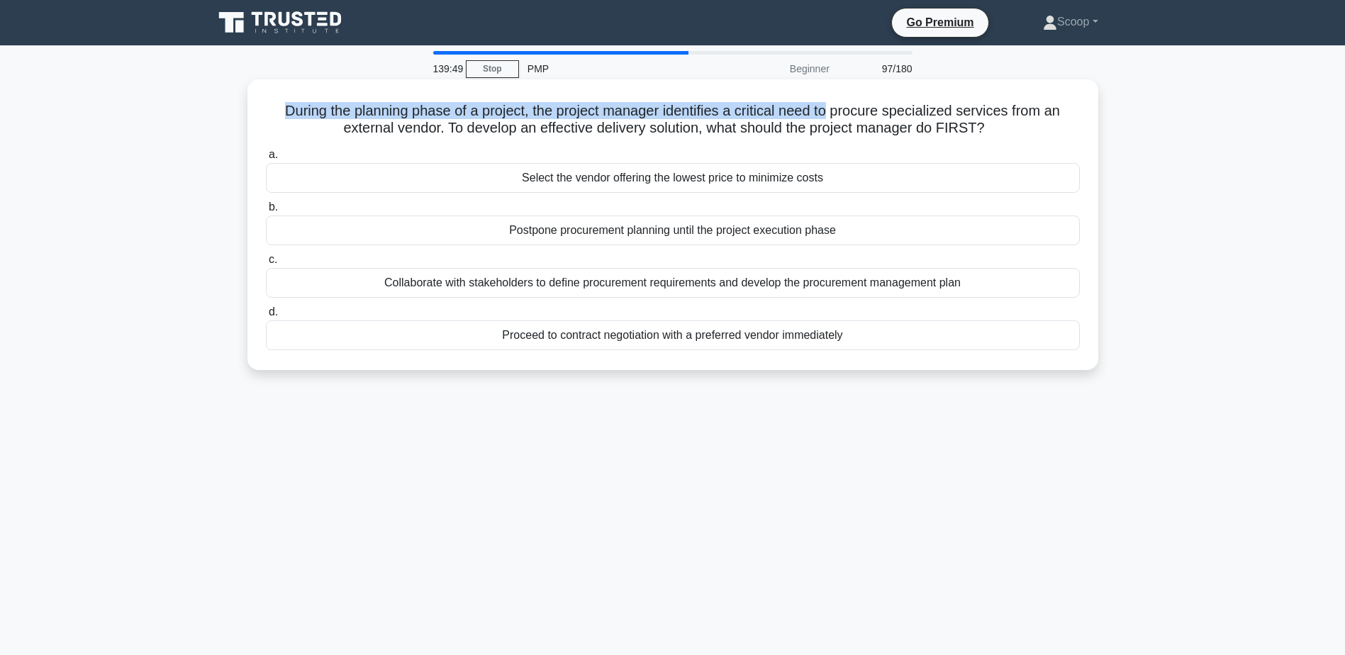
drag, startPoint x: 272, startPoint y: 106, endPoint x: 831, endPoint y: 109, distance: 559.3
click at [831, 109] on h5 "During the planning phase of a project, the project manager identifies a critic…" at bounding box center [672, 119] width 817 height 35
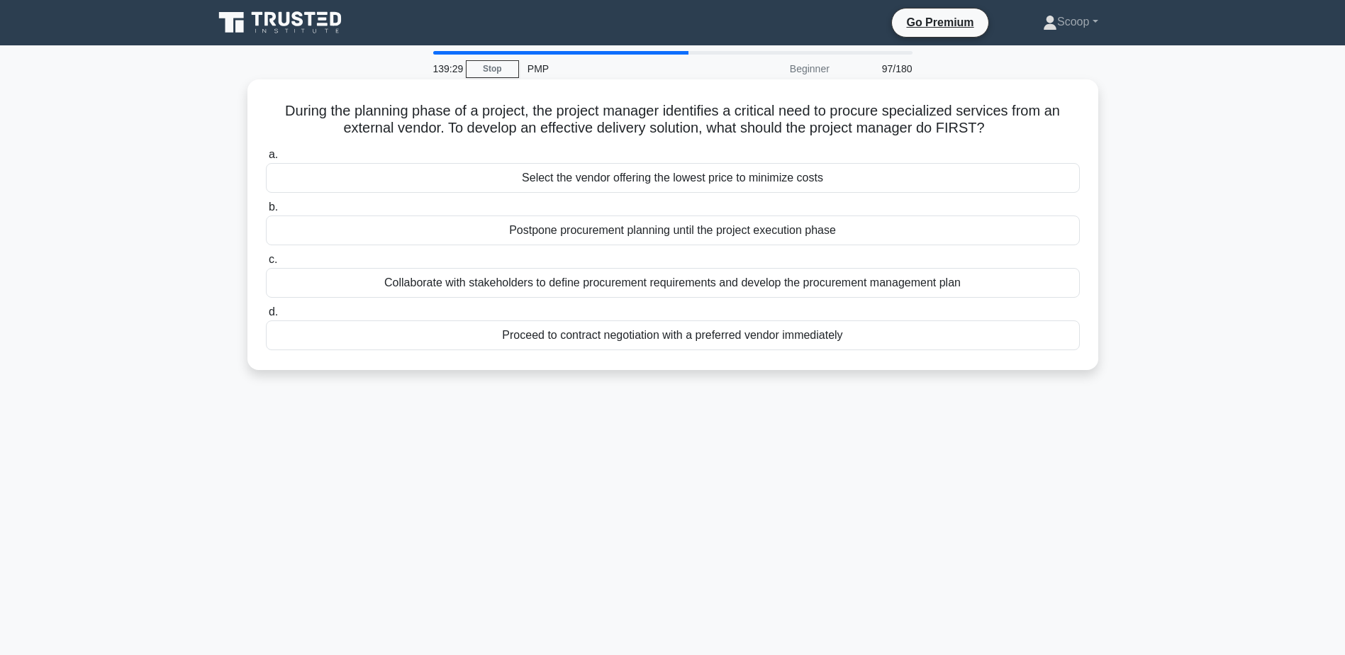
click at [747, 284] on div "Collaborate with stakeholders to define procurement requirements and develop th…" at bounding box center [673, 283] width 814 height 30
click at [266, 264] on input "c. Collaborate with stakeholders to define procurement requirements and develop…" at bounding box center [266, 259] width 0 height 9
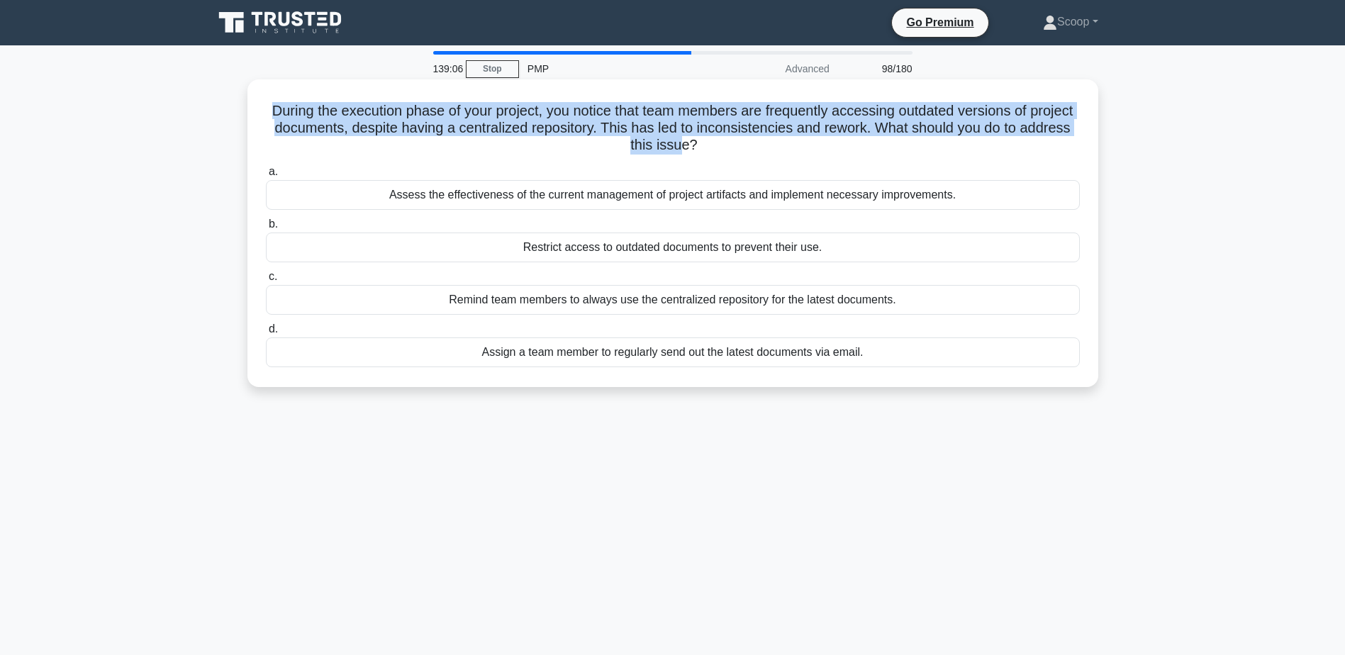
drag, startPoint x: 276, startPoint y: 100, endPoint x: 703, endPoint y: 146, distance: 429.2
click at [703, 146] on div "During the execution phase of your project, you notice that team members are fr…" at bounding box center [672, 233] width 839 height 296
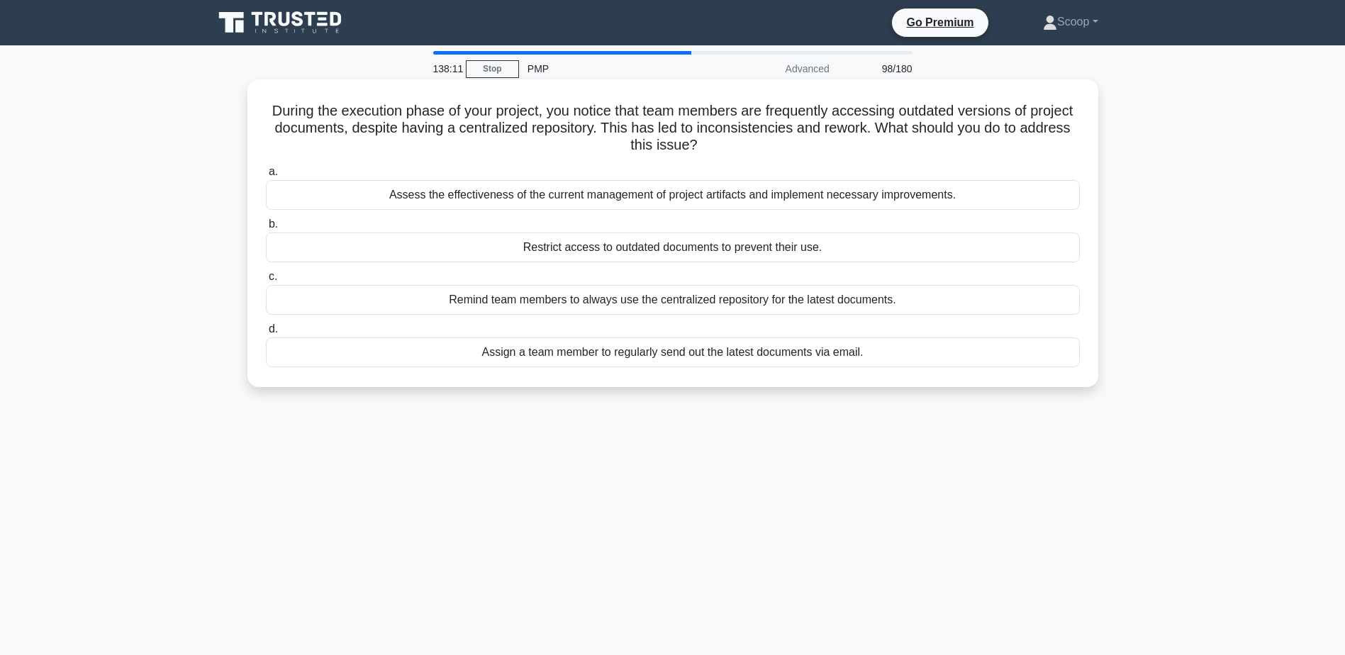
click at [669, 301] on div "Remind team members to always use the centralized repository for the latest doc…" at bounding box center [673, 300] width 814 height 30
click at [266, 281] on input "c. Remind team members to always use the centralized repository for the latest …" at bounding box center [266, 276] width 0 height 9
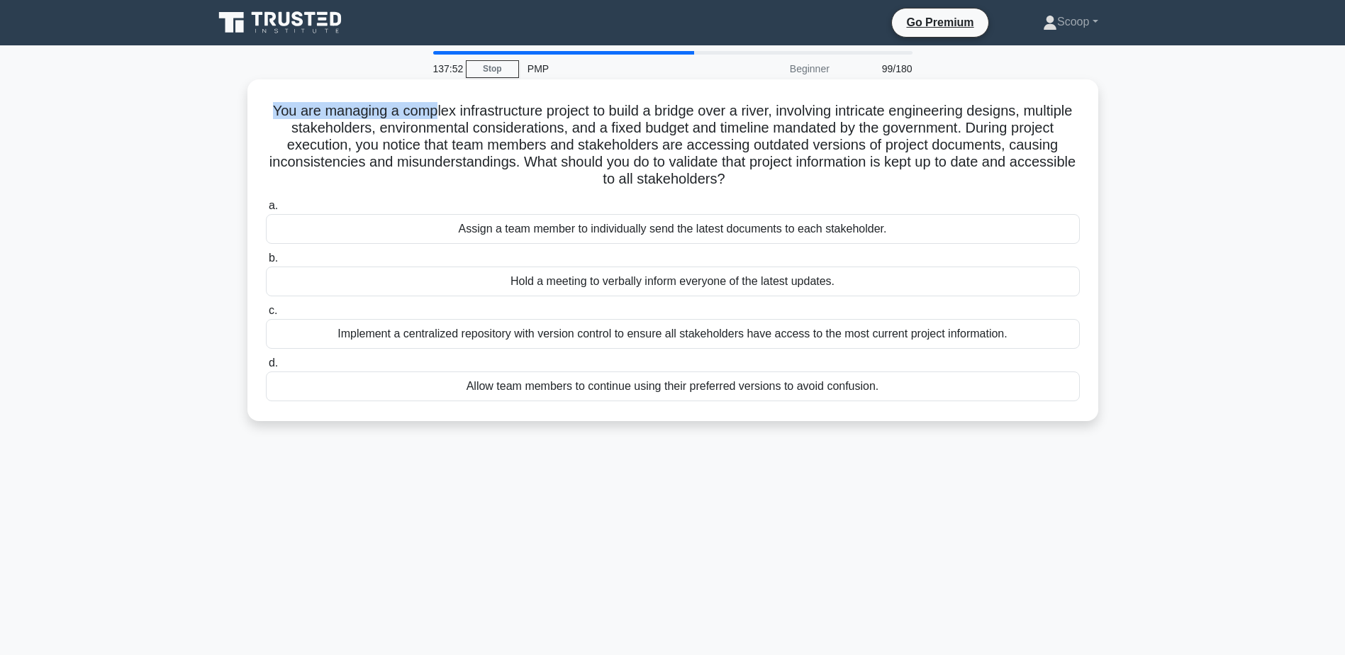
drag, startPoint x: 281, startPoint y: 106, endPoint x: 454, endPoint y: 103, distance: 172.3
click at [454, 103] on h5 "You are managing a complex infrastructure project to build a bridge over a rive…" at bounding box center [672, 145] width 817 height 86
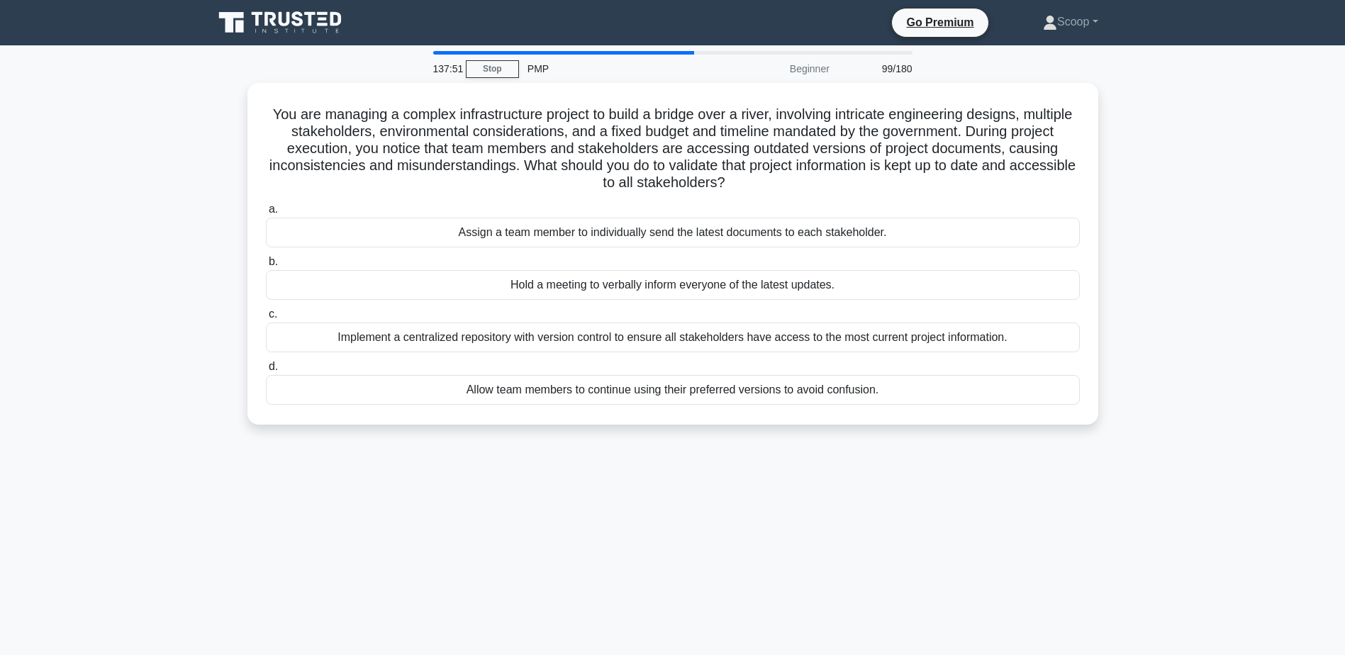
click at [1175, 157] on main "137:51 Stop PMP Beginner 99/180 You are managing a complex infrastructure proje…" at bounding box center [672, 405] width 1345 height 720
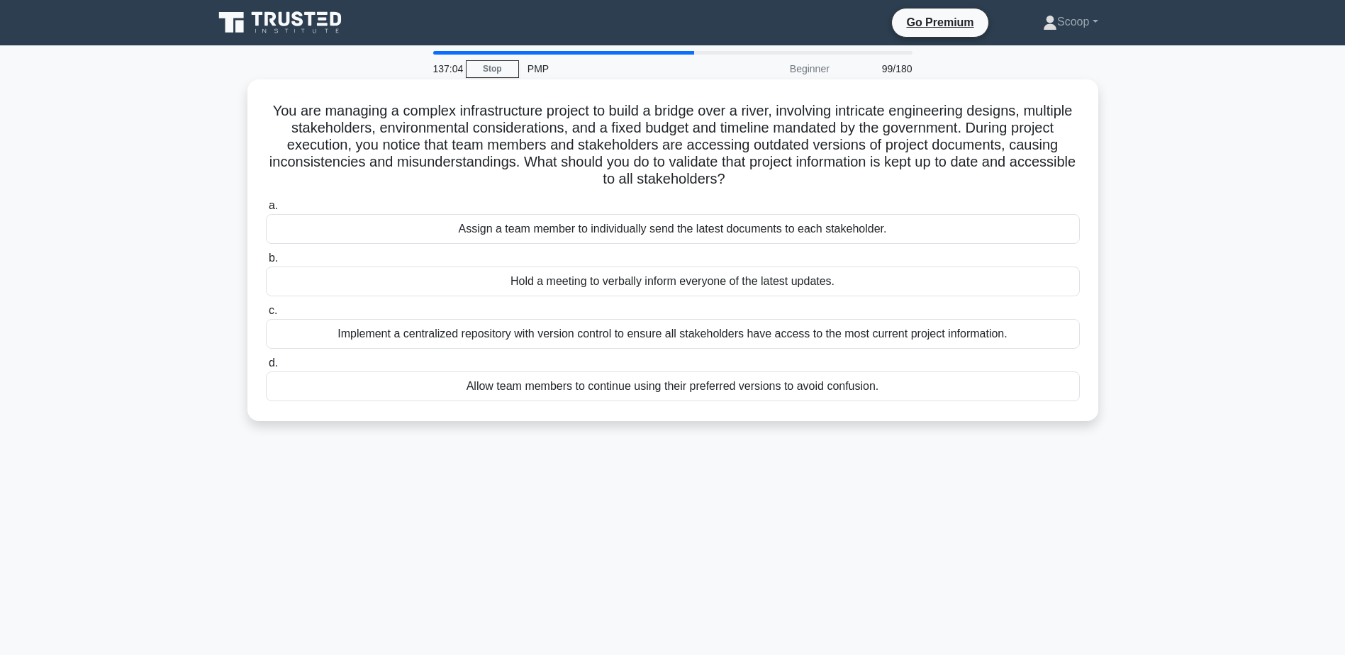
click at [751, 337] on div "Implement a centralized repository with version control to ensure all stakehold…" at bounding box center [673, 334] width 814 height 30
click at [266, 315] on input "c. Implement a centralized repository with version control to ensure all stakeh…" at bounding box center [266, 310] width 0 height 9
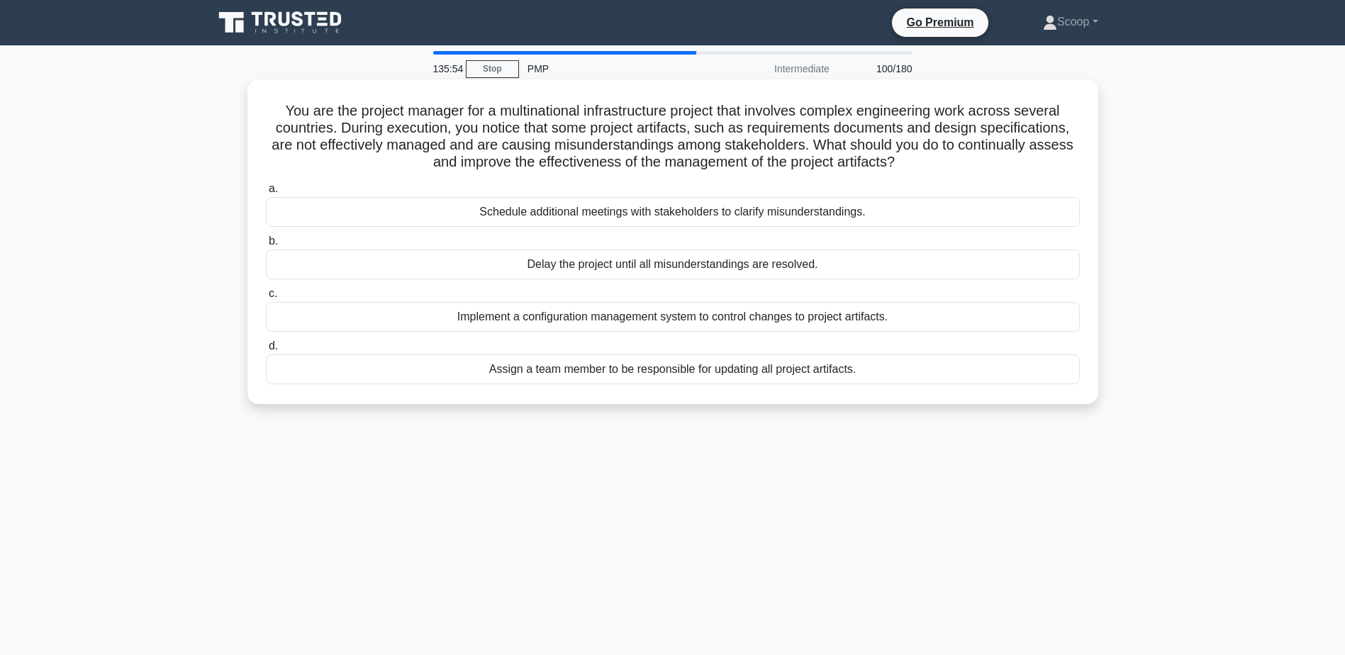
click at [321, 310] on div "Implement a configuration management system to control changes to project artif…" at bounding box center [673, 317] width 814 height 30
click at [266, 298] on input "c. Implement a configuration management system to control changes to project ar…" at bounding box center [266, 293] width 0 height 9
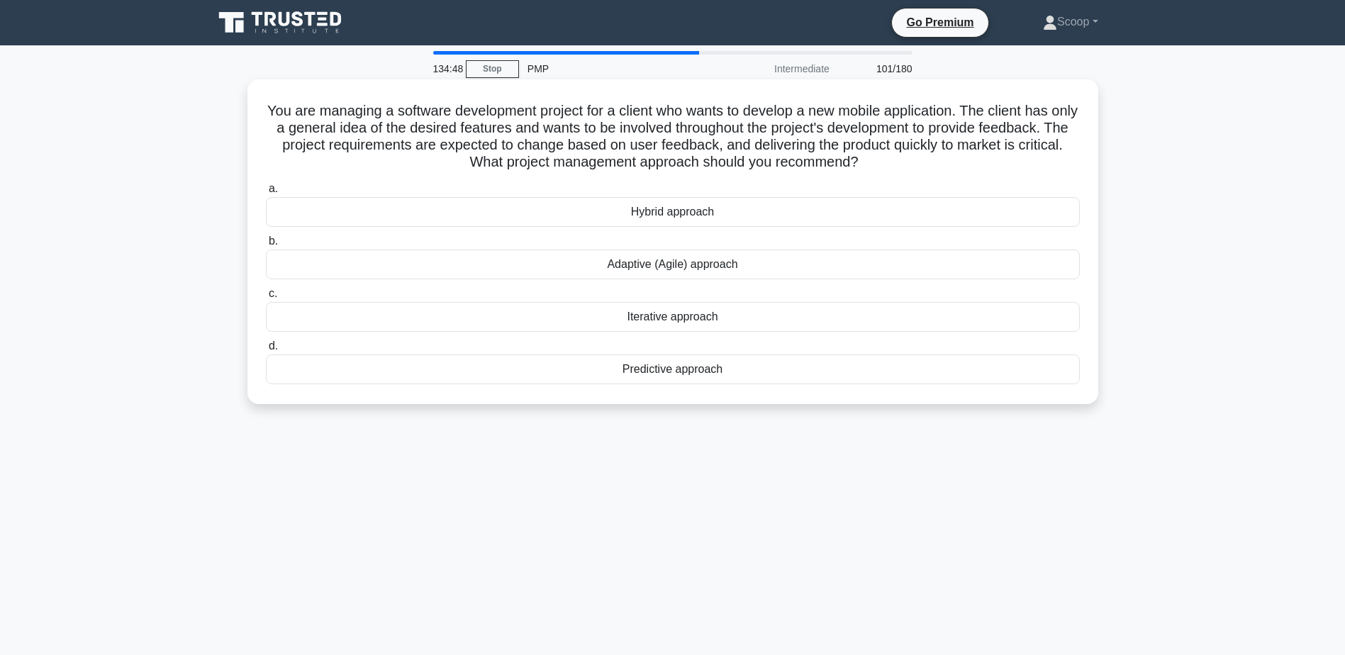
click at [738, 265] on div "Adaptive (Agile) approach" at bounding box center [673, 265] width 814 height 30
click at [266, 246] on input "b. Adaptive (Agile) approach" at bounding box center [266, 241] width 0 height 9
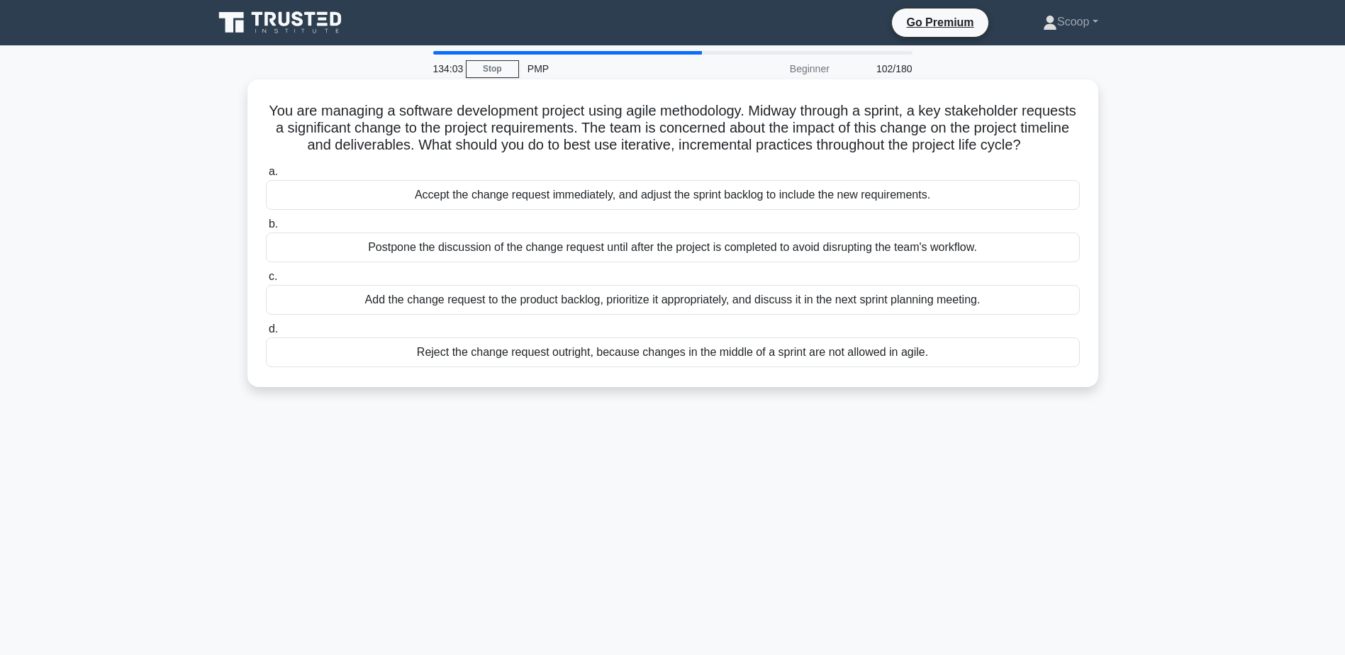
click at [767, 315] on div "Add the change request to the product backlog, prioritize it appropriately, and…" at bounding box center [673, 300] width 814 height 30
click at [266, 281] on input "c. Add the change request to the product backlog, prioritize it appropriately, …" at bounding box center [266, 276] width 0 height 9
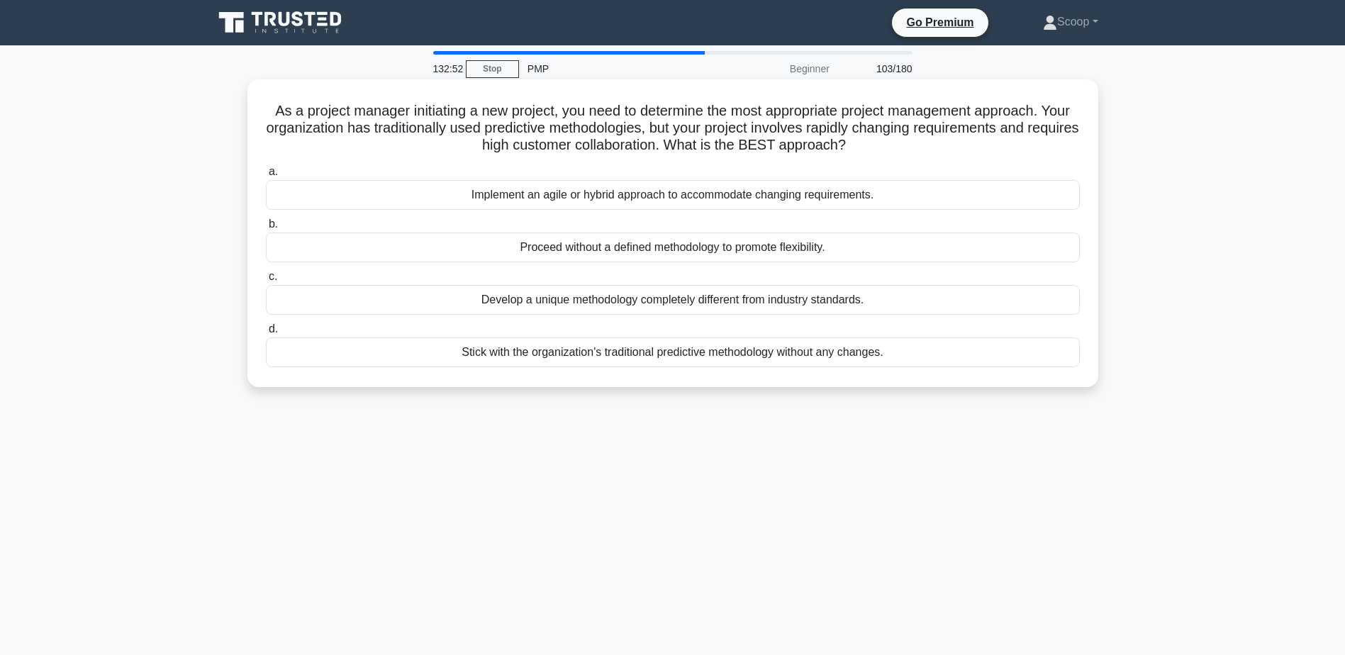
click at [798, 198] on div "Implement an agile or hybrid approach to accommodate changing requirements." at bounding box center [673, 195] width 814 height 30
click at [266, 177] on input "a. Implement an agile or hybrid approach to accommodate changing requirements." at bounding box center [266, 171] width 0 height 9
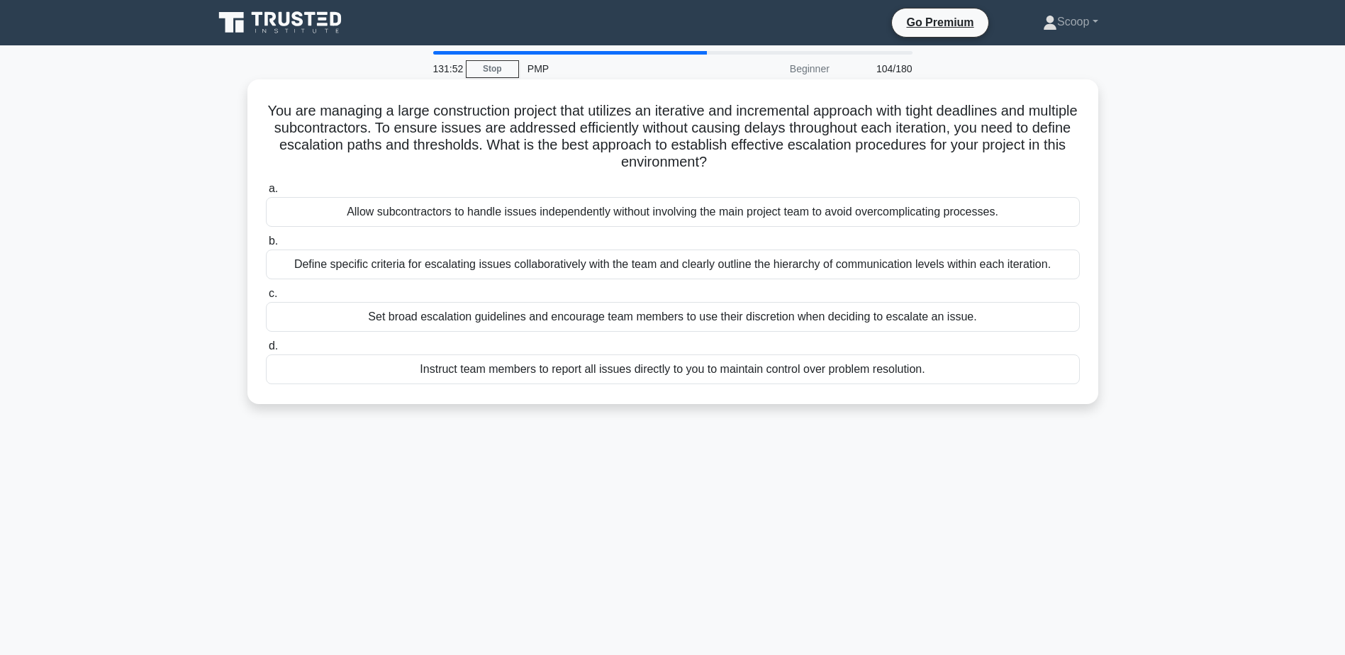
click at [734, 270] on div "Define specific criteria for escalating issues collaboratively with the team an…" at bounding box center [673, 265] width 814 height 30
click at [266, 246] on input "b. Define specific criteria for escalating issues collaboratively with the team…" at bounding box center [266, 241] width 0 height 9
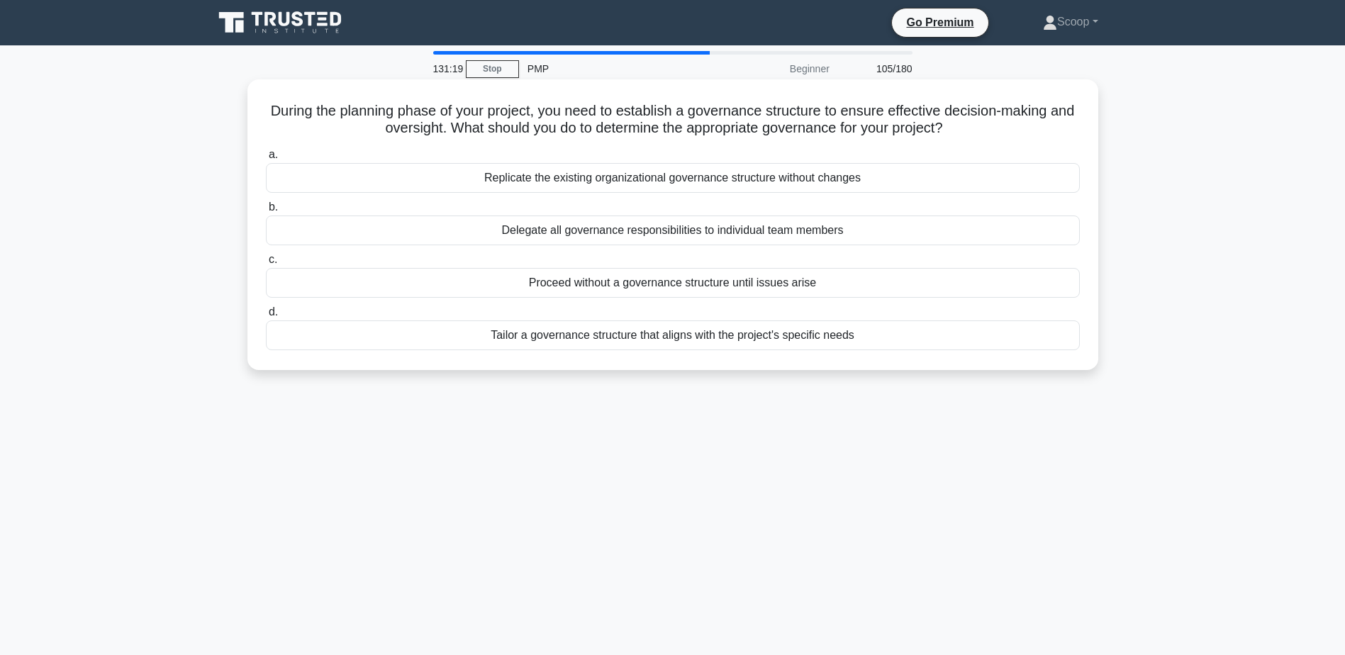
click at [523, 346] on div "Tailor a governance structure that aligns with the project's specific needs" at bounding box center [673, 335] width 814 height 30
click at [266, 317] on input "d. Tailor a governance structure that aligns with the project's specific needs" at bounding box center [266, 312] width 0 height 9
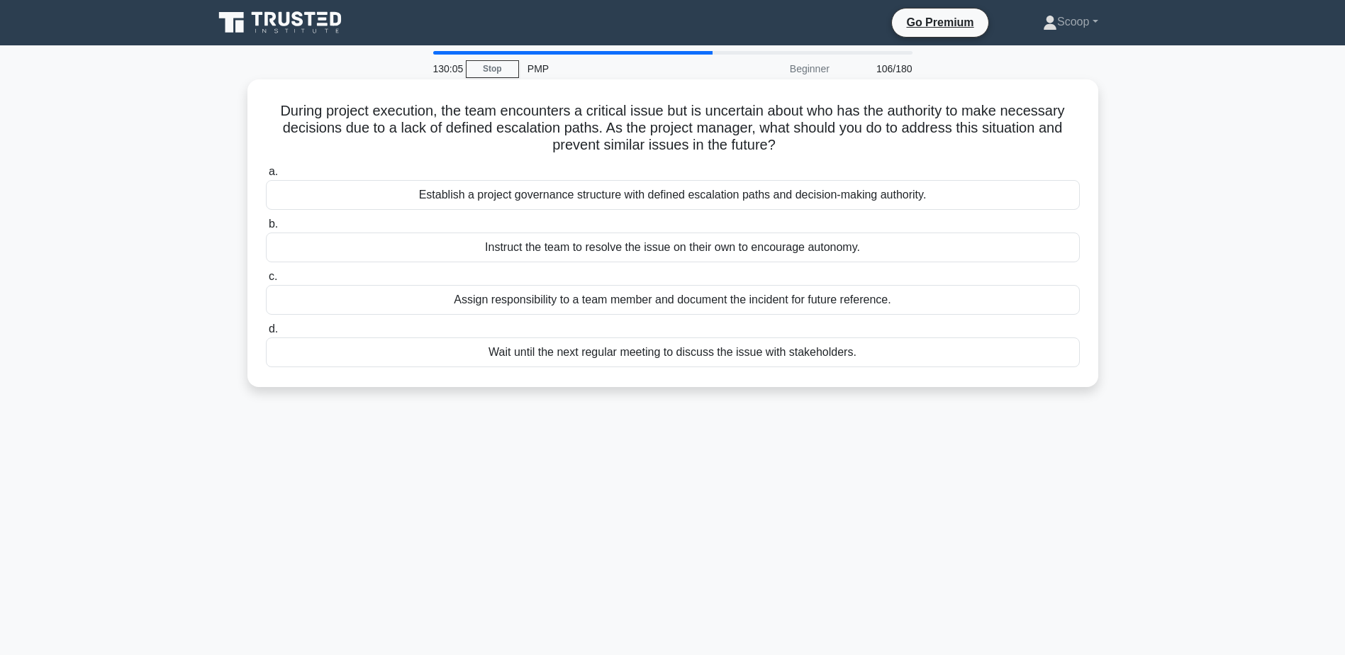
drag, startPoint x: 270, startPoint y: 106, endPoint x: 783, endPoint y: 142, distance: 514.4
click at [783, 142] on h5 "During project execution, the team encounters a critical issue but is uncertain…" at bounding box center [672, 128] width 817 height 52
click at [617, 194] on div "Establish a project governance structure with defined escalation paths and deci…" at bounding box center [673, 195] width 814 height 30
click at [266, 177] on input "a. Establish a project governance structure with defined escalation paths and d…" at bounding box center [266, 171] width 0 height 9
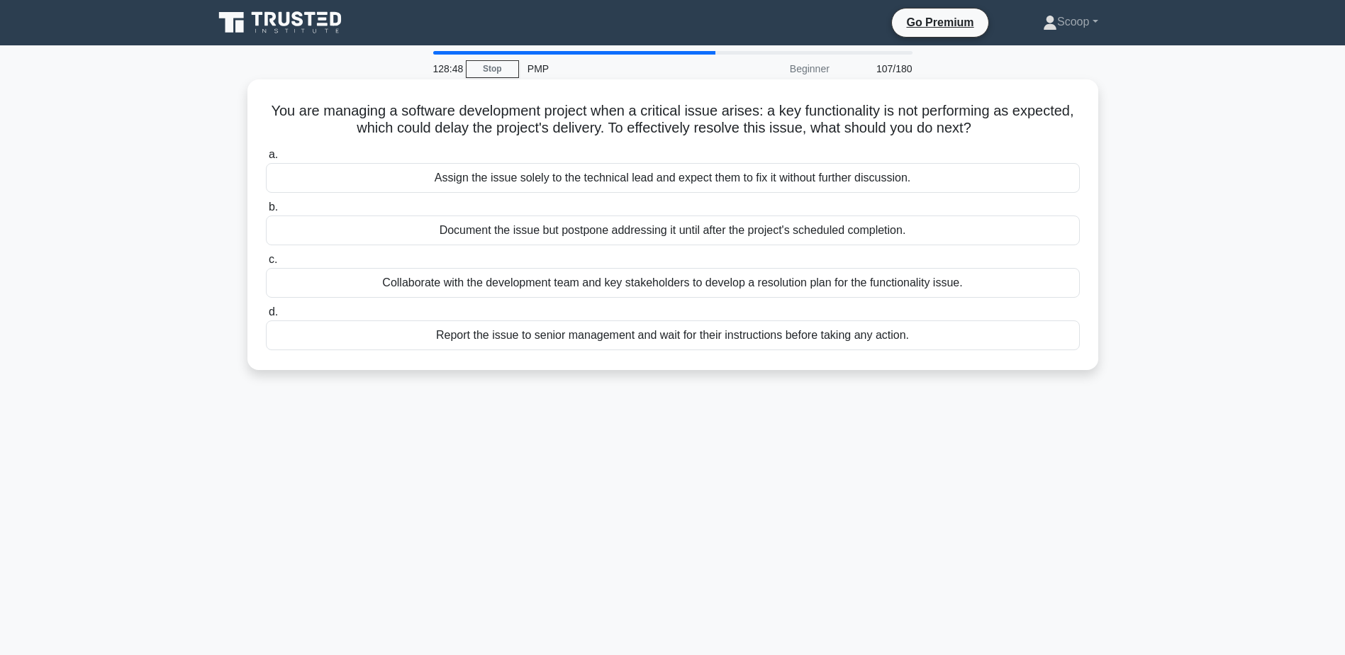
click at [905, 277] on div "Collaborate with the development team and key stakeholders to develop a resolut…" at bounding box center [673, 283] width 814 height 30
click at [266, 264] on input "c. Collaborate with the development team and key stakeholders to develop a reso…" at bounding box center [266, 259] width 0 height 9
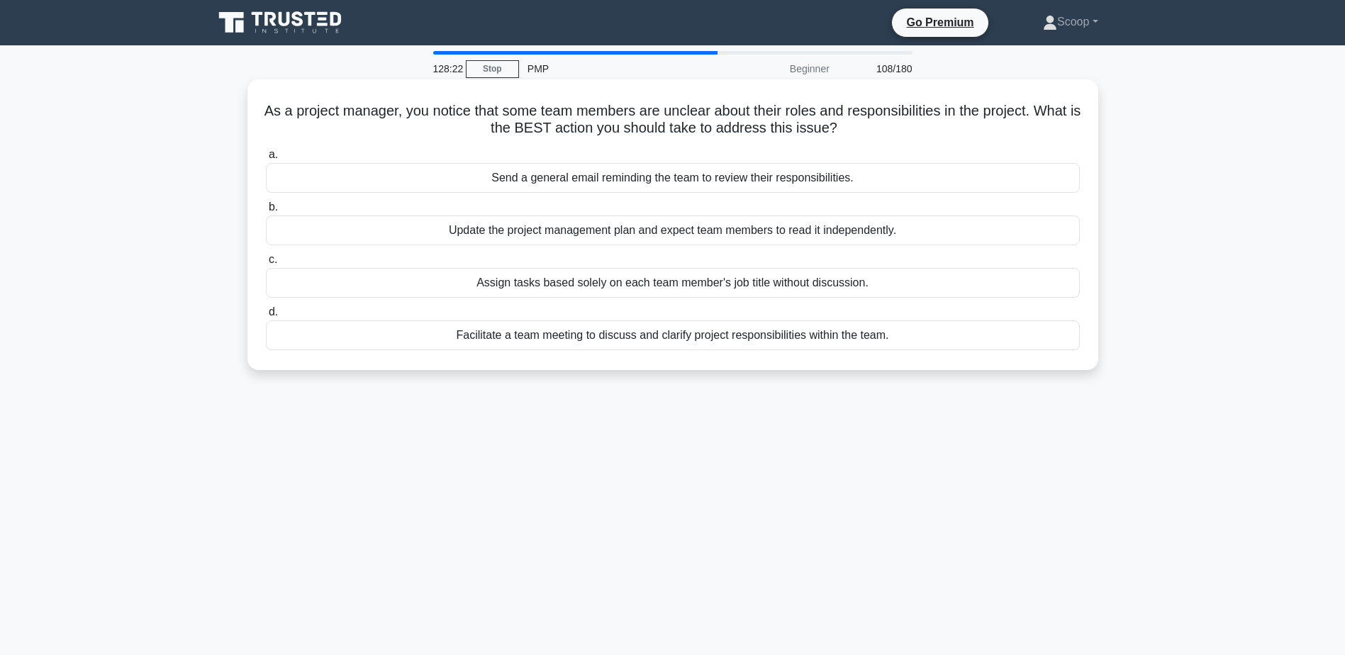
drag, startPoint x: 284, startPoint y: 106, endPoint x: 888, endPoint y: 125, distance: 605.0
click at [888, 125] on h5 "As a project manager, you notice that some team members are unclear about their…" at bounding box center [672, 119] width 817 height 35
click at [854, 334] on div "Facilitate a team meeting to discuss and clarify project responsibilities withi…" at bounding box center [673, 335] width 814 height 30
click at [266, 317] on input "d. Facilitate a team meeting to discuss and clarify project responsibilities wi…" at bounding box center [266, 312] width 0 height 9
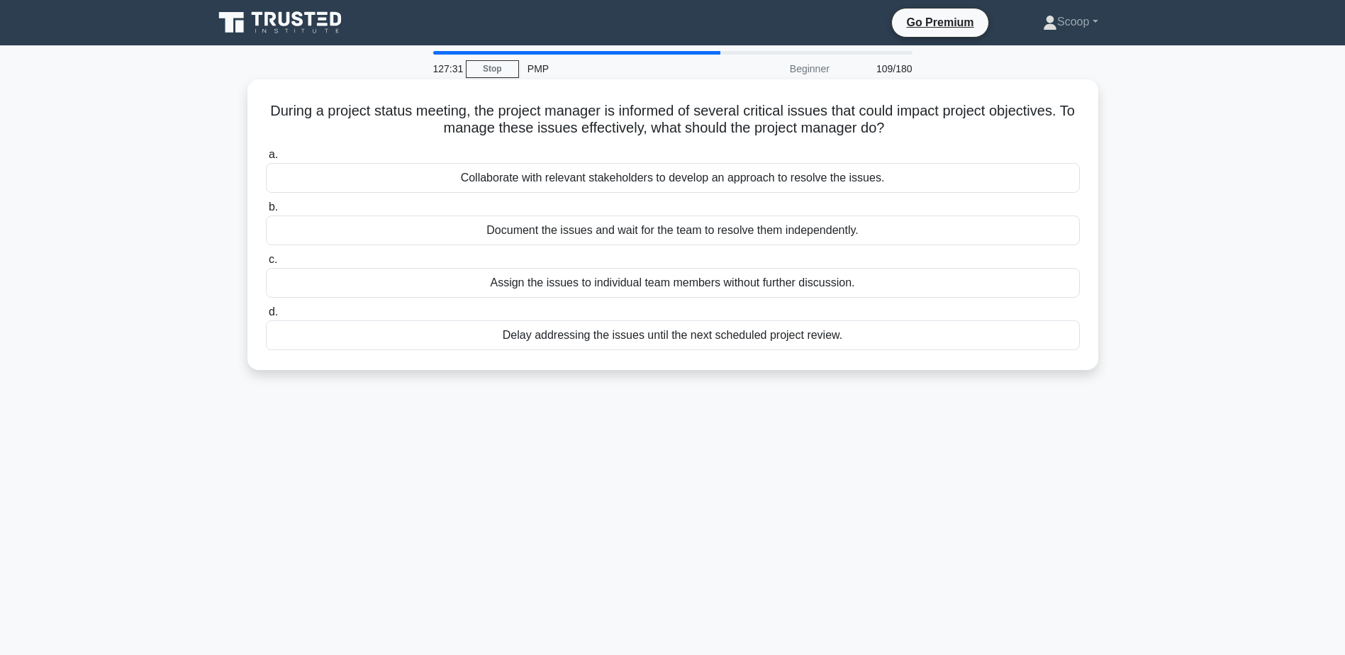
click at [433, 184] on div "Collaborate with relevant stakeholders to develop an approach to resolve the is…" at bounding box center [673, 178] width 814 height 30
click at [266, 159] on input "a. Collaborate with relevant stakeholders to develop an approach to resolve the…" at bounding box center [266, 154] width 0 height 9
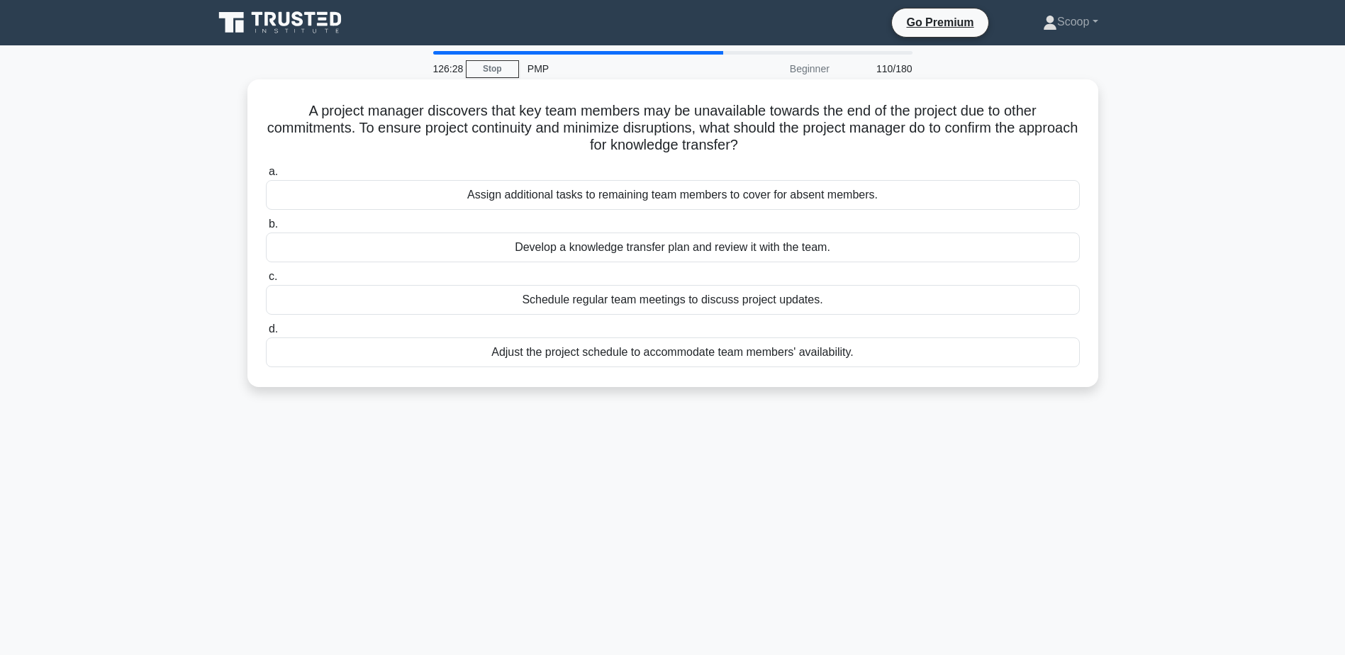
click at [471, 254] on div "Develop a knowledge transfer plan and review it with the team." at bounding box center [673, 248] width 814 height 30
click at [266, 229] on input "b. Develop a knowledge transfer plan and review it with the team." at bounding box center [266, 224] width 0 height 9
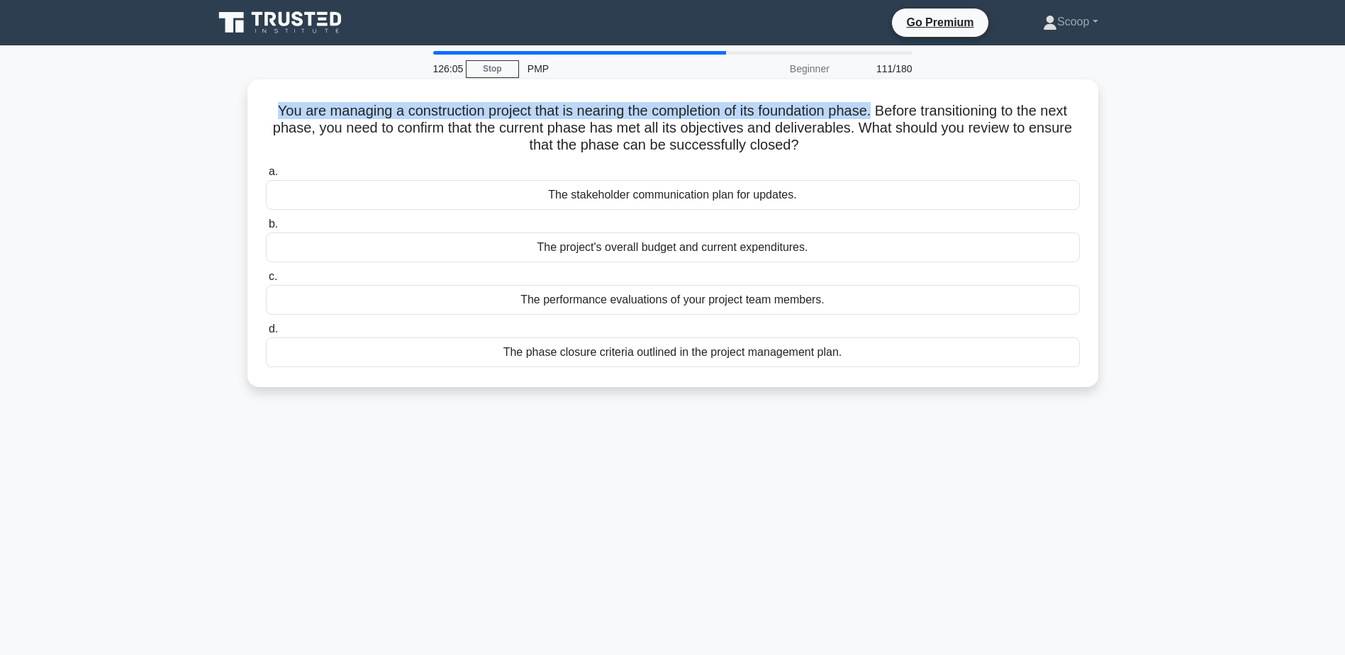
drag, startPoint x: 275, startPoint y: 111, endPoint x: 892, endPoint y: 103, distance: 616.8
click at [892, 103] on h5 "You are managing a construction project that is nearing the completion of its f…" at bounding box center [672, 128] width 817 height 52
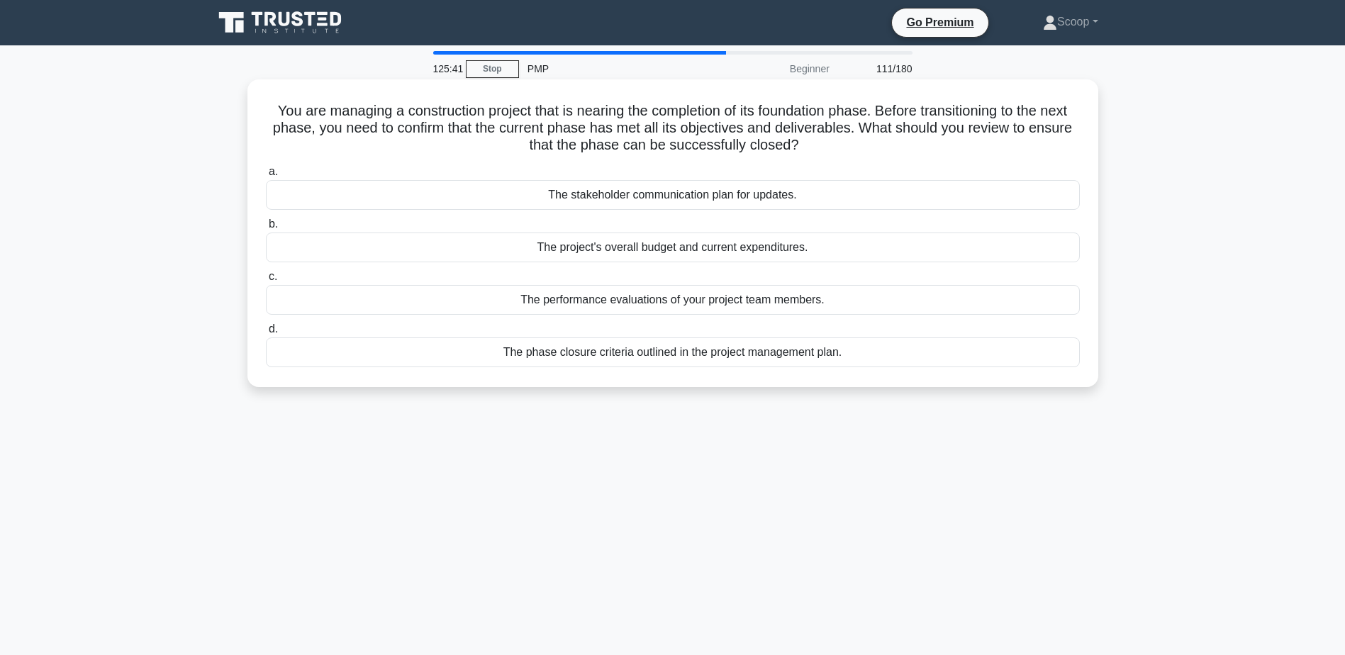
click at [735, 357] on div "The phase closure criteria outlined in the project management plan." at bounding box center [673, 352] width 814 height 30
click at [266, 334] on input "d. The phase closure criteria outlined in the project management plan." at bounding box center [266, 329] width 0 height 9
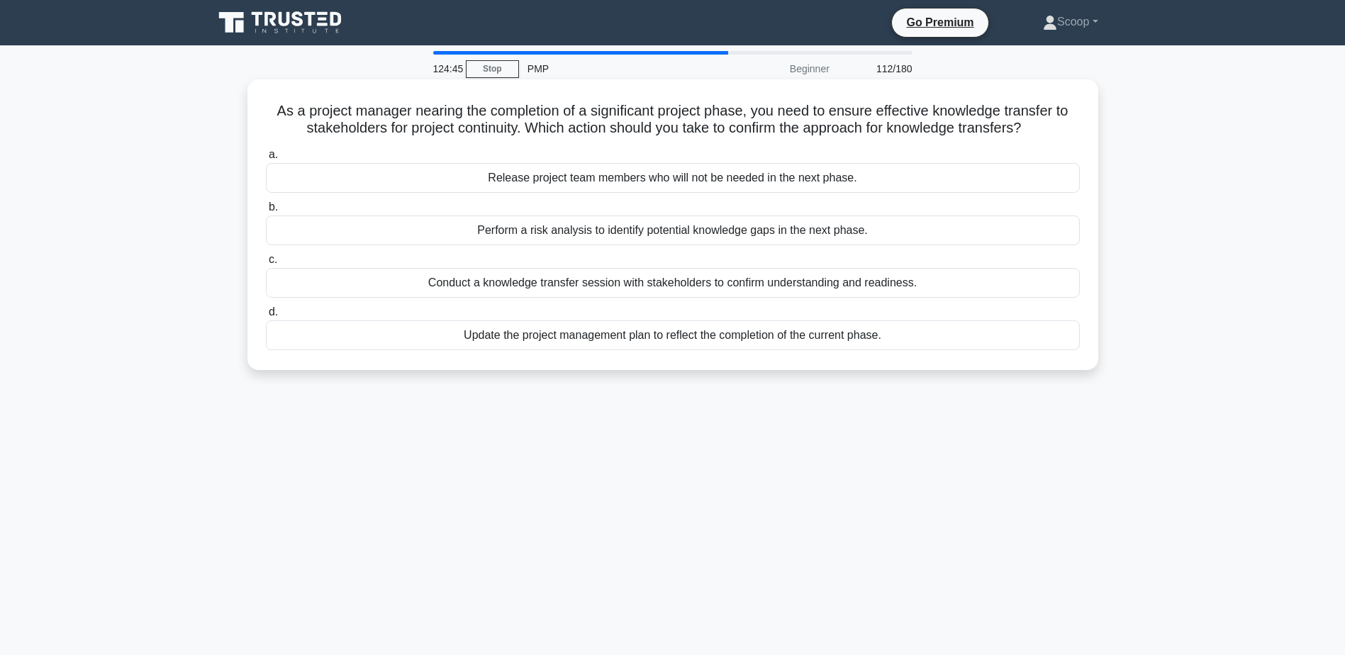
click at [715, 292] on div "Conduct a knowledge transfer session with stakeholders to confirm understanding…" at bounding box center [673, 283] width 814 height 30
click at [266, 264] on input "c. Conduct a knowledge transfer session with stakeholders to confirm understand…" at bounding box center [266, 259] width 0 height 9
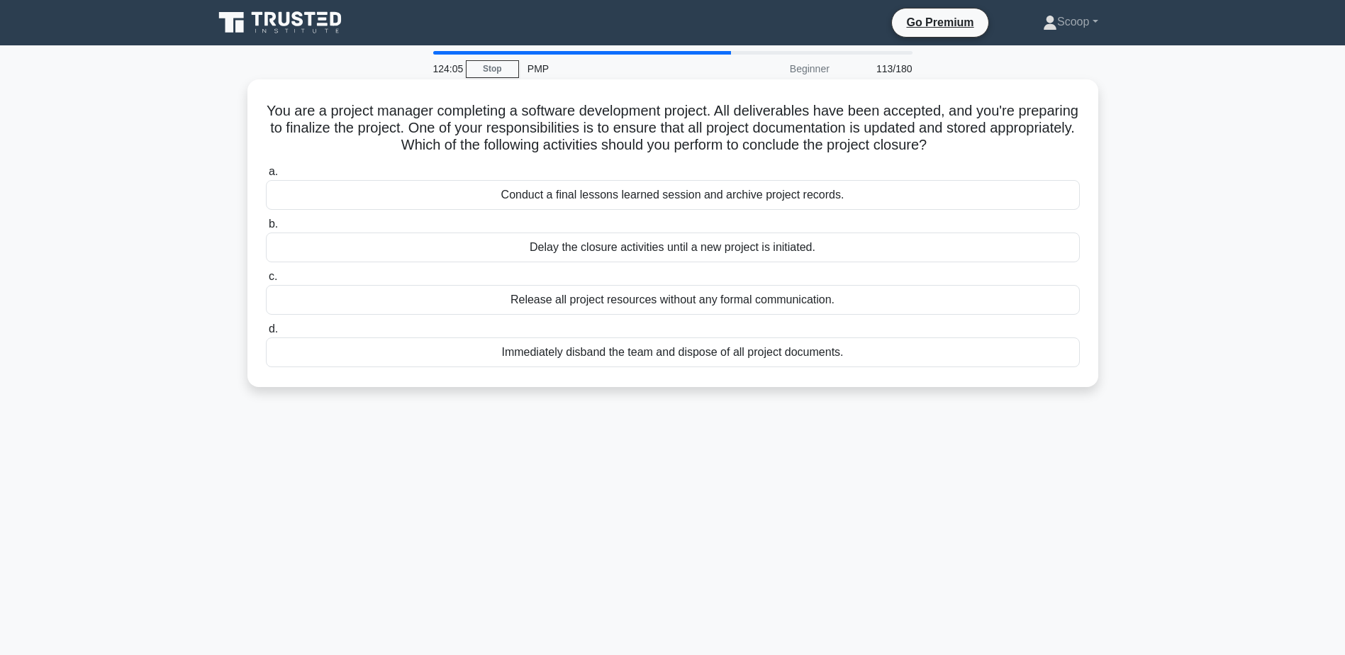
click at [522, 191] on div "Conduct a final lessons learned session and archive project records." at bounding box center [673, 195] width 814 height 30
click at [266, 177] on input "a. Conduct a final lessons learned session and archive project records." at bounding box center [266, 171] width 0 height 9
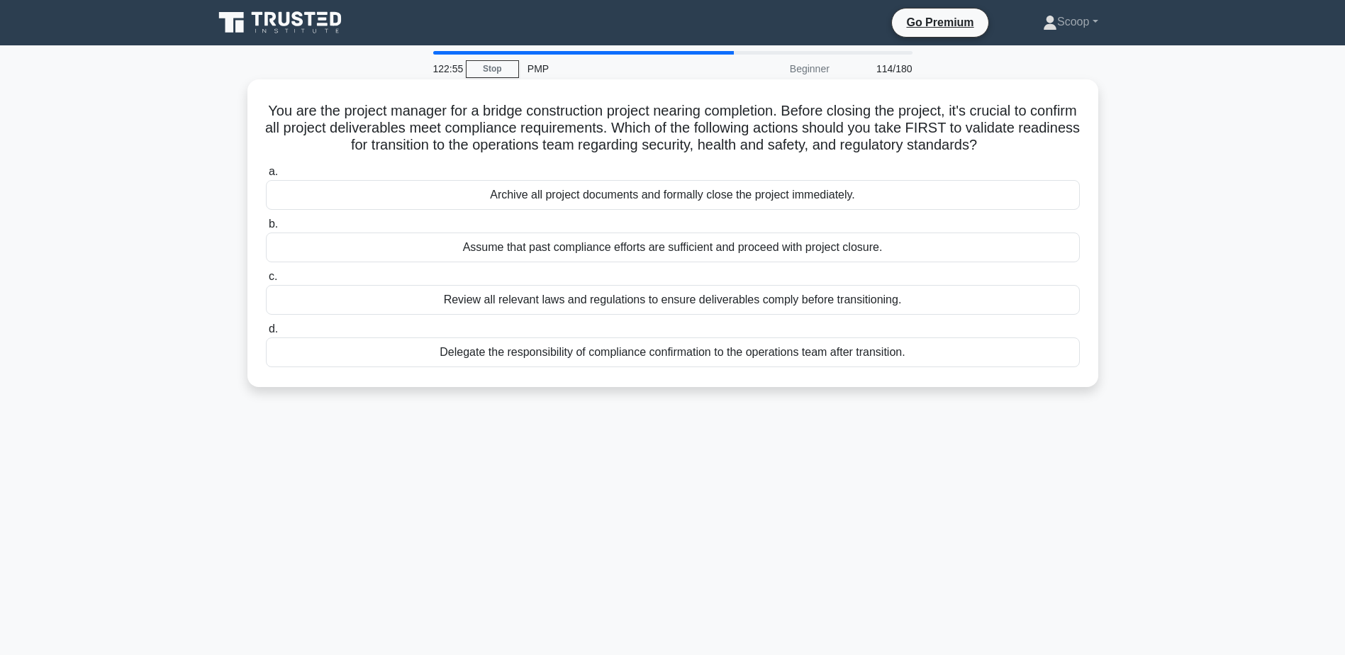
click at [689, 301] on div "Review all relevant laws and regulations to ensure deliverables comply before t…" at bounding box center [673, 300] width 814 height 30
click at [266, 281] on input "c. Review all relevant laws and regulations to ensure deliverables comply befor…" at bounding box center [266, 276] width 0 height 9
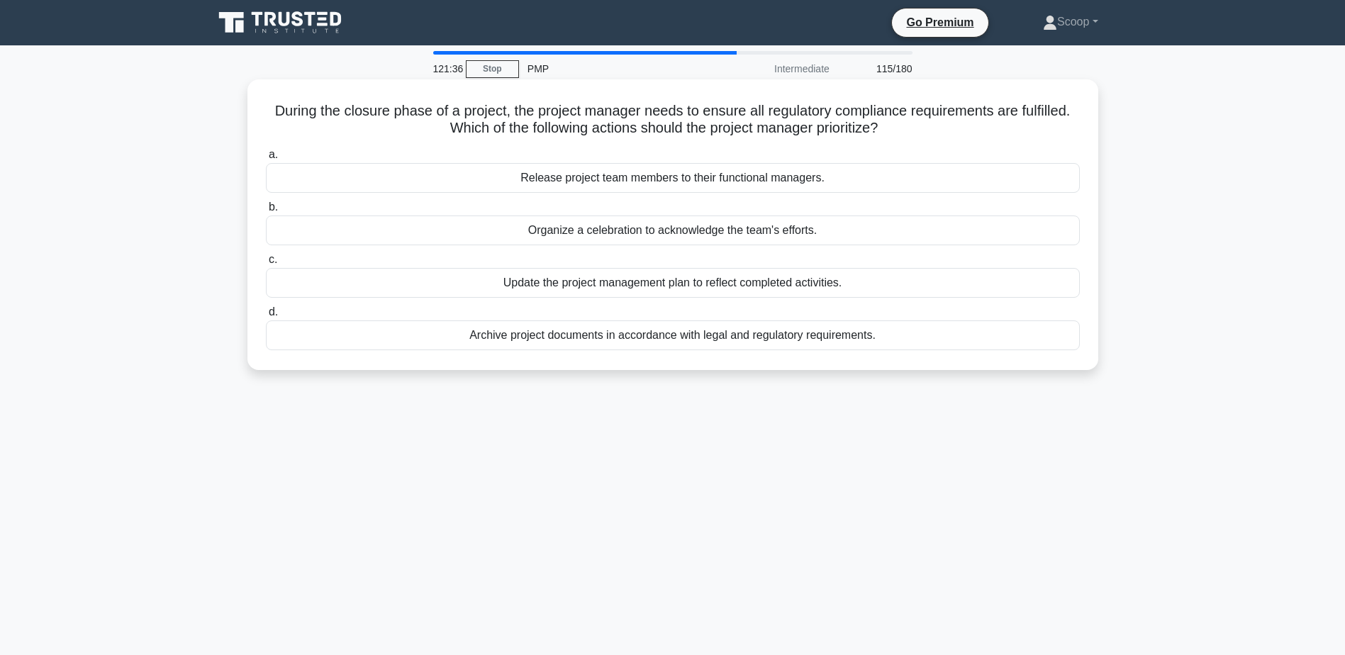
click at [695, 341] on div "Archive project documents in accordance with legal and regulatory requirements." at bounding box center [673, 335] width 814 height 30
click at [266, 317] on input "d. Archive project documents in accordance with legal and regulatory requiremen…" at bounding box center [266, 312] width 0 height 9
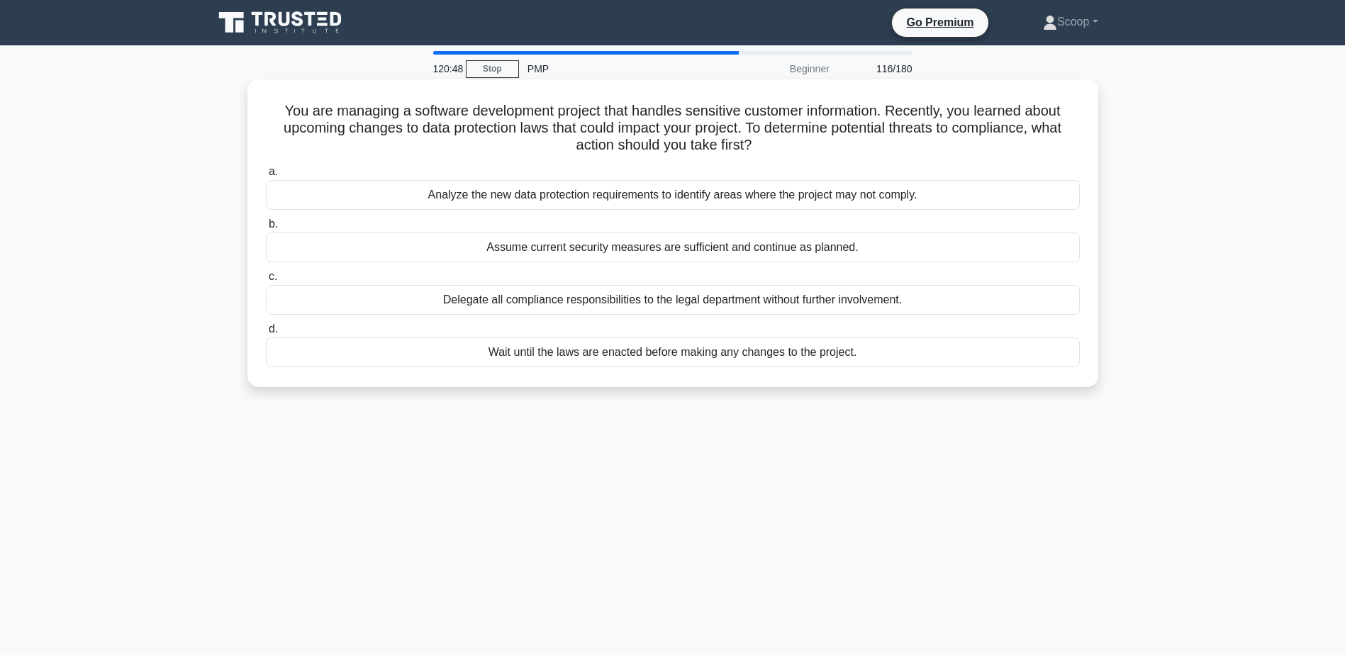
click at [634, 203] on div "Analyze the new data protection requirements to identify areas where the projec…" at bounding box center [673, 195] width 814 height 30
click at [266, 177] on input "a. Analyze the new data protection requirements to identify areas where the pro…" at bounding box center [266, 171] width 0 height 9
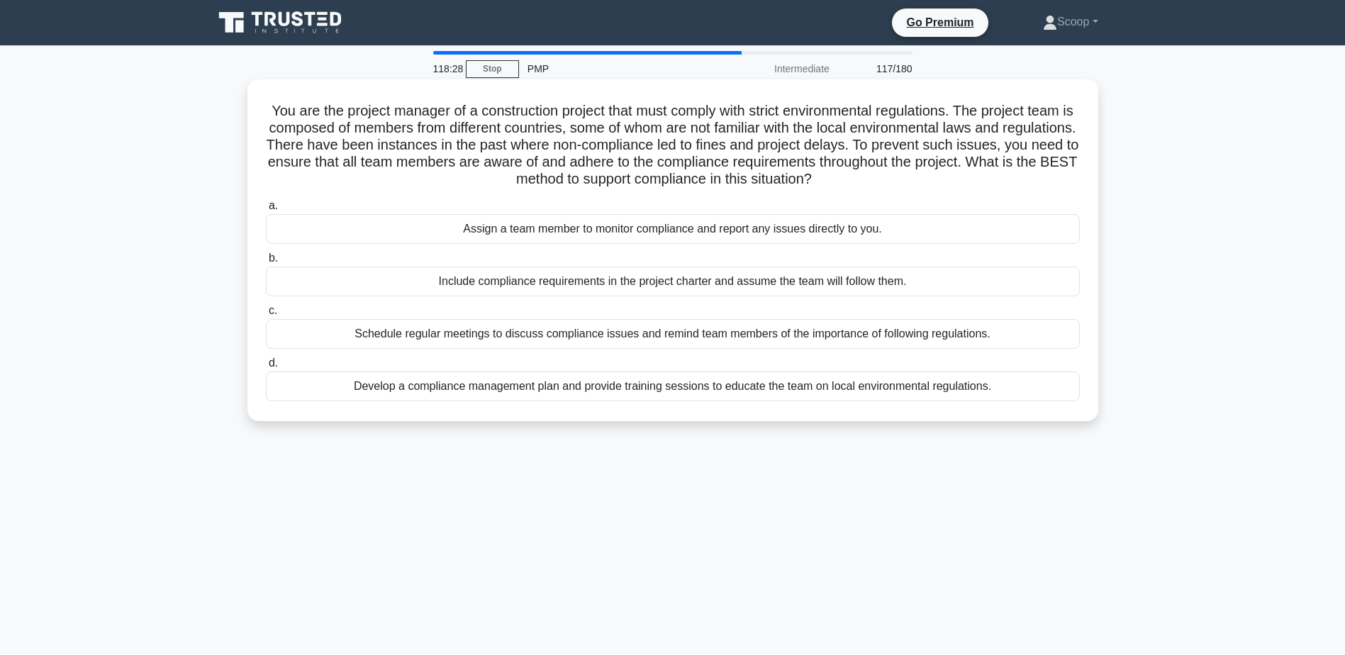
click at [896, 391] on div "Develop a compliance management plan and provide training sessions to educate t…" at bounding box center [673, 386] width 814 height 30
click at [266, 368] on input "d. Develop a compliance management plan and provide training sessions to educat…" at bounding box center [266, 363] width 0 height 9
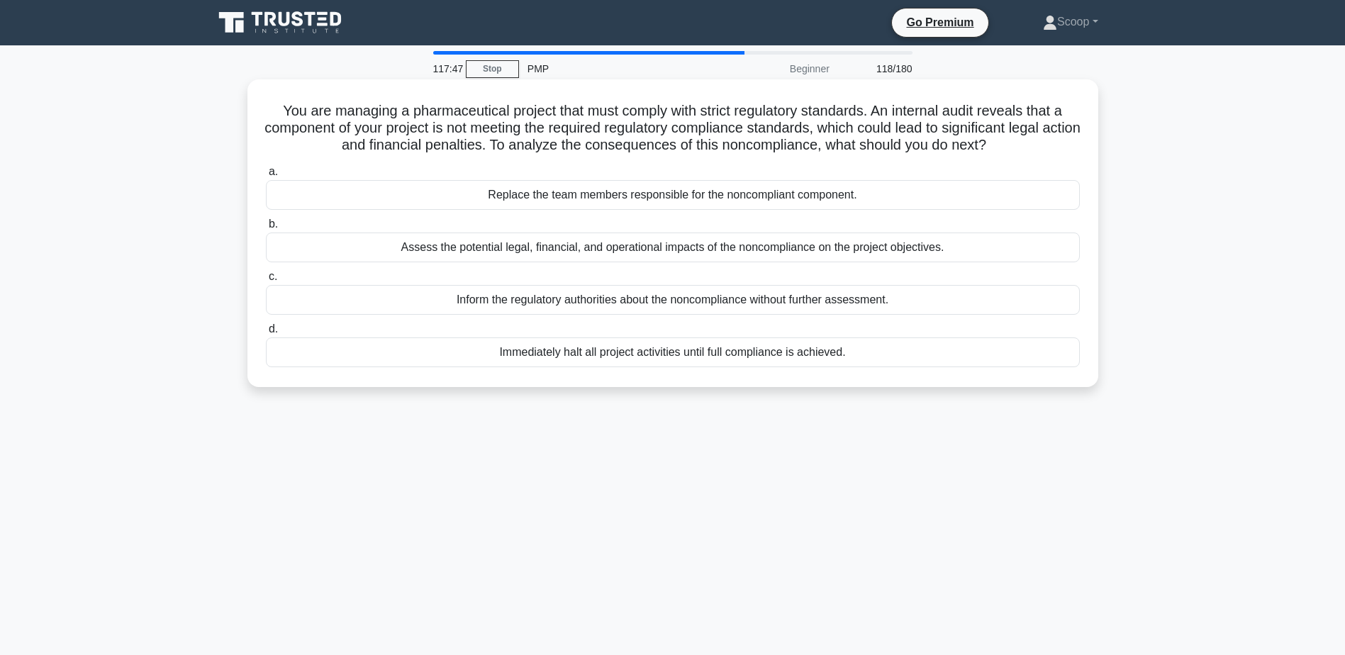
click at [779, 254] on div "Assess the potential legal, financial, and operational impacts of the noncompli…" at bounding box center [673, 248] width 814 height 30
click at [266, 229] on input "b. Assess the potential legal, financial, and operational impacts of the noncom…" at bounding box center [266, 224] width 0 height 9
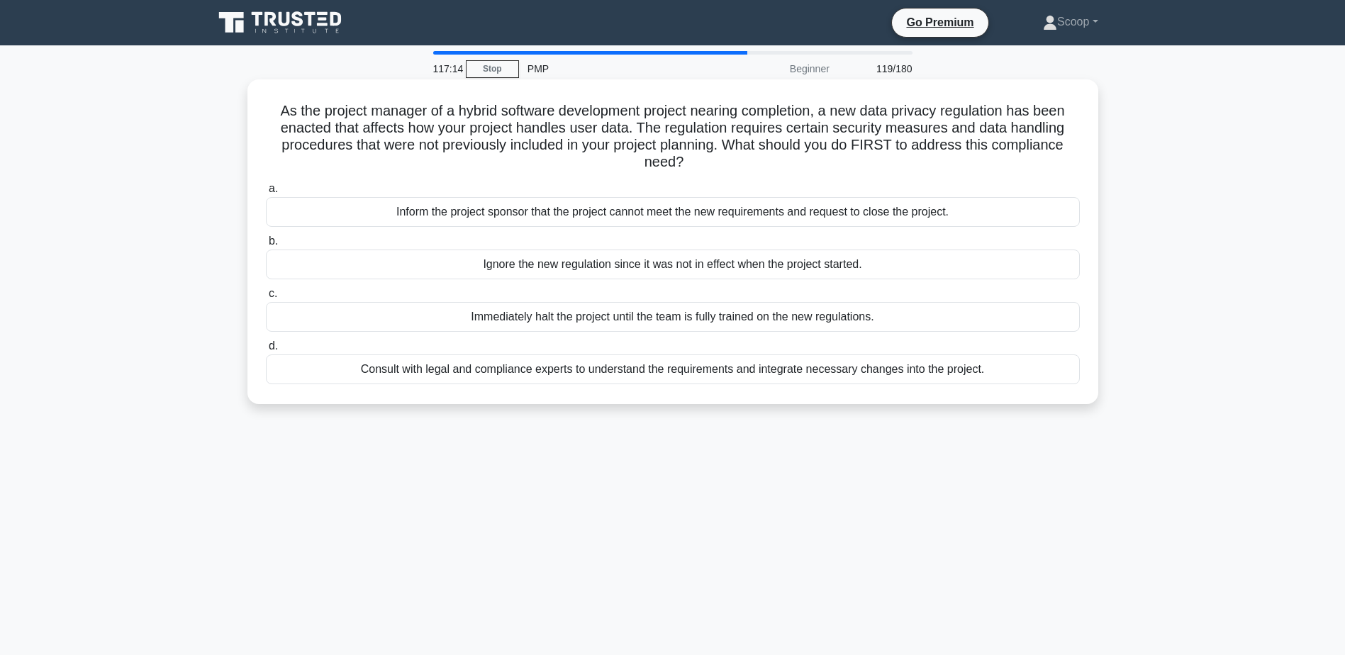
drag, startPoint x: 637, startPoint y: 129, endPoint x: 934, endPoint y: 170, distance: 299.9
click at [934, 170] on h5 "As the project manager of a hybrid software development project nearing complet…" at bounding box center [672, 136] width 817 height 69
click at [819, 376] on div "Consult with legal and compliance experts to understand the requirements and in…" at bounding box center [673, 369] width 814 height 30
click at [266, 351] on input "d. Consult with legal and compliance experts to understand the requirements and…" at bounding box center [266, 346] width 0 height 9
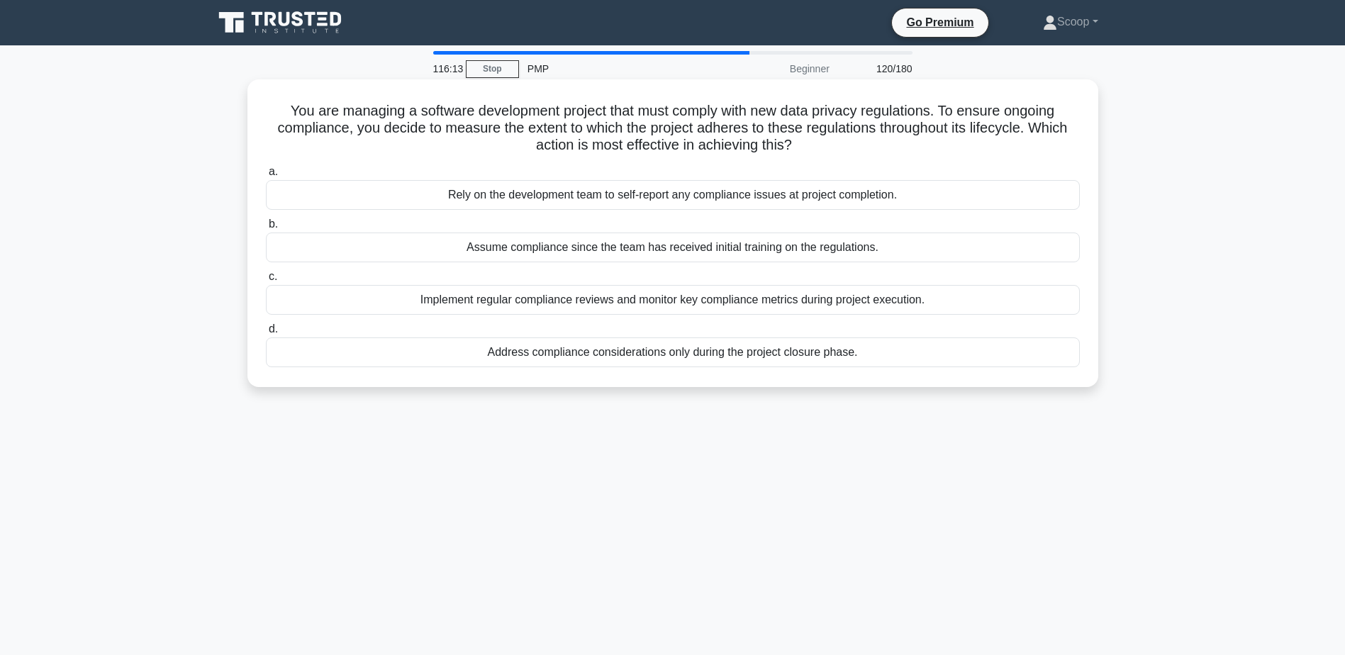
click at [774, 299] on div "Implement regular compliance reviews and monitor key compliance metrics during …" at bounding box center [673, 300] width 814 height 30
click at [266, 281] on input "c. Implement regular compliance reviews and monitor key compliance metrics duri…" at bounding box center [266, 276] width 0 height 9
click at [555, 247] on div "Determine necessary actions to address compliance needs and integrate them into…" at bounding box center [673, 248] width 814 height 30
click at [266, 229] on input "b. Determine necessary actions to address compliance needs and integrate them i…" at bounding box center [266, 224] width 0 height 9
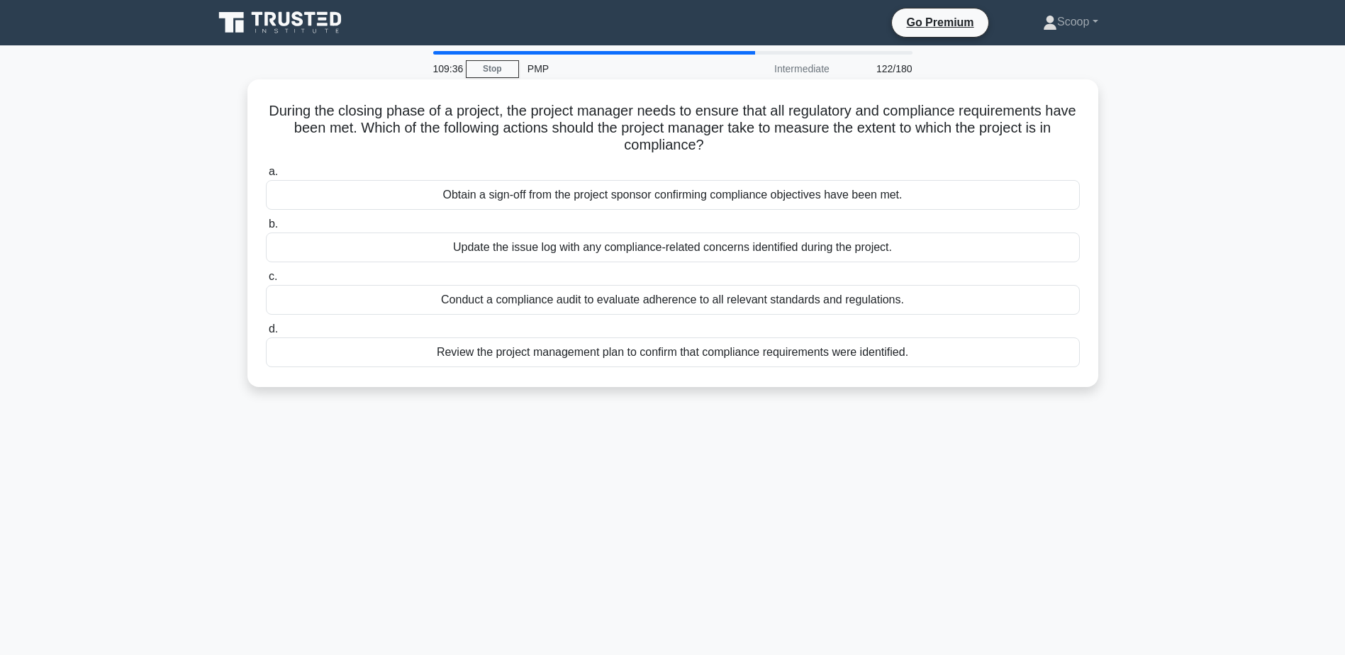
click at [679, 122] on h5 "During the closing phase of a project, the project manager needs to ensure that…" at bounding box center [672, 128] width 817 height 52
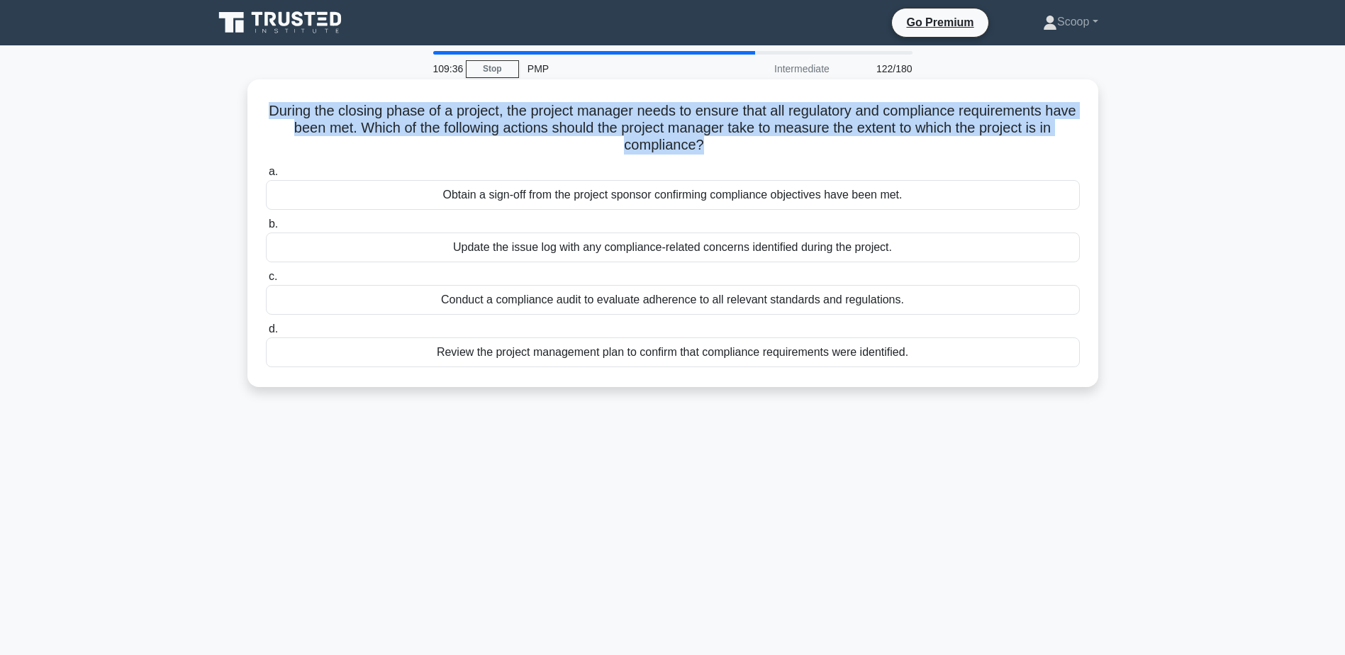
click at [679, 122] on h5 "During the closing phase of a project, the project manager needs to ensure that…" at bounding box center [672, 128] width 817 height 52
copy div "During the closing phase of a project, the project manager needs to ensure that…"
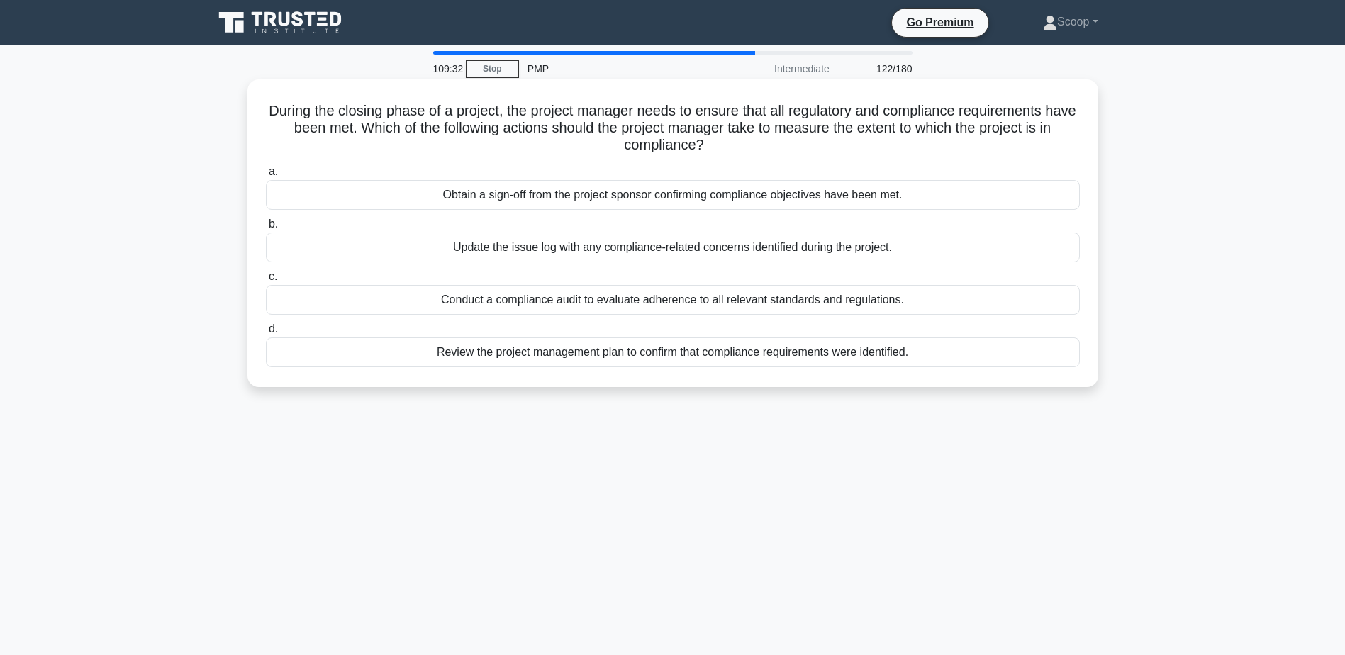
click at [617, 308] on div "Conduct a compliance audit to evaluate adherence to all relevant standards and …" at bounding box center [673, 300] width 814 height 30
click at [266, 281] on input "c. Conduct a compliance audit to evaluate adherence to all relevant standards a…" at bounding box center [266, 276] width 0 height 9
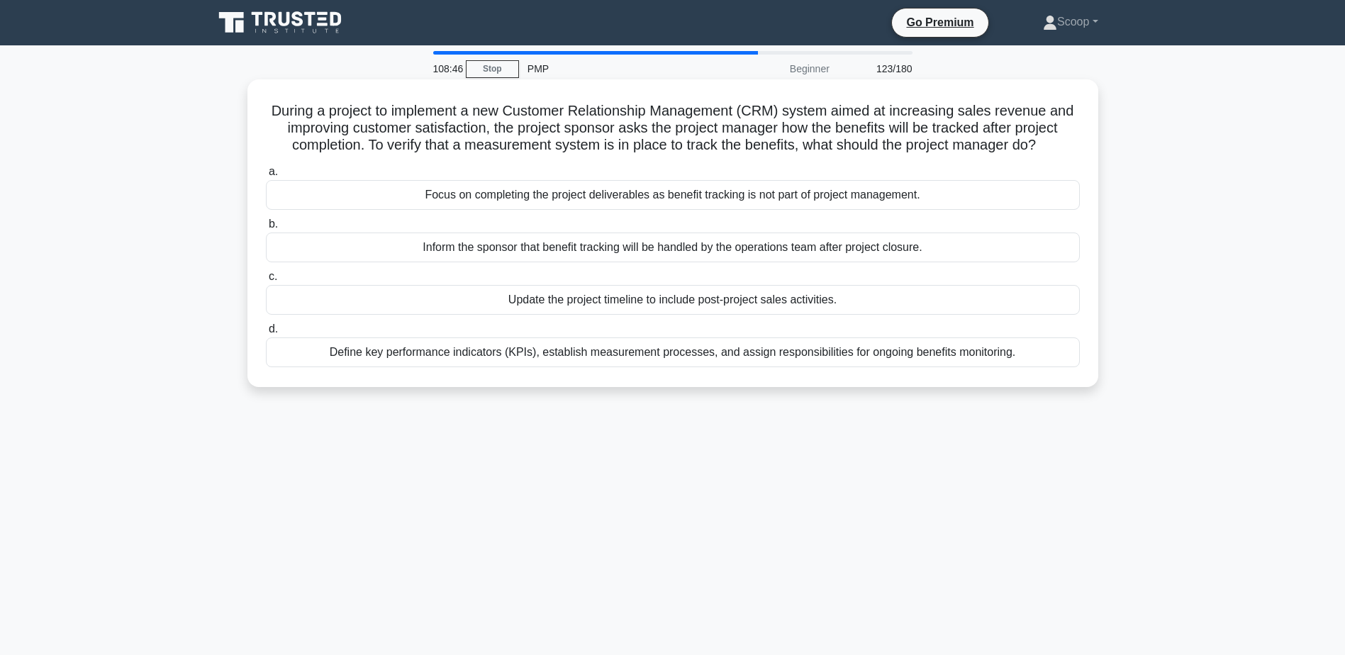
click at [649, 362] on div "Define key performance indicators (KPIs), establish measurement processes, and …" at bounding box center [673, 352] width 814 height 30
click at [266, 334] on input "d. Define key performance indicators (KPIs), establish measurement processes, a…" at bounding box center [266, 329] width 0 height 9
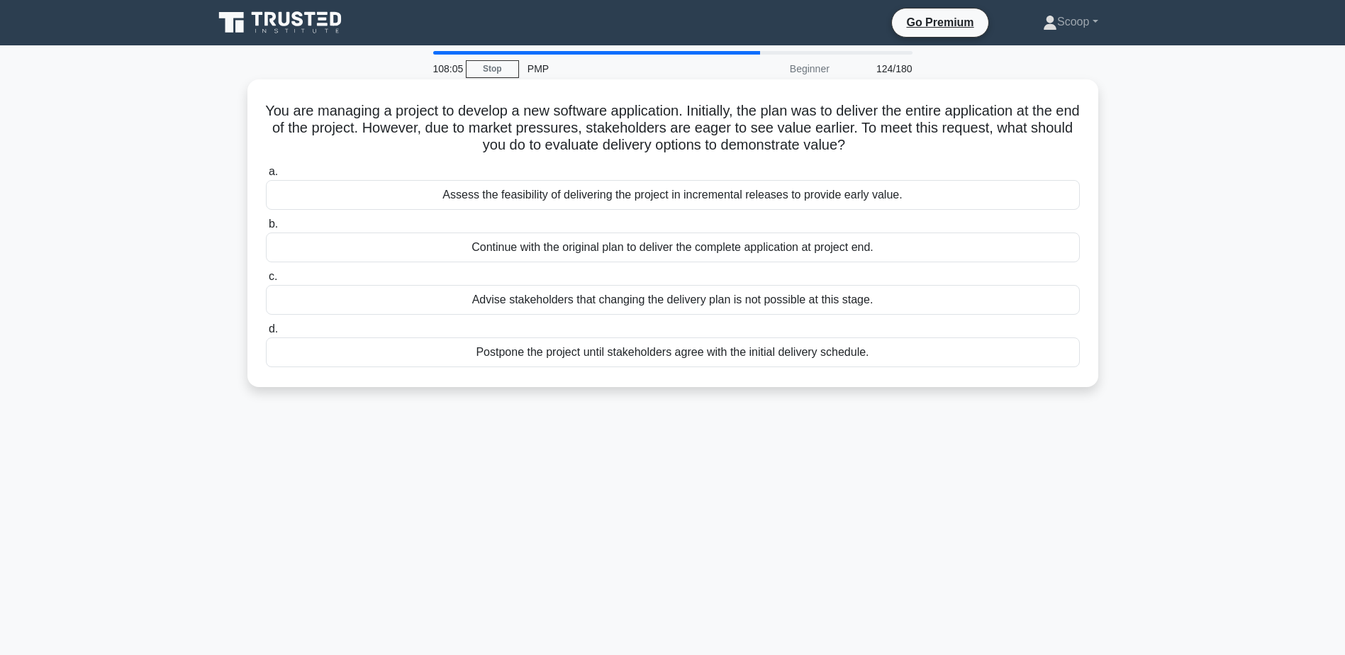
click at [717, 188] on div "Assess the feasibility of delivering the project in incremental releases to pro…" at bounding box center [673, 195] width 814 height 30
click at [266, 177] on input "a. Assess the feasibility of delivering the project in incremental releases to …" at bounding box center [266, 171] width 0 height 9
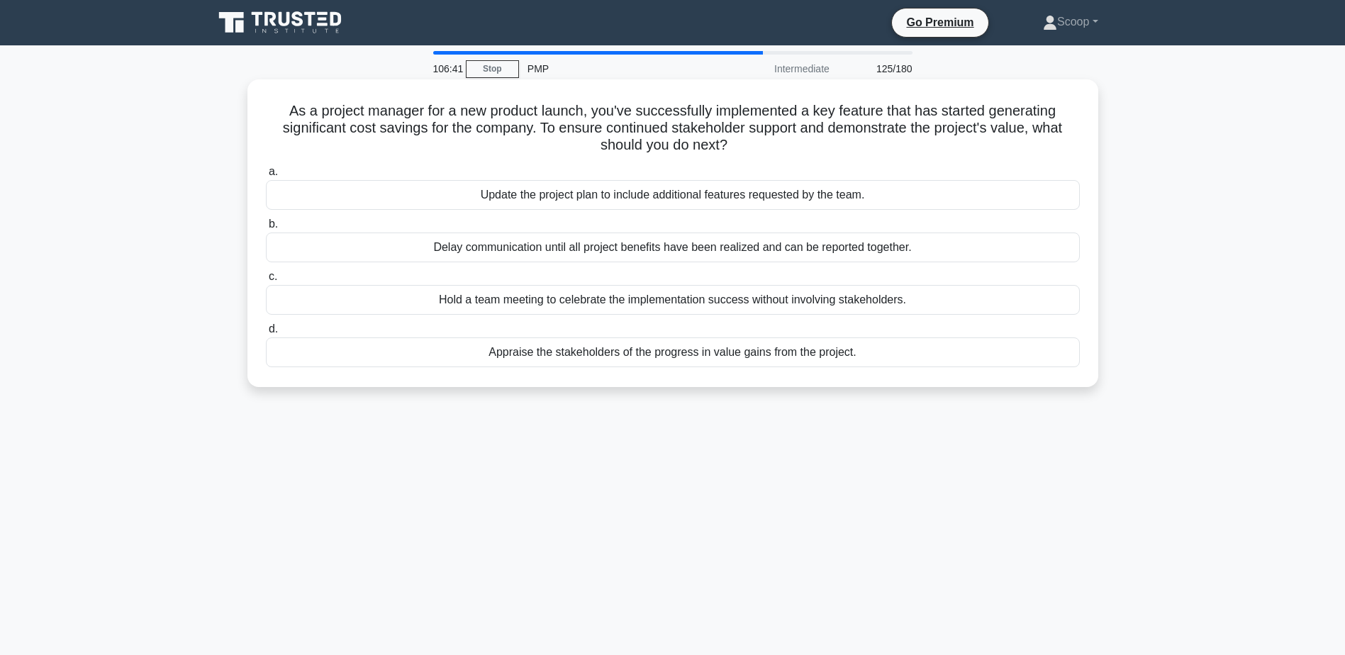
click at [787, 359] on div "Appraise the stakeholders of the progress in value gains from the project." at bounding box center [673, 352] width 814 height 30
click at [266, 334] on input "d. Appraise the stakeholders of the progress in value gains from the project." at bounding box center [266, 329] width 0 height 9
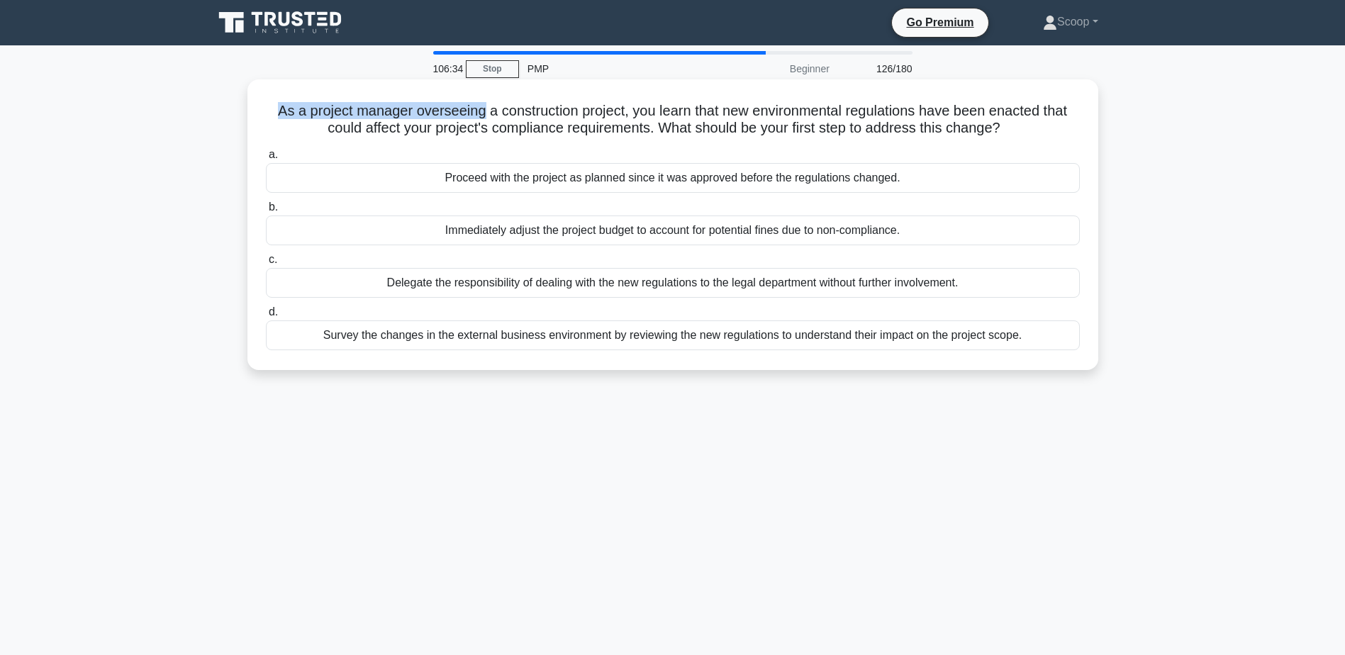
drag, startPoint x: 269, startPoint y: 113, endPoint x: 479, endPoint y: 105, distance: 210.7
click at [479, 105] on h5 "As a project manager overseeing a construction project, you learn that new envi…" at bounding box center [672, 119] width 817 height 35
drag, startPoint x: 268, startPoint y: 104, endPoint x: 1021, endPoint y: 130, distance: 753.3
click at [1021, 130] on h5 "As a project manager overseeing a construction project, you learn that new envi…" at bounding box center [672, 119] width 817 height 35
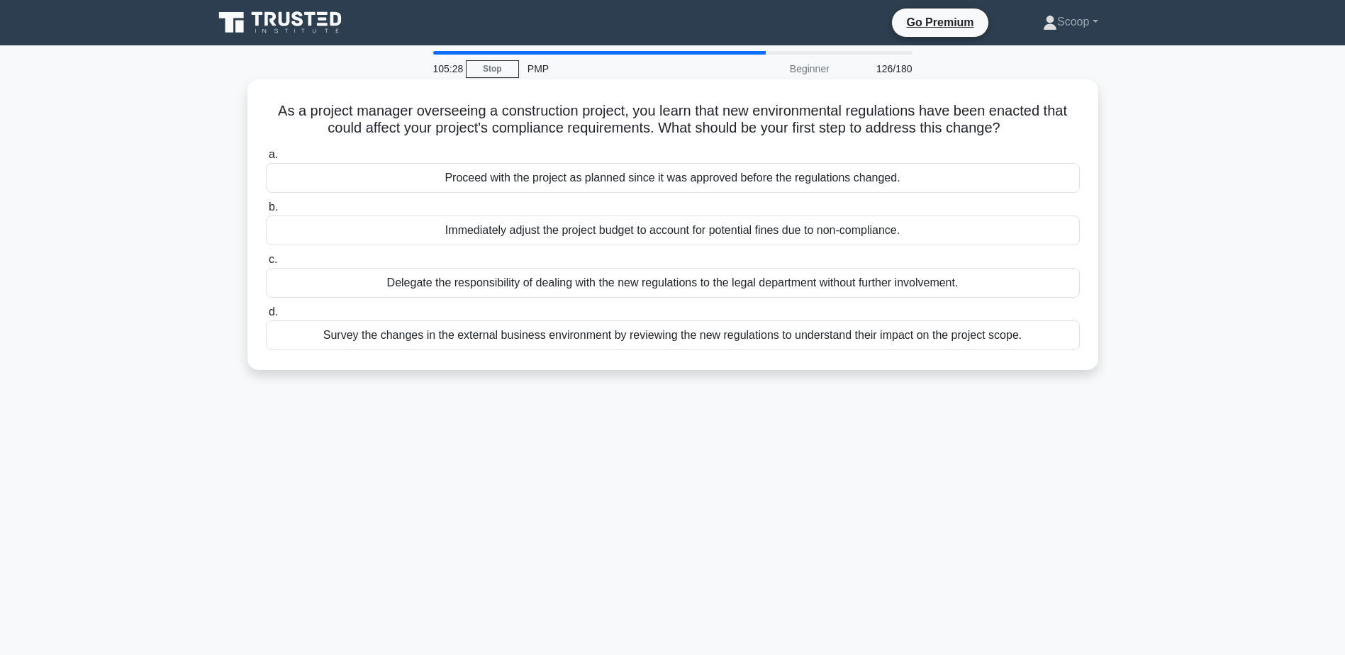
click at [1002, 340] on div "Survey the changes in the external business environment by reviewing the new re…" at bounding box center [673, 335] width 814 height 30
click at [266, 317] on input "d. Survey the changes in the external business environment by reviewing the new…" at bounding box center [266, 312] width 0 height 9
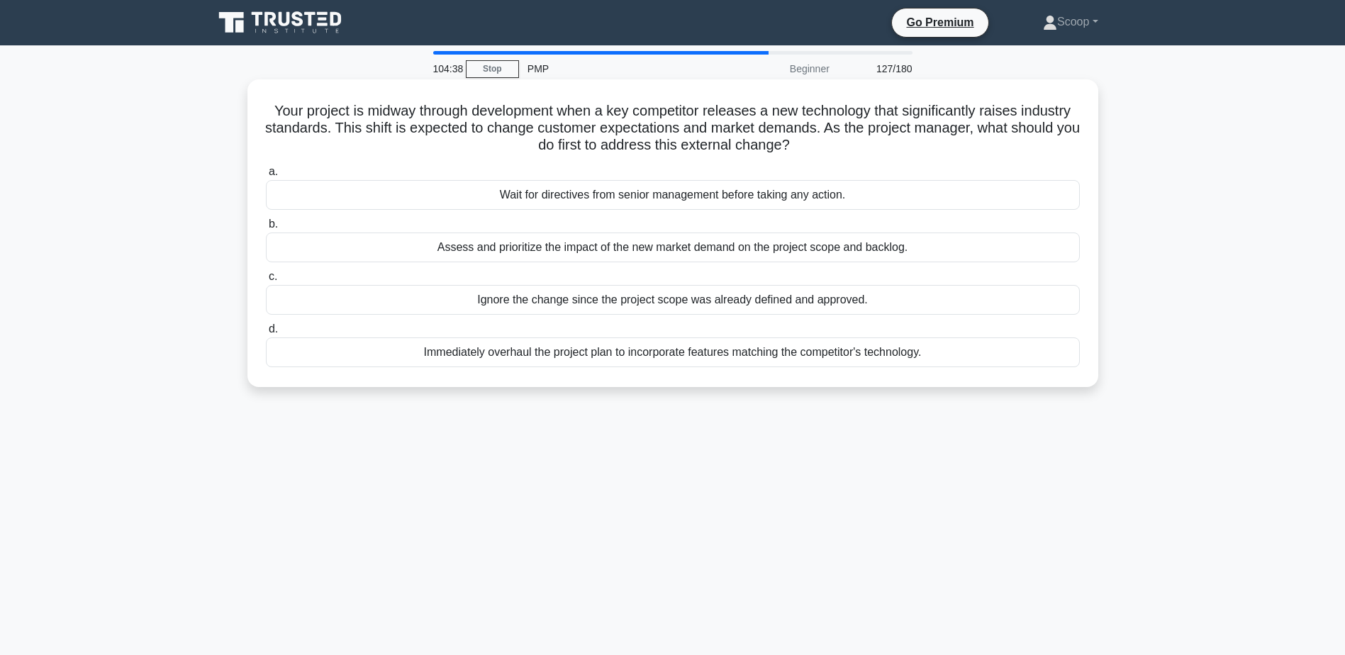
click at [554, 242] on div "Assess and prioritize the impact of the new market demand on the project scope …" at bounding box center [673, 248] width 814 height 30
click at [266, 229] on input "b. Assess and prioritize the impact of the new market demand on the project sco…" at bounding box center [266, 224] width 0 height 9
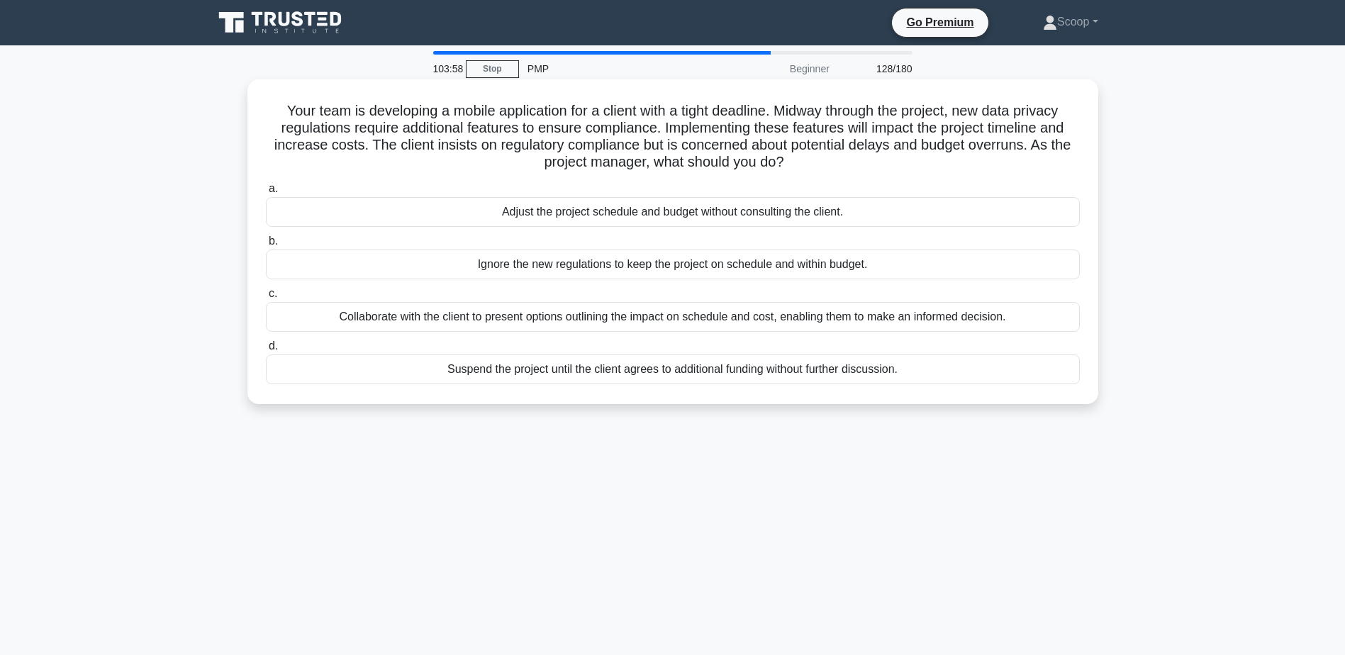
click at [691, 312] on div "Collaborate with the client to present options outlining the impact on schedule…" at bounding box center [673, 317] width 814 height 30
click at [266, 298] on input "c. Collaborate with the client to present options outlining the impact on sched…" at bounding box center [266, 293] width 0 height 9
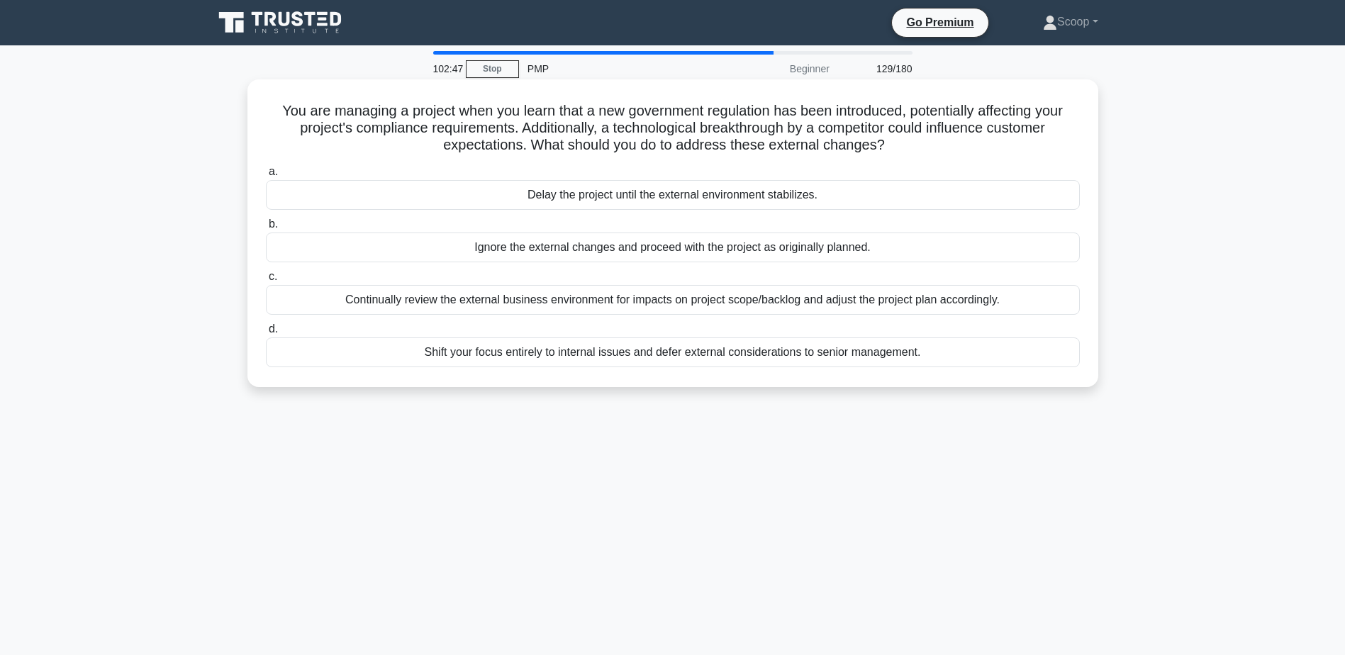
click at [501, 296] on div "Continually review the external business environment for impacts on project sco…" at bounding box center [673, 300] width 814 height 30
click at [266, 281] on input "c. Continually review the external business environment for impacts on project …" at bounding box center [266, 276] width 0 height 9
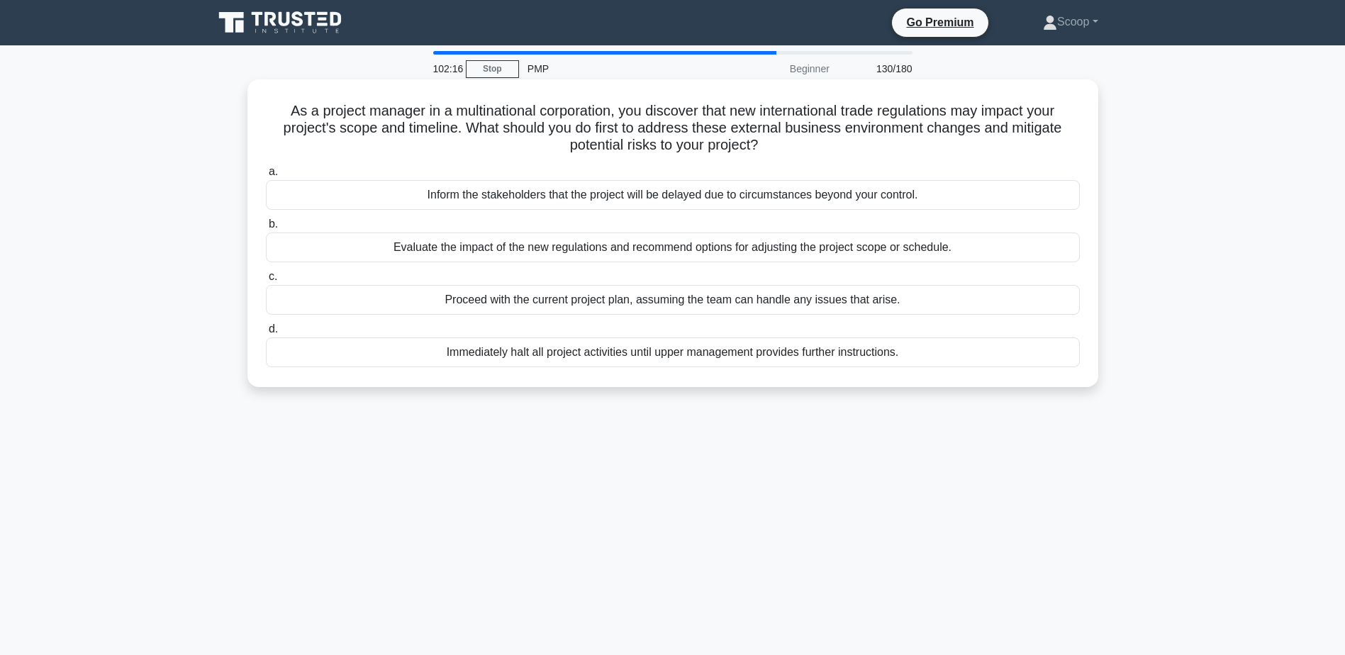
click at [461, 251] on div "Evaluate the impact of the new regulations and recommend options for adjusting …" at bounding box center [673, 248] width 814 height 30
click at [266, 229] on input "b. Evaluate the impact of the new regulations and recommend options for adjusti…" at bounding box center [266, 224] width 0 height 9
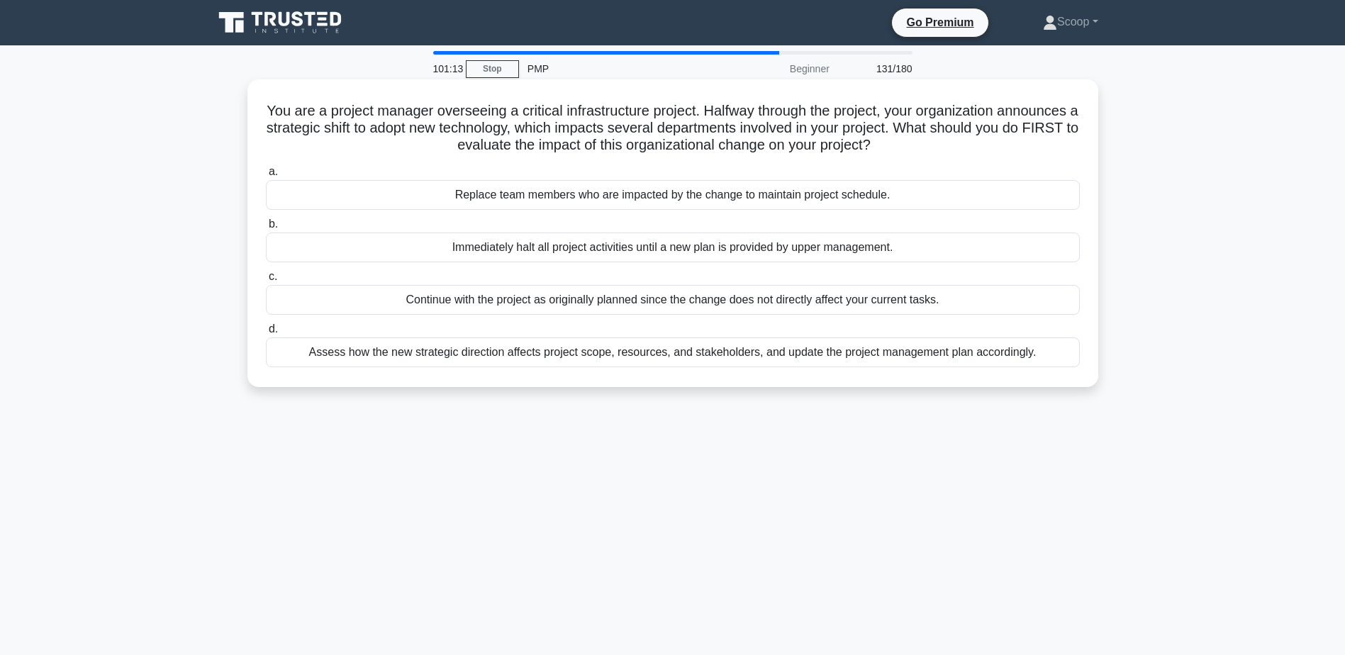
click at [754, 357] on div "Assess how the new strategic direction affects project scope, resources, and st…" at bounding box center [673, 352] width 814 height 30
click at [266, 334] on input "d. Assess how the new strategic direction affects project scope, resources, and…" at bounding box center [266, 329] width 0 height 9
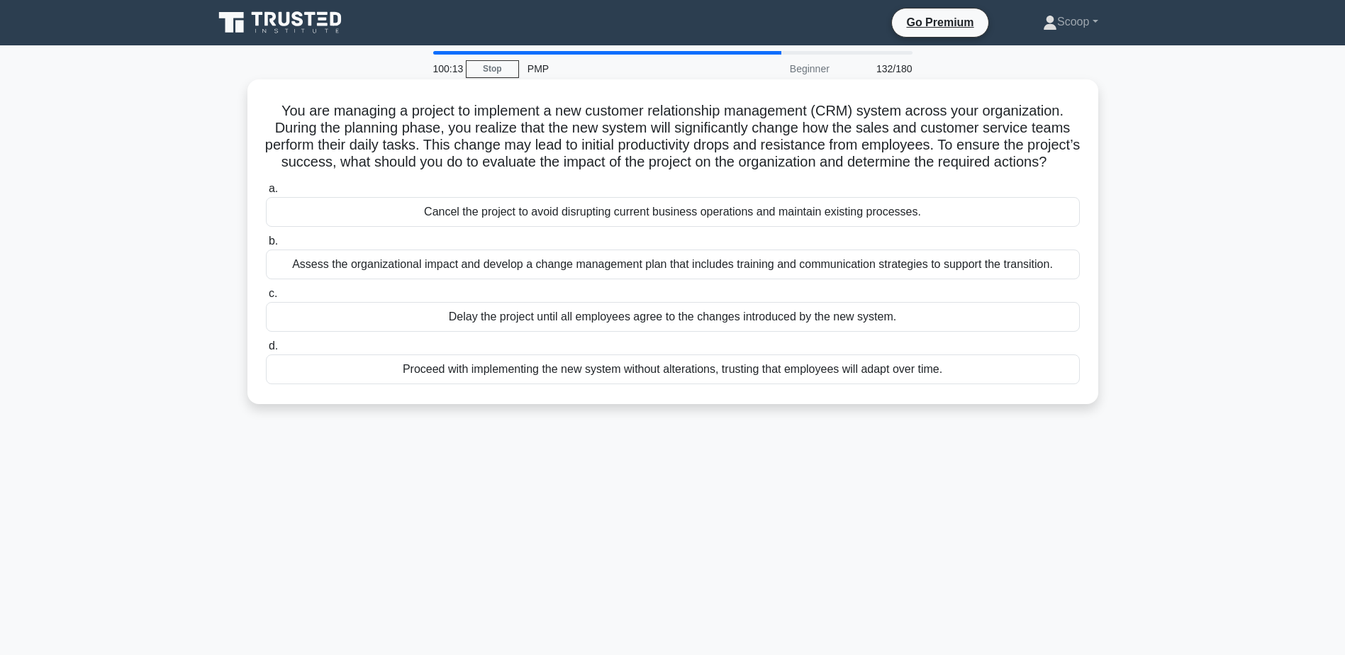
click at [836, 279] on div "Assess the organizational impact and develop a change management plan that incl…" at bounding box center [673, 265] width 814 height 30
click at [266, 246] on input "b. Assess the organizational impact and develop a change management plan that i…" at bounding box center [266, 241] width 0 height 9
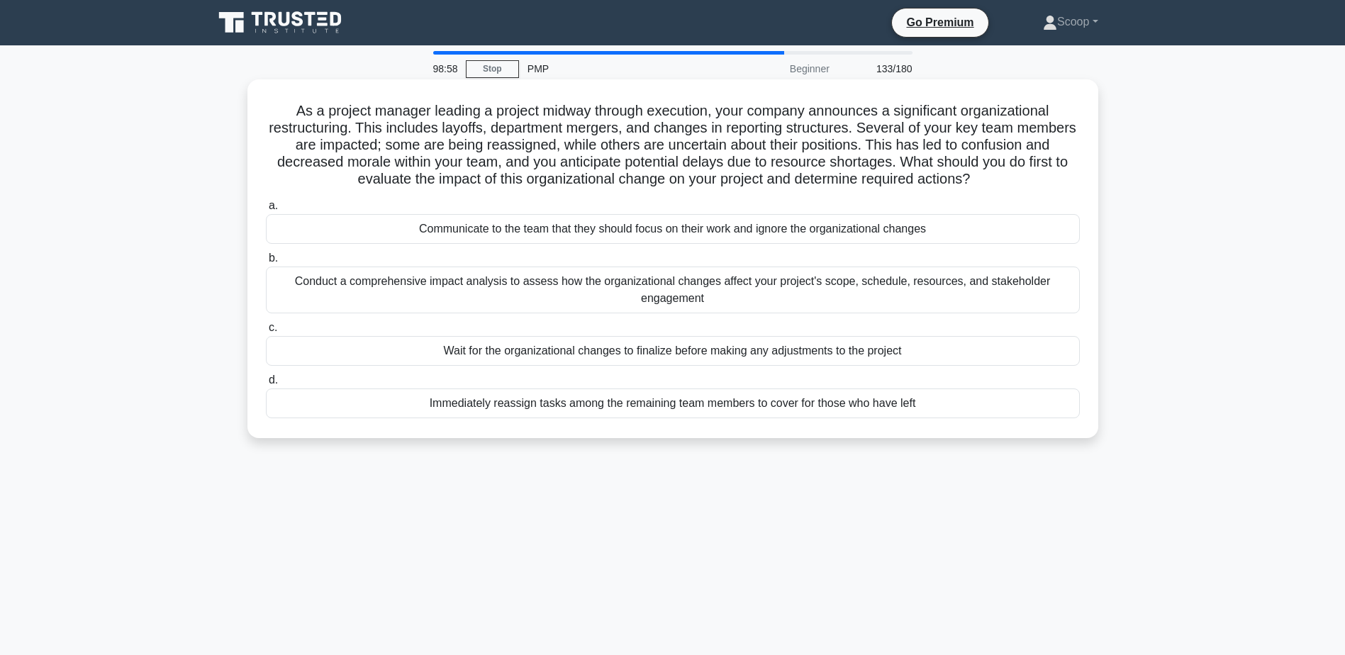
click at [757, 284] on div "Conduct a comprehensive impact analysis to assess how the organizational change…" at bounding box center [673, 290] width 814 height 47
click at [266, 263] on input "b. Conduct a comprehensive impact analysis to assess how the organizational cha…" at bounding box center [266, 258] width 0 height 9
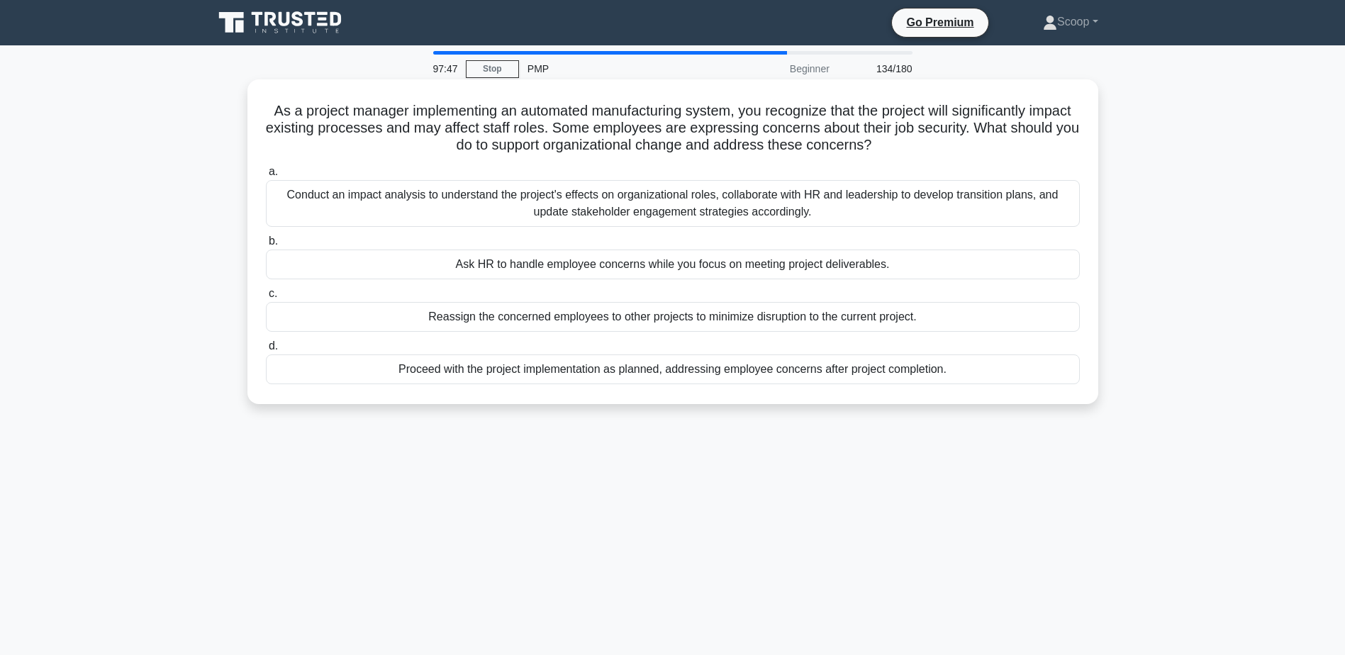
click at [683, 215] on div "Conduct an impact analysis to understand the project's effects on organizationa…" at bounding box center [673, 203] width 814 height 47
click at [266, 177] on input "a. Conduct an impact analysis to understand the project's effects on organizati…" at bounding box center [266, 171] width 0 height 9
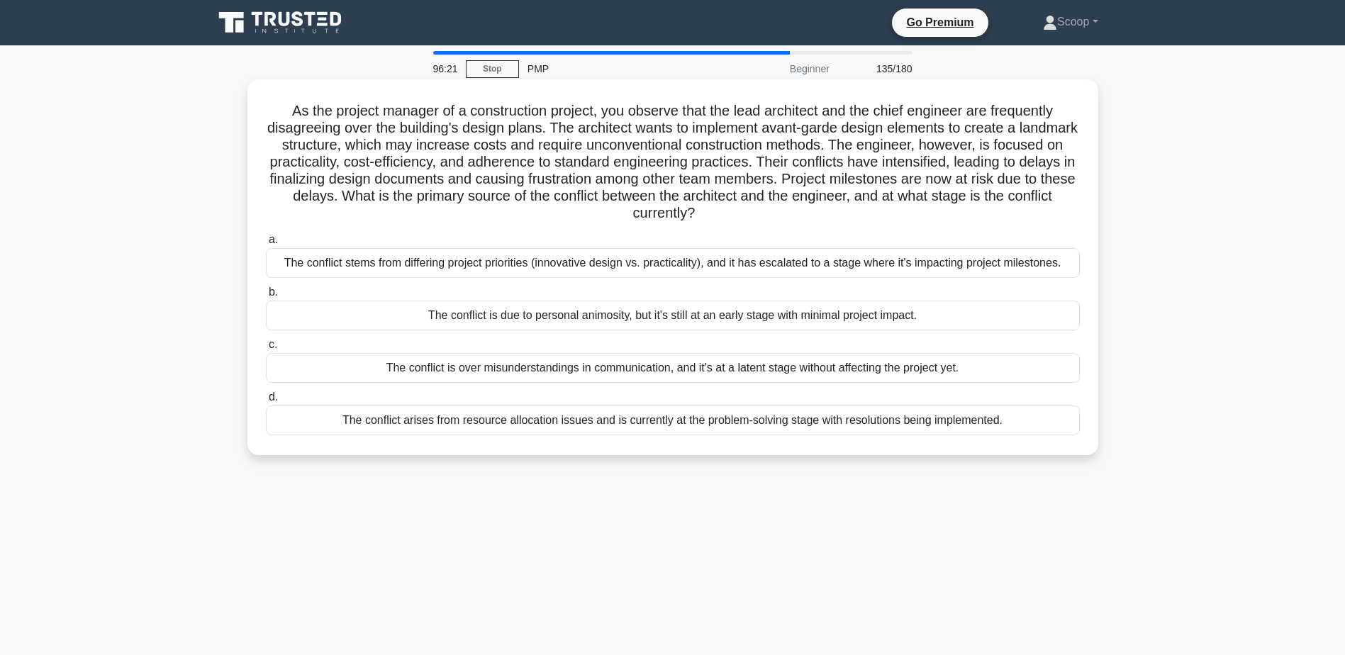
click at [796, 264] on div "The conflict stems from differing project priorities (innovative design vs. pra…" at bounding box center [673, 263] width 814 height 30
click at [266, 245] on input "a. The conflict stems from differing project priorities (innovative design vs. …" at bounding box center [266, 239] width 0 height 9
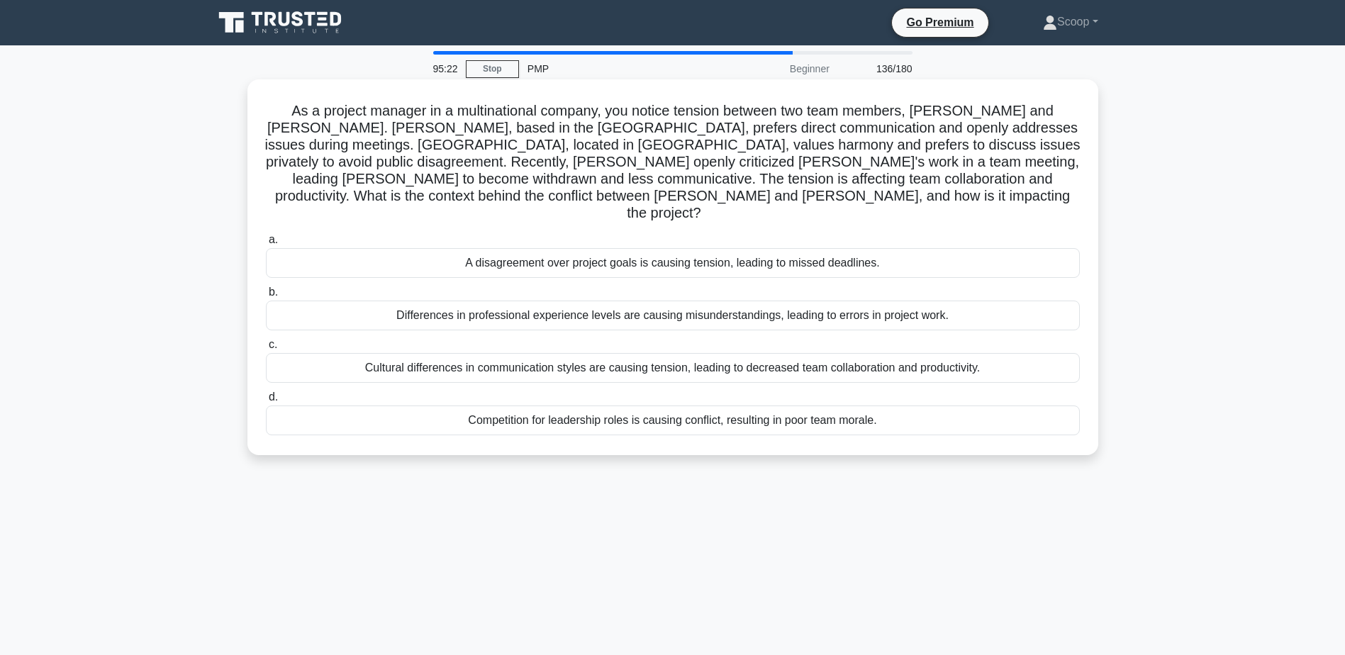
click at [797, 353] on div "Cultural differences in communication styles are causing tension, leading to de…" at bounding box center [673, 368] width 814 height 30
click at [266, 341] on input "c. Cultural differences in communication styles are causing tension, leading to…" at bounding box center [266, 344] width 0 height 9
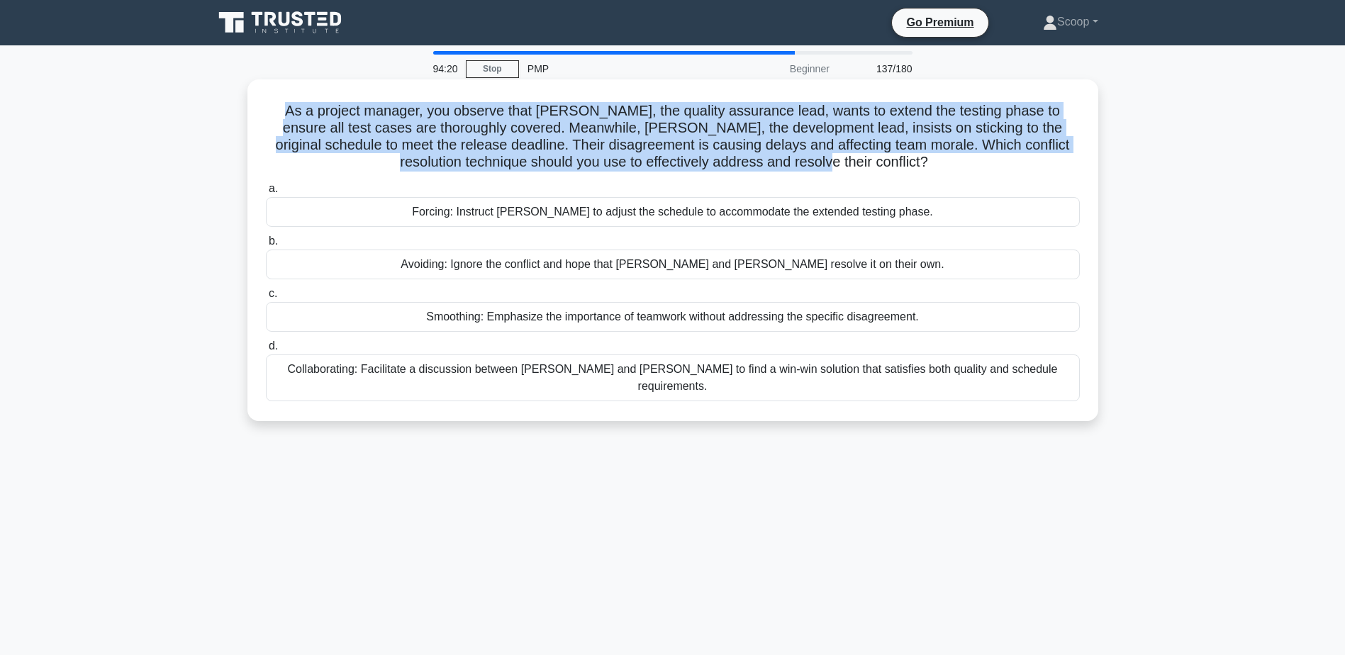
drag, startPoint x: 272, startPoint y: 113, endPoint x: 856, endPoint y: 165, distance: 586.5
click at [856, 165] on h5 "As a project manager, you observe that Karen, the quality assurance lead, wants…" at bounding box center [672, 136] width 817 height 69
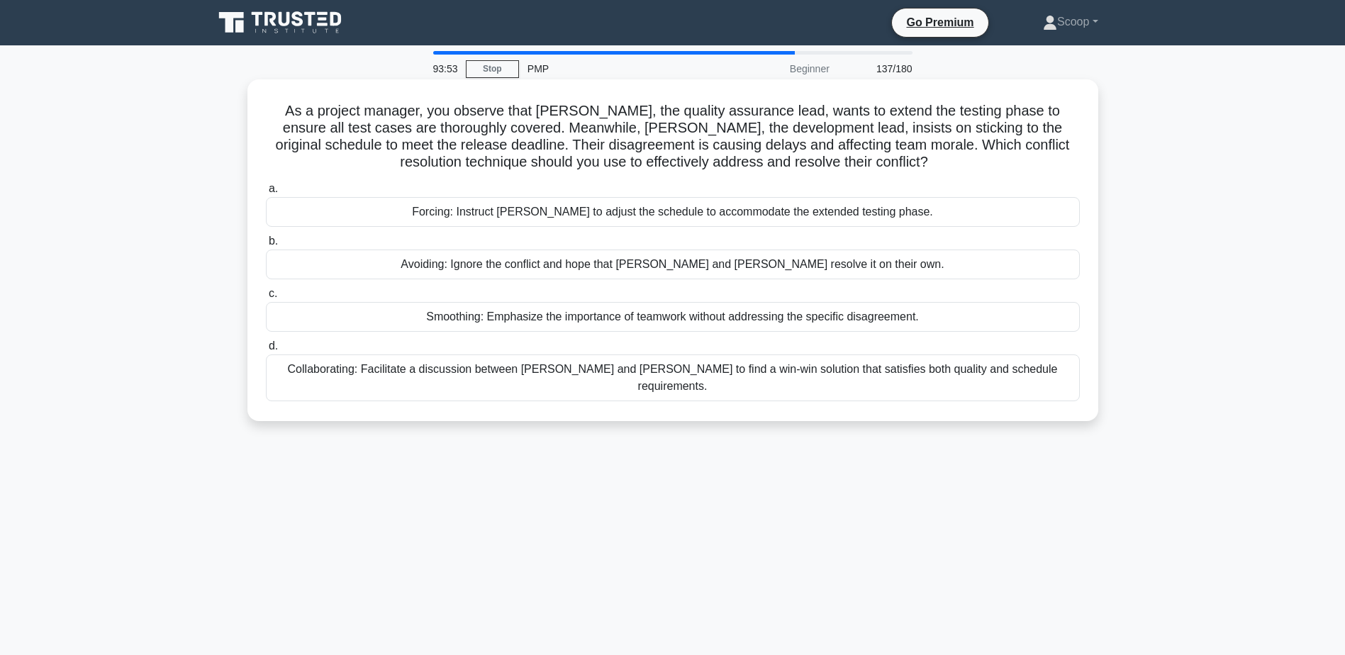
click at [851, 364] on div "Collaborating: Facilitate a discussion between Karen and Tom to find a win-win …" at bounding box center [673, 377] width 814 height 47
click at [266, 351] on input "d. Collaborating: Facilitate a discussion between Karen and Tom to find a win-w…" at bounding box center [266, 346] width 0 height 9
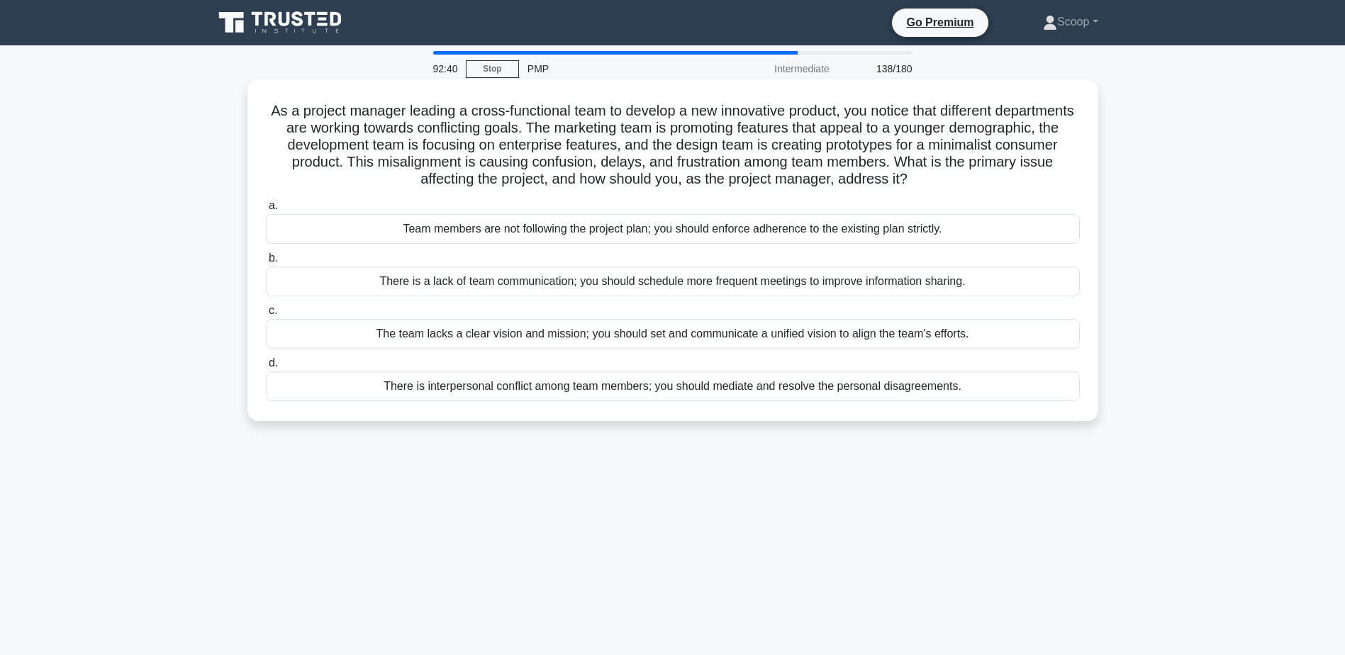
click at [790, 335] on div "The team lacks a clear vision and mission; you should set and communicate a uni…" at bounding box center [673, 334] width 814 height 30
click at [266, 315] on input "c. The team lacks a clear vision and mission; you should set and communicate a …" at bounding box center [266, 310] width 0 height 9
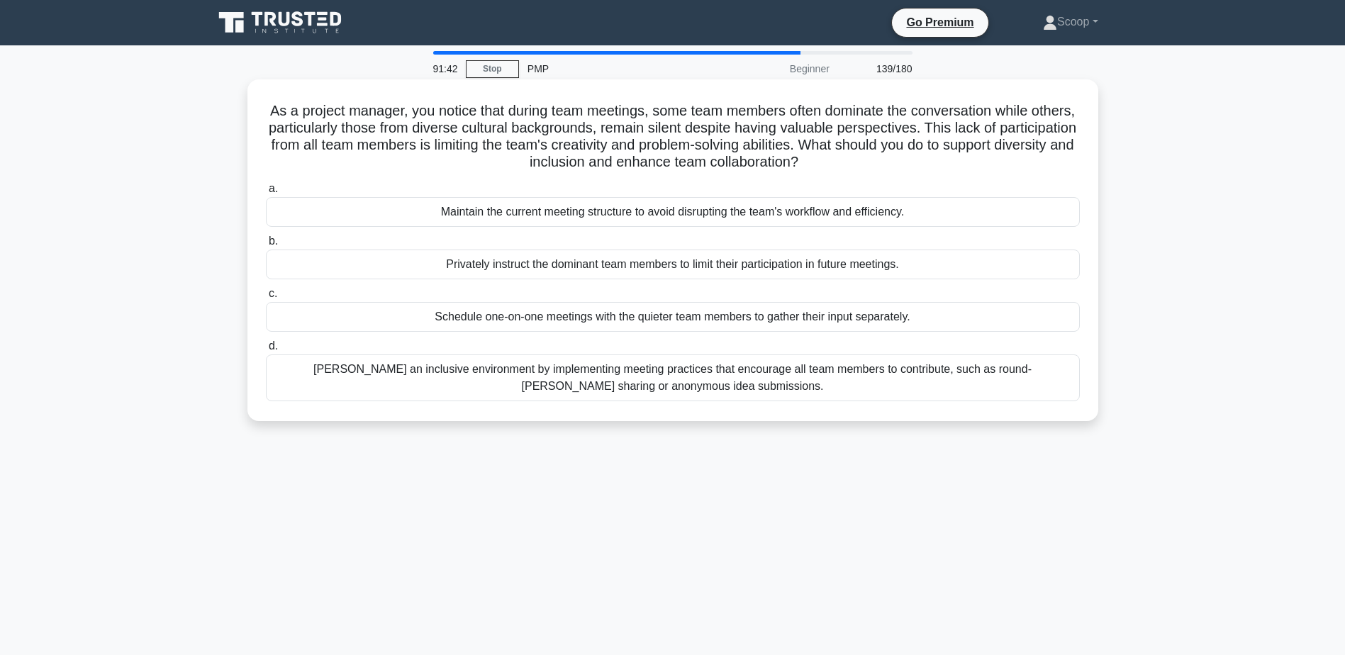
drag, startPoint x: 279, startPoint y: 111, endPoint x: 872, endPoint y: 161, distance: 594.8
click at [872, 161] on h5 "As a project manager, you notice that during team meetings, some team members o…" at bounding box center [672, 136] width 817 height 69
click at [1031, 379] on div "Foster an inclusive environment by implementing meeting practices that encourag…" at bounding box center [673, 377] width 814 height 47
click at [266, 351] on input "d. Foster an inclusive environment by implementing meeting practices that encou…" at bounding box center [266, 346] width 0 height 9
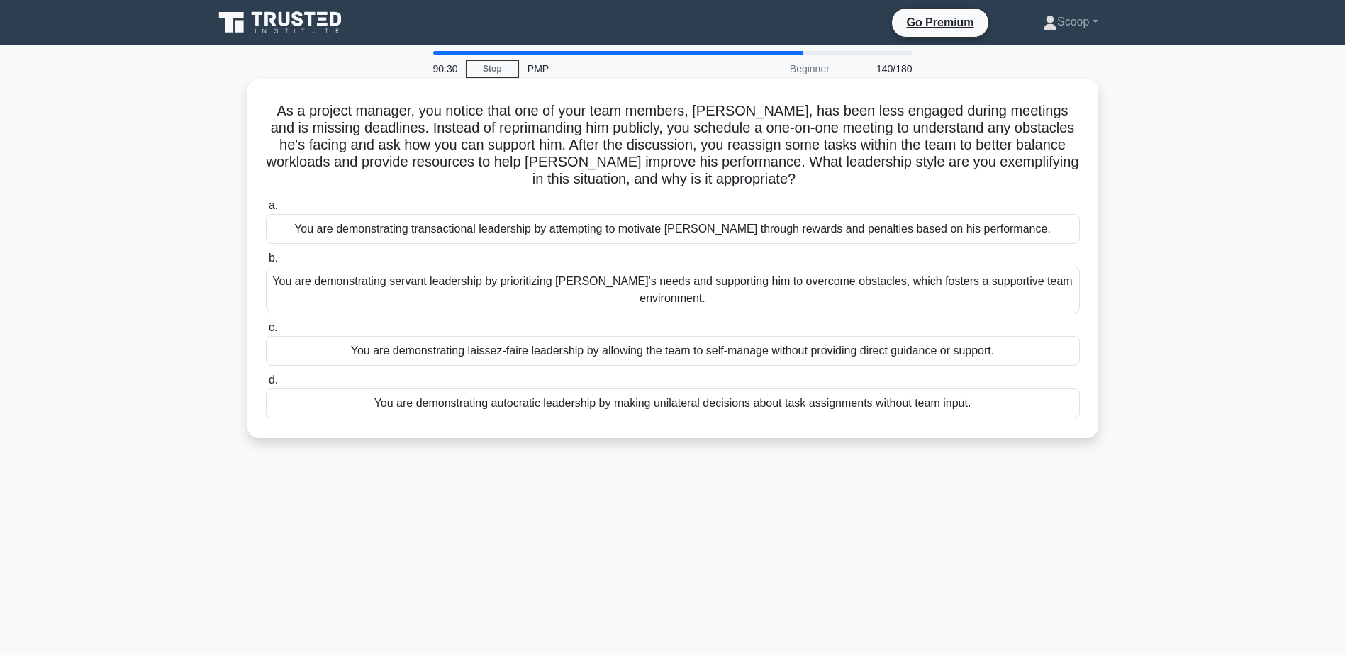
click at [584, 119] on h5 "As a project manager, you notice that one of your team members, James, has been…" at bounding box center [672, 145] width 817 height 86
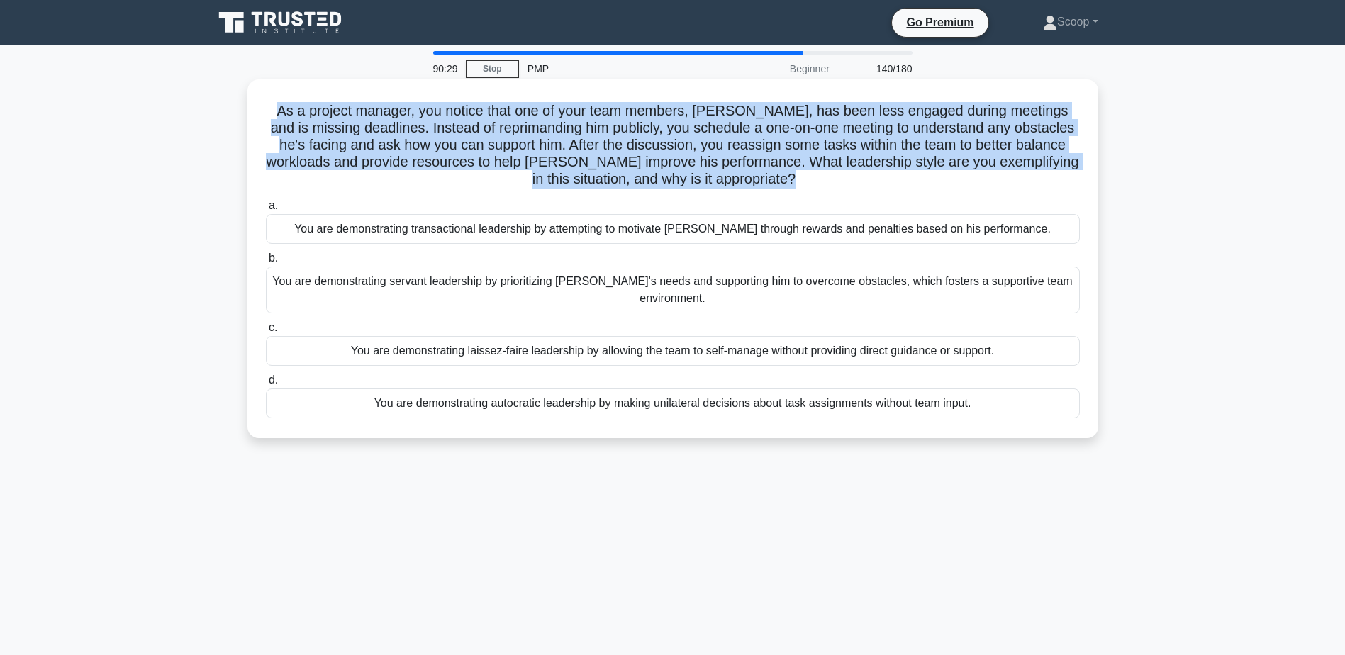
click at [584, 119] on h5 "As a project manager, you notice that one of your team members, James, has been…" at bounding box center [672, 145] width 817 height 86
copy div "As a project manager, you notice that one of your team members, James, has been…"
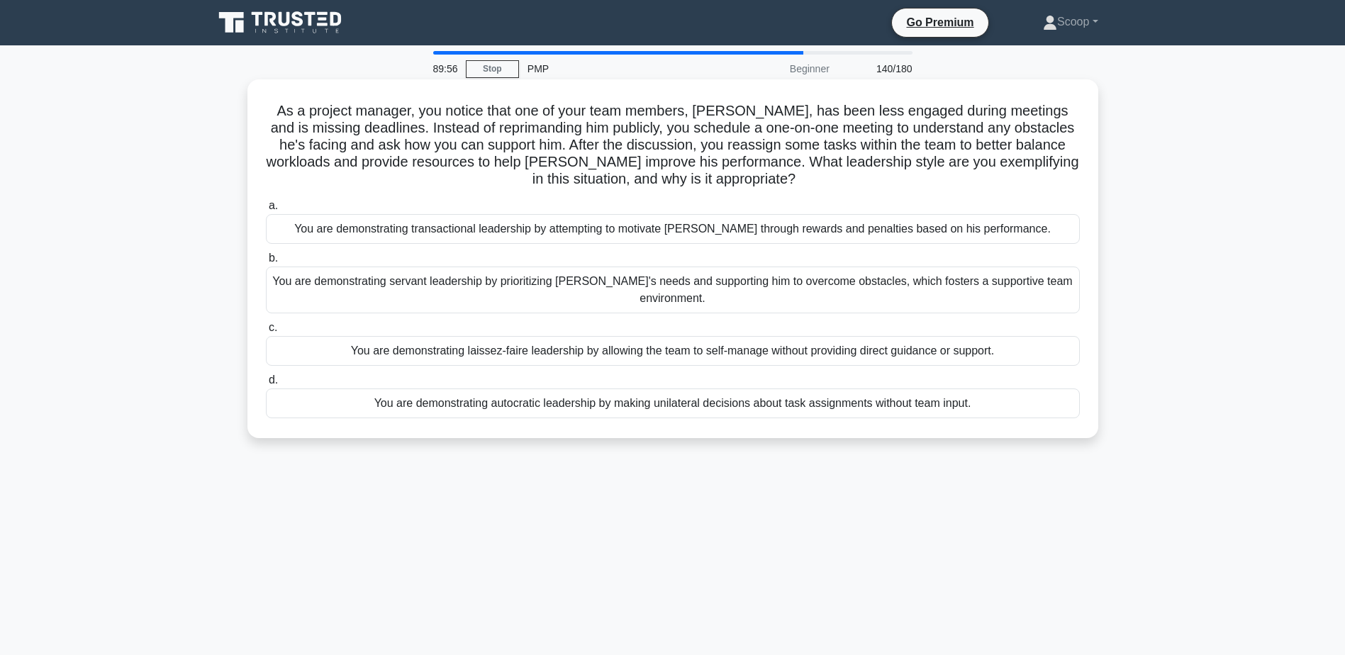
click at [685, 294] on div "You are demonstrating servant leadership by prioritizing James's needs and supp…" at bounding box center [673, 290] width 814 height 47
click at [266, 263] on input "b. You are demonstrating servant leadership by prioritizing James's needs and s…" at bounding box center [266, 258] width 0 height 9
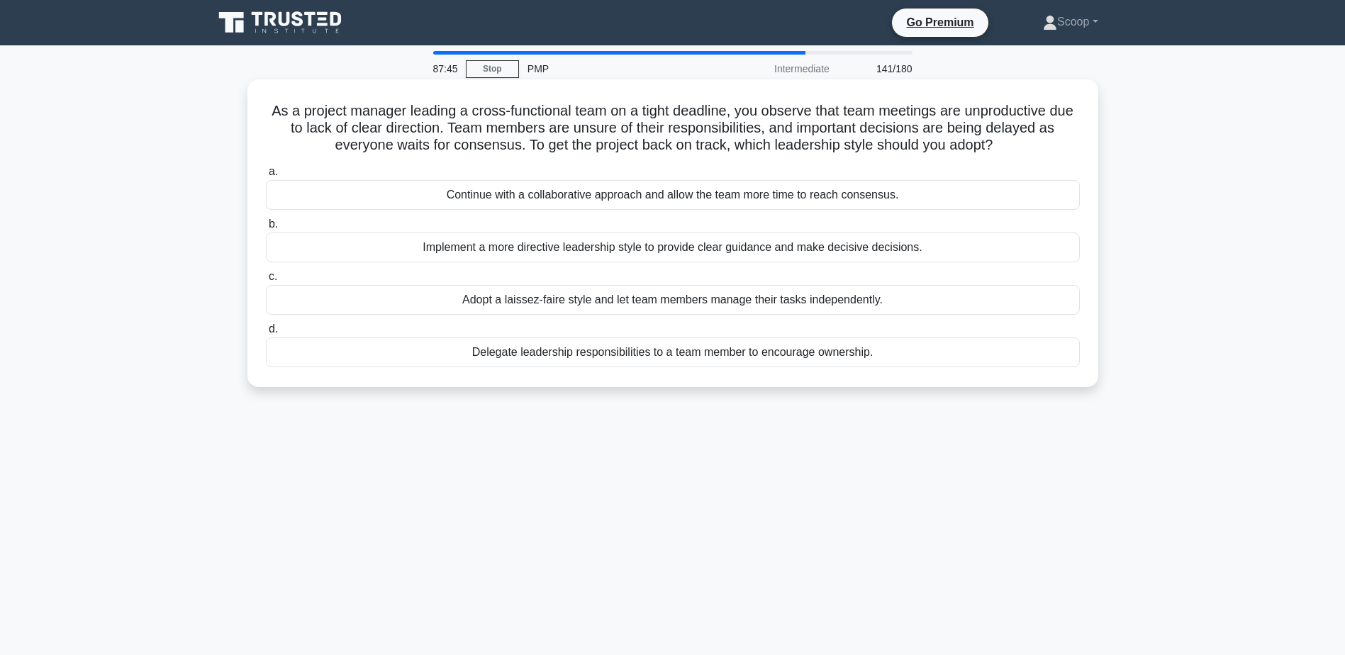
click at [717, 245] on div "Implement a more directive leadership style to provide clear guidance and make …" at bounding box center [673, 248] width 814 height 30
click at [266, 229] on input "b. Implement a more directive leadership style to provide clear guidance and ma…" at bounding box center [266, 224] width 0 height 9
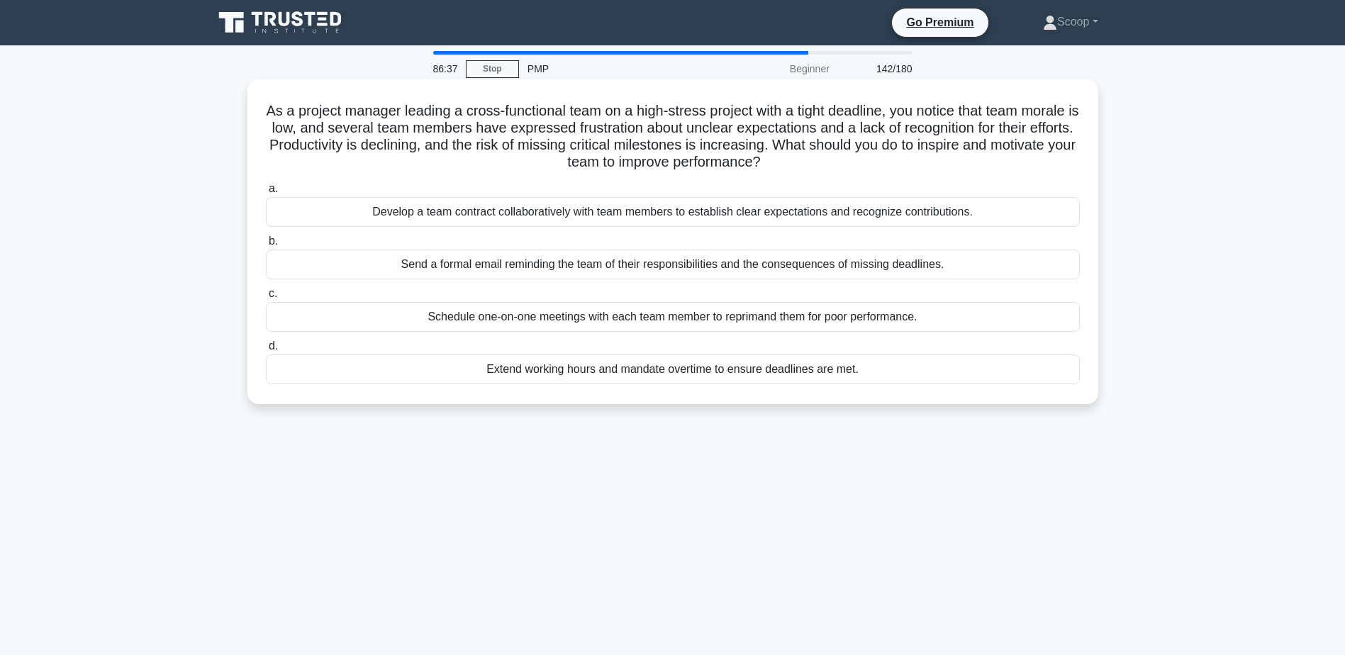
click at [732, 211] on div "Develop a team contract collaboratively with team members to establish clear ex…" at bounding box center [673, 212] width 814 height 30
click at [266, 194] on input "a. Develop a team contract collaboratively with team members to establish clear…" at bounding box center [266, 188] width 0 height 9
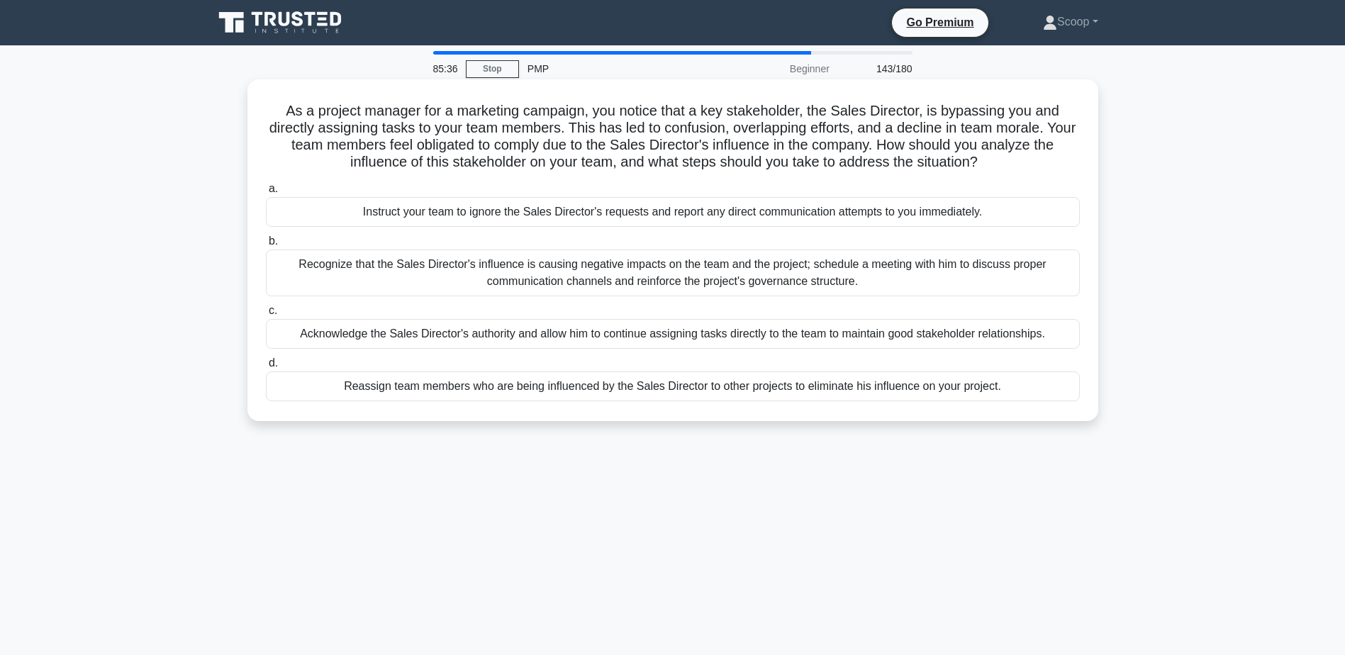
click at [590, 273] on div "Recognize that the Sales Director's influence is causing negative impacts on th…" at bounding box center [673, 273] width 814 height 47
click at [266, 246] on input "b. Recognize that the Sales Director's influence is causing negative impacts on…" at bounding box center [266, 241] width 0 height 9
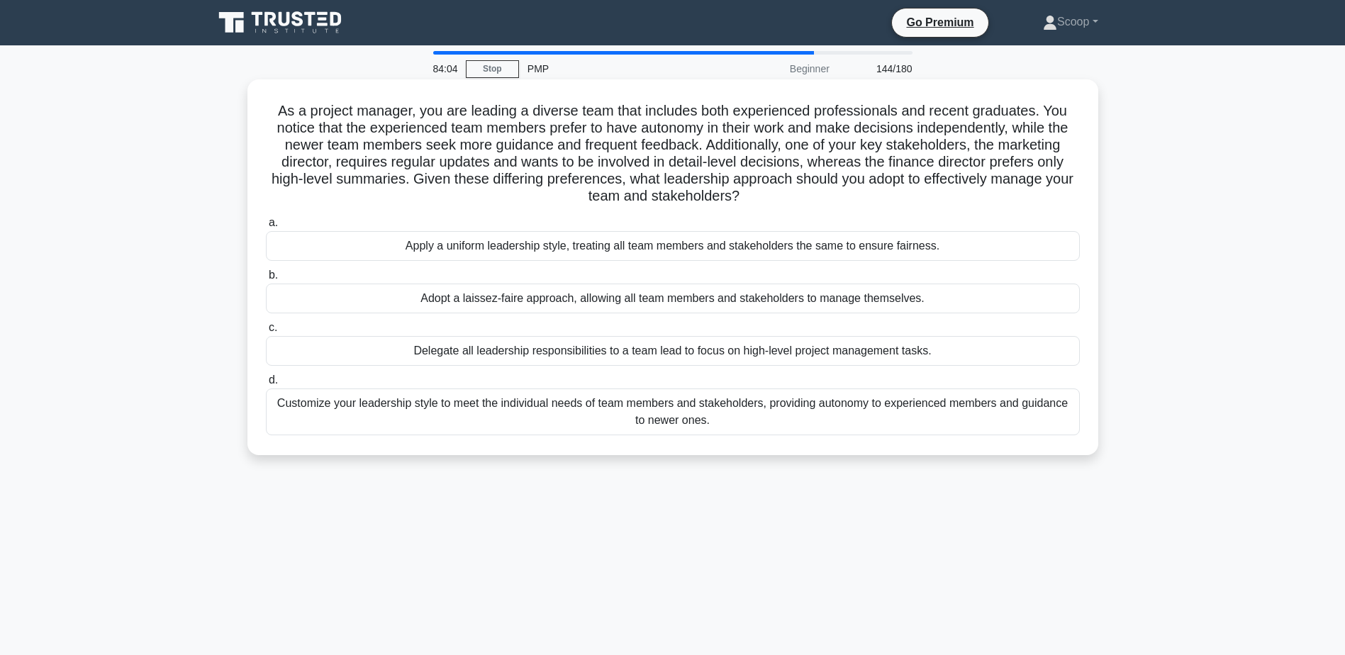
click at [729, 425] on div "Customize your leadership style to meet the individual needs of team members an…" at bounding box center [673, 411] width 814 height 47
click at [266, 385] on input "d. Customize your leadership style to meet the individual needs of team members…" at bounding box center [266, 380] width 0 height 9
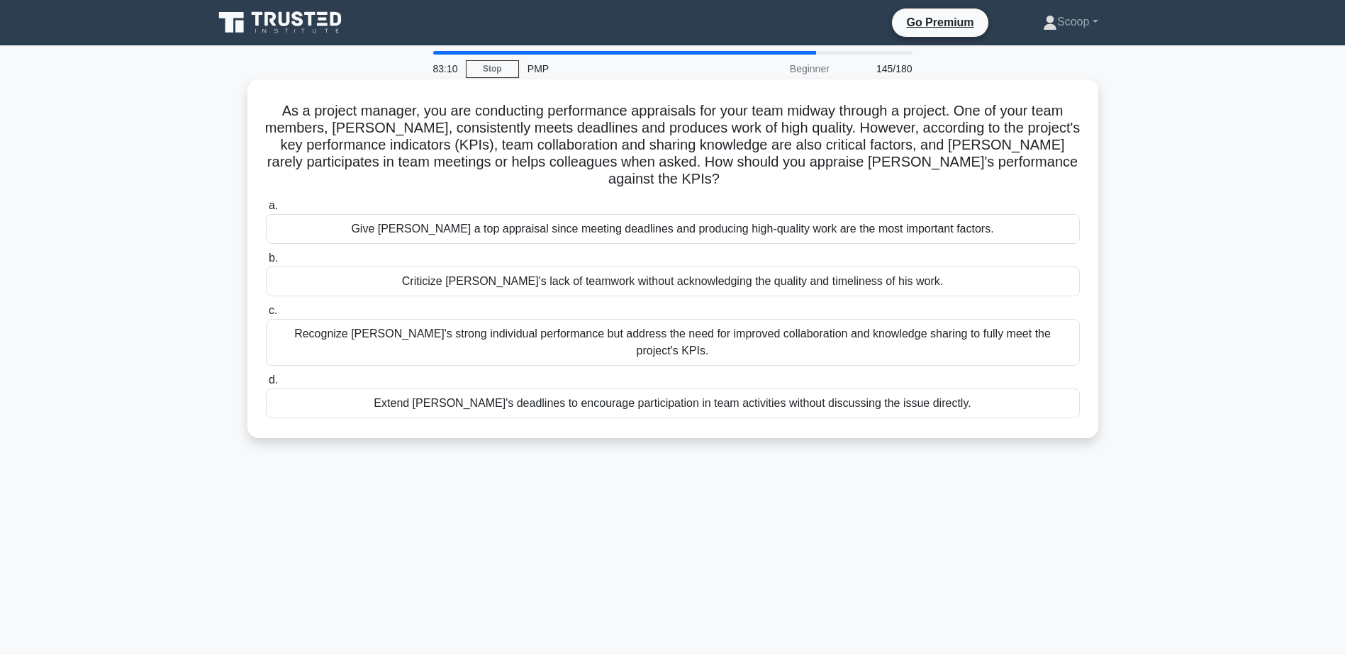
click at [724, 319] on div "Recognize Alex's strong individual performance but address the need for improve…" at bounding box center [673, 342] width 814 height 47
click at [266, 315] on input "c. Recognize Alex's strong individual performance but address the need for impr…" at bounding box center [266, 310] width 0 height 9
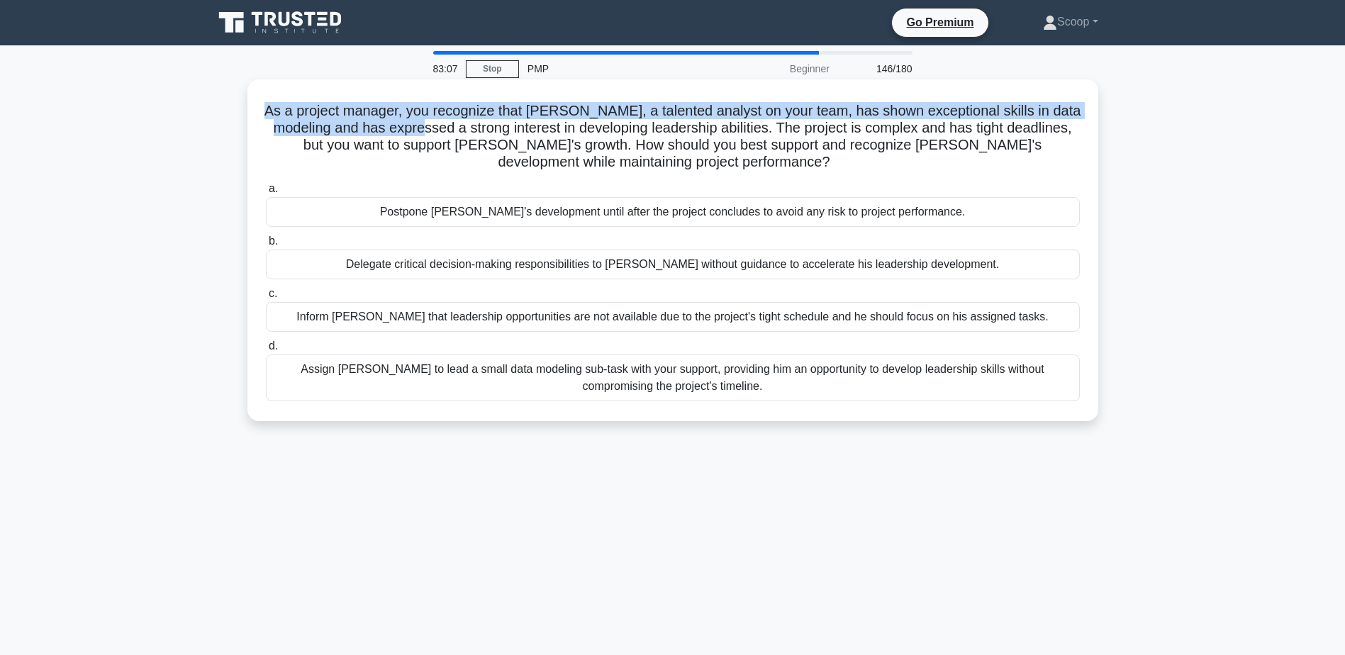
drag, startPoint x: 292, startPoint y: 106, endPoint x: 496, endPoint y: 132, distance: 205.0
click at [496, 132] on h5 "As a project manager, you recognize that Daniel, a talented analyst on your tea…" at bounding box center [672, 136] width 817 height 69
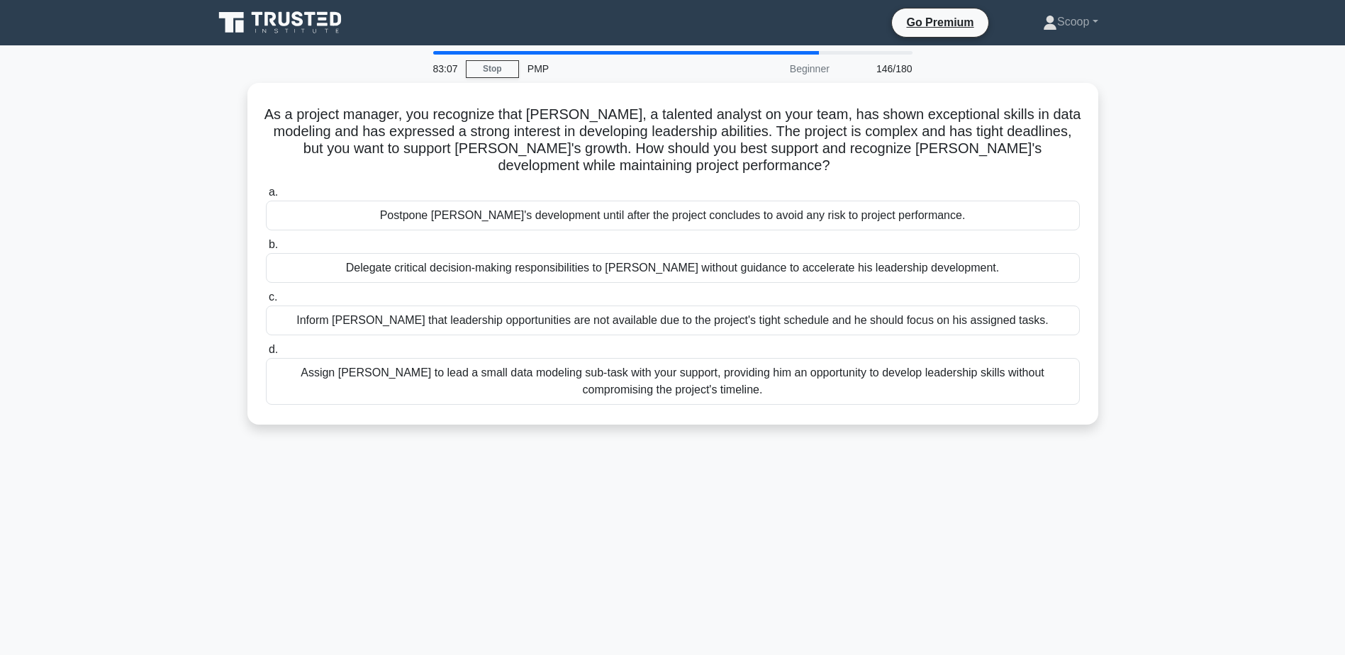
click at [1203, 150] on main "83:07 Stop PMP Beginner 146/180 As a project manager, you recognize that Daniel…" at bounding box center [672, 405] width 1345 height 720
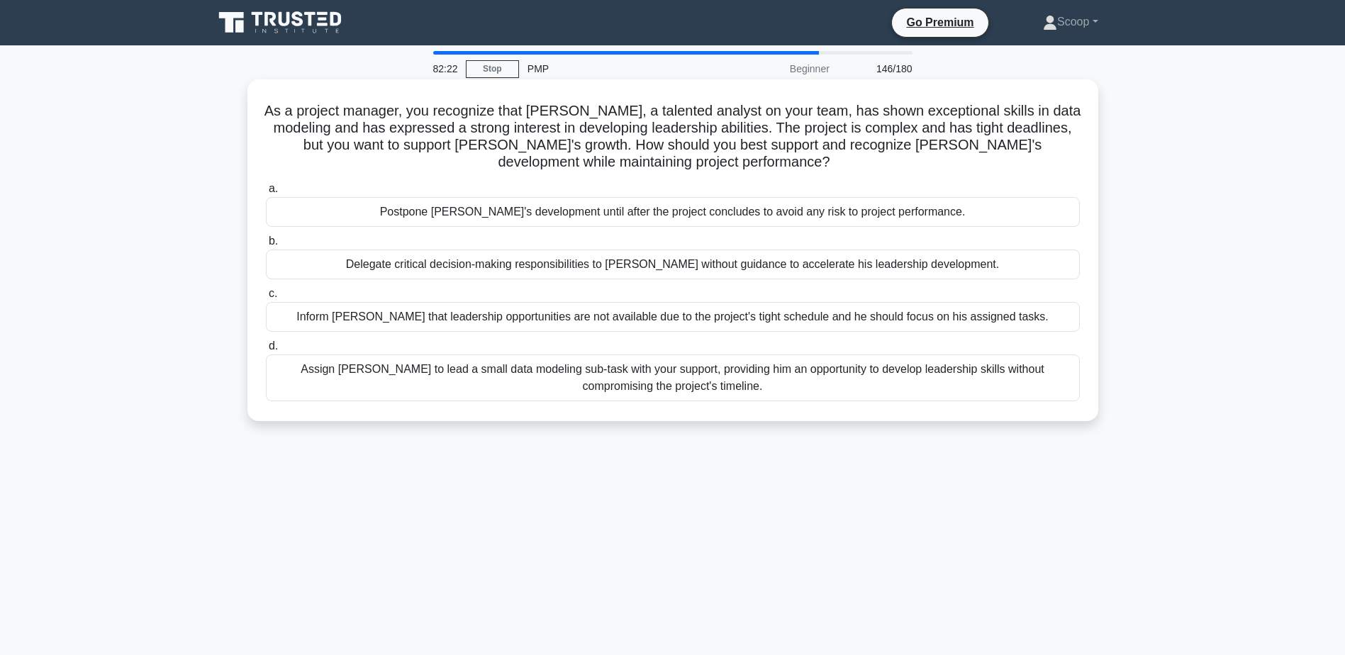
click at [841, 380] on div "Assign Daniel to lead a small data modeling sub-task with your support, providi…" at bounding box center [673, 377] width 814 height 47
click at [266, 351] on input "d. Assign Daniel to lead a small data modeling sub-task with your support, prov…" at bounding box center [266, 346] width 0 height 9
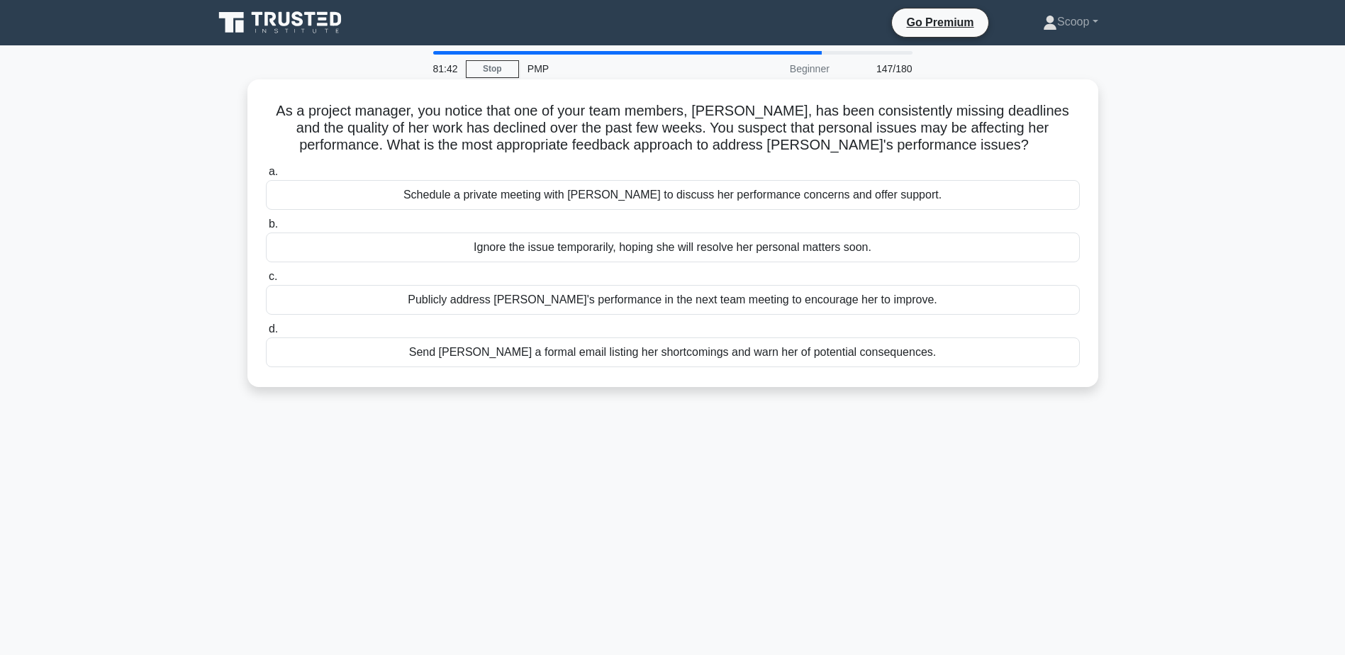
click at [638, 197] on div "Schedule a private meeting with Emily to discuss her performance concerns and o…" at bounding box center [673, 195] width 814 height 30
click at [266, 177] on input "a. Schedule a private meeting with Emily to discuss her performance concerns an…" at bounding box center [266, 171] width 0 height 9
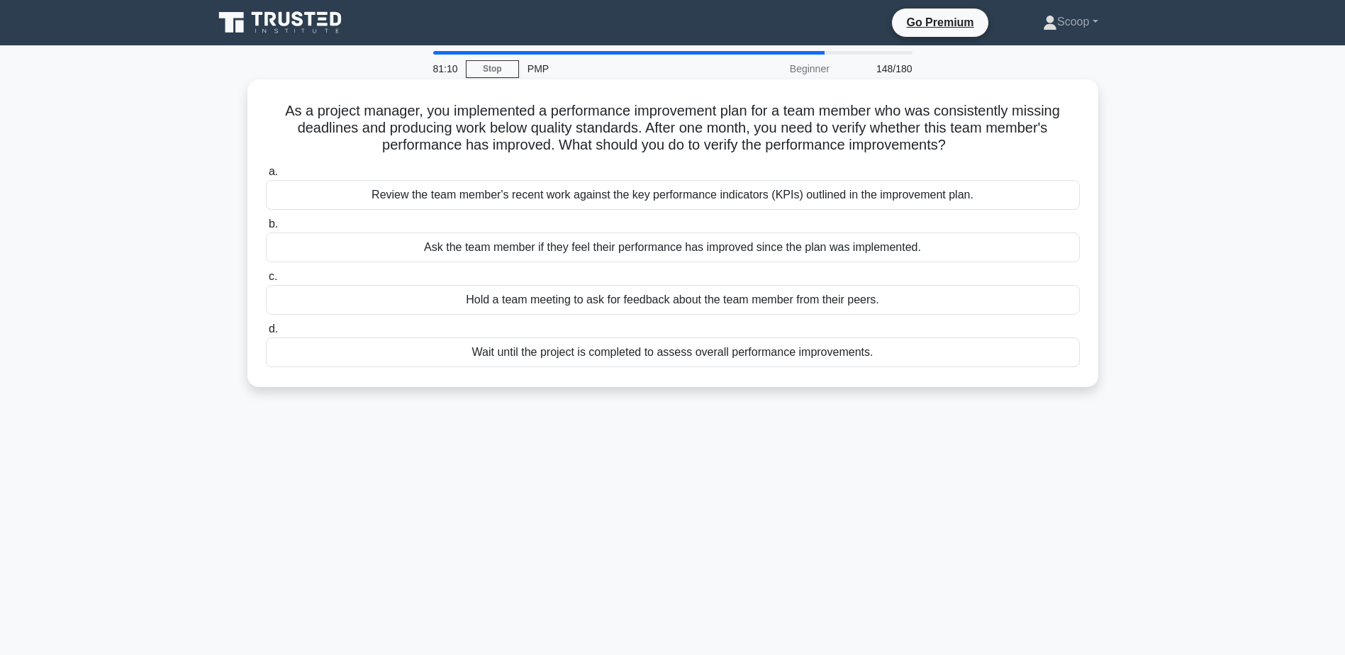
drag, startPoint x: 273, startPoint y: 109, endPoint x: 961, endPoint y: 147, distance: 689.4
click at [961, 147] on h5 "As a project manager, you implemented a performance improvement plan for a team…" at bounding box center [672, 128] width 817 height 52
click at [720, 190] on div "Review the team member's recent work against the key performance indicators (KP…" at bounding box center [673, 195] width 814 height 30
click at [266, 177] on input "a. Review the team member's recent work against the key performance indicators …" at bounding box center [266, 171] width 0 height 9
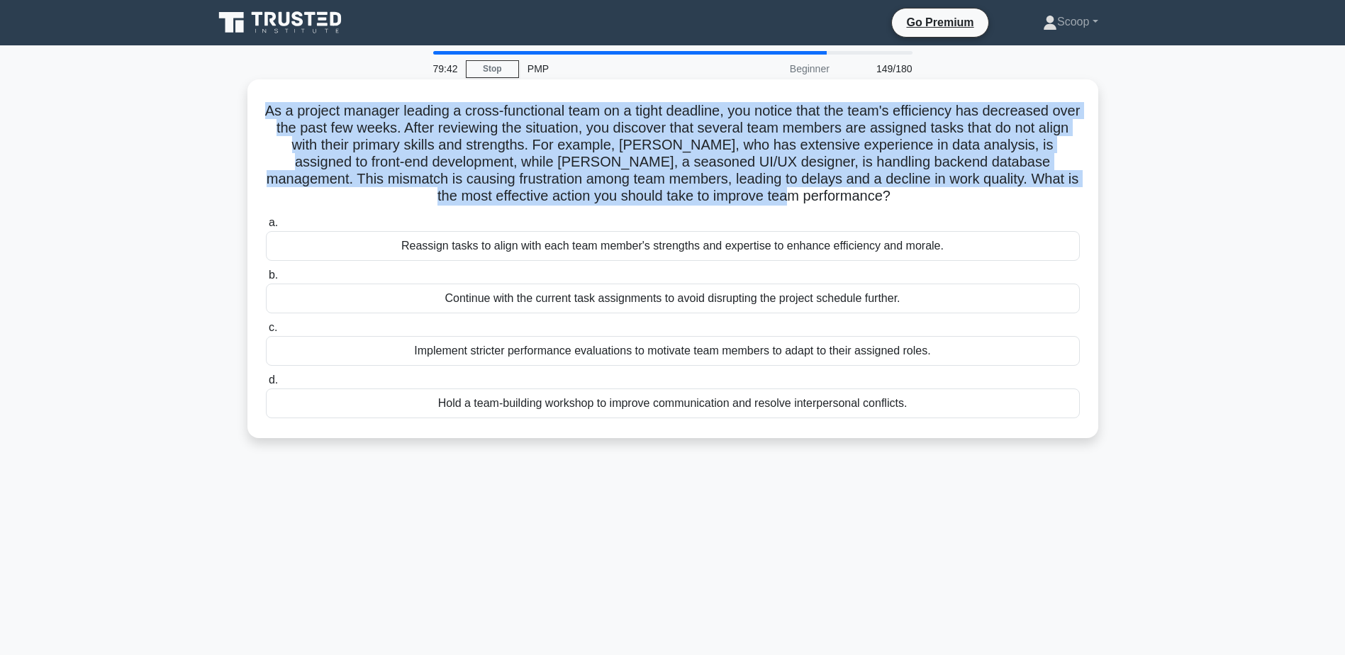
drag, startPoint x: 272, startPoint y: 108, endPoint x: 822, endPoint y: 196, distance: 557.7
click at [822, 196] on h5 "As a project manager leading a cross-functional team on a tight deadline, you n…" at bounding box center [672, 153] width 817 height 103
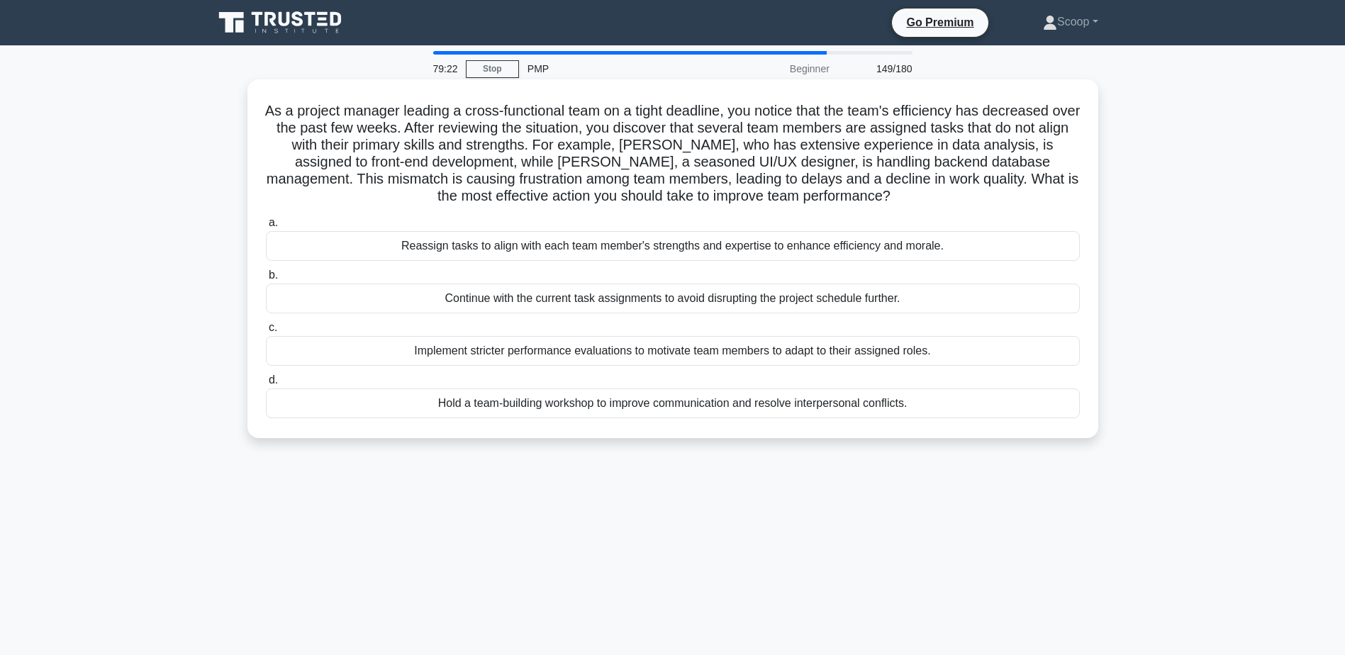
click at [657, 249] on div "Reassign tasks to align with each team member's strengths and expertise to enha…" at bounding box center [673, 246] width 814 height 30
click at [266, 228] on input "a. Reassign tasks to align with each team member's strengths and expertise to e…" at bounding box center [266, 222] width 0 height 9
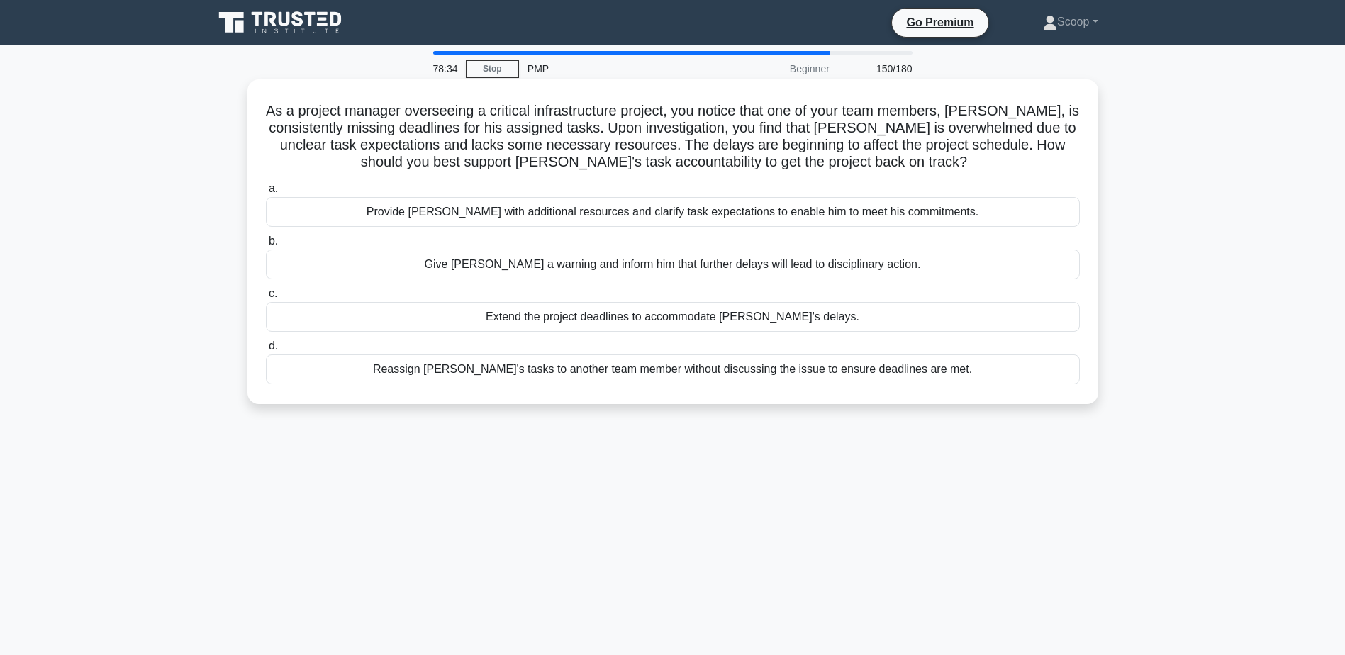
click at [781, 218] on div "Provide David with additional resources and clarify task expectations to enable…" at bounding box center [673, 212] width 814 height 30
click at [266, 194] on input "a. Provide David with additional resources and clarify task expectations to ena…" at bounding box center [266, 188] width 0 height 9
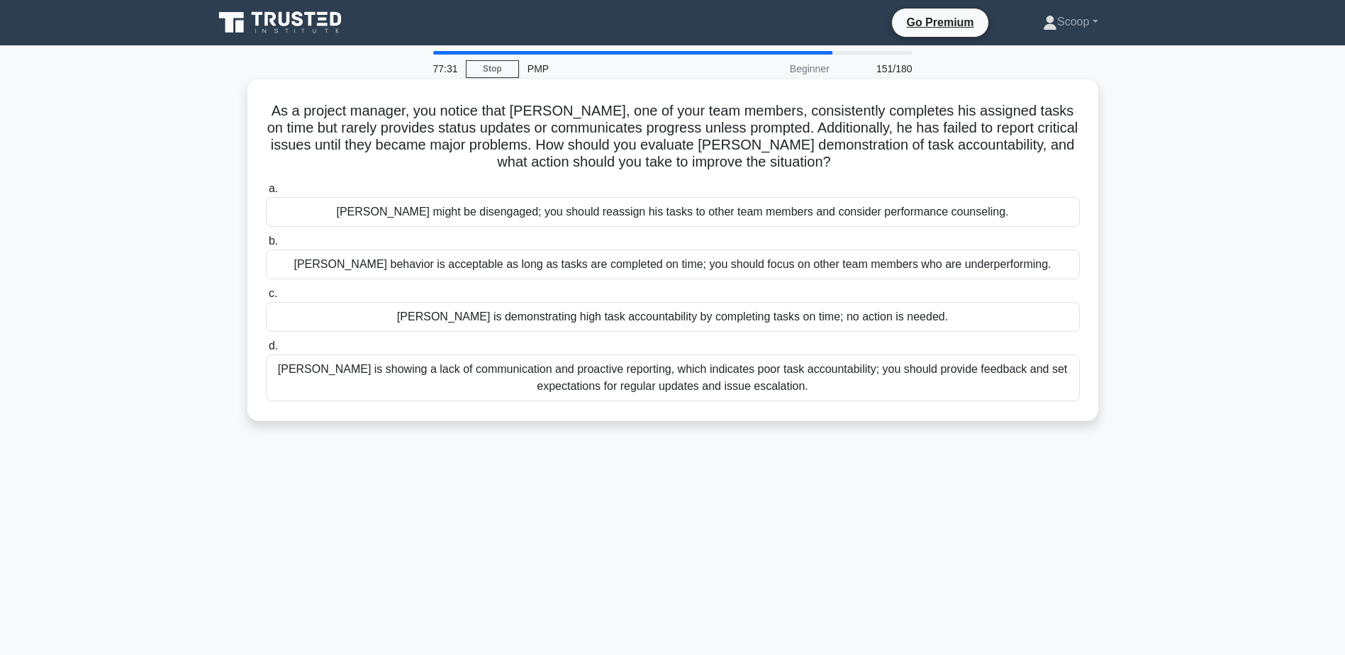
click at [778, 380] on div "Thomas is showing a lack of communication and proactive reporting, which indica…" at bounding box center [673, 377] width 814 height 47
click at [266, 351] on input "d. Thomas is showing a lack of communication and proactive reporting, which ind…" at bounding box center [266, 346] width 0 height 9
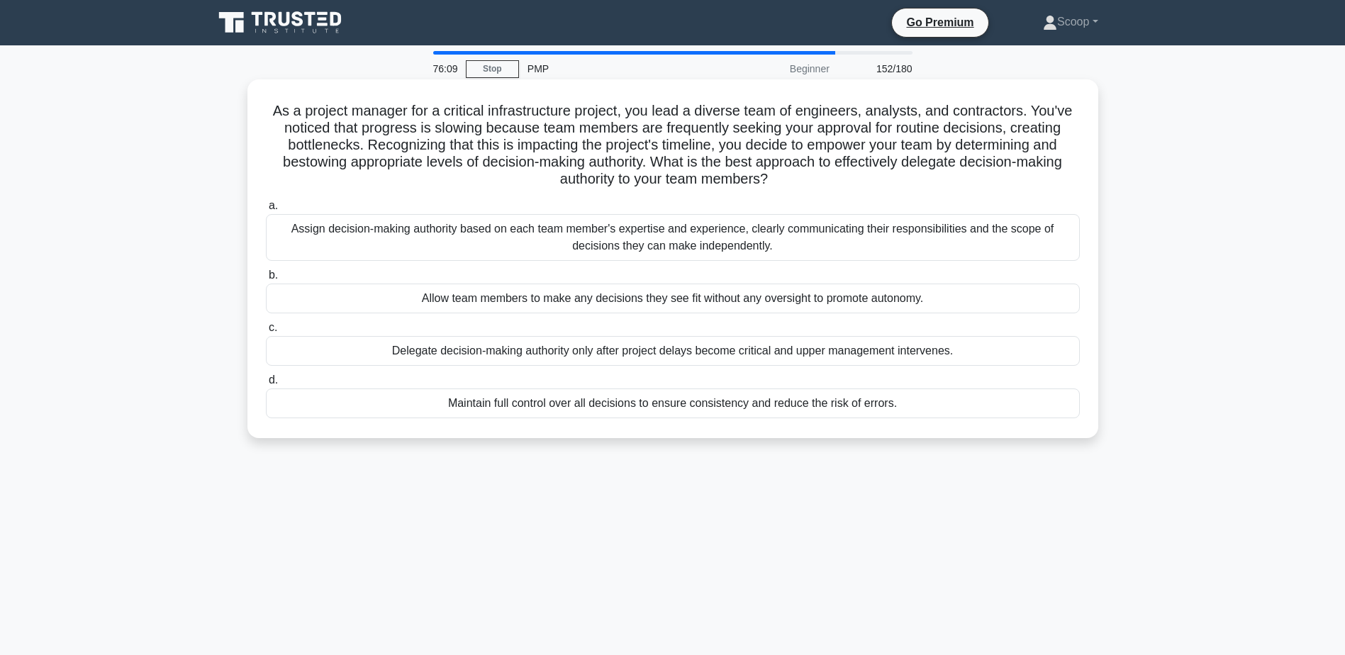
click at [751, 243] on div "Assign decision-making authority based on each team member's expertise and expe…" at bounding box center [673, 237] width 814 height 47
click at [266, 211] on input "a. Assign decision-making authority based on each team member's expertise and e…" at bounding box center [266, 205] width 0 height 9
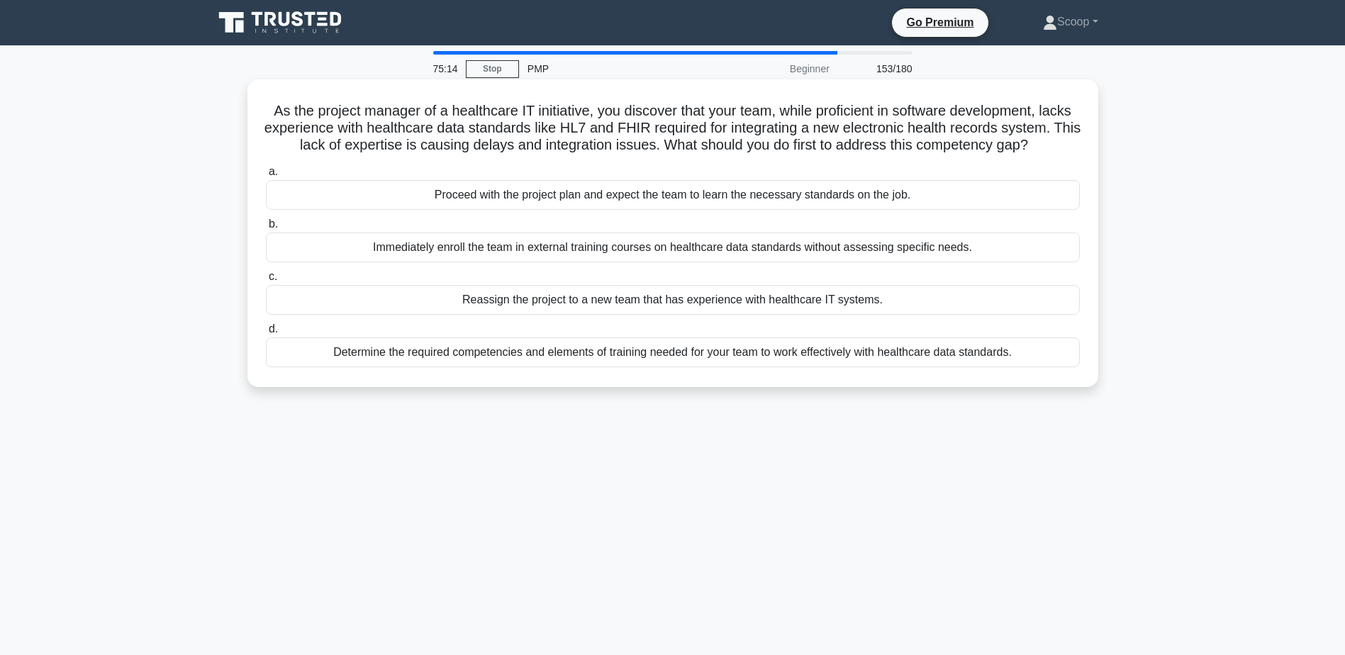
click at [822, 367] on div "Determine the required competencies and elements of training needed for your te…" at bounding box center [673, 352] width 814 height 30
click at [266, 334] on input "d. Determine the required competencies and elements of training needed for your…" at bounding box center [266, 329] width 0 height 9
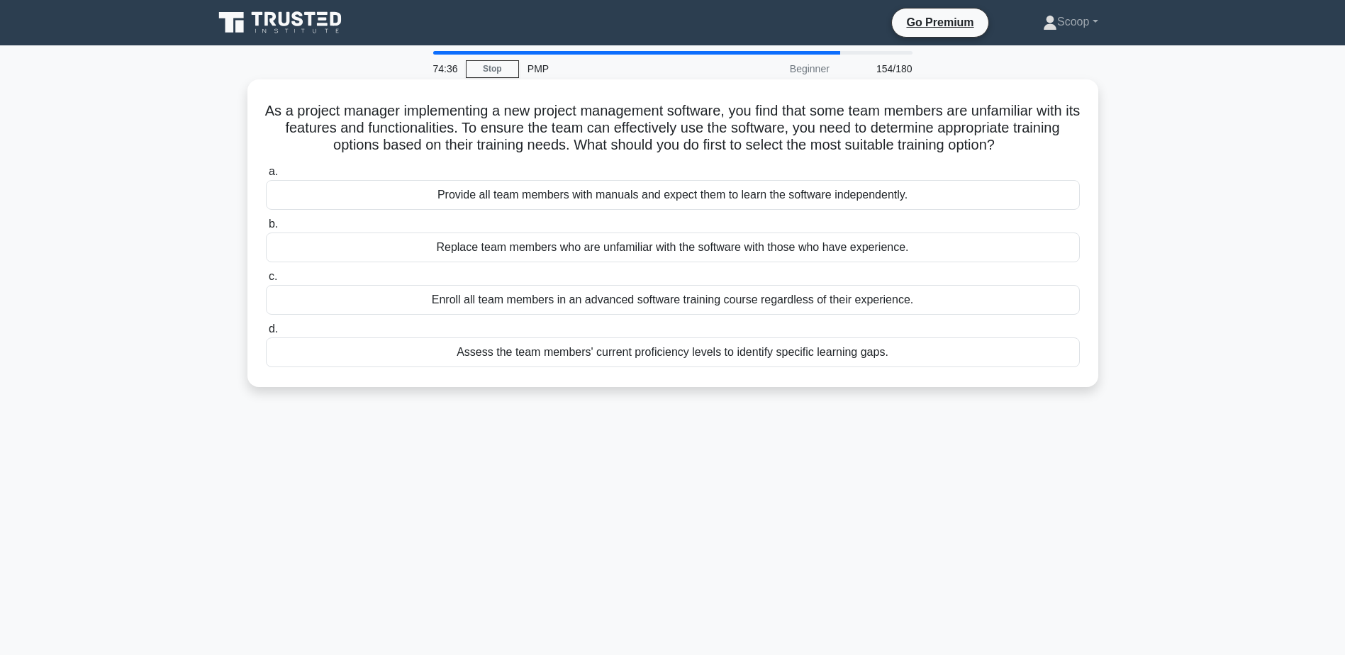
click at [861, 359] on div "Assess the team members' current proficiency levels to identify specific learni…" at bounding box center [673, 352] width 814 height 30
click at [266, 334] on input "d. Assess the team members' current proficiency levels to identify specific lea…" at bounding box center [266, 329] width 0 height 9
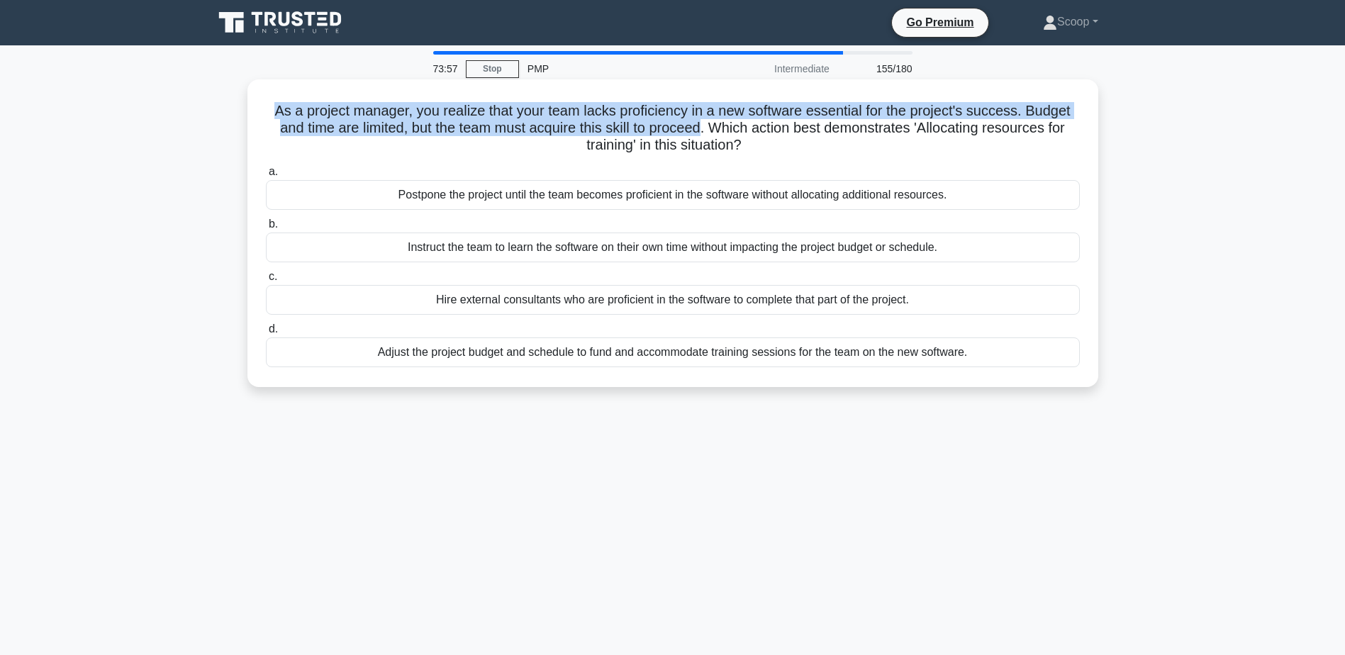
drag, startPoint x: 262, startPoint y: 116, endPoint x: 704, endPoint y: 131, distance: 442.6
click at [704, 131] on div "As a project manager, you realize that your team lacks proficiency in a new sof…" at bounding box center [672, 233] width 839 height 296
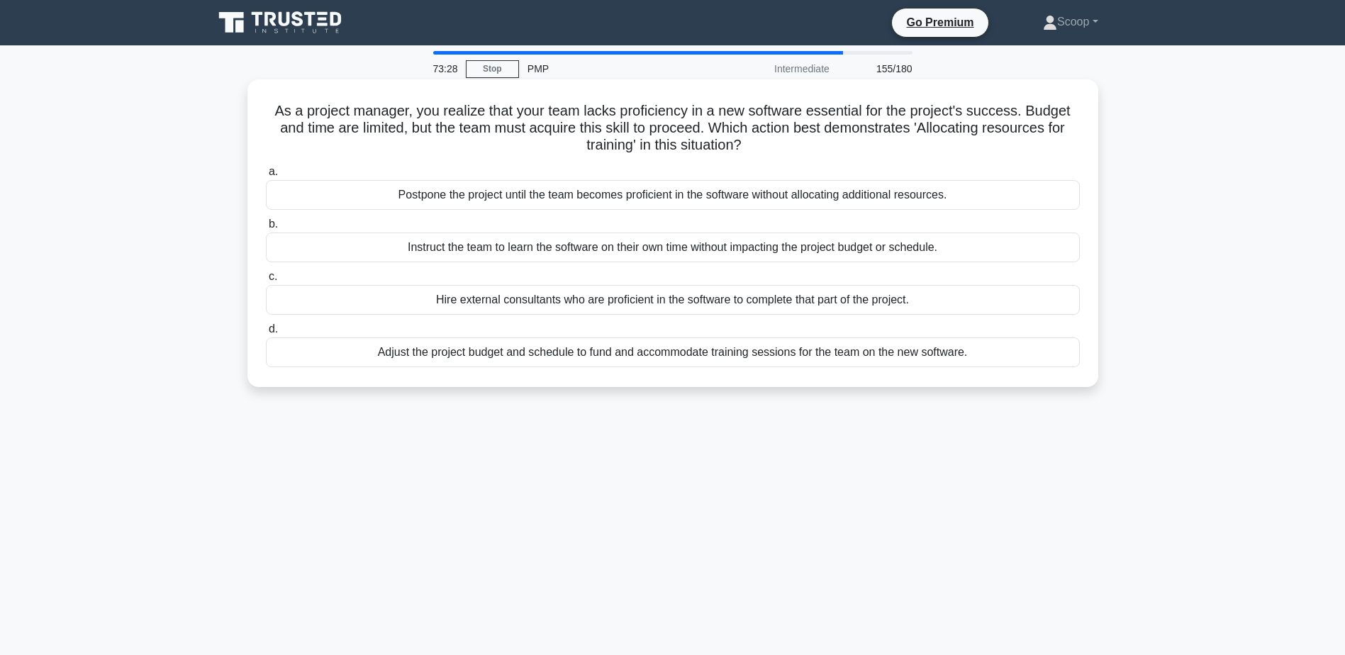
click at [879, 357] on div "Adjust the project budget and schedule to fund and accommodate training session…" at bounding box center [673, 352] width 814 height 30
click at [266, 334] on input "d. Adjust the project budget and schedule to fund and accommodate training sess…" at bounding box center [266, 329] width 0 height 9
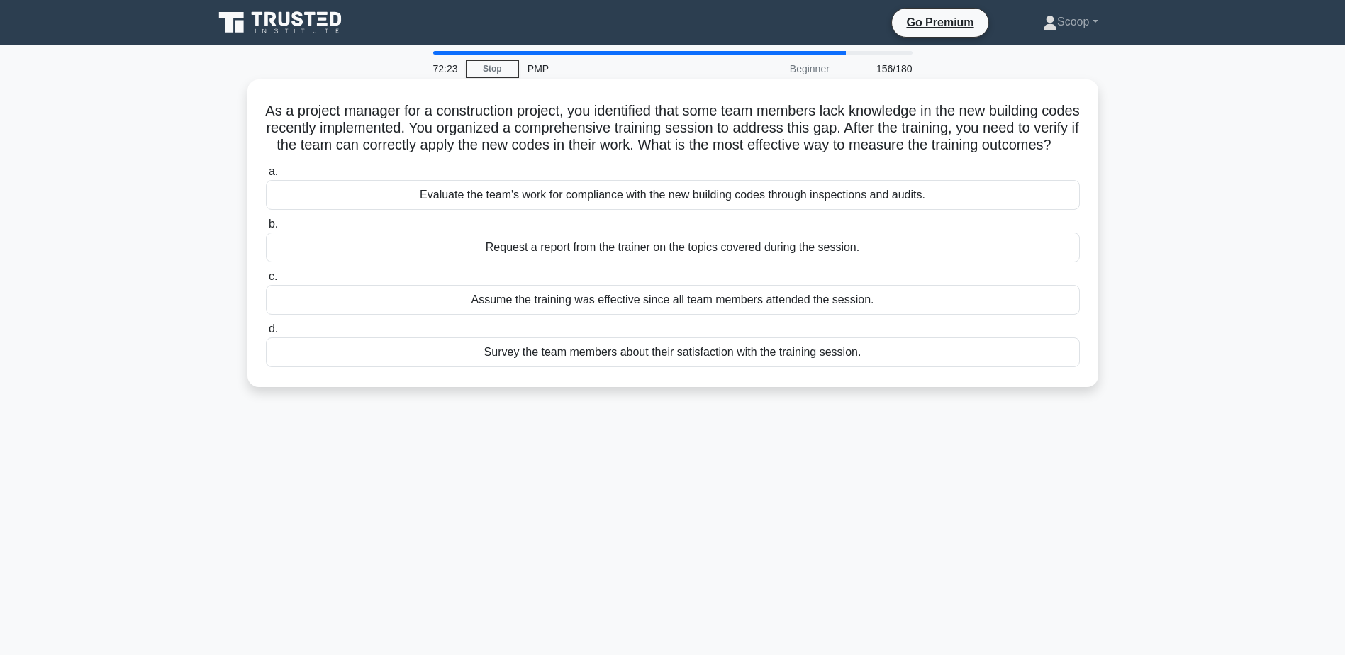
click at [871, 210] on div "Evaluate the team's work for compliance with the new building codes through ins…" at bounding box center [673, 195] width 814 height 30
click at [266, 177] on input "a. Evaluate the team's work for compliance with the new building codes through …" at bounding box center [266, 171] width 0 height 9
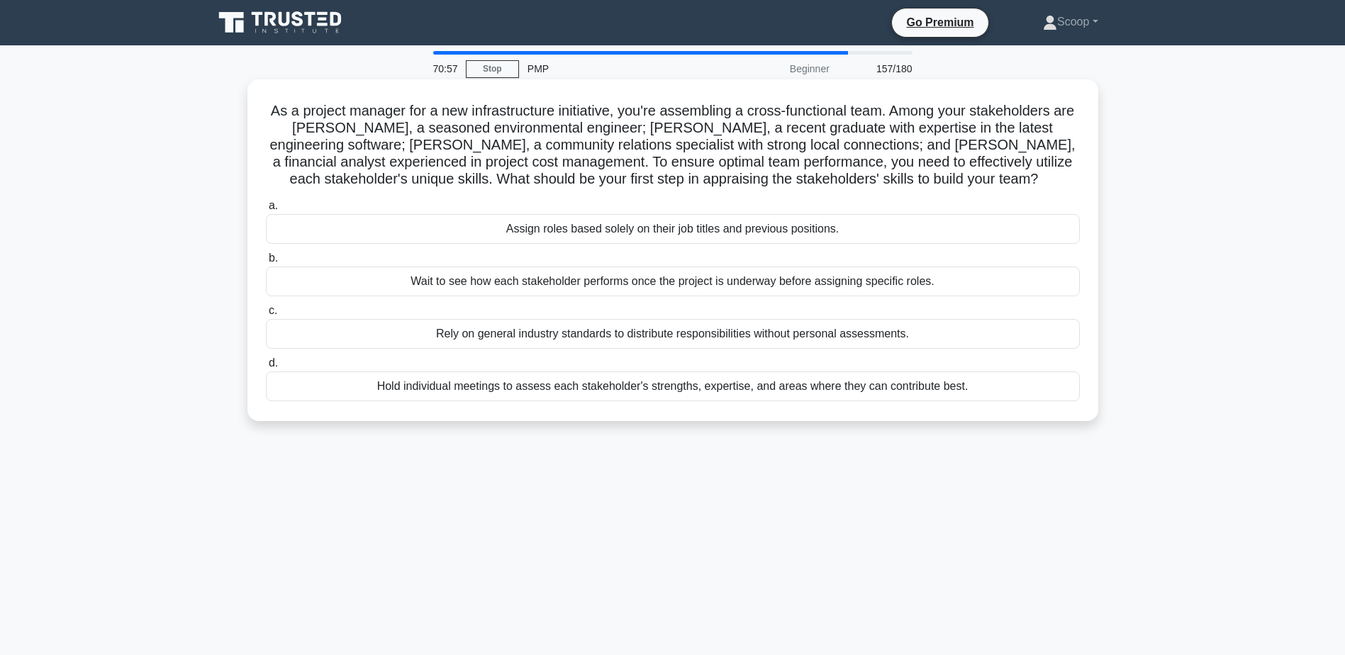
click at [918, 384] on div "Hold individual meetings to assess each stakeholder's strengths, expertise, and…" at bounding box center [673, 386] width 814 height 30
click at [266, 368] on input "d. Hold individual meetings to assess each stakeholder's strengths, expertise, …" at bounding box center [266, 363] width 0 height 9
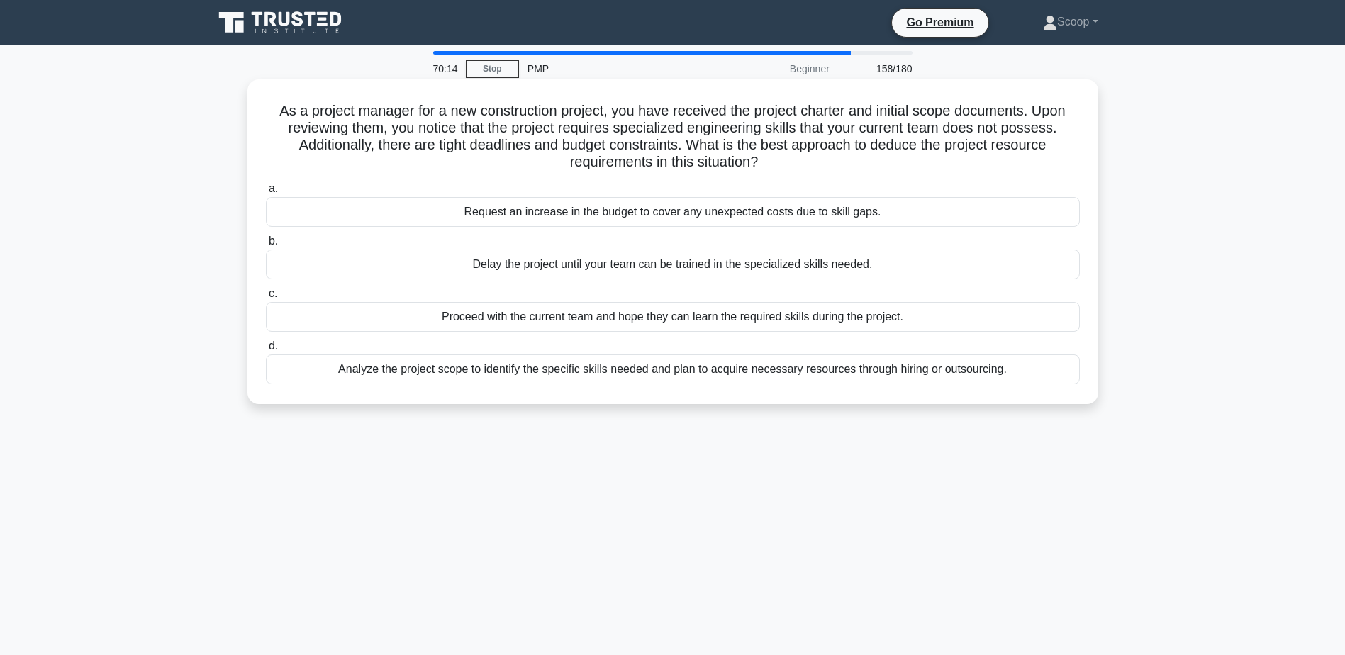
click at [988, 371] on div "Analyze the project scope to identify the specific skills needed and plan to ac…" at bounding box center [673, 369] width 814 height 30
click at [266, 351] on input "d. Analyze the project scope to identify the specific skills needed and plan to…" at bounding box center [266, 346] width 0 height 9
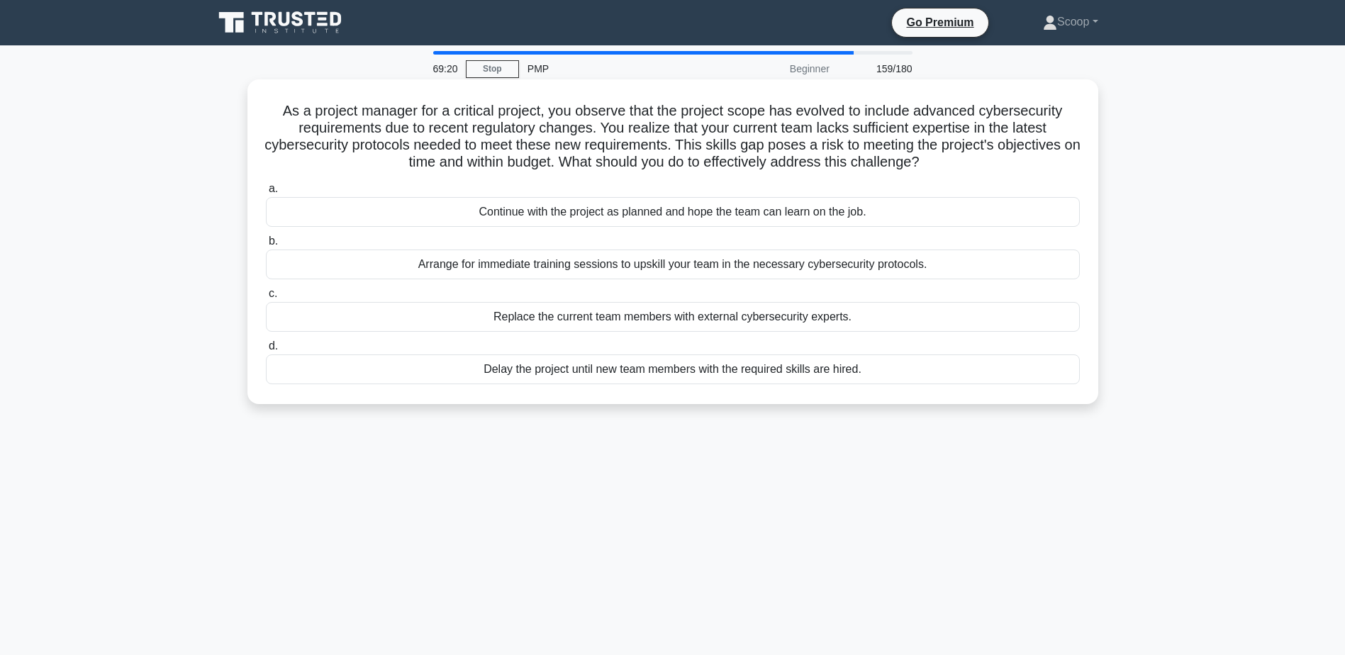
click at [928, 257] on div "Arrange for immediate training sessions to upskill your team in the necessary c…" at bounding box center [673, 265] width 814 height 30
click at [266, 246] on input "b. Arrange for immediate training sessions to upskill your team in the necessar…" at bounding box center [266, 241] width 0 height 9
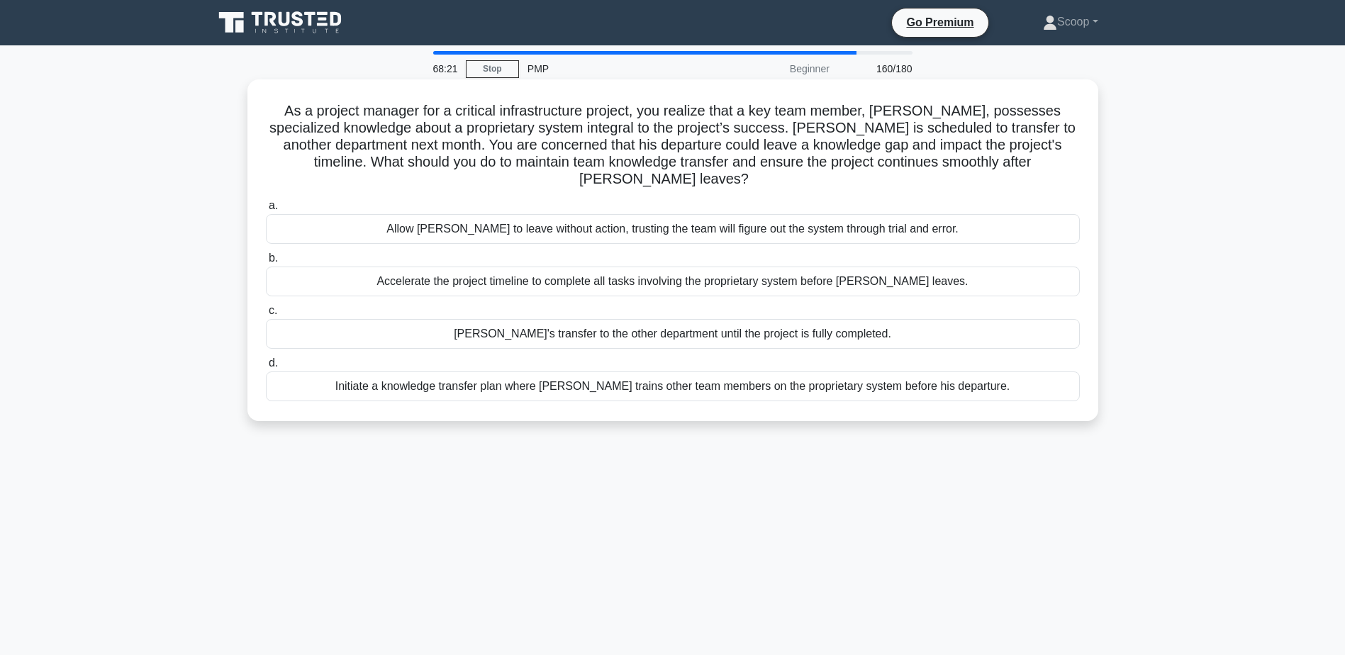
click at [983, 371] on div "Initiate a knowledge transfer plan where Carlos trains other team members on th…" at bounding box center [673, 386] width 814 height 30
click at [266, 368] on input "d. Initiate a knowledge transfer plan where Carlos trains other team members on…" at bounding box center [266, 363] width 0 height 9
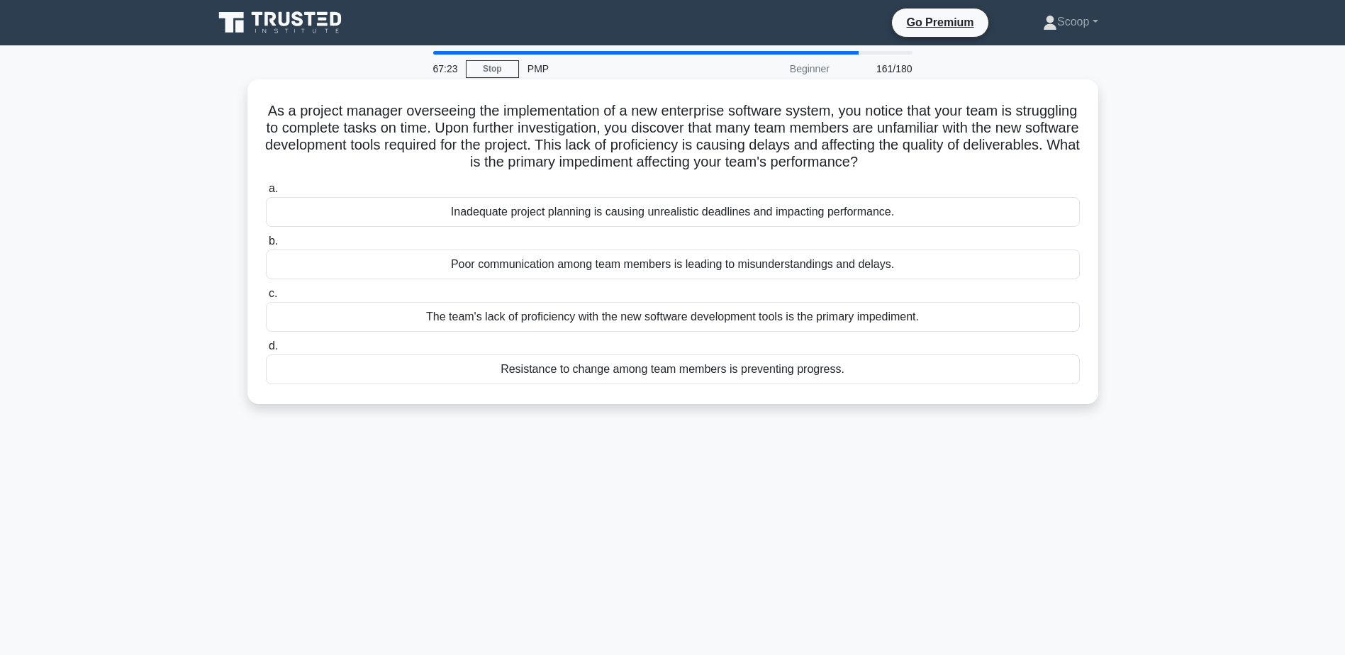
click at [720, 321] on div "The team's lack of proficiency with the new software development tools is the p…" at bounding box center [673, 317] width 814 height 30
click at [266, 298] on input "c. The team's lack of proficiency with the new software development tools is th…" at bounding box center [266, 293] width 0 height 9
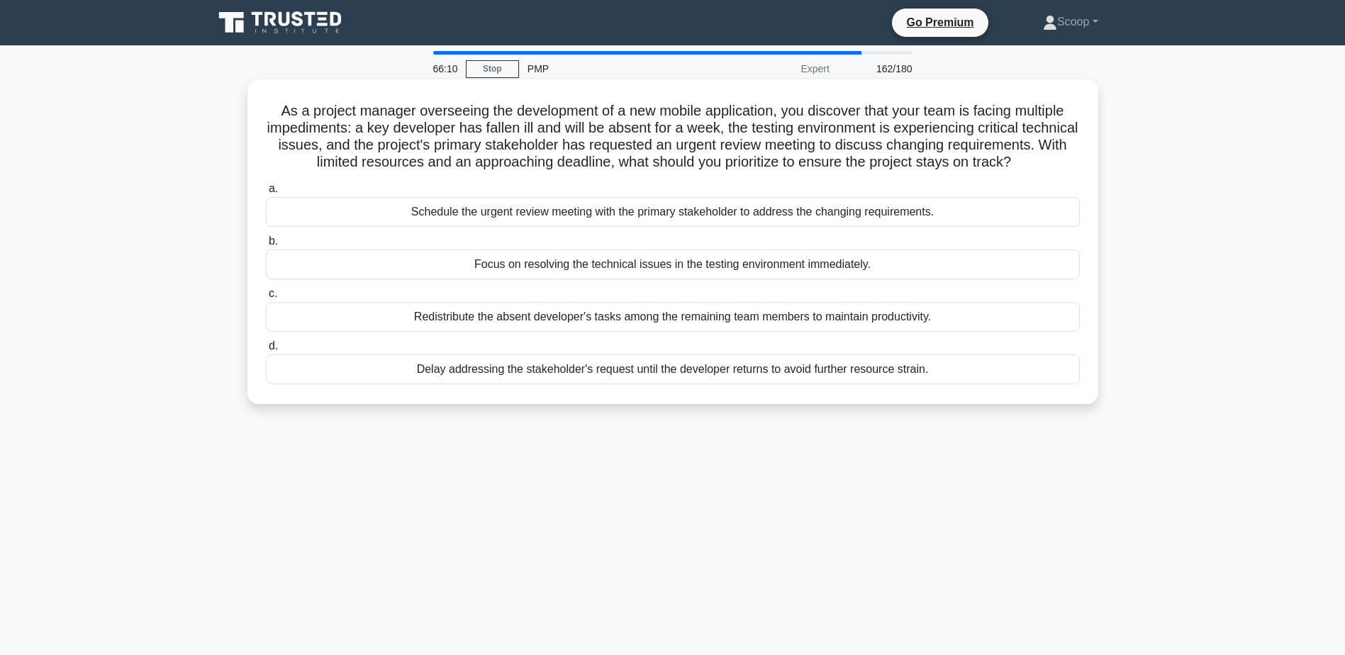
click at [817, 332] on div "Redistribute the absent developer's tasks among the remaining team members to m…" at bounding box center [673, 317] width 814 height 30
click at [266, 298] on input "c. Redistribute the absent developer's tasks among the remaining team members t…" at bounding box center [266, 293] width 0 height 9
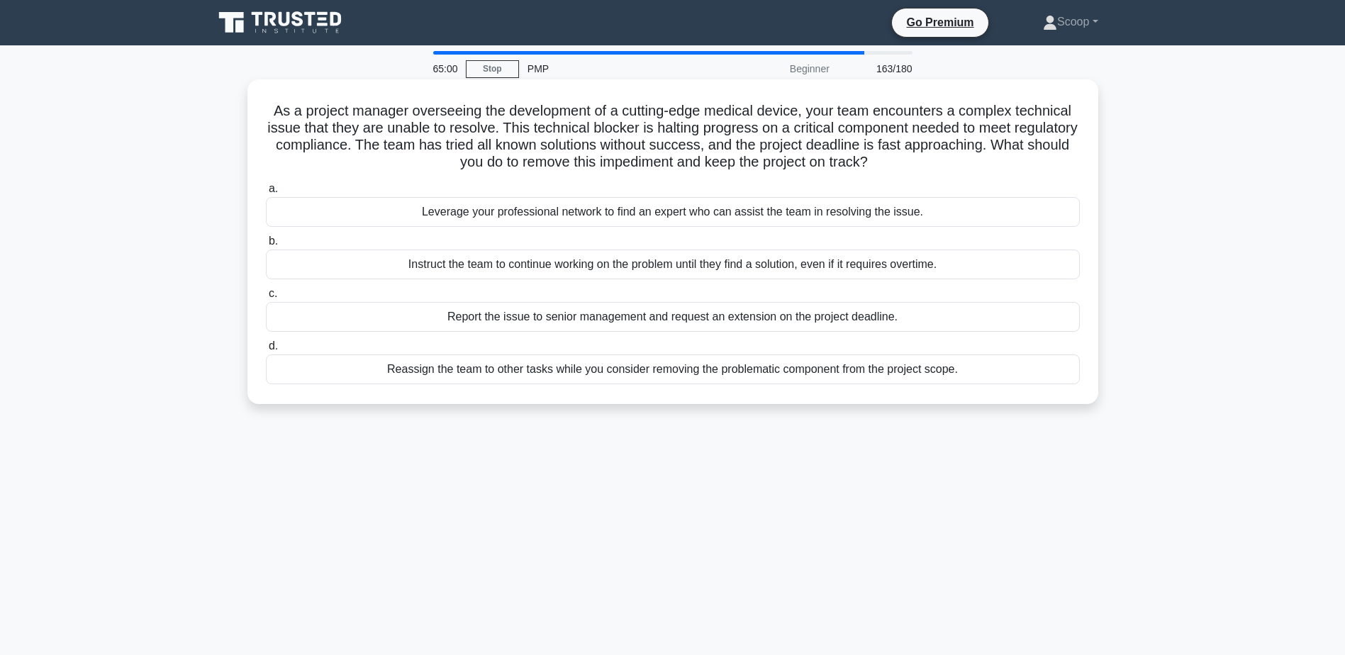
click at [675, 215] on div "Leverage your professional network to find an expert who can assist the team in…" at bounding box center [673, 212] width 814 height 30
click at [266, 194] on input "a. Leverage your professional network to find an expert who can assist the team…" at bounding box center [266, 188] width 0 height 9
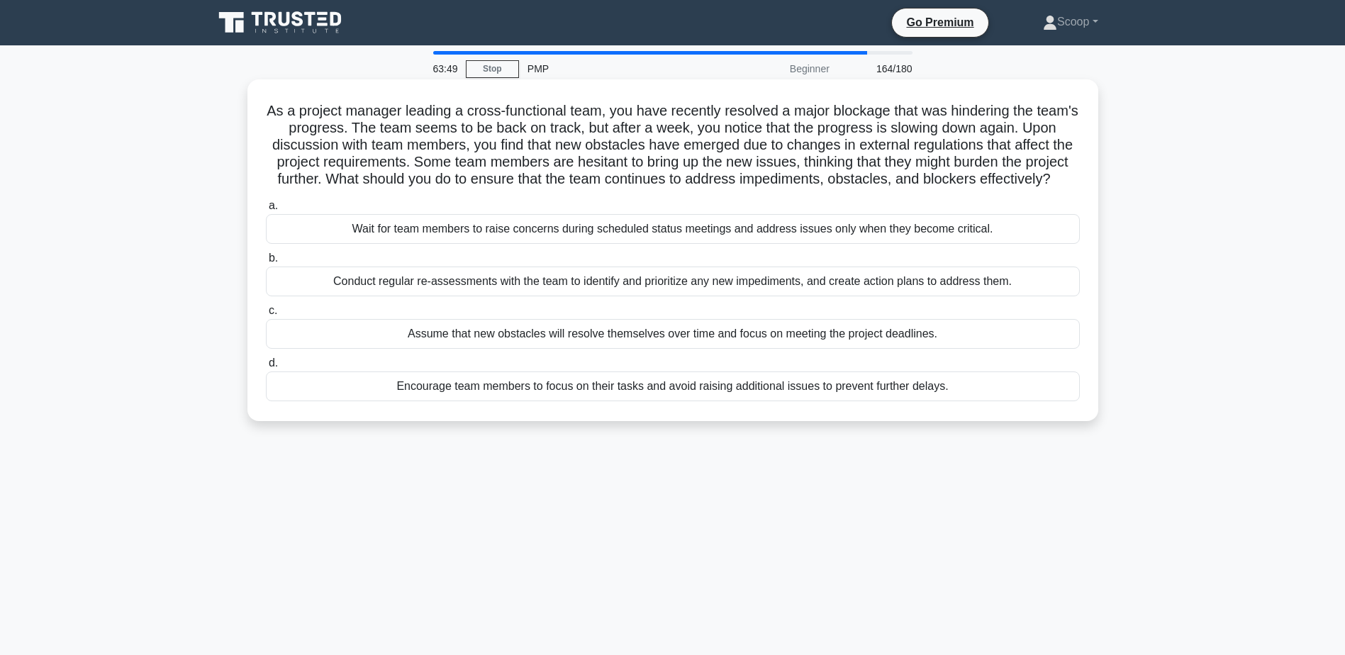
click at [734, 294] on div "Conduct regular re-assessments with the team to identify and prioritize any new…" at bounding box center [673, 282] width 814 height 30
click at [266, 263] on input "b. Conduct regular re-assessments with the team to identify and prioritize any …" at bounding box center [266, 258] width 0 height 9
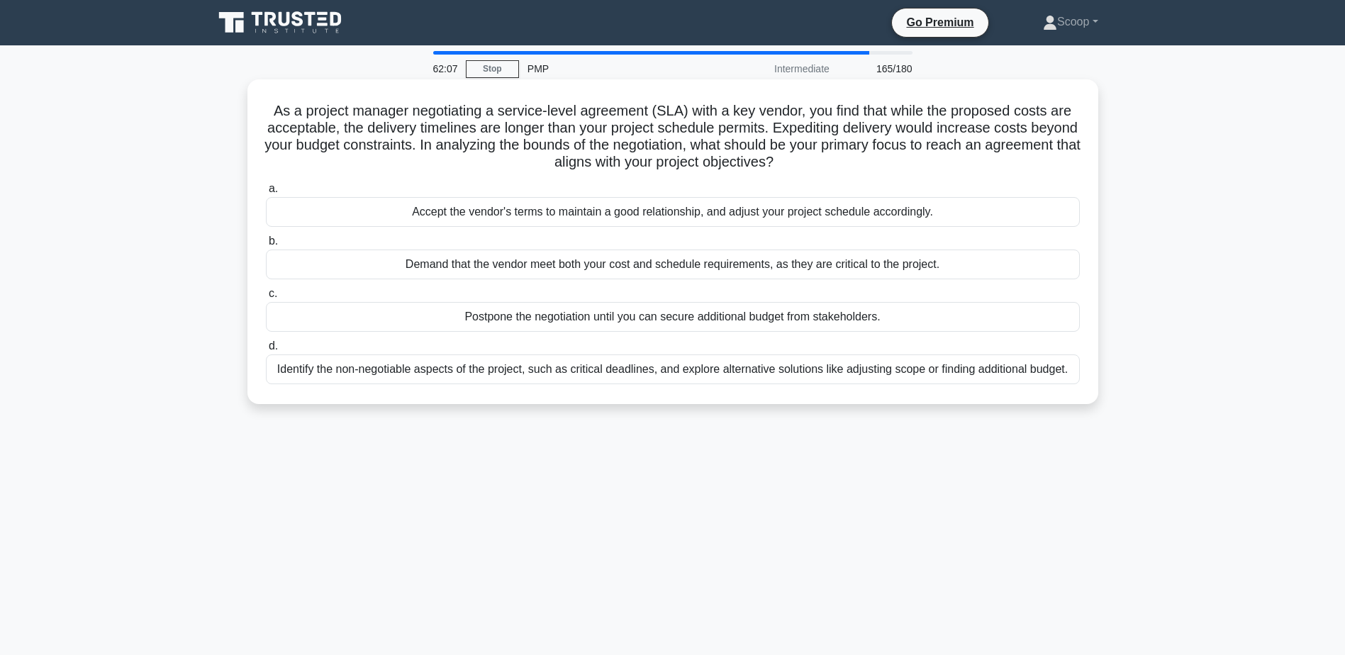
click at [739, 375] on div "Identify the non-negotiable aspects of the project, such as critical deadlines,…" at bounding box center [673, 369] width 814 height 30
click at [266, 351] on input "d. Identify the non-negotiable aspects of the project, such as critical deadlin…" at bounding box center [266, 346] width 0 height 9
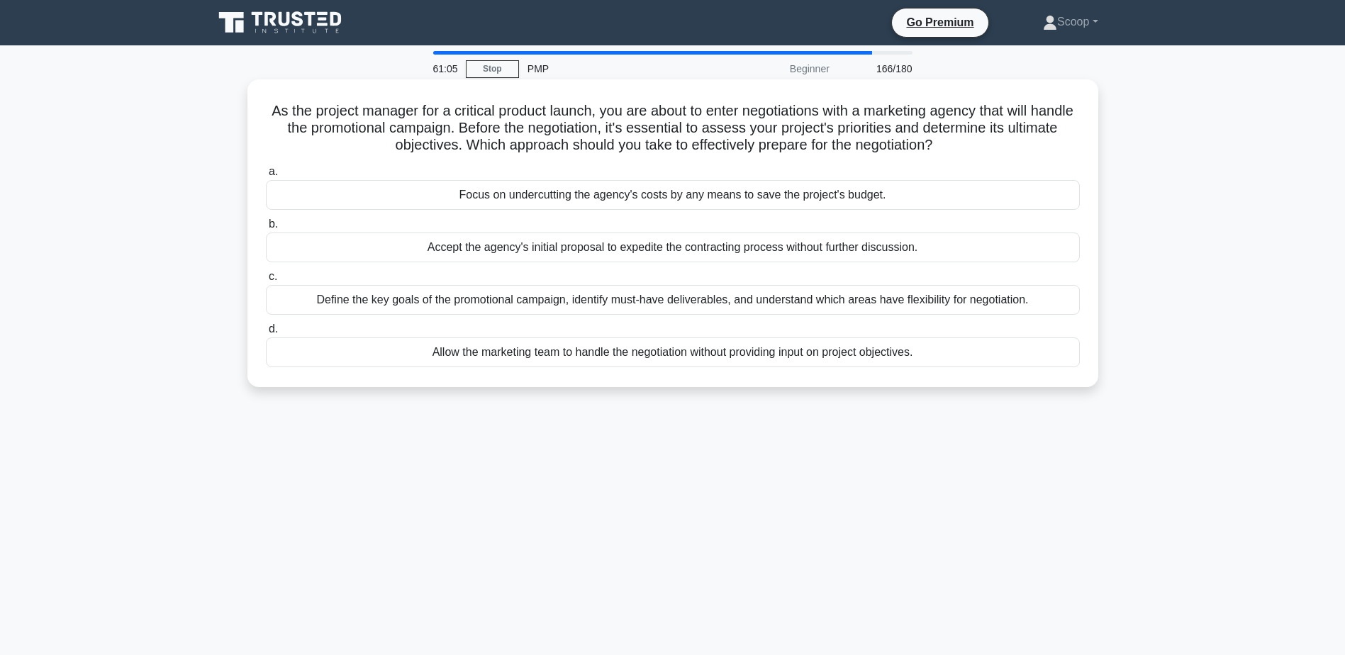
click at [751, 295] on div "Define the key goals of the promotional campaign, identify must-have deliverabl…" at bounding box center [673, 300] width 814 height 30
click at [266, 281] on input "c. Define the key goals of the promotional campaign, identify must-have deliver…" at bounding box center [266, 276] width 0 height 9
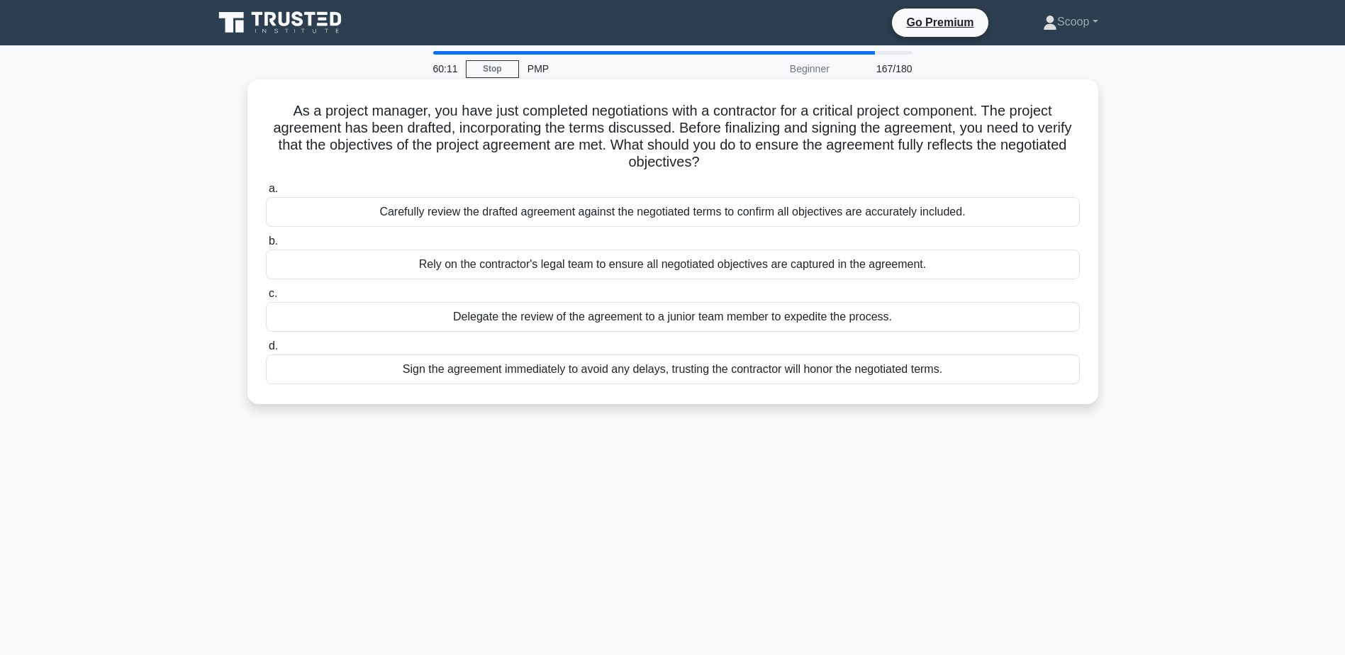
click at [1013, 208] on div "Carefully review the drafted agreement against the negotiated terms to confirm …" at bounding box center [673, 212] width 814 height 30
click at [266, 194] on input "a. Carefully review the drafted agreement against the negotiated terms to confi…" at bounding box center [266, 188] width 0 height 9
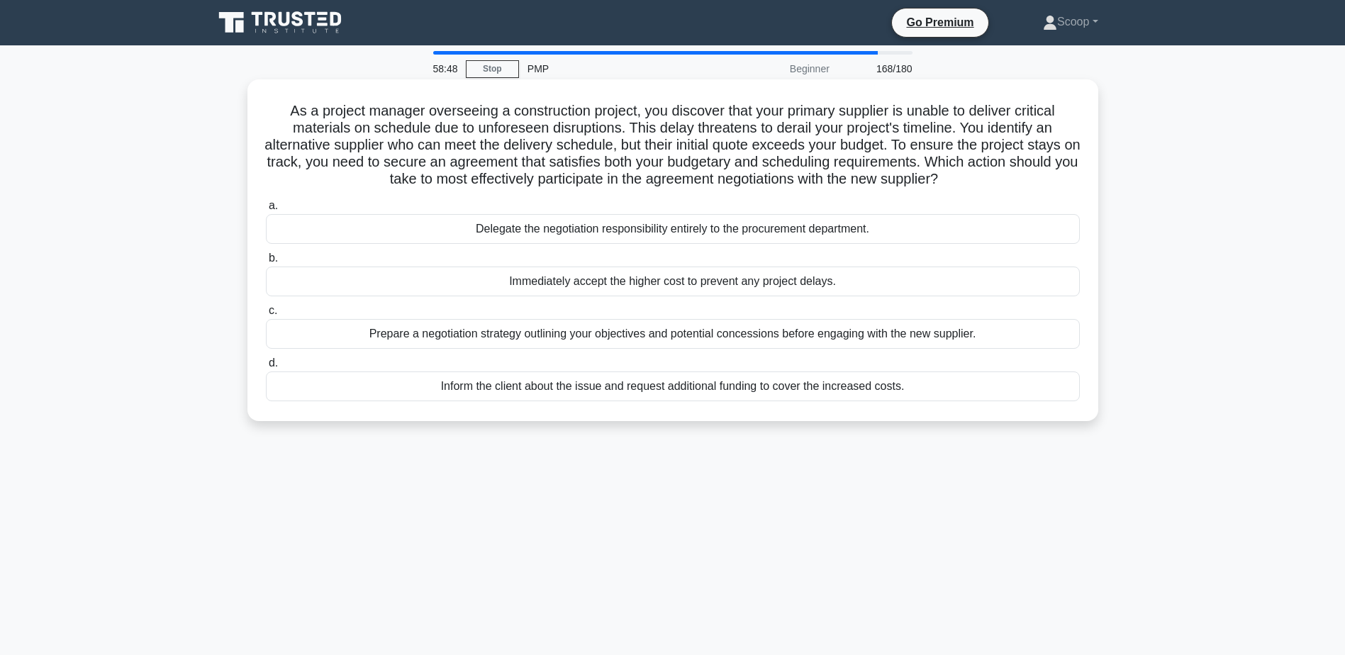
click at [750, 334] on div "Prepare a negotiation strategy outlining your objectives and potential concessi…" at bounding box center [673, 334] width 814 height 30
click at [266, 315] on input "c. Prepare a negotiation strategy outlining your objectives and potential conce…" at bounding box center [266, 310] width 0 height 9
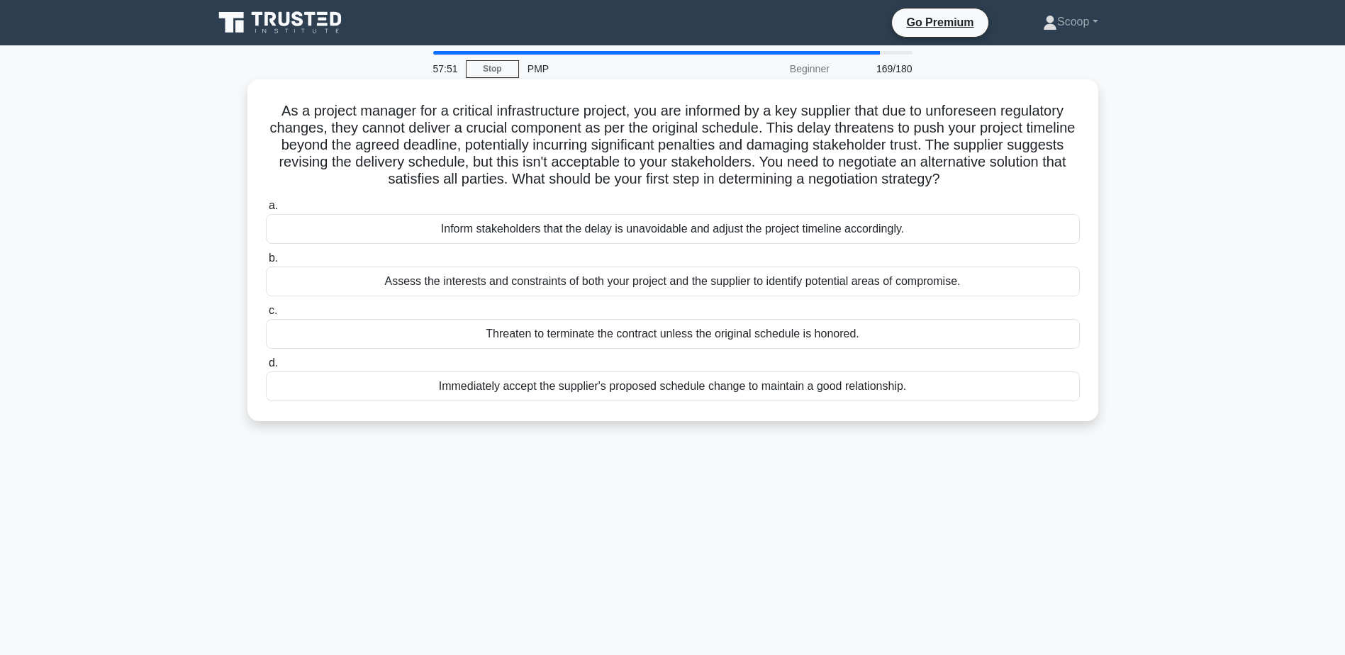
click at [860, 285] on div "Assess the interests and constraints of both your project and the supplier to i…" at bounding box center [673, 282] width 814 height 30
click at [266, 263] on input "b. Assess the interests and constraints of both your project and the supplier t…" at bounding box center [266, 258] width 0 height 9
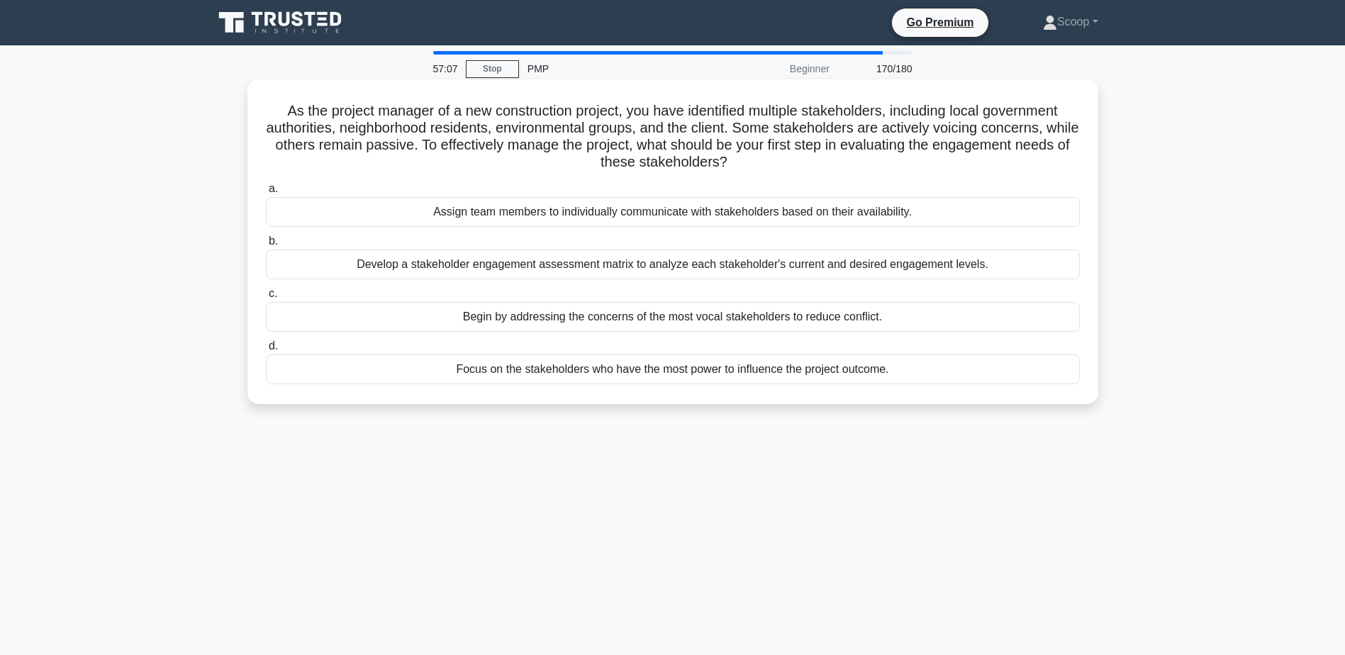
click at [885, 267] on div "Develop a stakeholder engagement assessment matrix to analyze each stakeholder'…" at bounding box center [673, 265] width 814 height 30
click at [266, 246] on input "b. Develop a stakeholder engagement assessment matrix to analyze each stakehold…" at bounding box center [266, 241] width 0 height 9
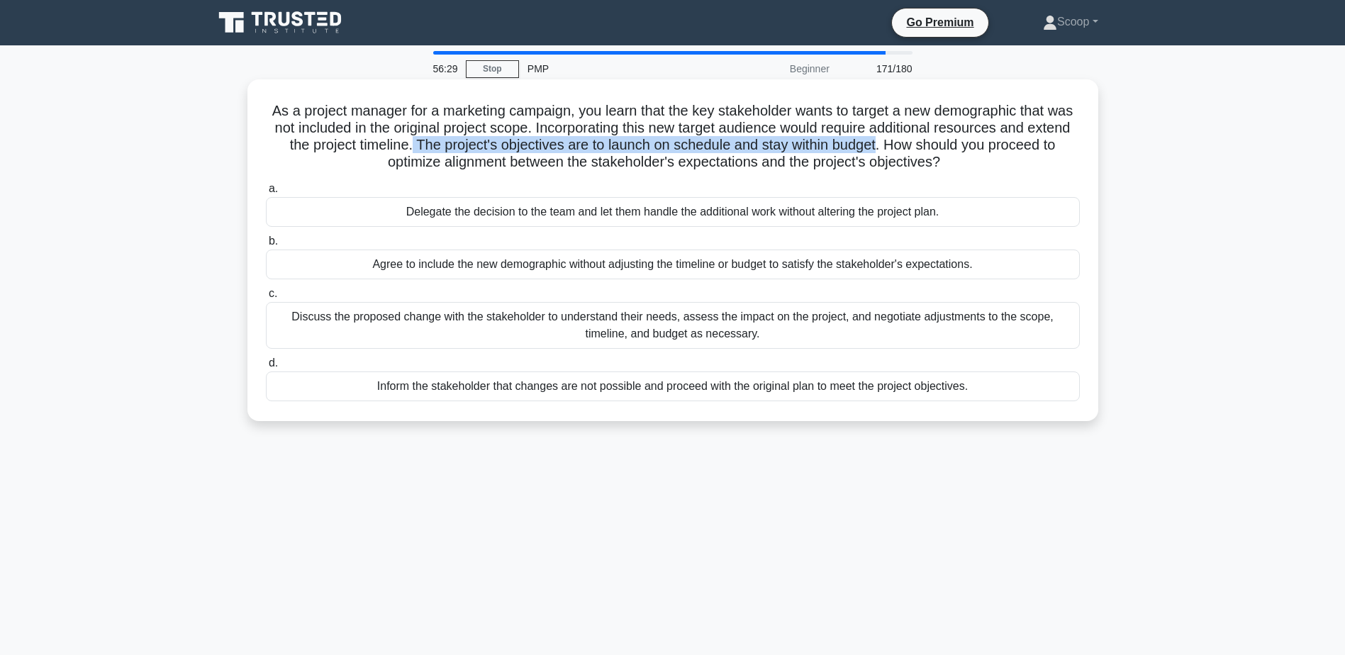
drag, startPoint x: 474, startPoint y: 146, endPoint x: 944, endPoint y: 147, distance: 470.0
click at [944, 147] on h5 "As a project manager for a marketing campaign, you learn that the key stakehold…" at bounding box center [672, 136] width 817 height 69
click at [752, 332] on div "Discuss the proposed change with the stakeholder to understand their needs, ass…" at bounding box center [673, 325] width 814 height 47
click at [266, 298] on input "c. Discuss the proposed change with the stakeholder to understand their needs, …" at bounding box center [266, 293] width 0 height 9
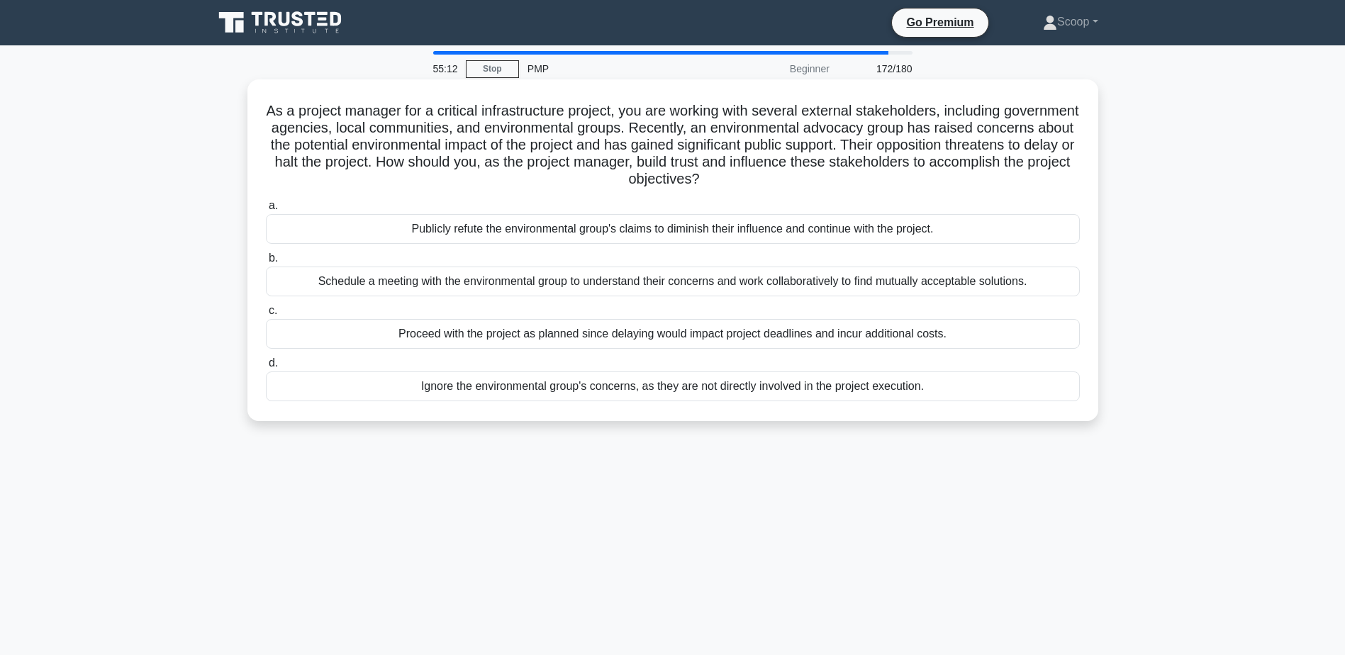
click at [705, 281] on div "Schedule a meeting with the environmental group to understand their concerns an…" at bounding box center [673, 282] width 814 height 30
click at [266, 263] on input "b. Schedule a meeting with the environmental group to understand their concerns…" at bounding box center [266, 258] width 0 height 9
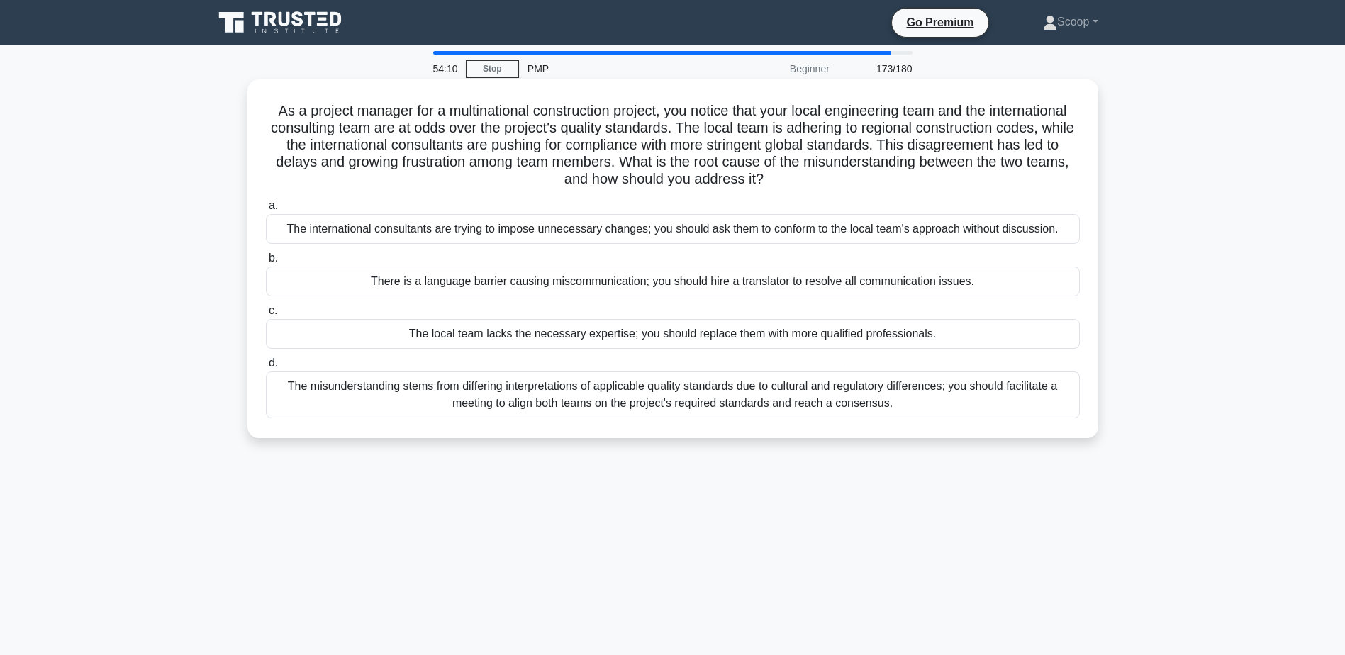
click at [998, 398] on div "The misunderstanding stems from differing interpretations of applicable quality…" at bounding box center [673, 394] width 814 height 47
click at [266, 368] on input "d. The misunderstanding stems from differing interpretations of applicable qual…" at bounding box center [266, 363] width 0 height 9
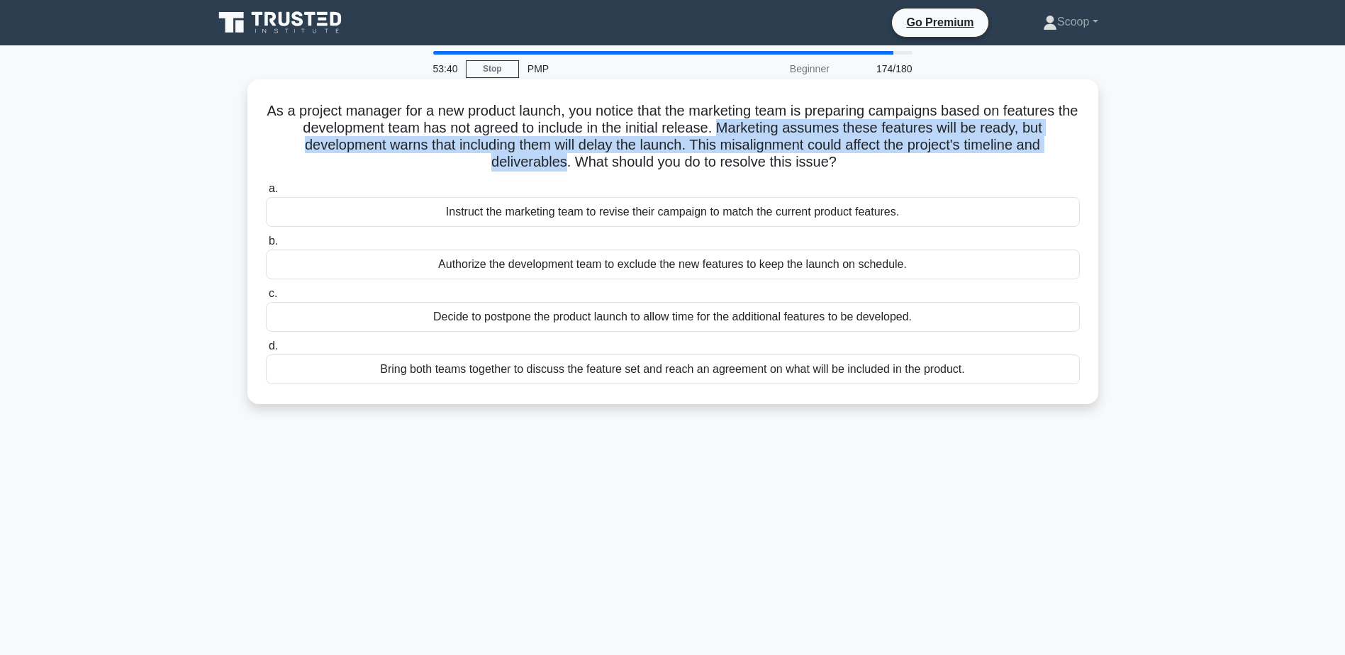
drag, startPoint x: 733, startPoint y: 121, endPoint x: 565, endPoint y: 174, distance: 176.0
click at [565, 174] on div "As a project manager for a new product launch, you notice that the marketing te…" at bounding box center [672, 241] width 839 height 313
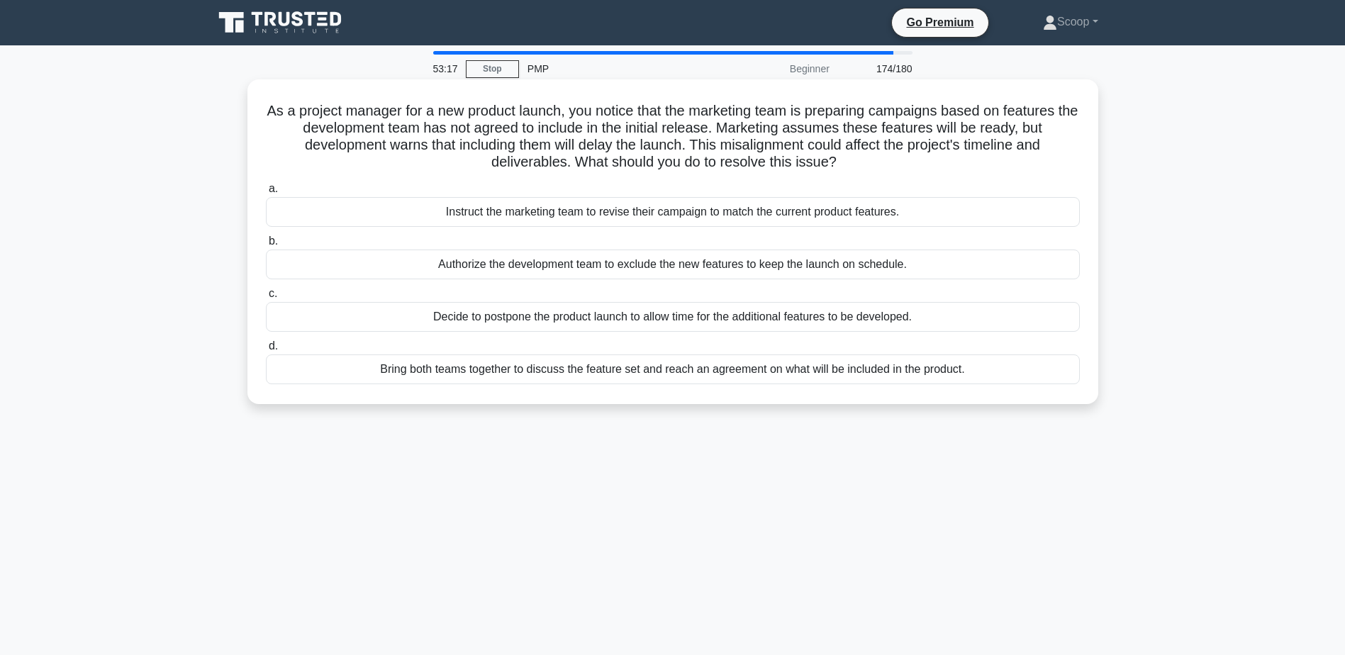
click at [699, 376] on div "Bring both teams together to discuss the feature set and reach an agreement on …" at bounding box center [673, 369] width 814 height 30
click at [266, 351] on input "d. Bring both teams together to discuss the feature set and reach an agreement …" at bounding box center [266, 346] width 0 height 9
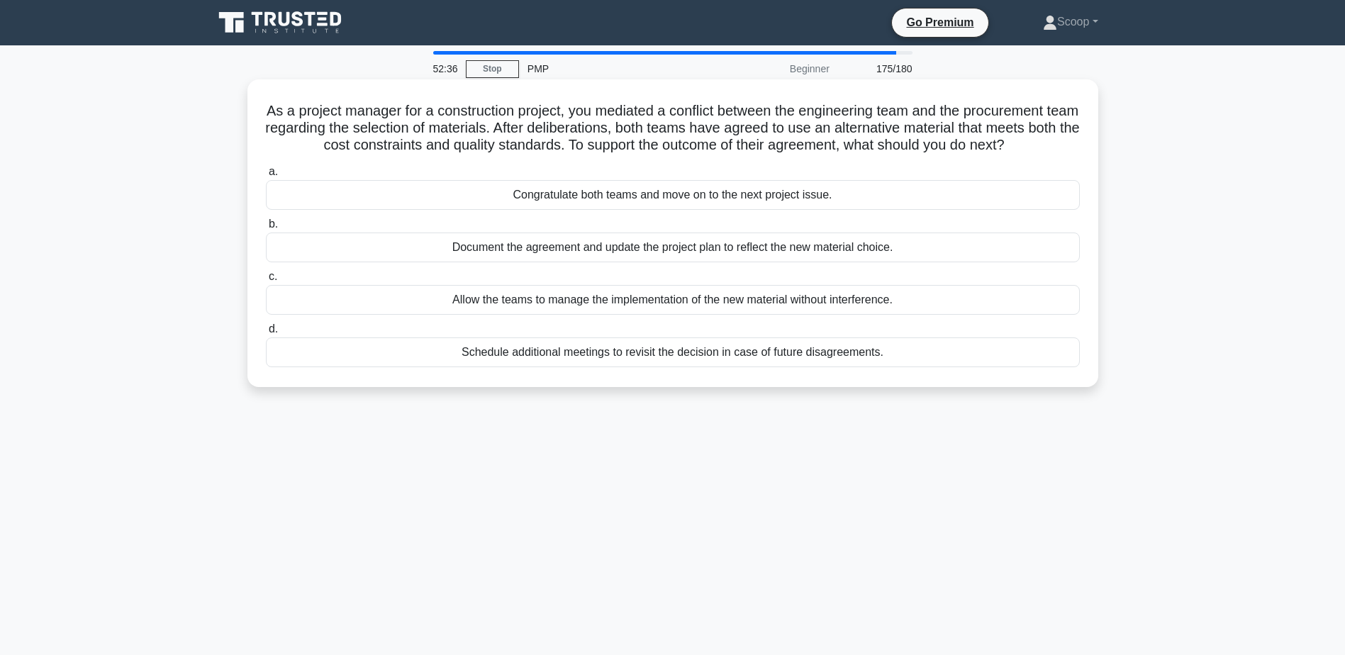
click at [863, 262] on div "Document the agreement and update the project plan to reflect the new material …" at bounding box center [673, 248] width 814 height 30
click at [266, 229] on input "b. Document the agreement and update the project plan to reflect the new materi…" at bounding box center [266, 224] width 0 height 9
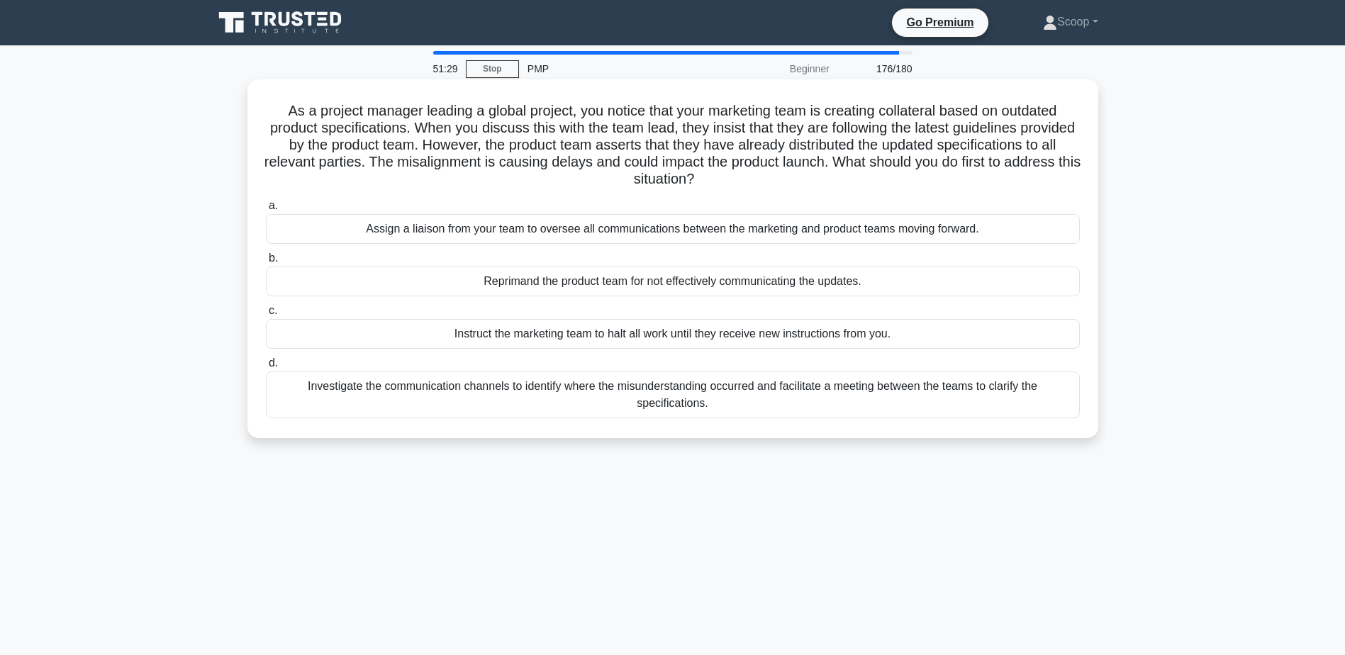
click at [863, 386] on div "Investigate the communication channels to identify where the misunderstanding o…" at bounding box center [673, 394] width 814 height 47
click at [266, 368] on input "d. Investigate the communication channels to identify where the misunderstandin…" at bounding box center [266, 363] width 0 height 9
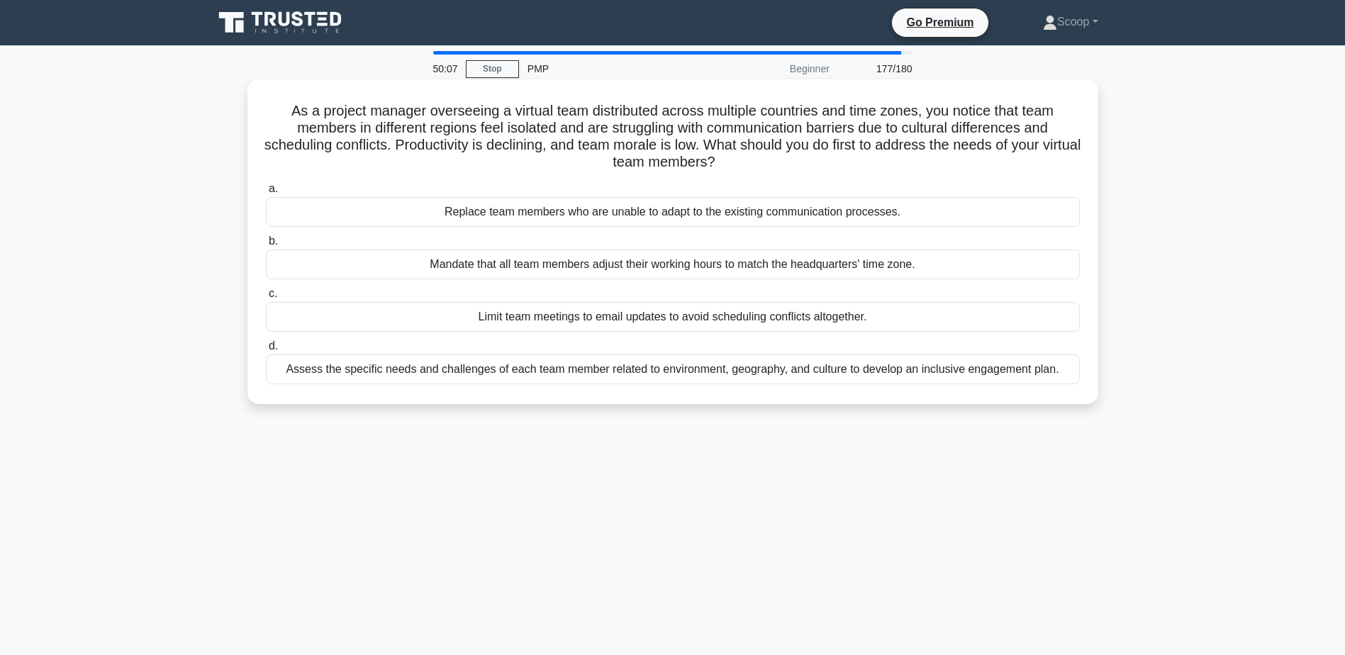
click at [667, 379] on div "Assess the specific needs and challenges of each team member related to environ…" at bounding box center [673, 369] width 814 height 30
click at [266, 351] on input "d. Assess the specific needs and challenges of each team member related to envi…" at bounding box center [266, 346] width 0 height 9
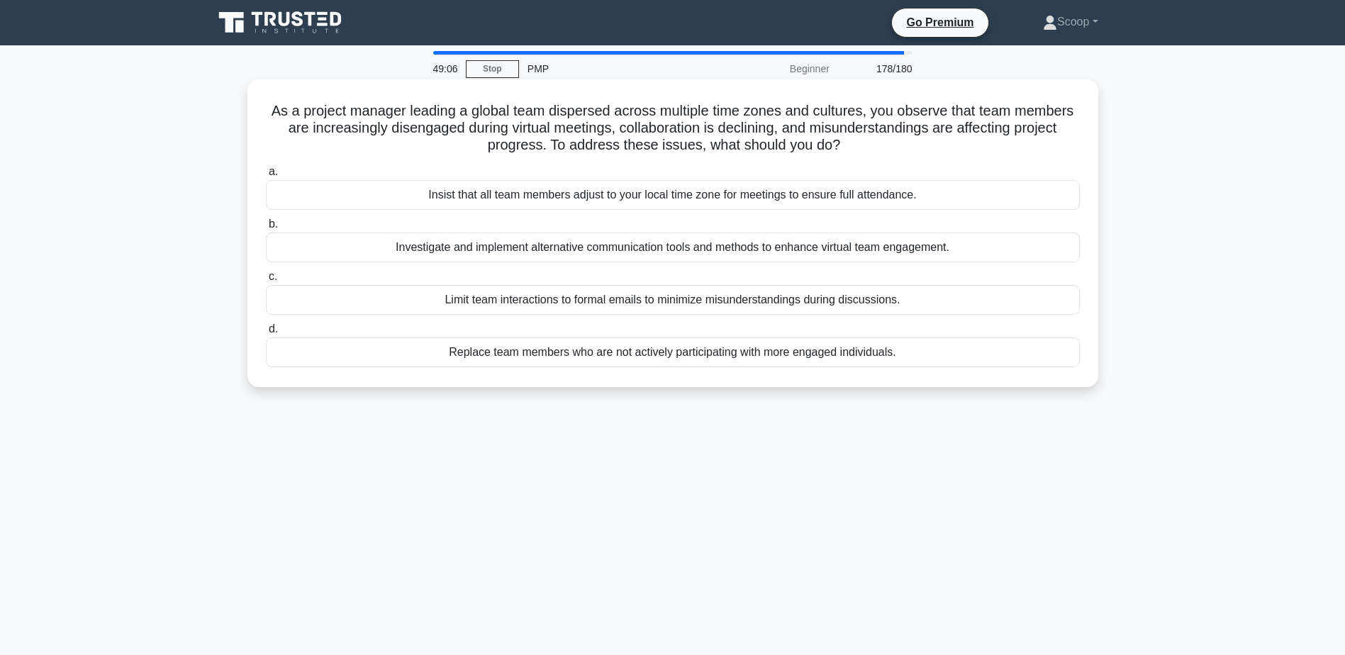
click at [669, 255] on div "Investigate and implement alternative communication tools and methods to enhanc…" at bounding box center [673, 248] width 814 height 30
click at [266, 229] on input "b. Investigate and implement alternative communication tools and methods to enh…" at bounding box center [266, 224] width 0 height 9
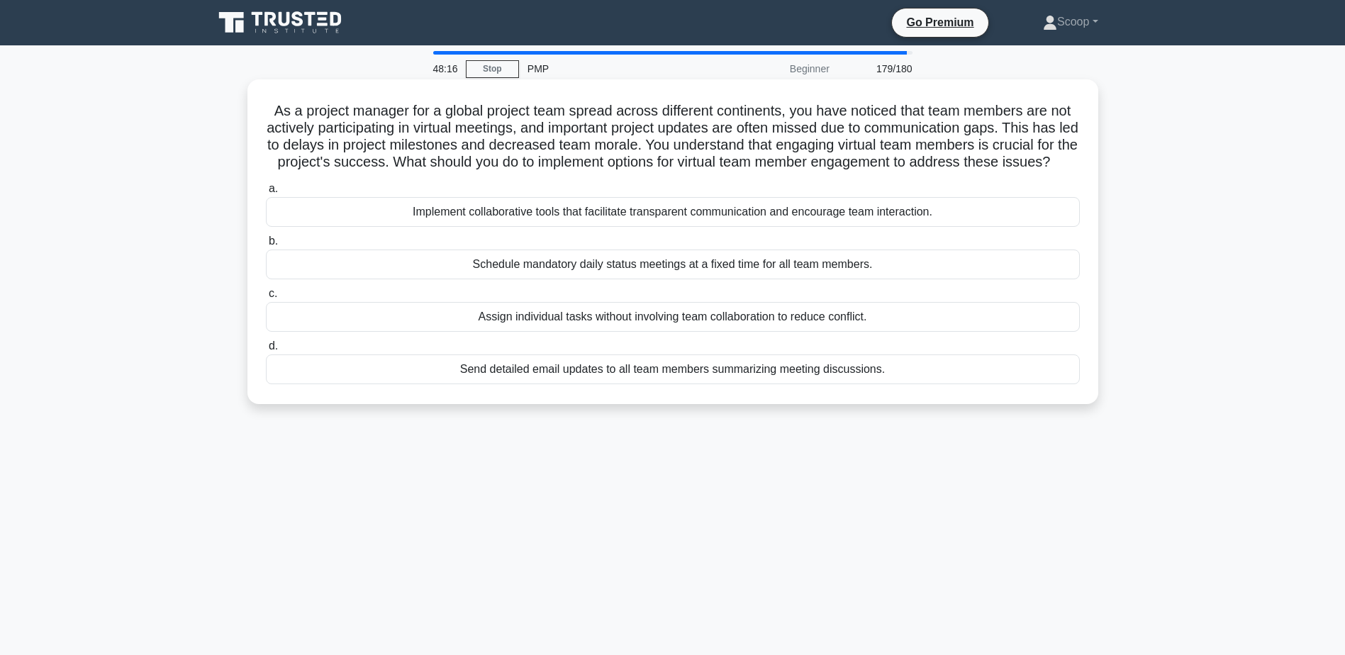
click at [745, 227] on div "Implement collaborative tools that facilitate transparent communication and enc…" at bounding box center [673, 212] width 814 height 30
click at [266, 194] on input "a. Implement collaborative tools that facilitate transparent communication and …" at bounding box center [266, 188] width 0 height 9
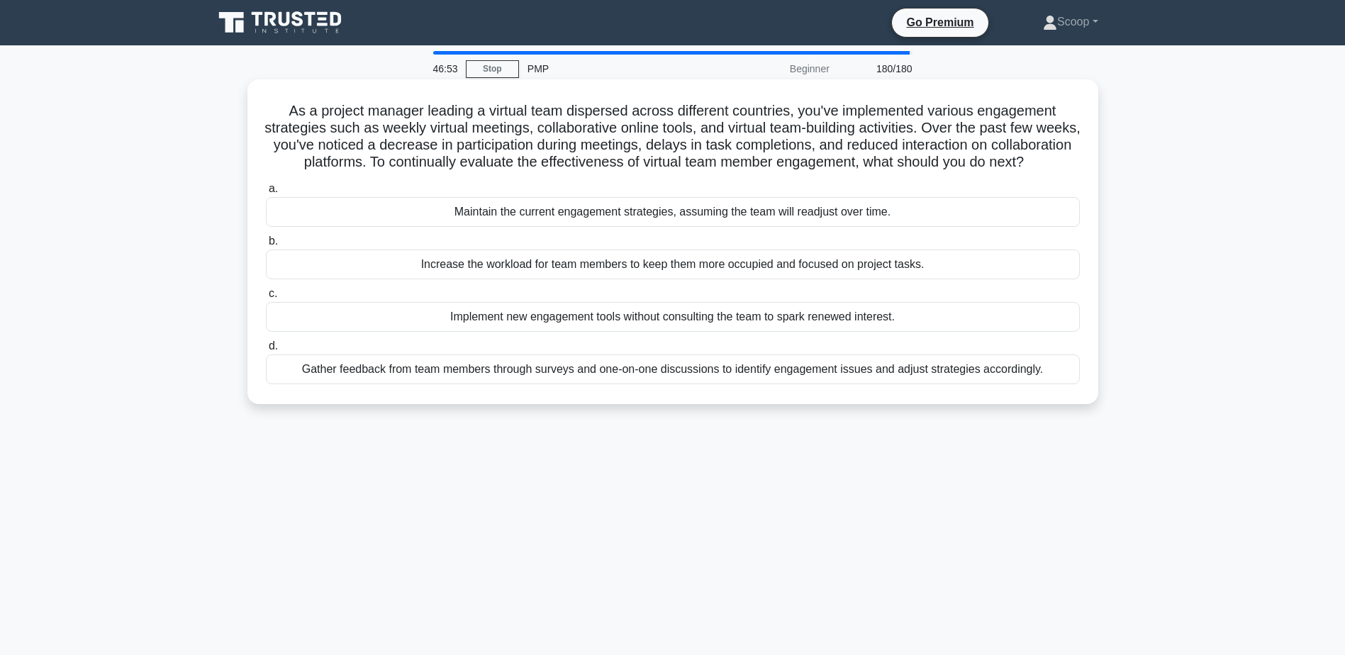
click at [921, 387] on div "a. Maintain the current engagement strategies, assuming the team will readjust …" at bounding box center [672, 282] width 831 height 210
click at [927, 384] on div "Gather feedback from team members through surveys and one-on-one discussions to…" at bounding box center [673, 369] width 814 height 30
click at [266, 351] on input "d. Gather feedback from team members through surveys and one-on-one discussions…" at bounding box center [266, 346] width 0 height 9
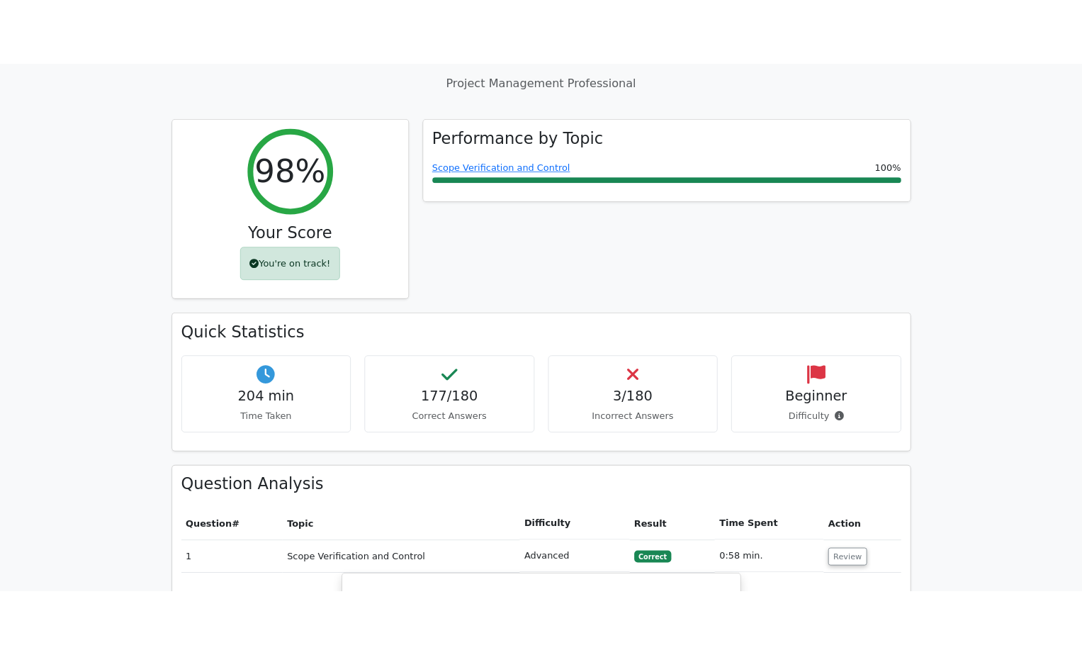
scroll to position [590, 0]
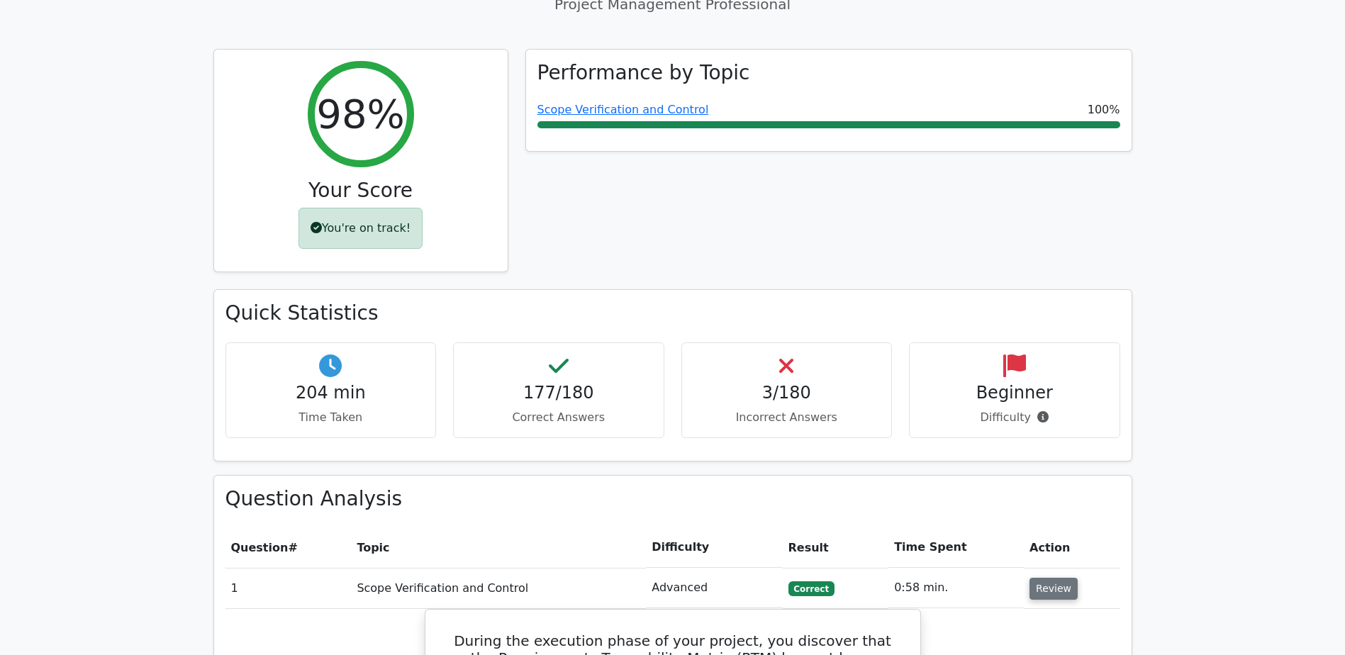
click at [1051, 578] on button "Review" at bounding box center [1053, 589] width 48 height 22
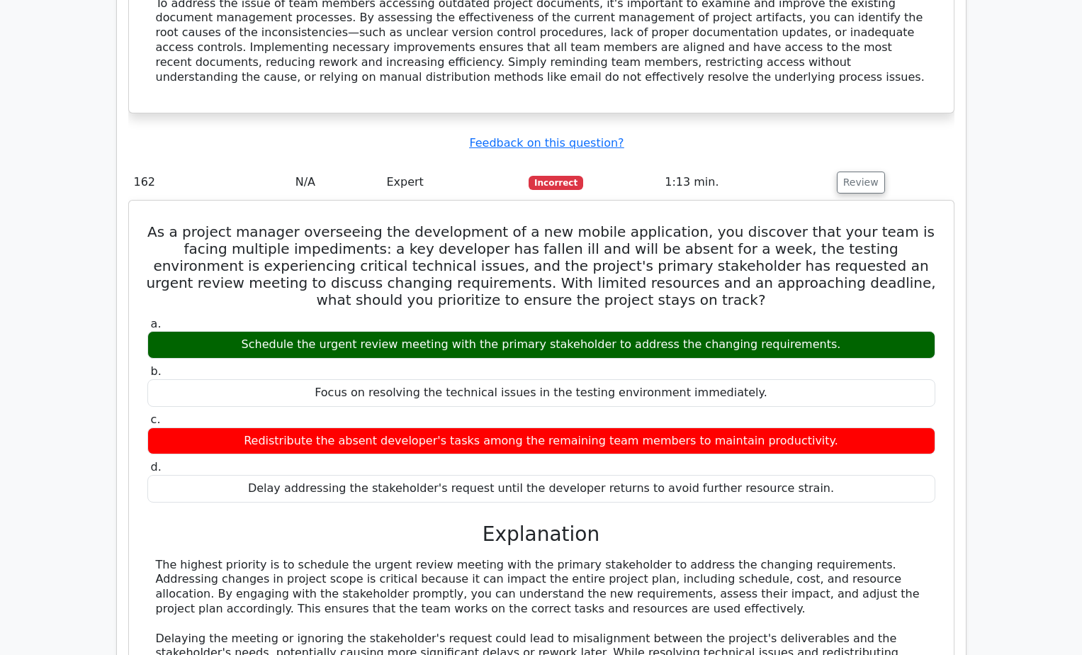
scroll to position [2127, 0]
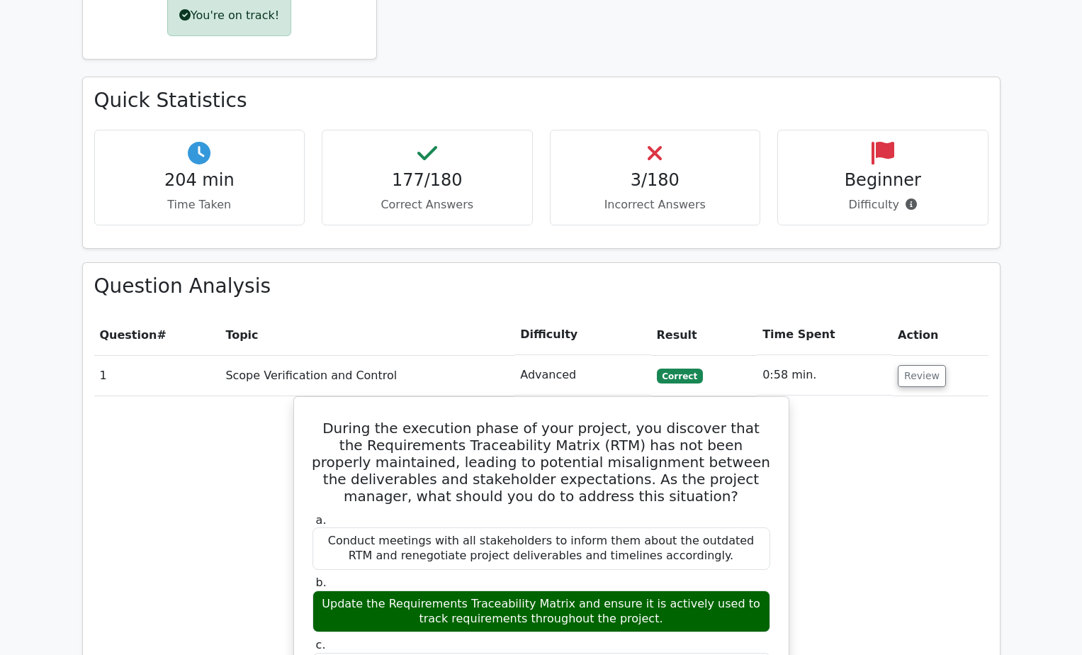
scroll to position [509, 0]
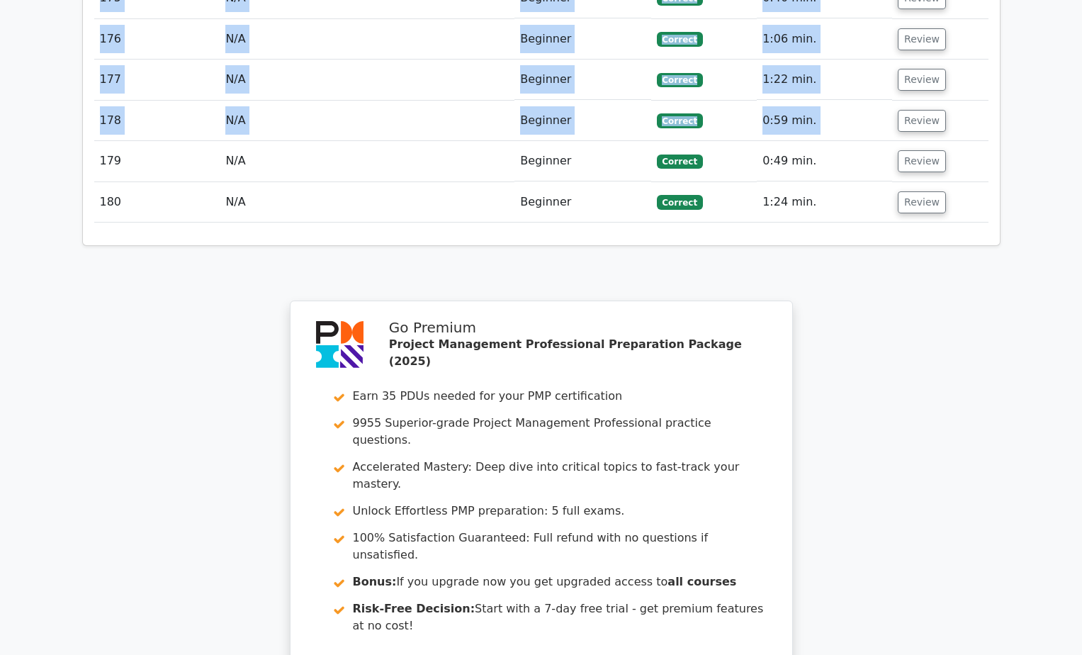
scroll to position [8124, 0]
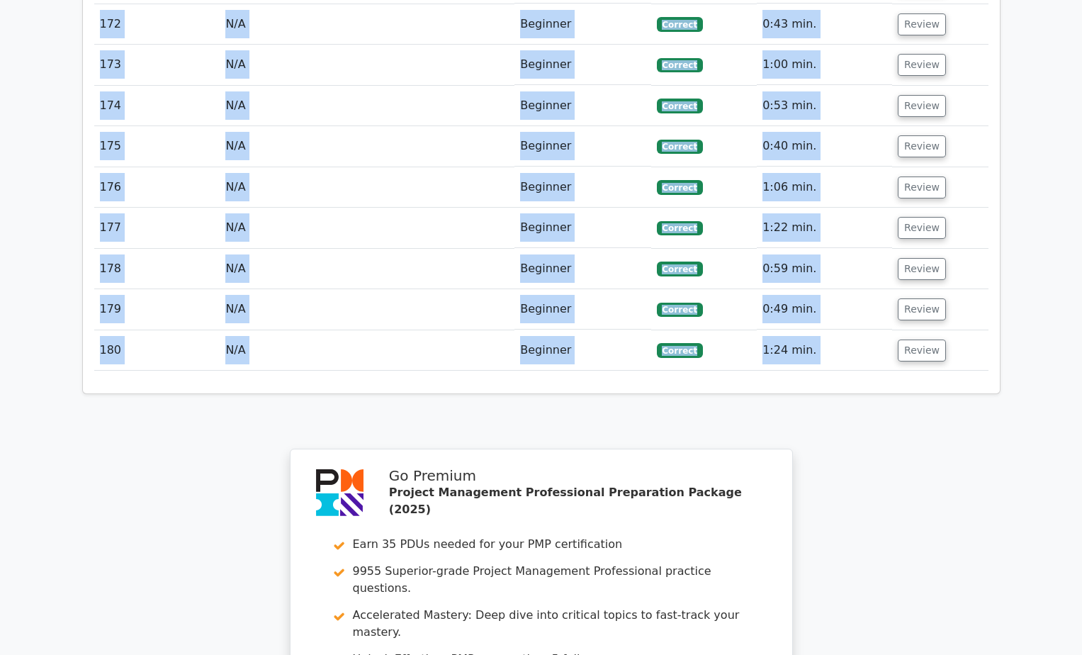
drag, startPoint x: 94, startPoint y: 567, endPoint x: 948, endPoint y: 298, distance: 896.3
copy table "Question # Topic Difficulty Result Time Spent Action 1 Scope Verification and C…"
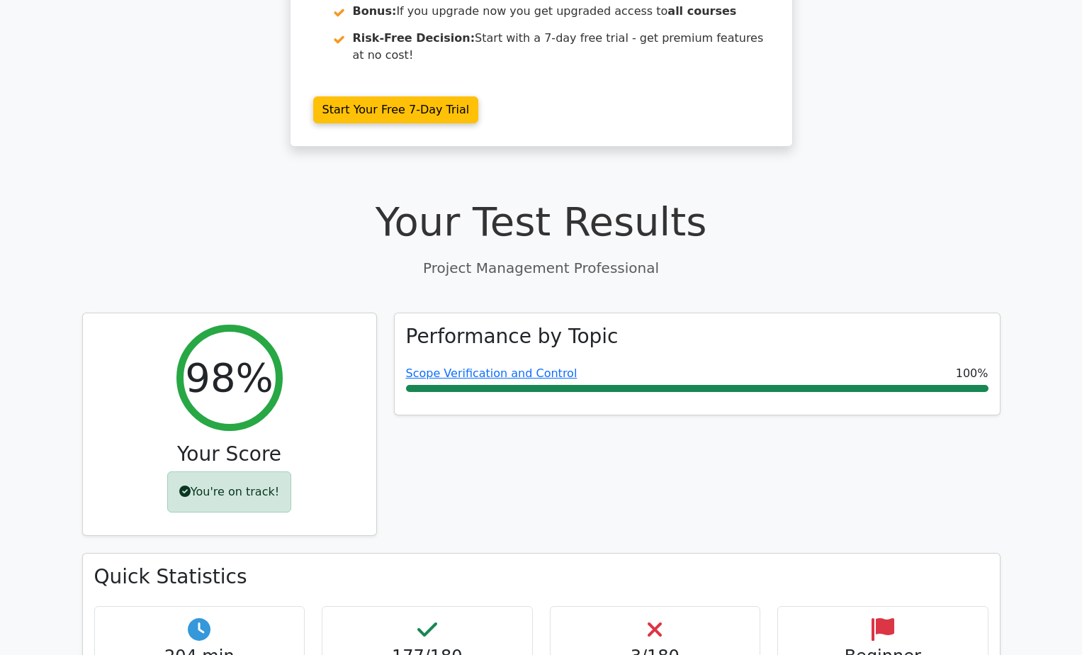
scroll to position [0, 0]
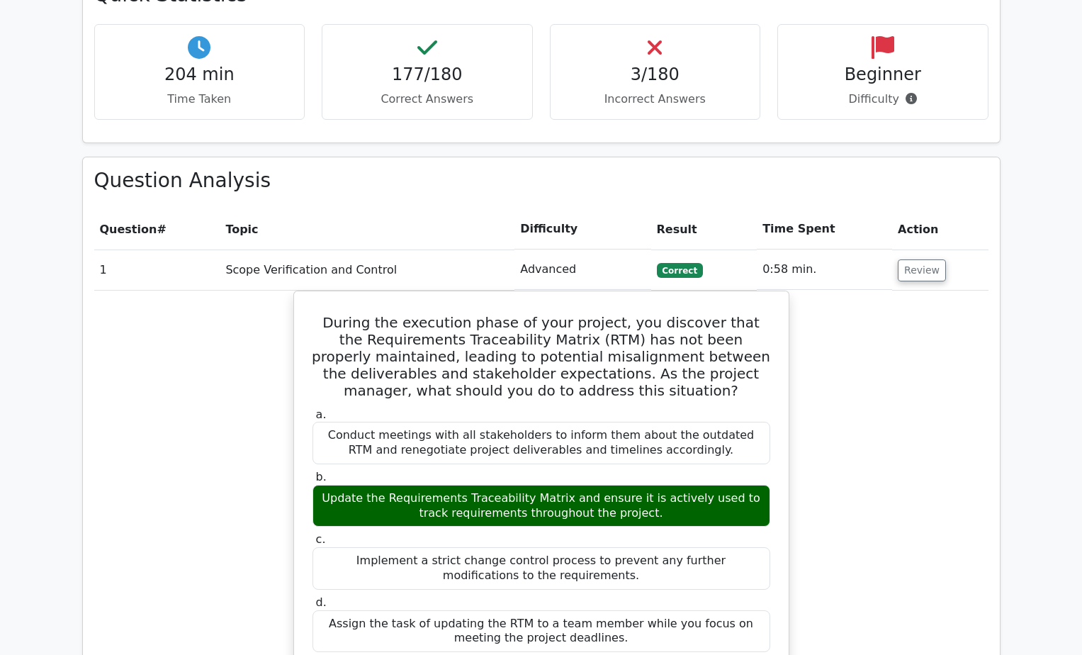
scroll to position [709, 0]
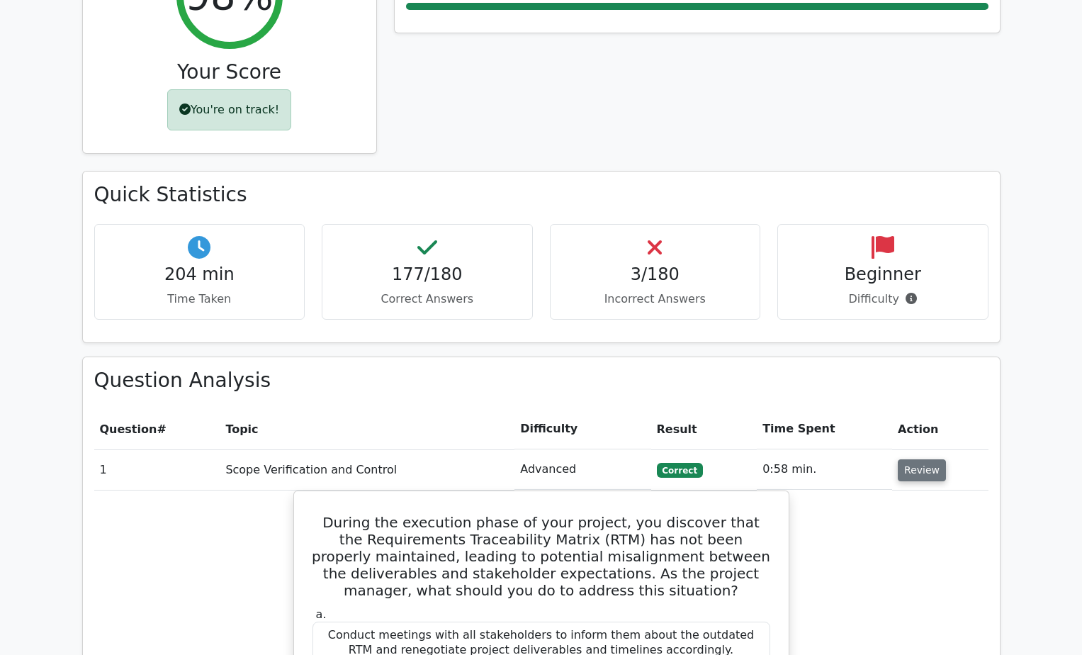
click at [905, 459] on button "Review" at bounding box center [922, 470] width 48 height 22
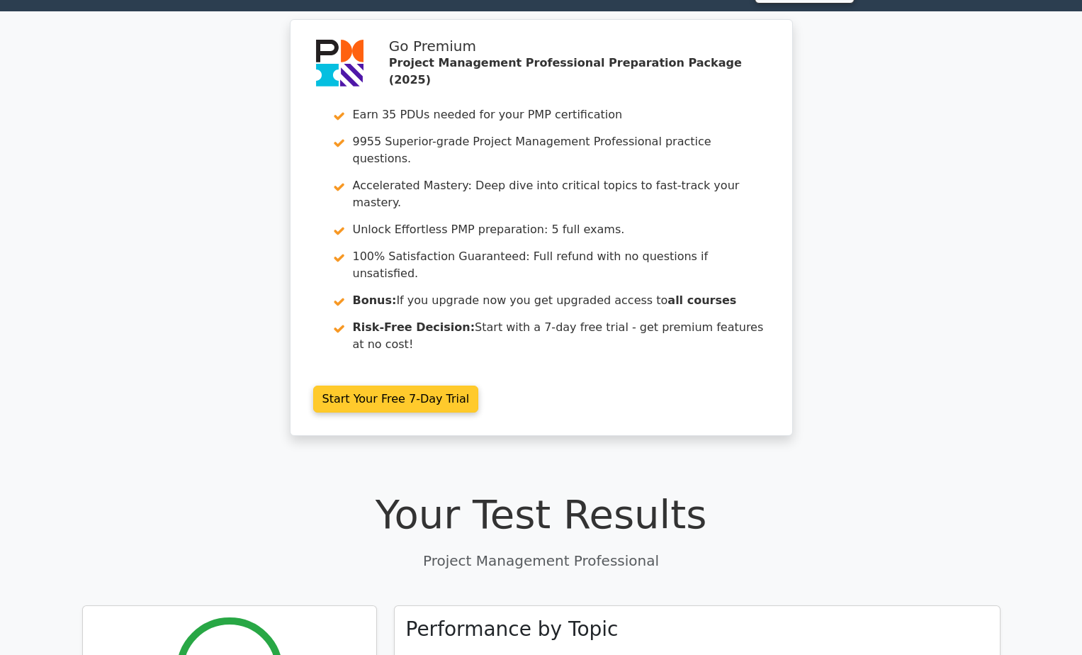
scroll to position [0, 0]
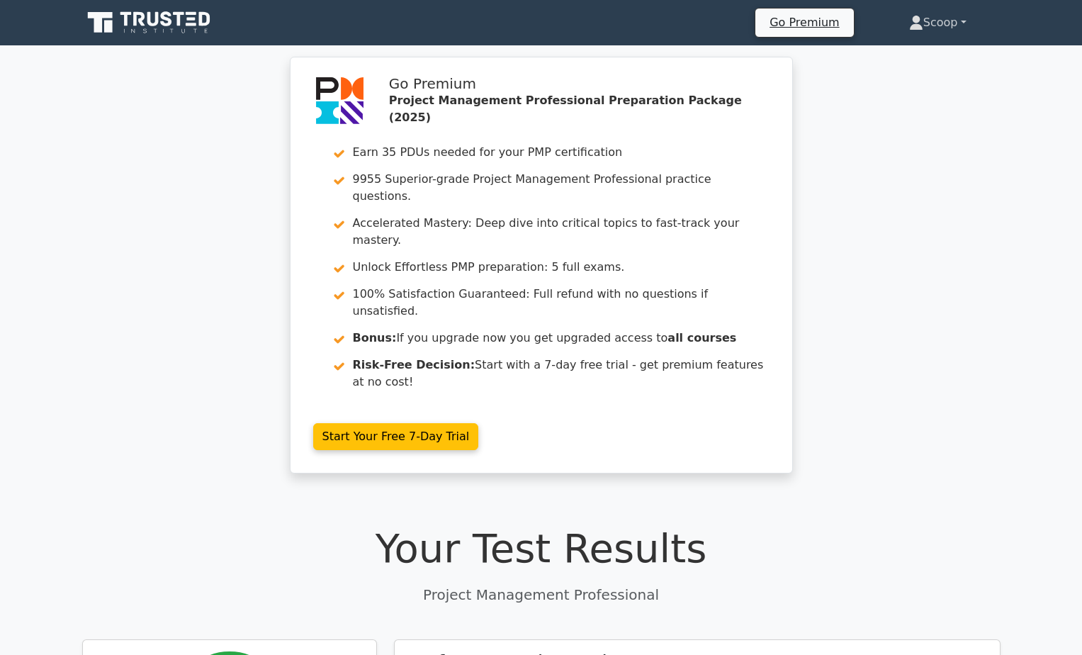
click at [953, 16] on link "Scoop" at bounding box center [937, 23] width 125 height 28
click at [899, 45] on link "Profile" at bounding box center [932, 56] width 112 height 23
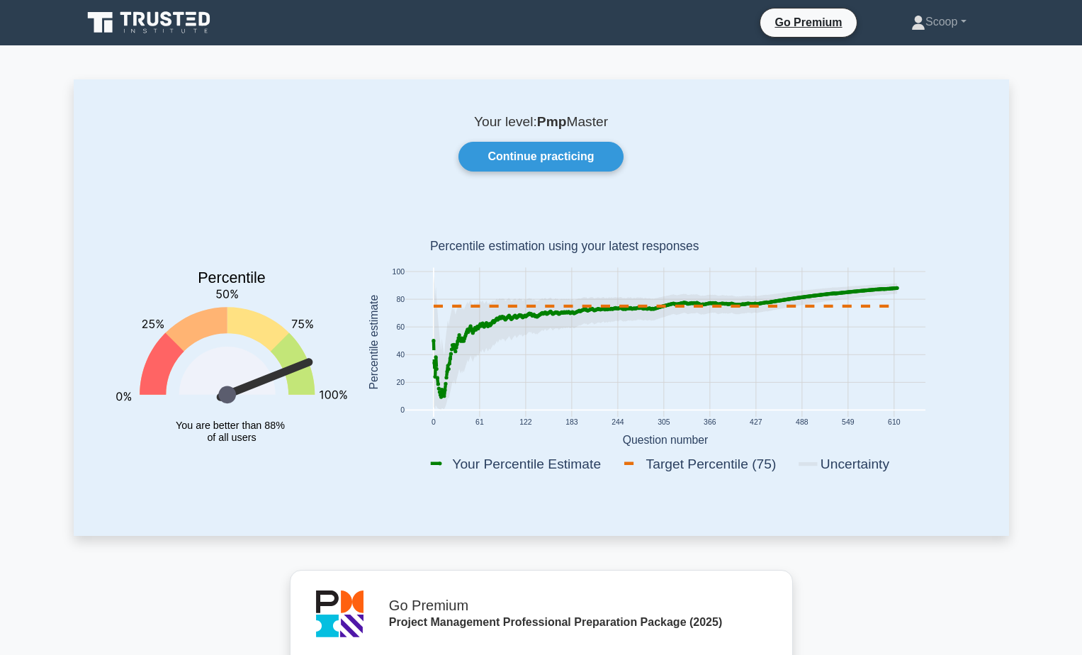
click at [185, 21] on icon at bounding box center [150, 22] width 136 height 27
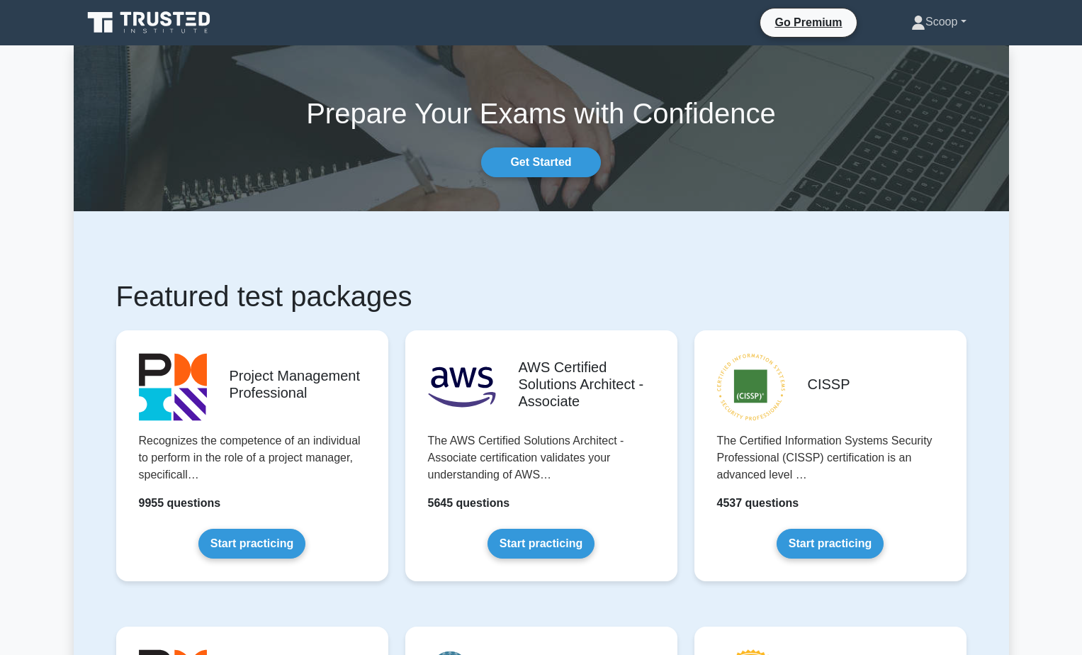
click at [947, 28] on link "Scoop" at bounding box center [939, 22] width 123 height 28
click at [936, 50] on link "Profile" at bounding box center [934, 55] width 112 height 23
